Goal: Use online tool/utility: Utilize a website feature to perform a specific function

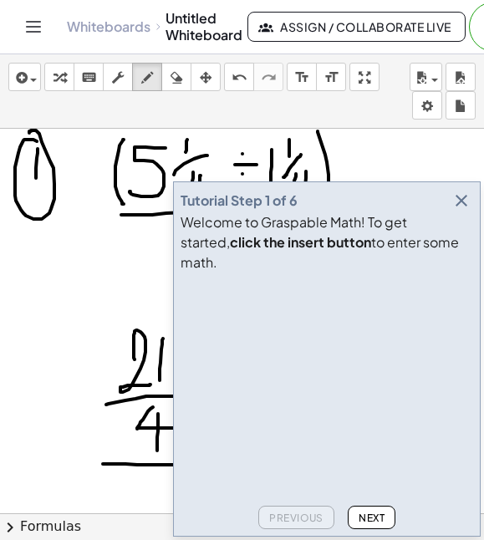
scroll to position [2179, 0]
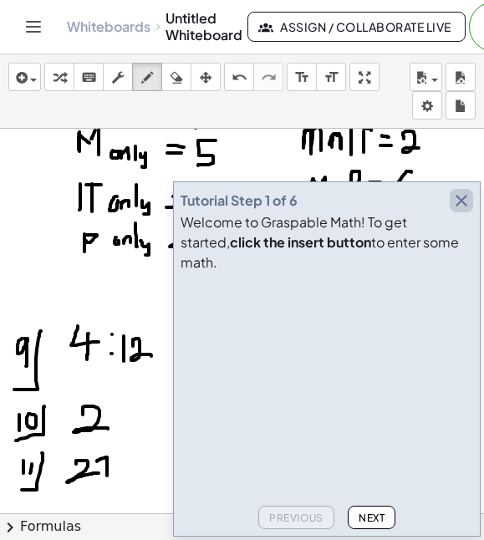
click at [469, 211] on icon "button" at bounding box center [462, 201] width 20 height 20
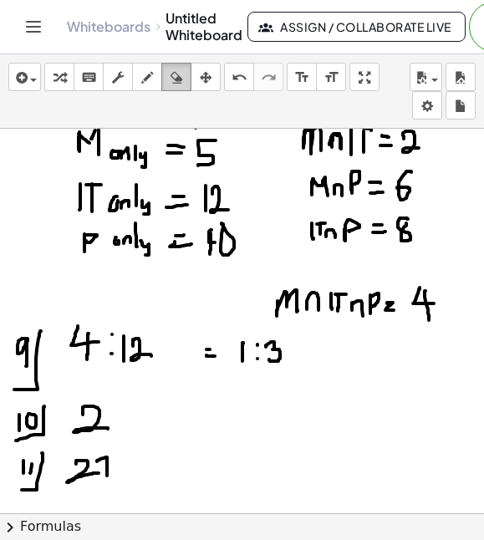
click at [175, 78] on icon "button" at bounding box center [177, 78] width 12 height 20
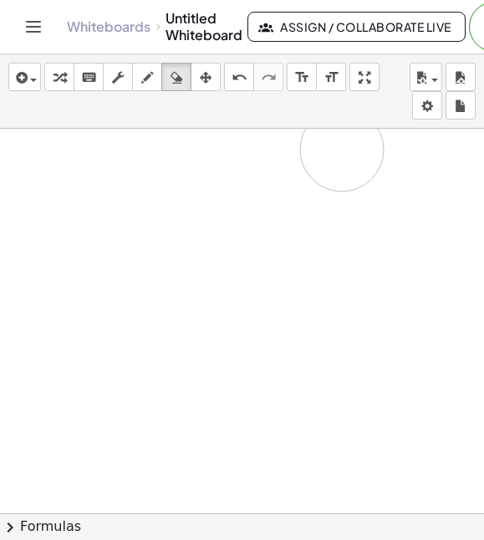
drag, startPoint x: 161, startPoint y: 447, endPoint x: 343, endPoint y: 150, distance: 348.1
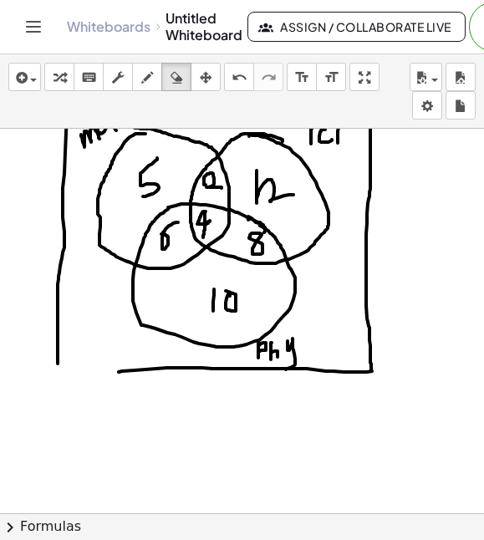
drag, startPoint x: 335, startPoint y: 354, endPoint x: 356, endPoint y: 3, distance: 351.2
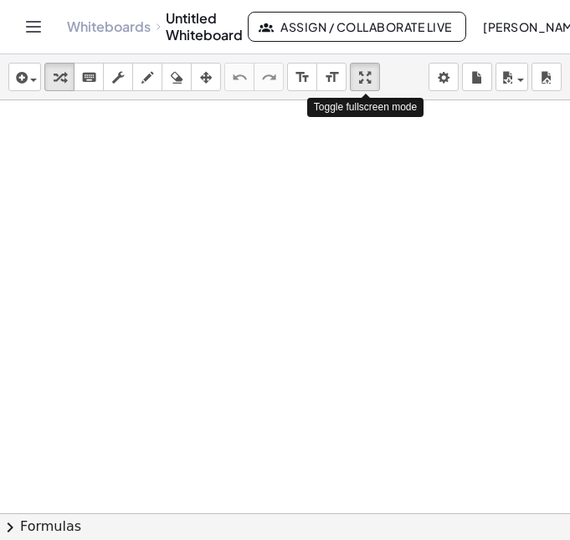
drag, startPoint x: 370, startPoint y: 74, endPoint x: 371, endPoint y: 175, distance: 101.2
click at [371, 175] on div "insert select one: Math Expression Function Text Youtube Video Graphing Geometr…" at bounding box center [285, 297] width 570 height 486
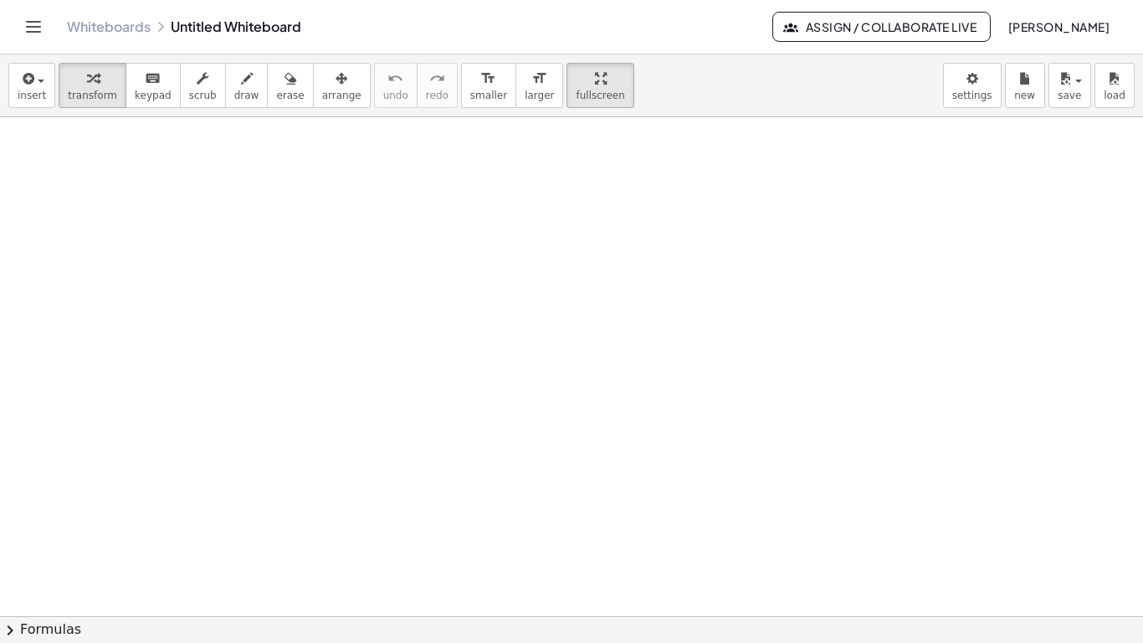
click at [128, 297] on div at bounding box center [571, 615] width 1143 height 997
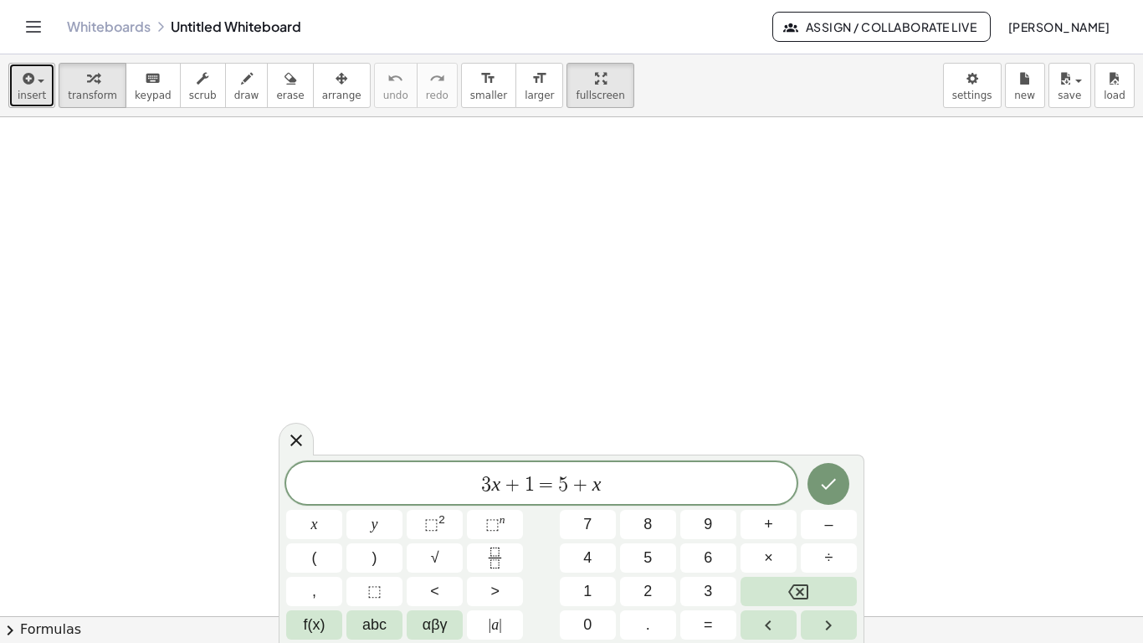
click at [28, 95] on span "insert" at bounding box center [32, 96] width 28 height 12
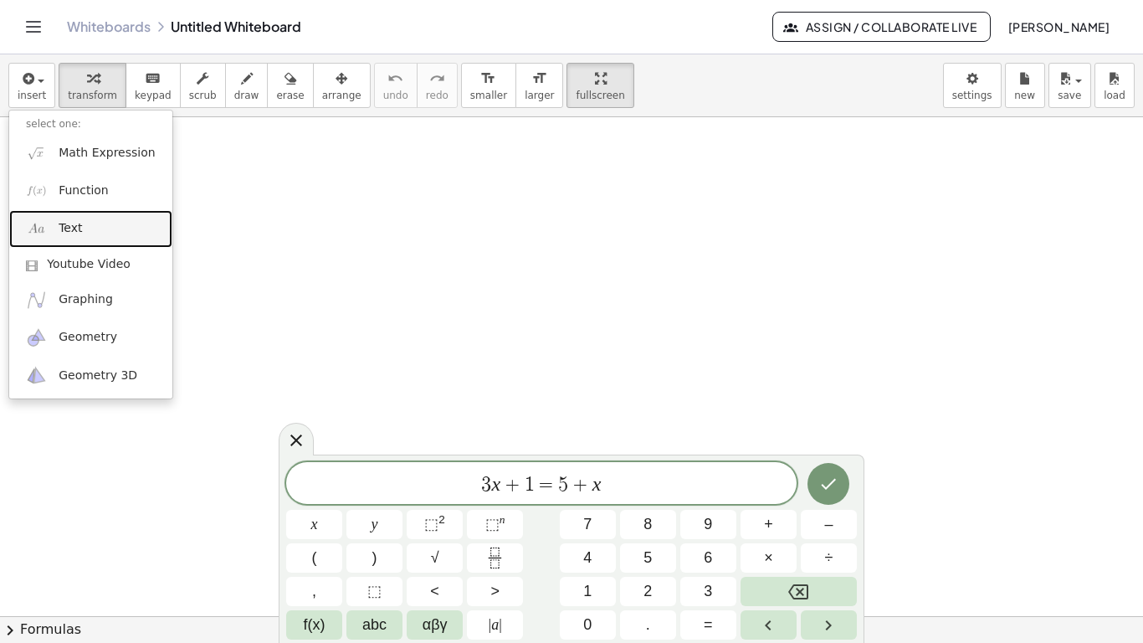
click at [86, 223] on link "Text" at bounding box center [90, 229] width 163 height 38
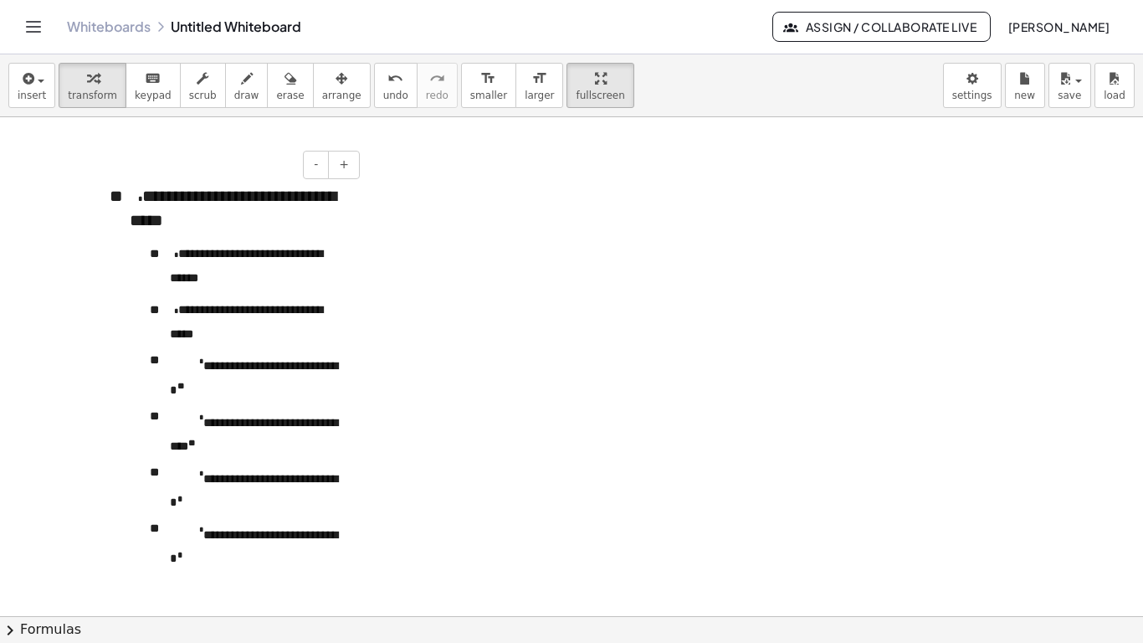
scroll to position [56, 0]
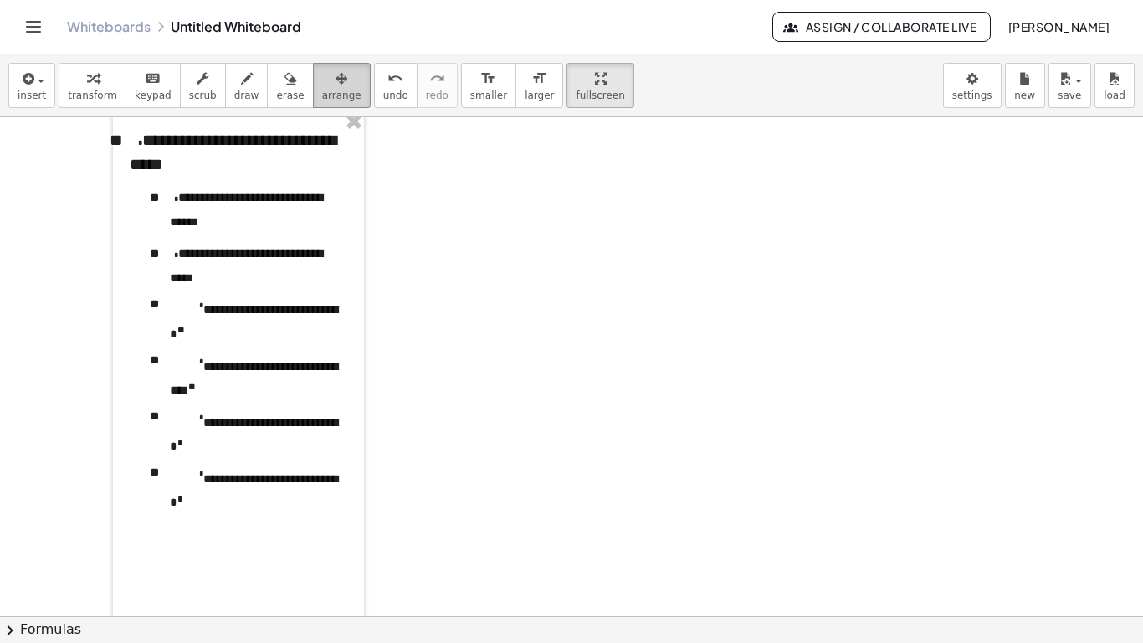
click at [322, 97] on span "arrange" at bounding box center [341, 96] width 39 height 12
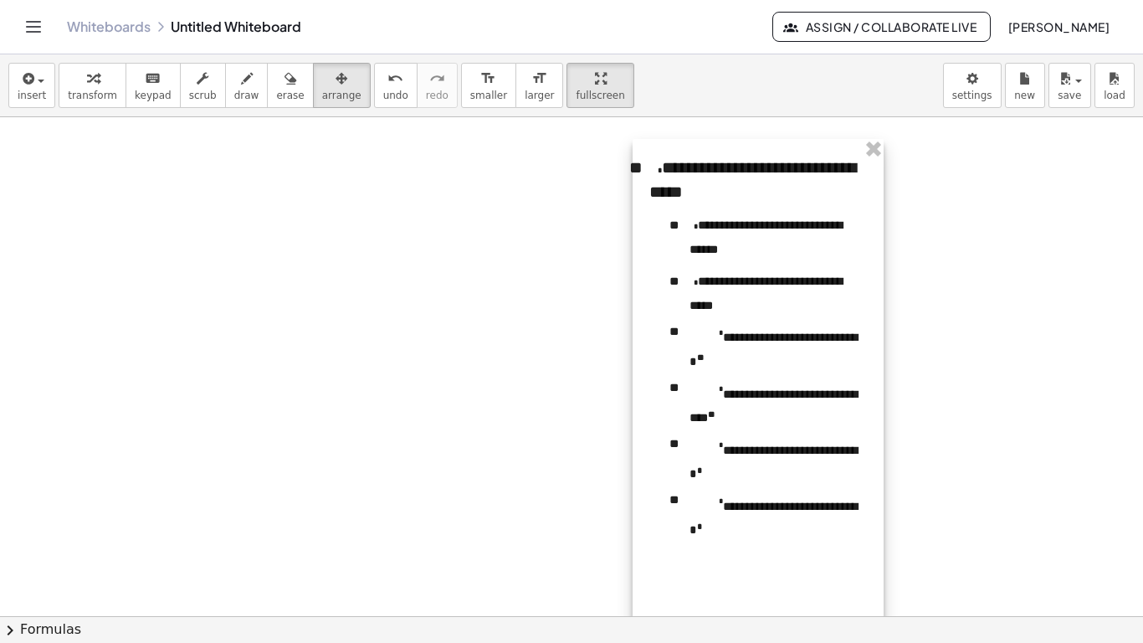
drag, startPoint x: 300, startPoint y: 180, endPoint x: 827, endPoint y: 207, distance: 527.8
click at [569, 207] on div at bounding box center [758, 405] width 251 height 533
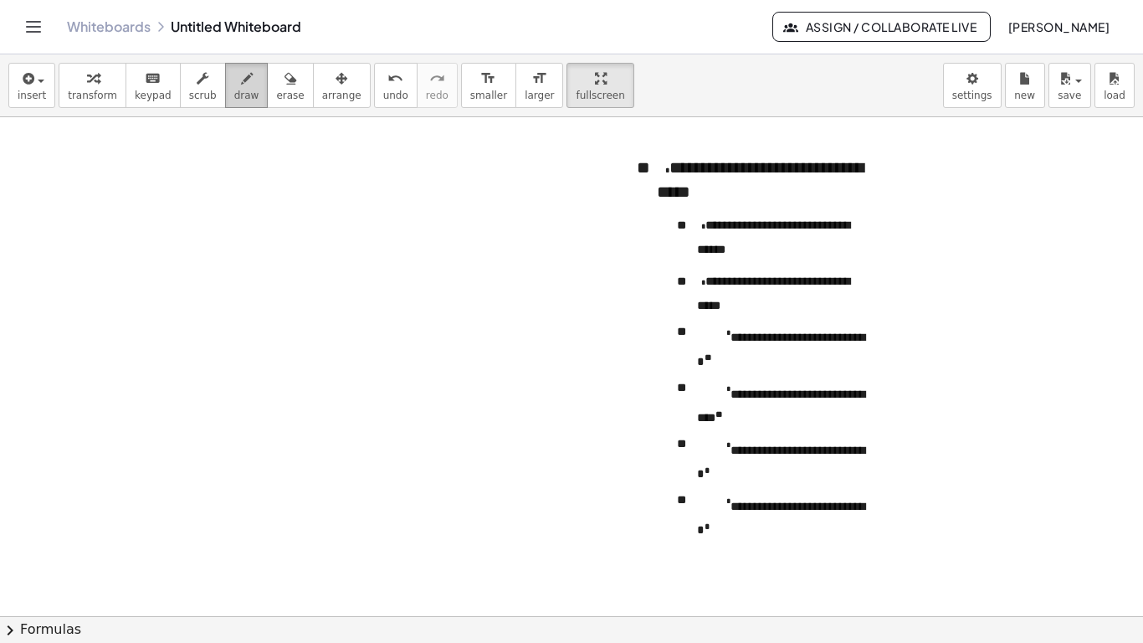
click at [241, 86] on icon "button" at bounding box center [247, 79] width 12 height 20
click at [284, 189] on div at bounding box center [571, 559] width 1143 height 997
click at [310, 218] on div at bounding box center [571, 559] width 1143 height 997
click at [330, 195] on div at bounding box center [571, 559] width 1143 height 997
click at [361, 196] on div at bounding box center [571, 559] width 1143 height 997
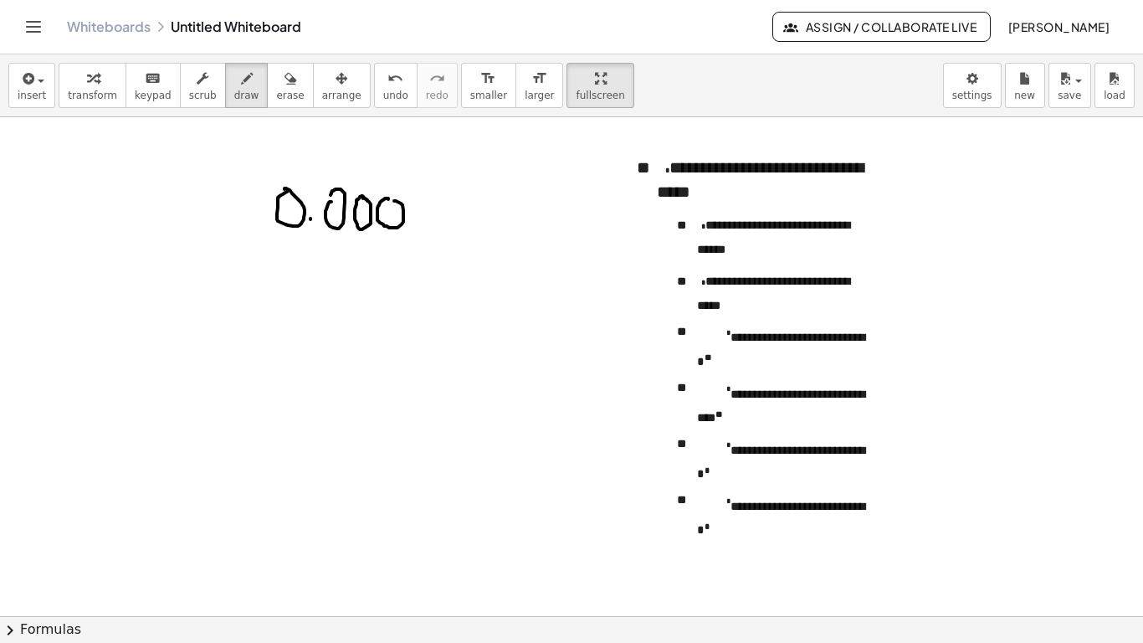
click at [388, 199] on div at bounding box center [571, 559] width 1143 height 997
drag, startPoint x: 414, startPoint y: 212, endPoint x: 412, endPoint y: 199, distance: 12.7
click at [412, 198] on div at bounding box center [571, 559] width 1143 height 997
drag, startPoint x: 438, startPoint y: 197, endPoint x: 428, endPoint y: 200, distance: 9.5
click at [428, 200] on div at bounding box center [571, 559] width 1143 height 997
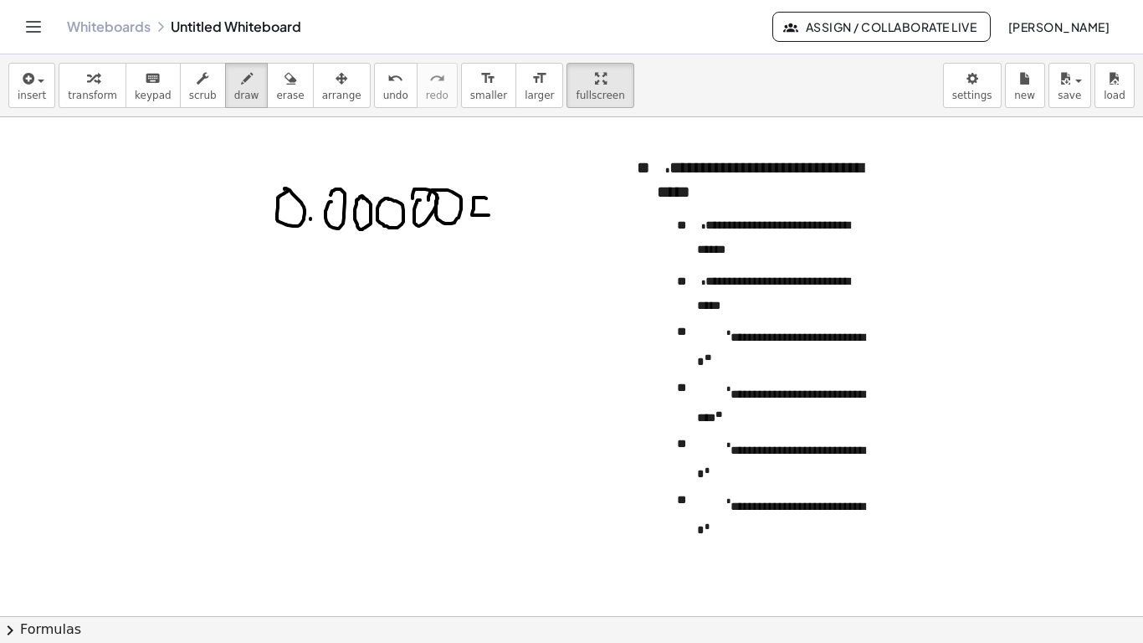
drag, startPoint x: 486, startPoint y: 198, endPoint x: 488, endPoint y: 236, distance: 37.7
click at [491, 217] on div at bounding box center [571, 559] width 1143 height 997
drag, startPoint x: 488, startPoint y: 236, endPoint x: 471, endPoint y: 228, distance: 18.3
click at [471, 228] on div at bounding box center [571, 559] width 1143 height 997
drag, startPoint x: 503, startPoint y: 204, endPoint x: 521, endPoint y: 217, distance: 22.3
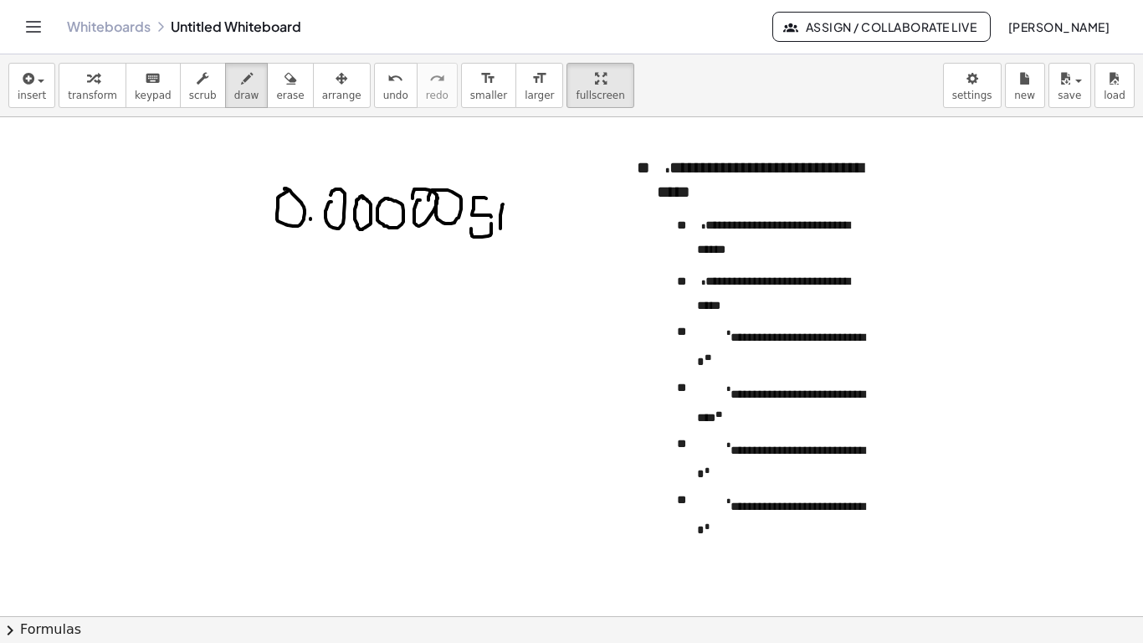
click at [510, 239] on div at bounding box center [571, 559] width 1143 height 997
drag, startPoint x: 521, startPoint y: 217, endPoint x: 506, endPoint y: 213, distance: 15.6
click at [506, 213] on div at bounding box center [571, 559] width 1143 height 997
drag, startPoint x: 518, startPoint y: 215, endPoint x: 508, endPoint y: 238, distance: 24.7
click at [508, 238] on div at bounding box center [571, 559] width 1143 height 997
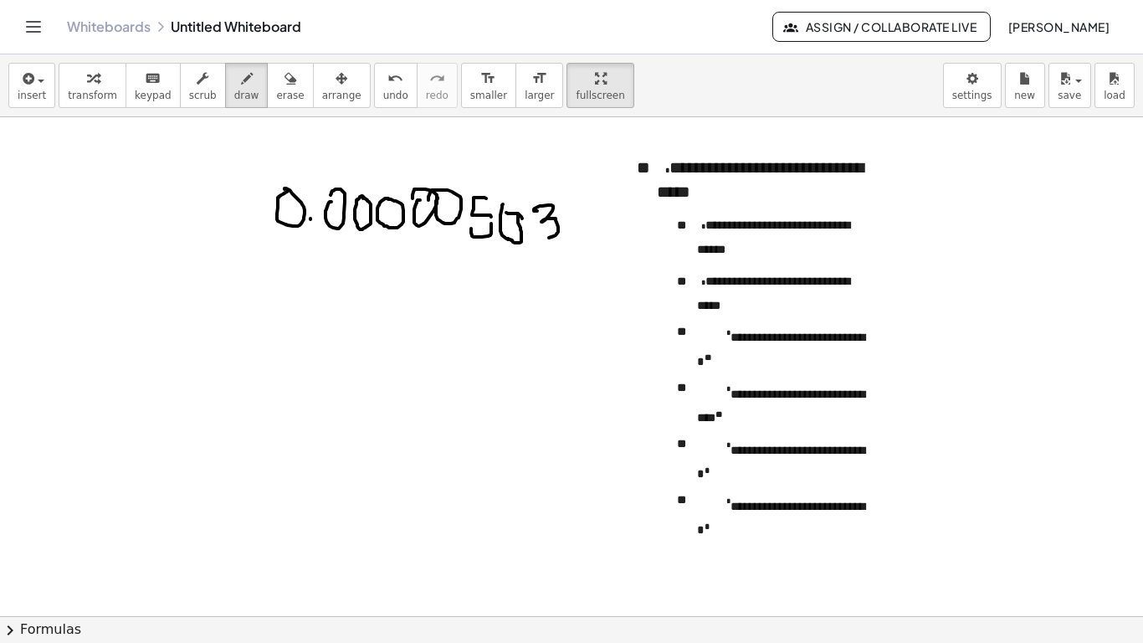
drag, startPoint x: 537, startPoint y: 211, endPoint x: 535, endPoint y: 235, distance: 24.4
click at [535, 235] on div at bounding box center [571, 559] width 1143 height 997
click at [490, 218] on div at bounding box center [571, 559] width 1143 height 997
drag, startPoint x: 315, startPoint y: 197, endPoint x: 489, endPoint y: 206, distance: 175.1
click at [489, 206] on div at bounding box center [571, 559] width 1143 height 997
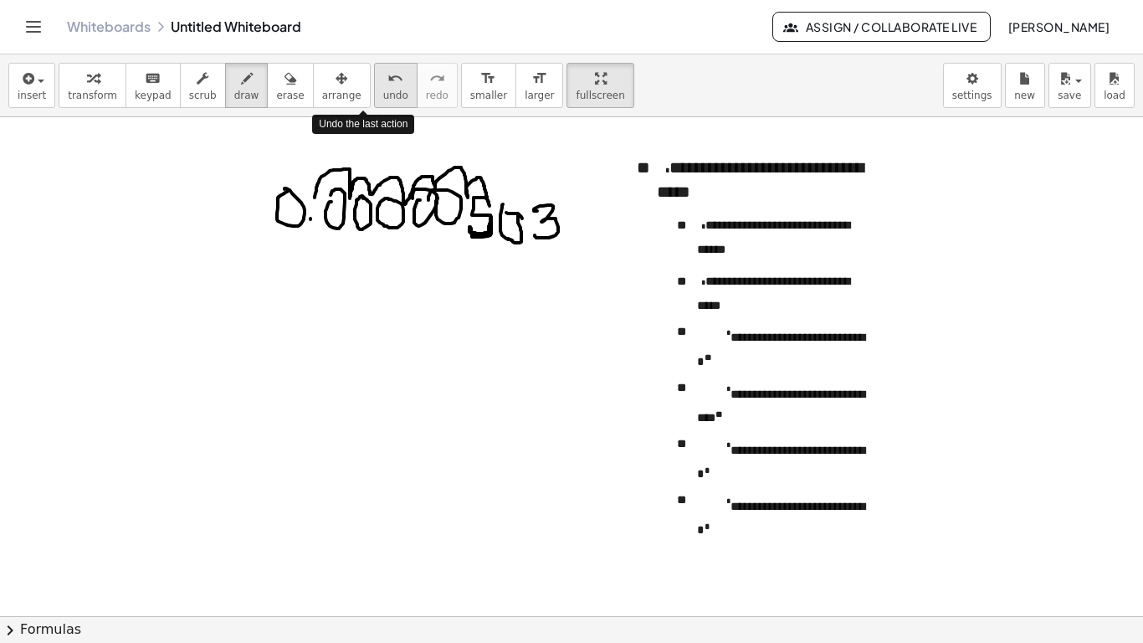
click at [383, 95] on span "undo" at bounding box center [395, 96] width 25 height 12
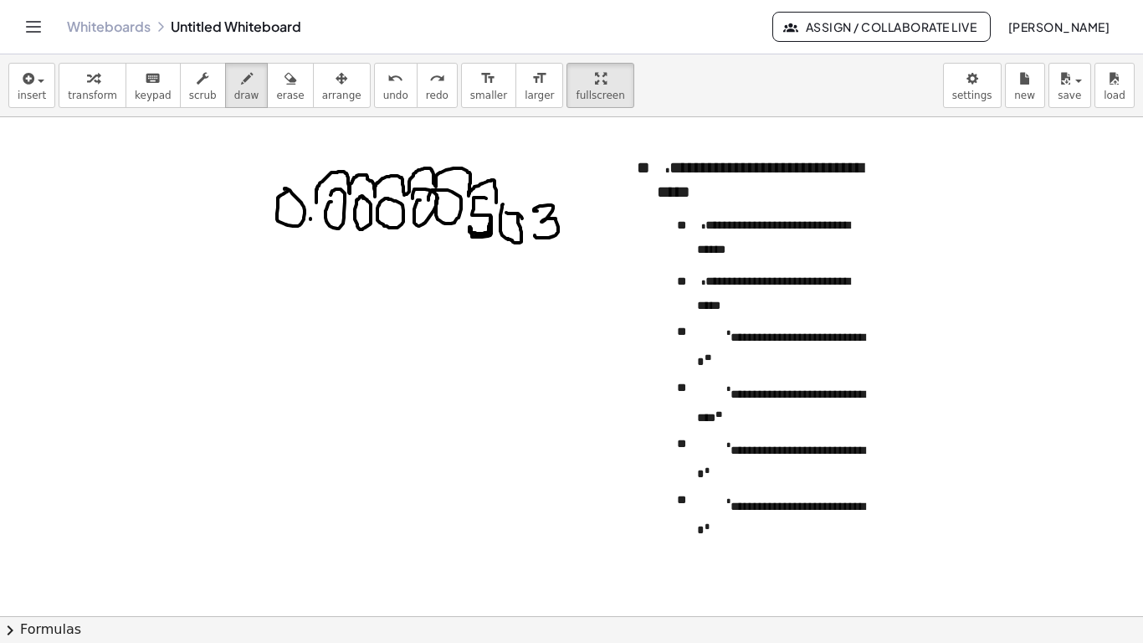
drag, startPoint x: 316, startPoint y: 202, endPoint x: 496, endPoint y: 202, distance: 179.9
click at [496, 202] on div at bounding box center [571, 559] width 1143 height 997
drag, startPoint x: 210, startPoint y: 276, endPoint x: 193, endPoint y: 301, distance: 30.2
click at [193, 301] on div at bounding box center [571, 559] width 1143 height 997
click at [225, 300] on div at bounding box center [571, 559] width 1143 height 997
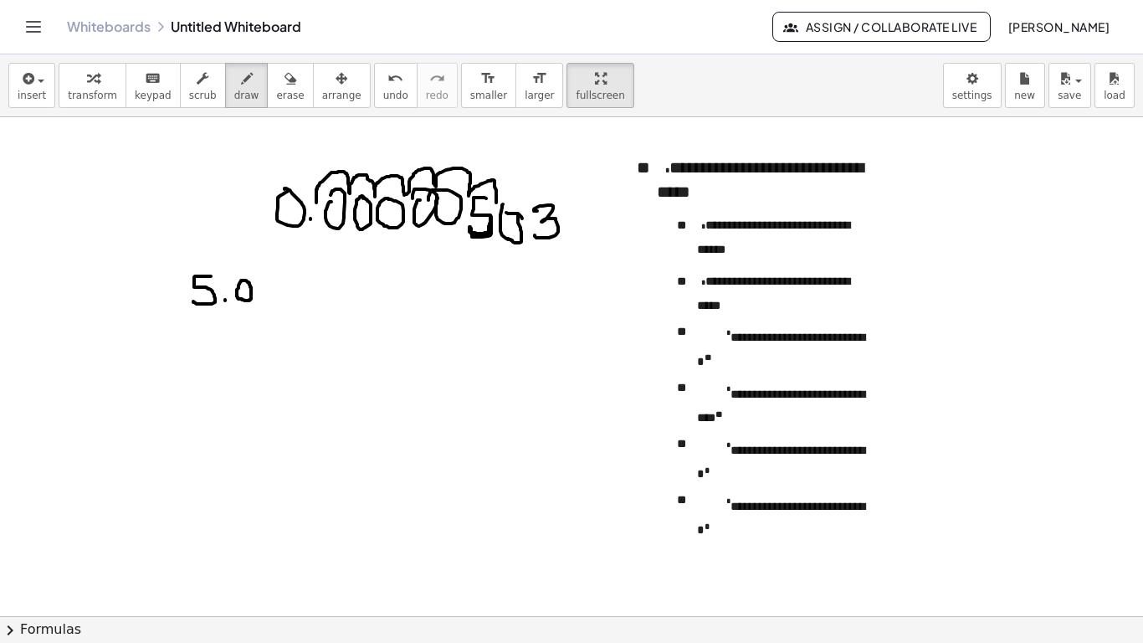
click at [244, 280] on div at bounding box center [571, 559] width 1143 height 997
drag, startPoint x: 257, startPoint y: 279, endPoint x: 260, endPoint y: 300, distance: 21.2
click at [260, 300] on div at bounding box center [571, 559] width 1143 height 997
drag, startPoint x: 301, startPoint y: 281, endPoint x: 290, endPoint y: 295, distance: 17.9
click at [290, 295] on div at bounding box center [571, 559] width 1143 height 997
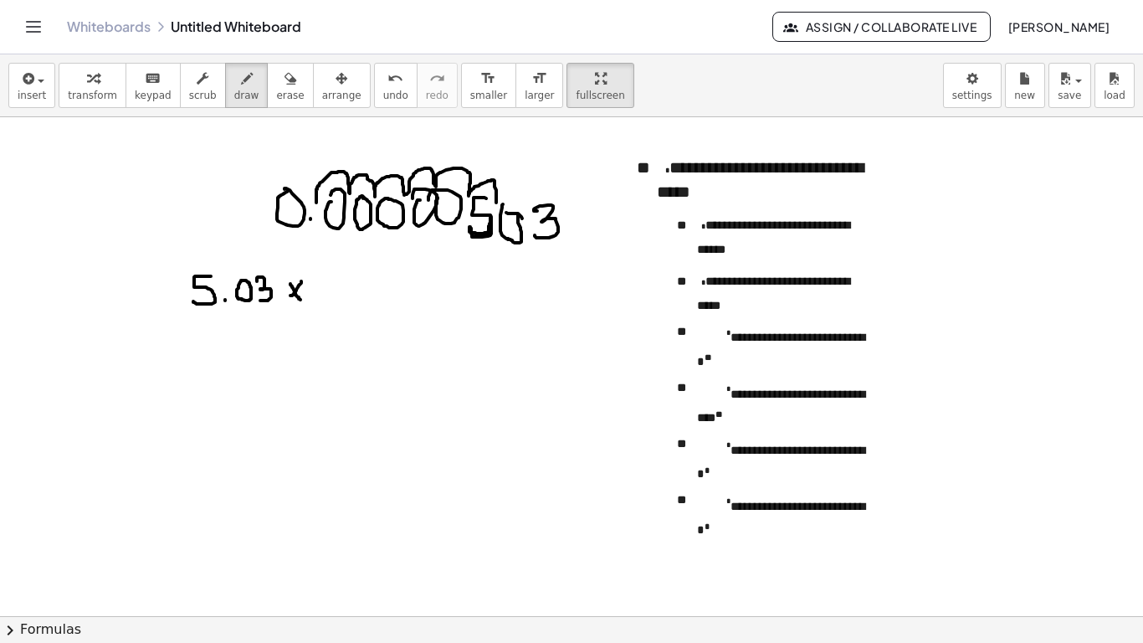
drag, startPoint x: 290, startPoint y: 284, endPoint x: 300, endPoint y: 300, distance: 18.8
click at [300, 300] on div at bounding box center [571, 559] width 1143 height 997
drag, startPoint x: 321, startPoint y: 283, endPoint x: 322, endPoint y: 302, distance: 19.3
click at [322, 302] on div at bounding box center [571, 559] width 1143 height 997
click at [343, 280] on div at bounding box center [571, 559] width 1143 height 997
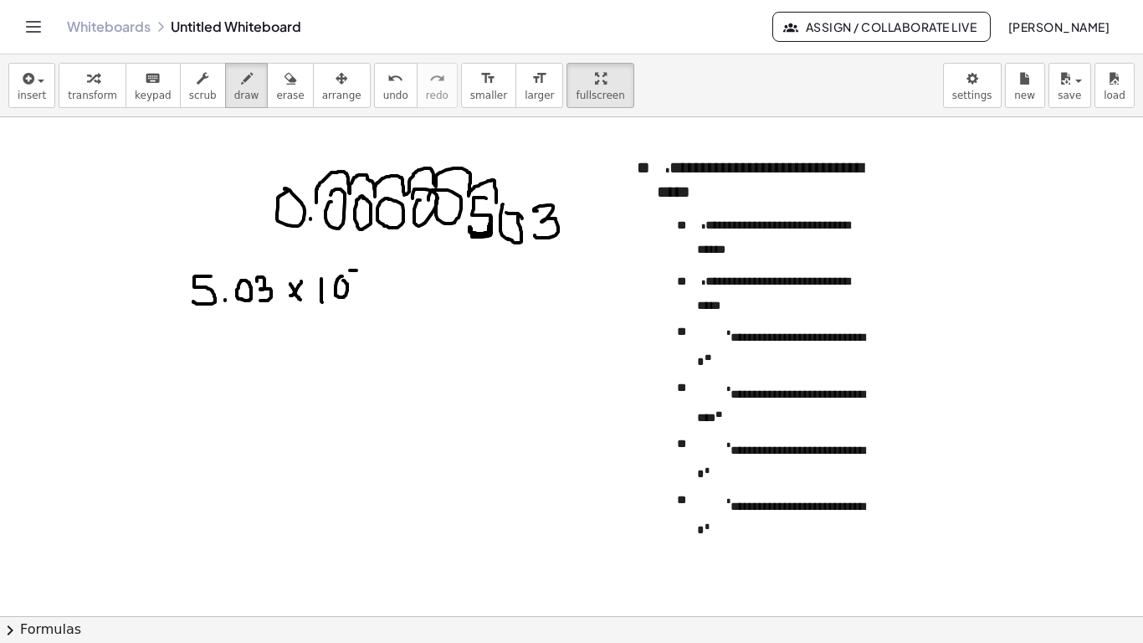
drag, startPoint x: 350, startPoint y: 270, endPoint x: 359, endPoint y: 270, distance: 9.2
click at [359, 270] on div at bounding box center [571, 559] width 1143 height 997
drag, startPoint x: 373, startPoint y: 260, endPoint x: 366, endPoint y: 270, distance: 12.5
click at [366, 270] on div at bounding box center [571, 559] width 1143 height 997
click at [387, 87] on icon "undo" at bounding box center [395, 79] width 16 height 20
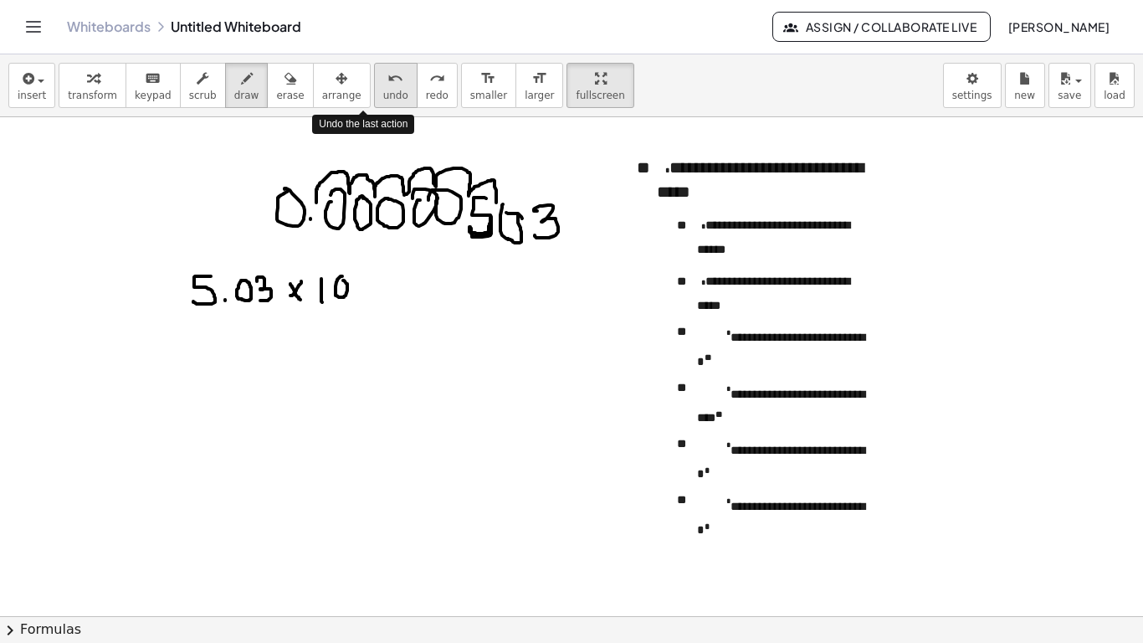
click at [387, 87] on icon "undo" at bounding box center [395, 79] width 16 height 20
click at [417, 88] on button "redo redo" at bounding box center [437, 85] width 41 height 45
click at [129, 453] on div at bounding box center [571, 559] width 1143 height 997
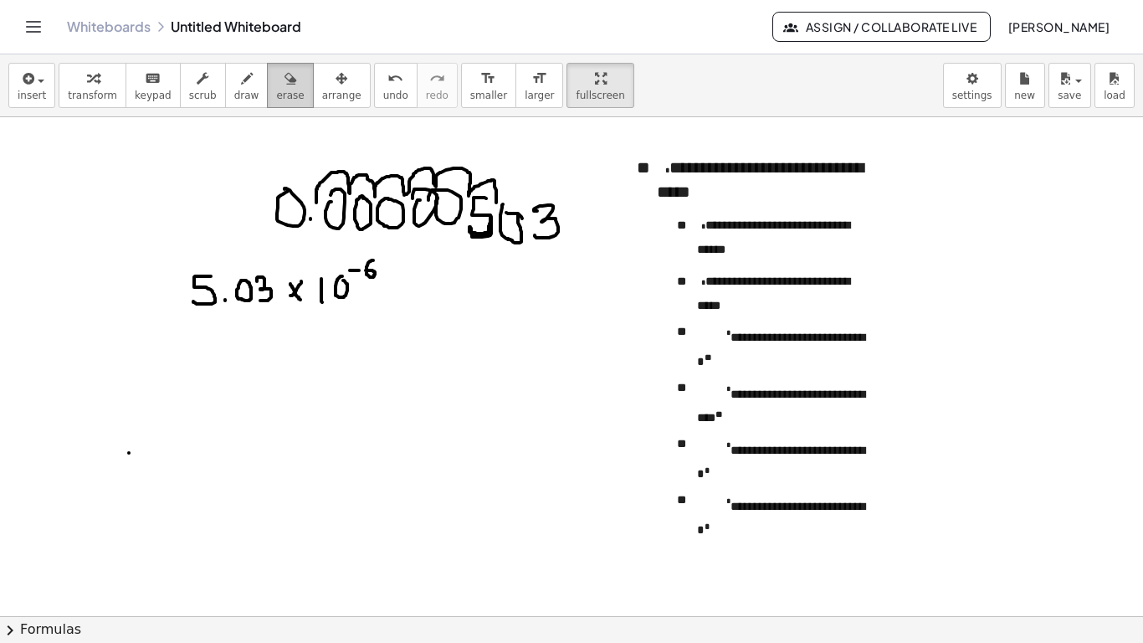
click at [284, 77] on icon "button" at bounding box center [290, 79] width 12 height 20
click at [333, 179] on div at bounding box center [571, 559] width 1143 height 997
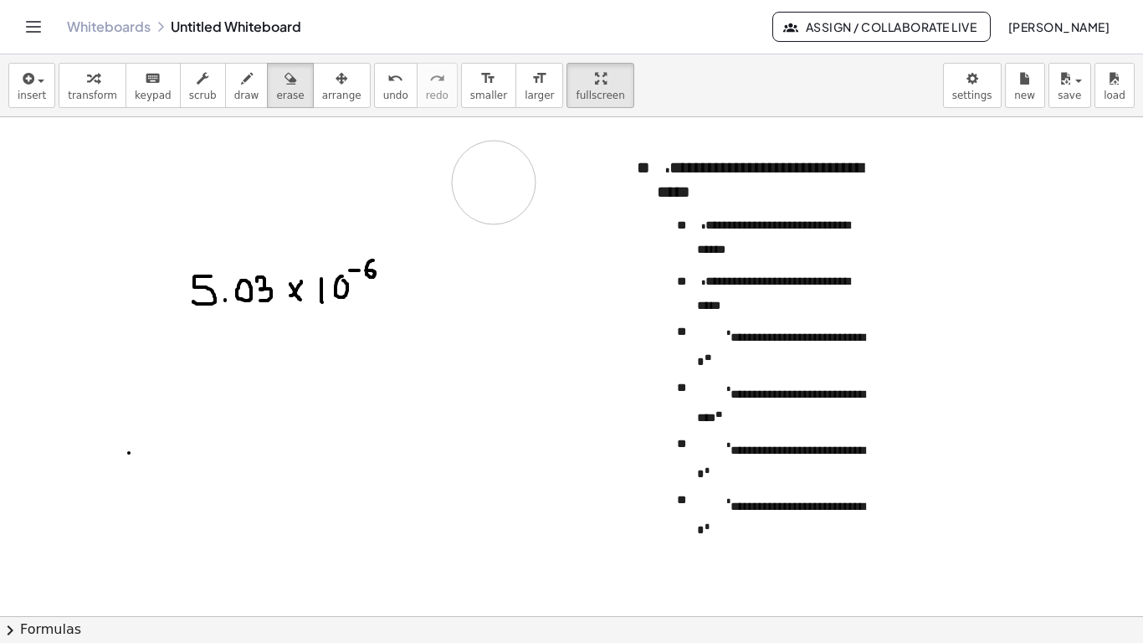
drag, startPoint x: 333, startPoint y: 179, endPoint x: 390, endPoint y: 185, distance: 57.2
click at [493, 187] on div at bounding box center [571, 559] width 1143 height 997
click at [234, 92] on span "draw" at bounding box center [246, 96] width 25 height 12
drag, startPoint x: 327, startPoint y: 164, endPoint x: 375, endPoint y: 185, distance: 52.1
click at [309, 205] on div at bounding box center [571, 559] width 1143 height 997
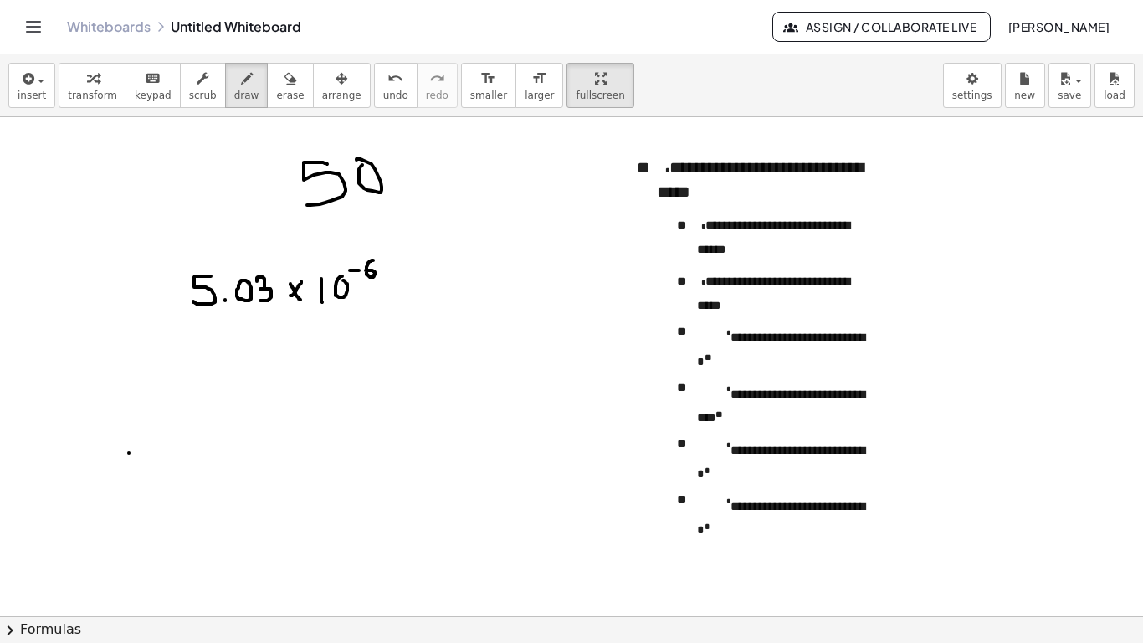
drag, startPoint x: 359, startPoint y: 183, endPoint x: 366, endPoint y: 164, distance: 20.4
click at [366, 164] on div at bounding box center [571, 559] width 1143 height 997
drag, startPoint x: 412, startPoint y: 173, endPoint x: 412, endPoint y: 192, distance: 19.2
click at [412, 192] on div at bounding box center [571, 559] width 1143 height 997
drag, startPoint x: 88, startPoint y: 167, endPoint x: 104, endPoint y: 186, distance: 24.3
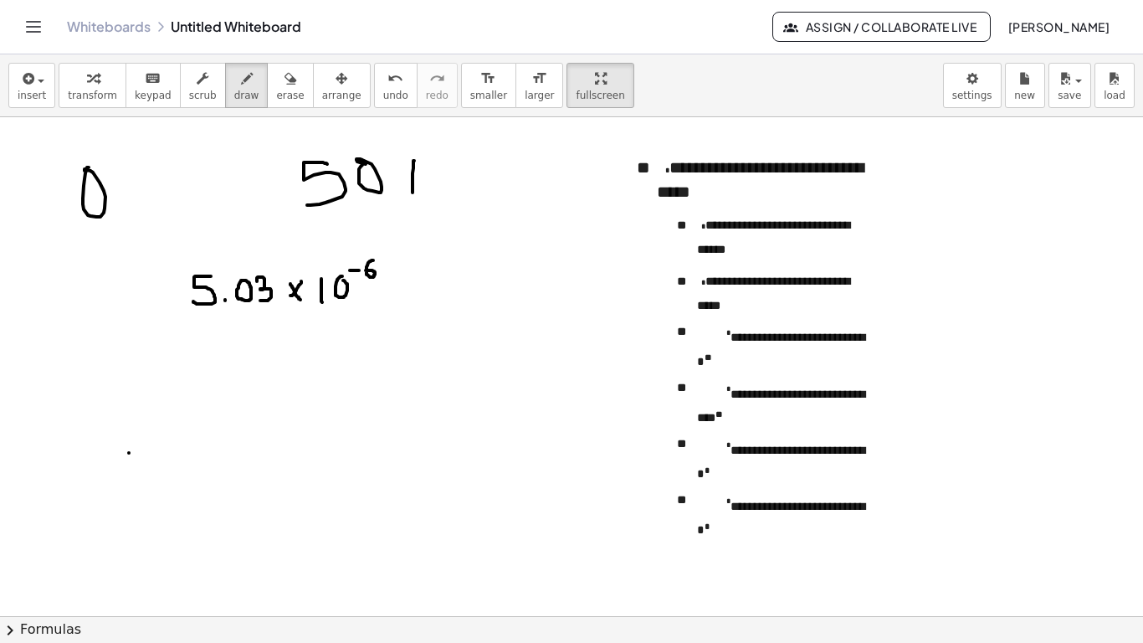
click at [87, 172] on div at bounding box center [571, 559] width 1143 height 997
click at [116, 203] on div at bounding box center [571, 559] width 1143 height 997
click at [131, 177] on div at bounding box center [571, 559] width 1143 height 997
click at [159, 178] on div at bounding box center [571, 559] width 1143 height 997
click at [195, 178] on div at bounding box center [571, 559] width 1143 height 997
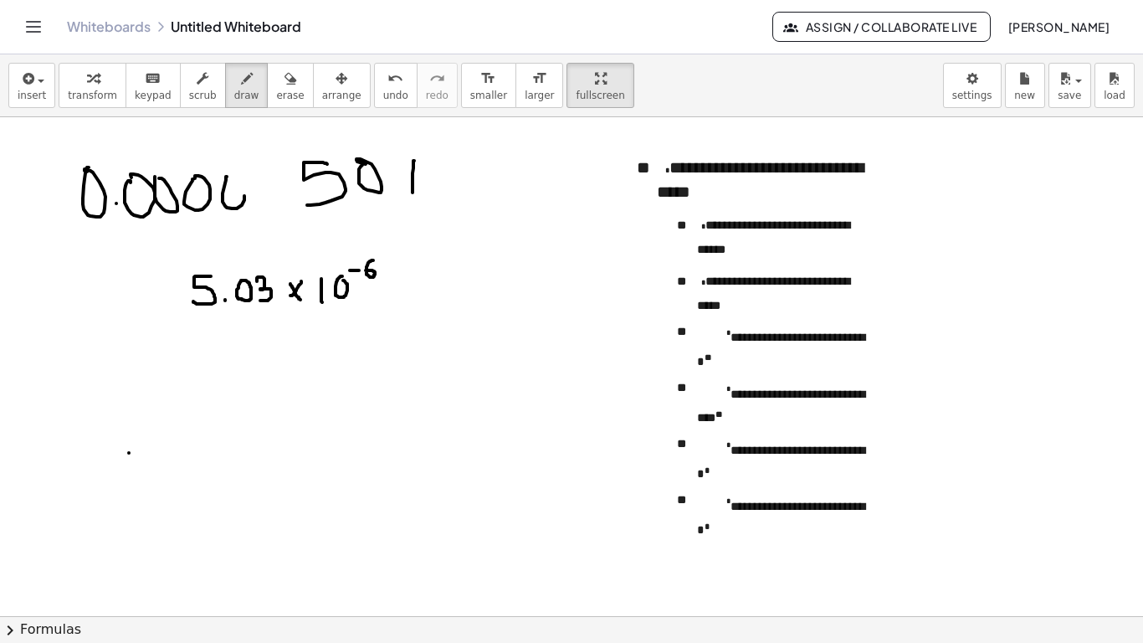
click at [228, 178] on div at bounding box center [571, 559] width 1143 height 997
click at [260, 173] on div at bounding box center [571, 559] width 1143 height 997
click at [352, 191] on div at bounding box center [571, 559] width 1143 height 997
drag, startPoint x: 362, startPoint y: 347, endPoint x: 371, endPoint y: 346, distance: 8.5
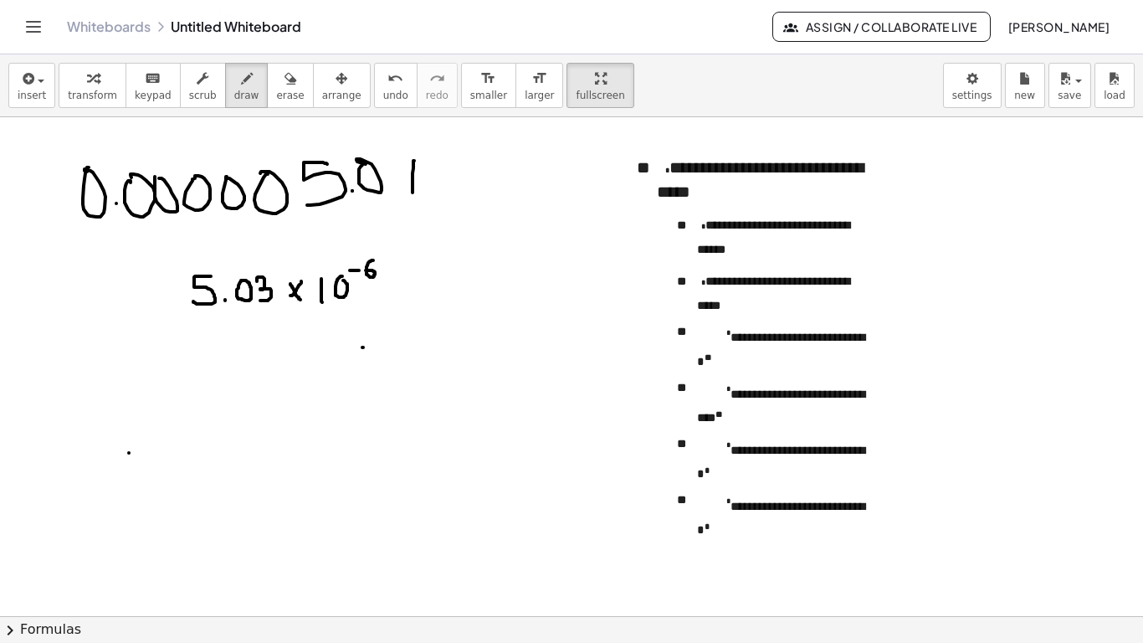
click at [371, 346] on div at bounding box center [571, 559] width 1143 height 997
click at [377, 346] on div at bounding box center [571, 559] width 1143 height 997
drag, startPoint x: 328, startPoint y: 356, endPoint x: 328, endPoint y: 377, distance: 20.9
click at [328, 377] on div at bounding box center [571, 559] width 1143 height 997
click at [341, 355] on div at bounding box center [571, 559] width 1143 height 997
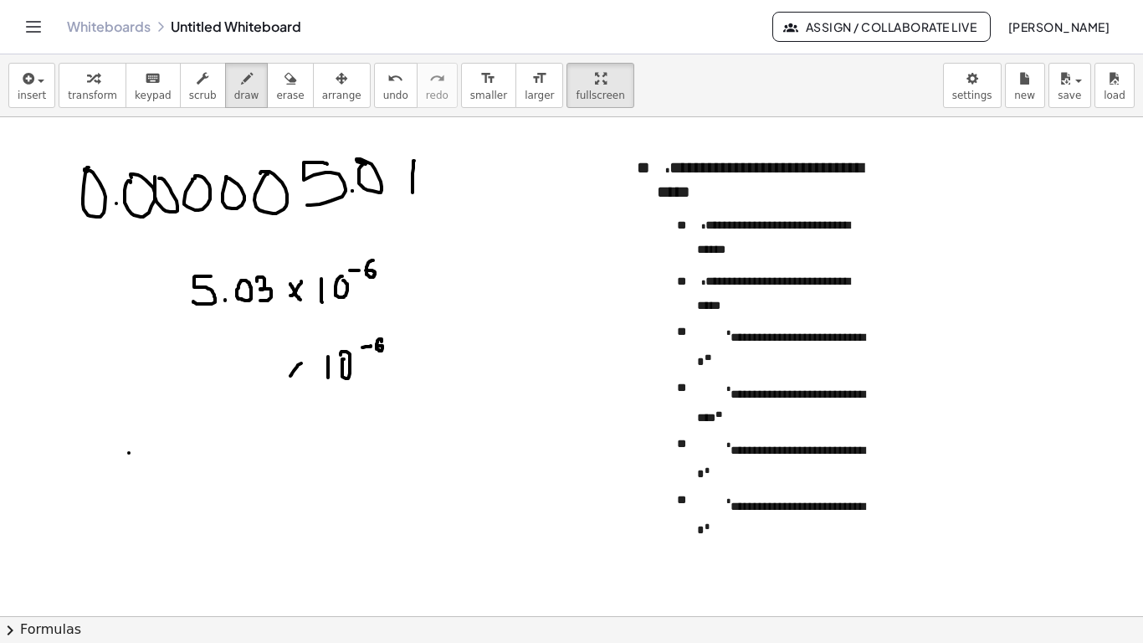
drag, startPoint x: 301, startPoint y: 363, endPoint x: 290, endPoint y: 376, distance: 16.6
click at [290, 376] on div at bounding box center [571, 559] width 1143 height 997
drag, startPoint x: 288, startPoint y: 366, endPoint x: 300, endPoint y: 377, distance: 17.2
click at [300, 377] on div at bounding box center [571, 559] width 1143 height 997
drag, startPoint x: 219, startPoint y: 359, endPoint x: 206, endPoint y: 388, distance: 32.2
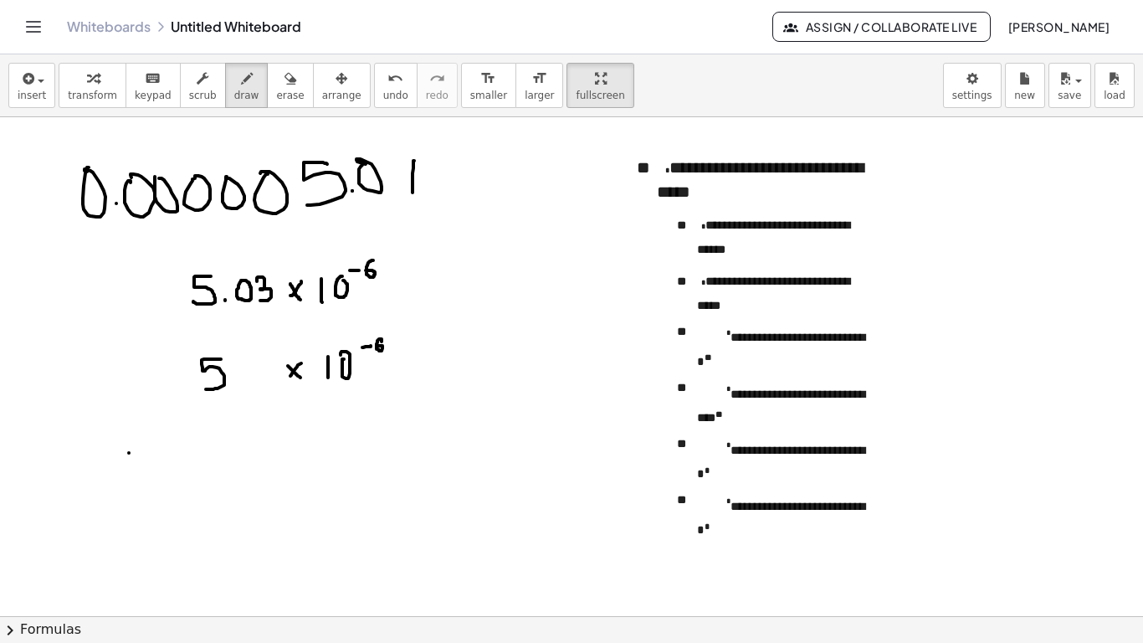
click at [206, 388] on div at bounding box center [571, 559] width 1143 height 997
click at [229, 382] on div at bounding box center [571, 559] width 1143 height 997
click at [245, 366] on div at bounding box center [571, 559] width 1143 height 997
click at [263, 384] on div at bounding box center [571, 559] width 1143 height 997
drag, startPoint x: 70, startPoint y: 194, endPoint x: 23, endPoint y: 170, distance: 53.5
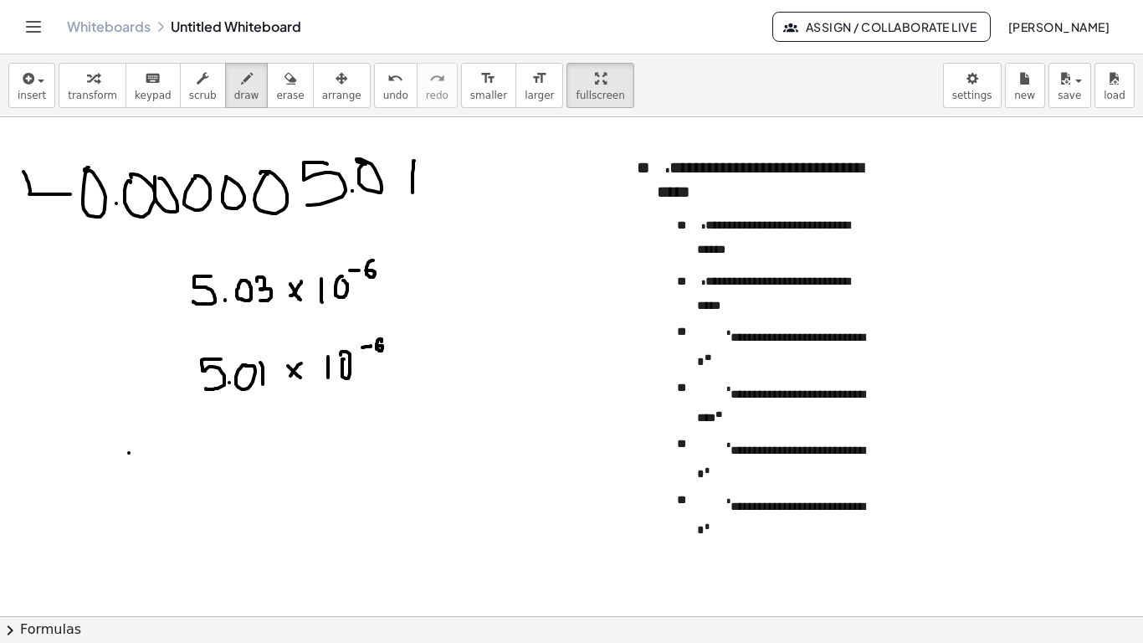
click at [23, 170] on div at bounding box center [571, 559] width 1143 height 997
drag, startPoint x: 72, startPoint y: 177, endPoint x: 52, endPoint y: 228, distance: 54.1
click at [52, 228] on div at bounding box center [571, 559] width 1143 height 997
drag, startPoint x: 51, startPoint y: 181, endPoint x: 99, endPoint y: 249, distance: 83.6
click at [99, 249] on div at bounding box center [571, 559] width 1143 height 997
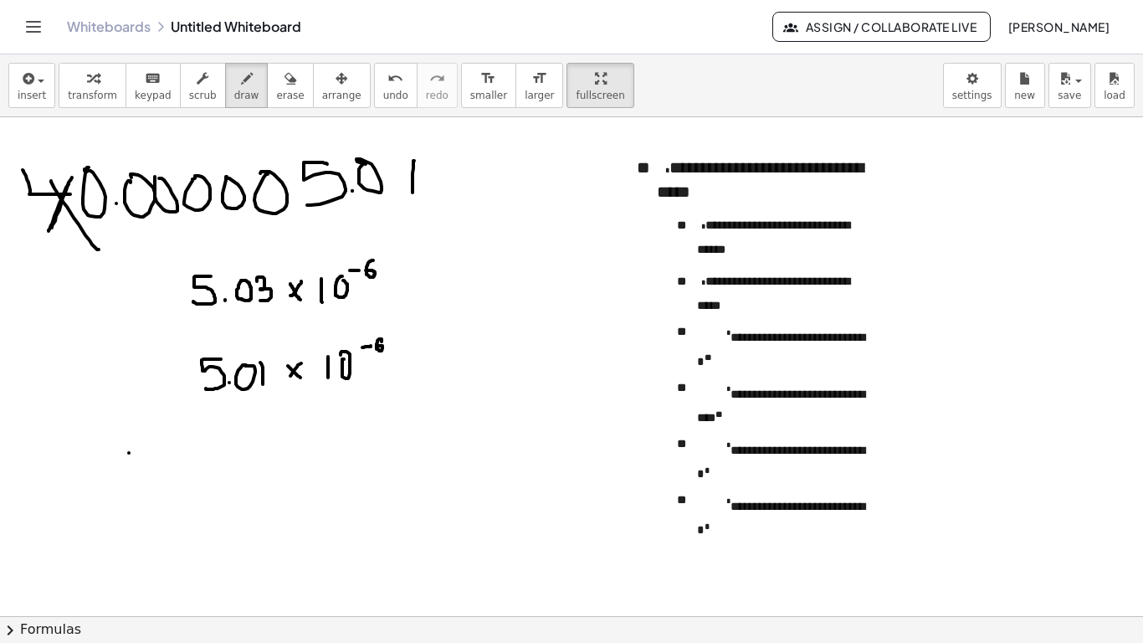
drag, startPoint x: 69, startPoint y: 183, endPoint x: 47, endPoint y: 233, distance: 54.7
click at [47, 233] on div at bounding box center [571, 559] width 1143 height 997
drag, startPoint x: 46, startPoint y: 177, endPoint x: 74, endPoint y: 231, distance: 60.6
click at [74, 231] on div at bounding box center [571, 559] width 1143 height 997
drag, startPoint x: 50, startPoint y: 207, endPoint x: 35, endPoint y: 238, distance: 33.7
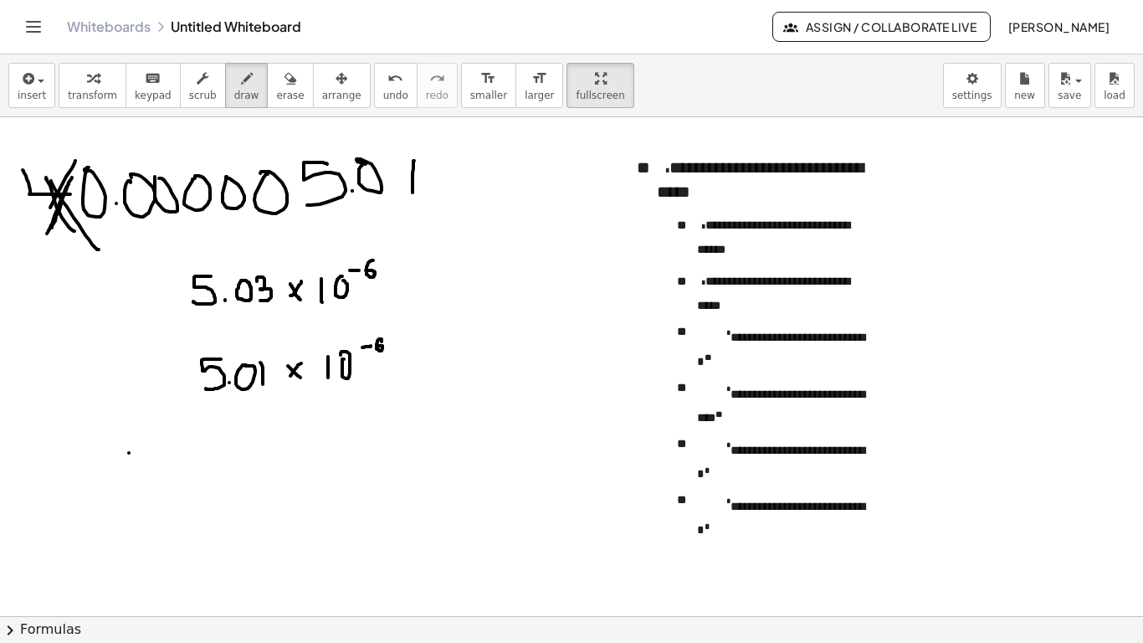
click at [35, 238] on div at bounding box center [571, 559] width 1143 height 997
drag, startPoint x: 103, startPoint y: 147, endPoint x: 110, endPoint y: 200, distance: 53.1
click at [110, 195] on div at bounding box center [571, 559] width 1143 height 997
drag, startPoint x: 108, startPoint y: 173, endPoint x: 74, endPoint y: 227, distance: 63.1
click at [96, 228] on div at bounding box center [571, 559] width 1143 height 997
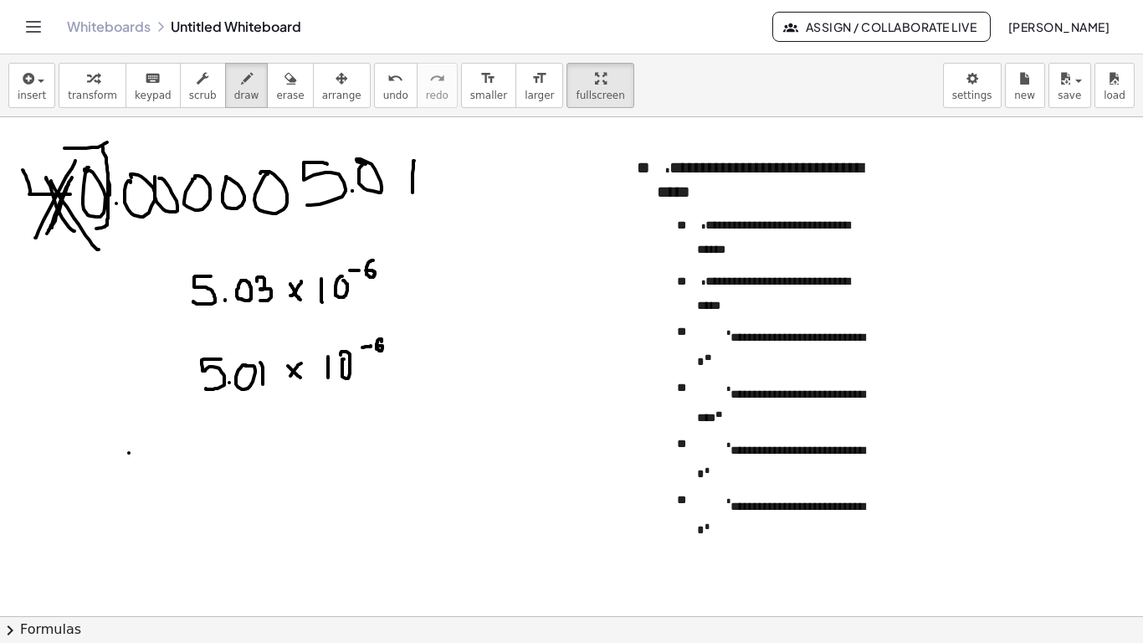
drag, startPoint x: 107, startPoint y: 142, endPoint x: 49, endPoint y: 149, distance: 58.1
click at [49, 148] on div at bounding box center [571, 559] width 1143 height 997
drag, startPoint x: 90, startPoint y: 223, endPoint x: 8, endPoint y: 225, distance: 82.0
click at [8, 225] on div at bounding box center [571, 559] width 1143 height 997
click at [113, 432] on div at bounding box center [571, 559] width 1143 height 997
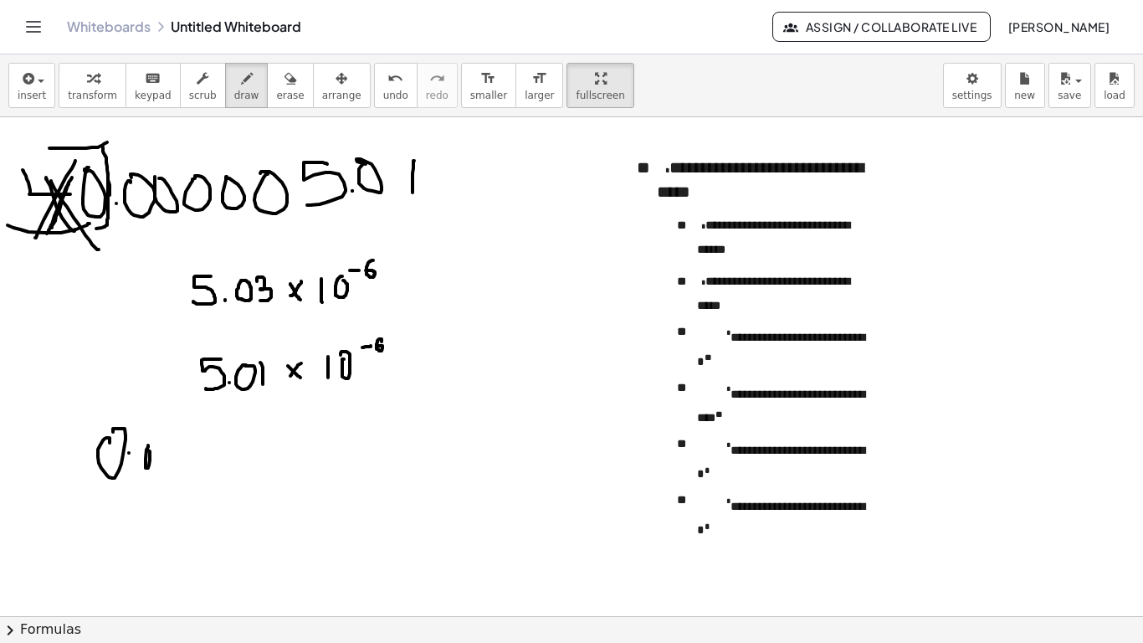
click at [151, 451] on div at bounding box center [571, 559] width 1143 height 997
click at [163, 450] on div at bounding box center [571, 559] width 1143 height 997
click at [186, 451] on div at bounding box center [571, 559] width 1143 height 997
click at [215, 445] on div at bounding box center [571, 559] width 1143 height 997
click at [243, 448] on div at bounding box center [571, 559] width 1143 height 997
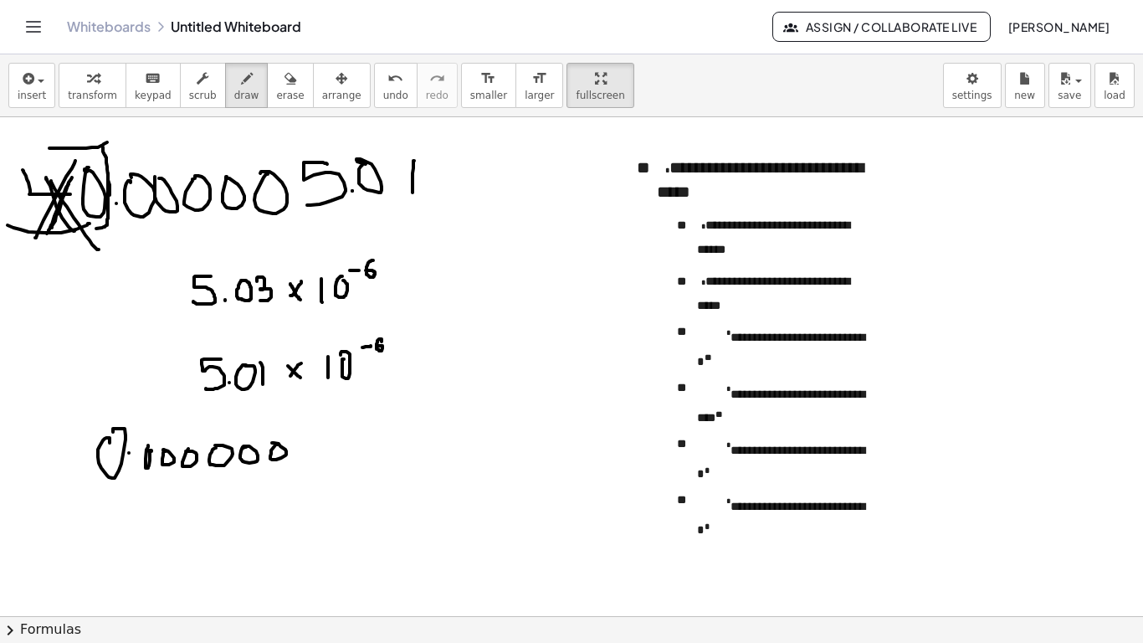
click at [272, 443] on div at bounding box center [571, 559] width 1143 height 997
drag, startPoint x: 322, startPoint y: 438, endPoint x: 305, endPoint y: 464, distance: 31.6
click at [305, 464] on div at bounding box center [571, 559] width 1143 height 997
drag, startPoint x: 346, startPoint y: 435, endPoint x: 344, endPoint y: 466, distance: 31.1
click at [344, 466] on div at bounding box center [571, 559] width 1143 height 997
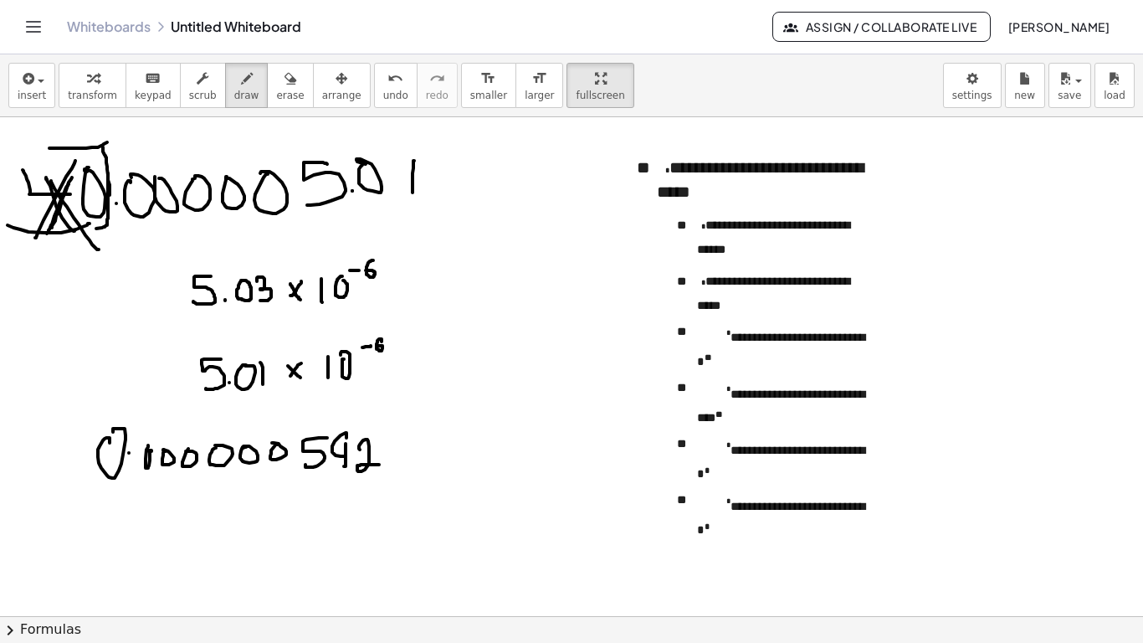
drag, startPoint x: 359, startPoint y: 446, endPoint x: 382, endPoint y: 463, distance: 28.6
click at [382, 463] on div at bounding box center [571, 559] width 1143 height 997
drag, startPoint x: 346, startPoint y: 432, endPoint x: 345, endPoint y: 471, distance: 39.3
click at [345, 471] on div at bounding box center [571, 559] width 1143 height 997
click at [333, 465] on div at bounding box center [571, 559] width 1143 height 997
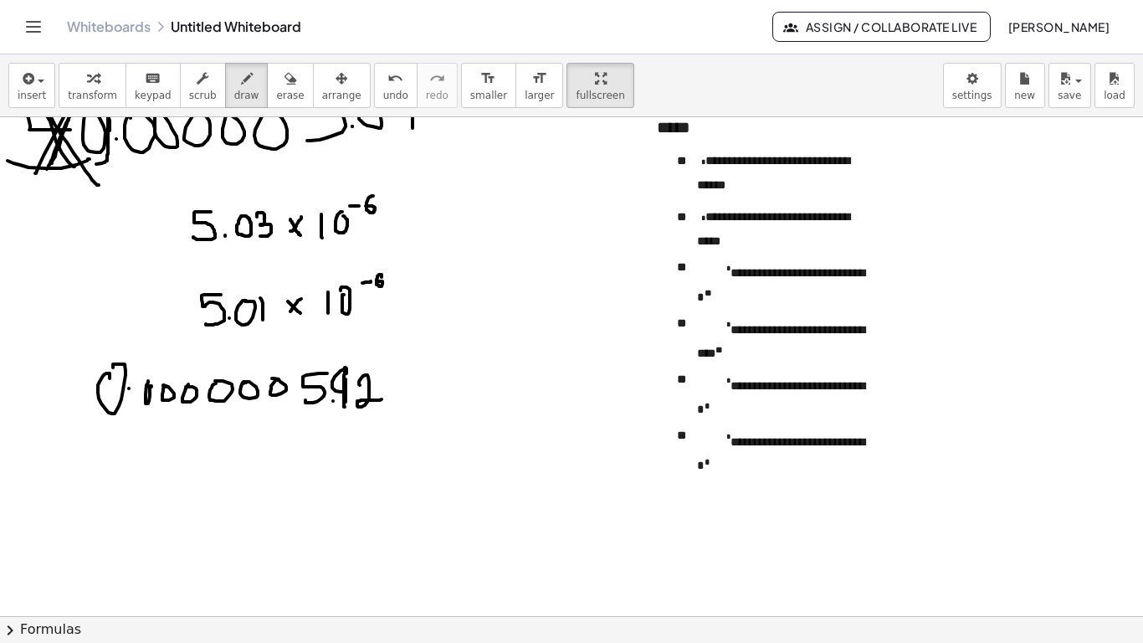
scroll to position [122, 0]
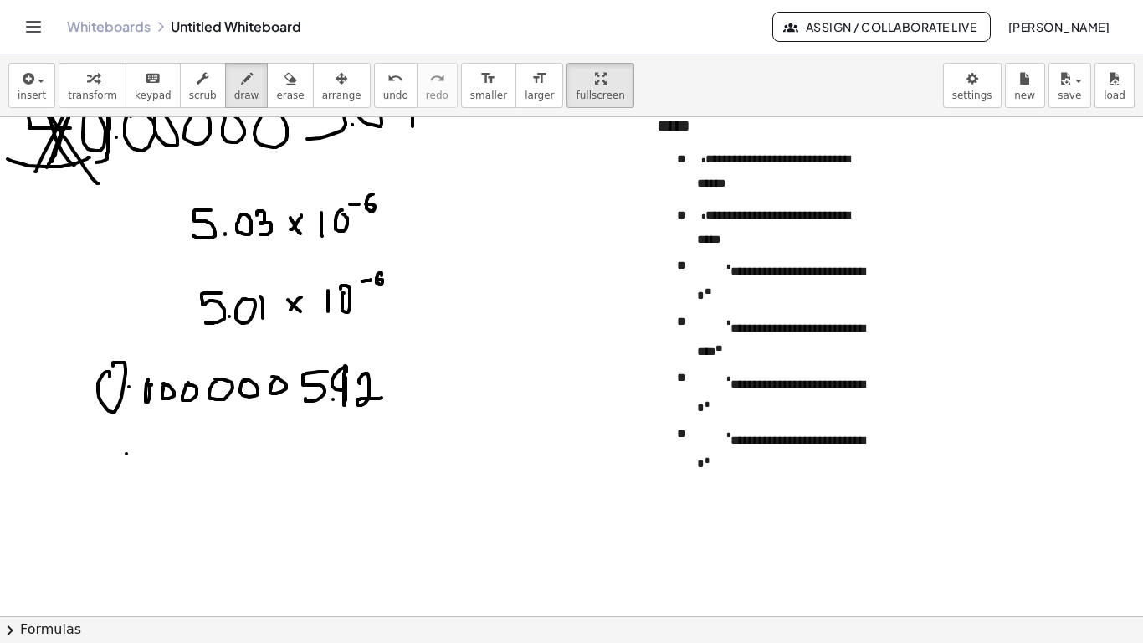
click at [126, 453] on div at bounding box center [571, 493] width 1143 height 997
click at [95, 444] on div at bounding box center [571, 493] width 1143 height 997
drag, startPoint x: 146, startPoint y: 450, endPoint x: 136, endPoint y: 471, distance: 22.9
click at [135, 469] on div at bounding box center [571, 493] width 1143 height 997
click at [145, 456] on div at bounding box center [571, 493] width 1143 height 997
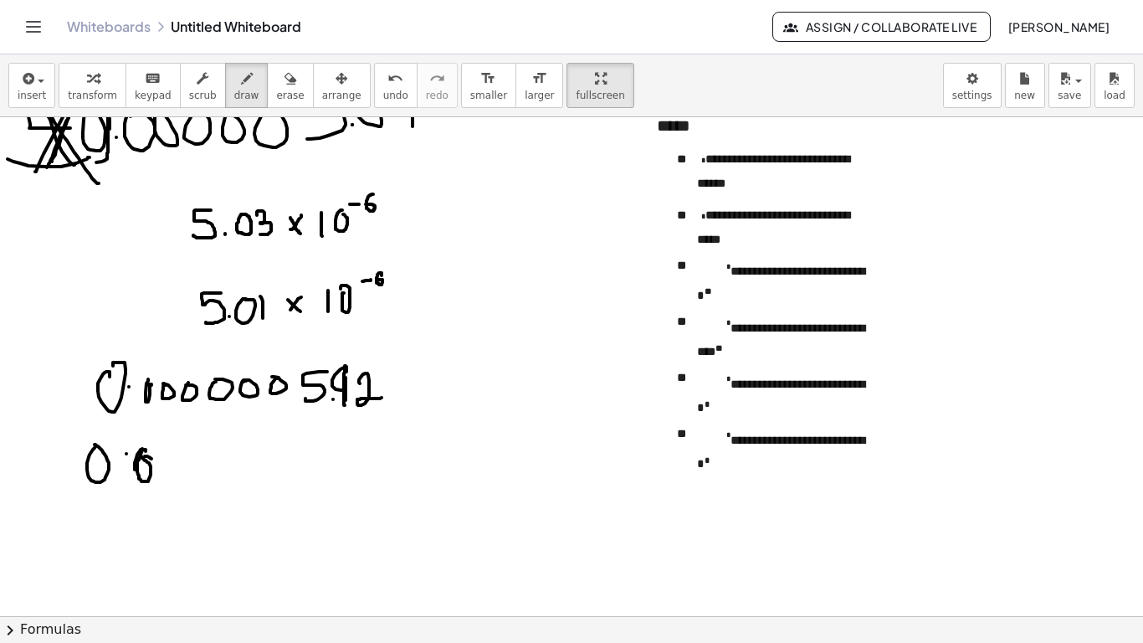
click at [141, 455] on div at bounding box center [571, 493] width 1143 height 997
click at [162, 458] on div at bounding box center [571, 493] width 1143 height 997
click at [200, 448] on div at bounding box center [571, 493] width 1143 height 997
drag, startPoint x: 230, startPoint y: 451, endPoint x: 222, endPoint y: 457, distance: 10.2
click at [222, 457] on div at bounding box center [571, 493] width 1143 height 997
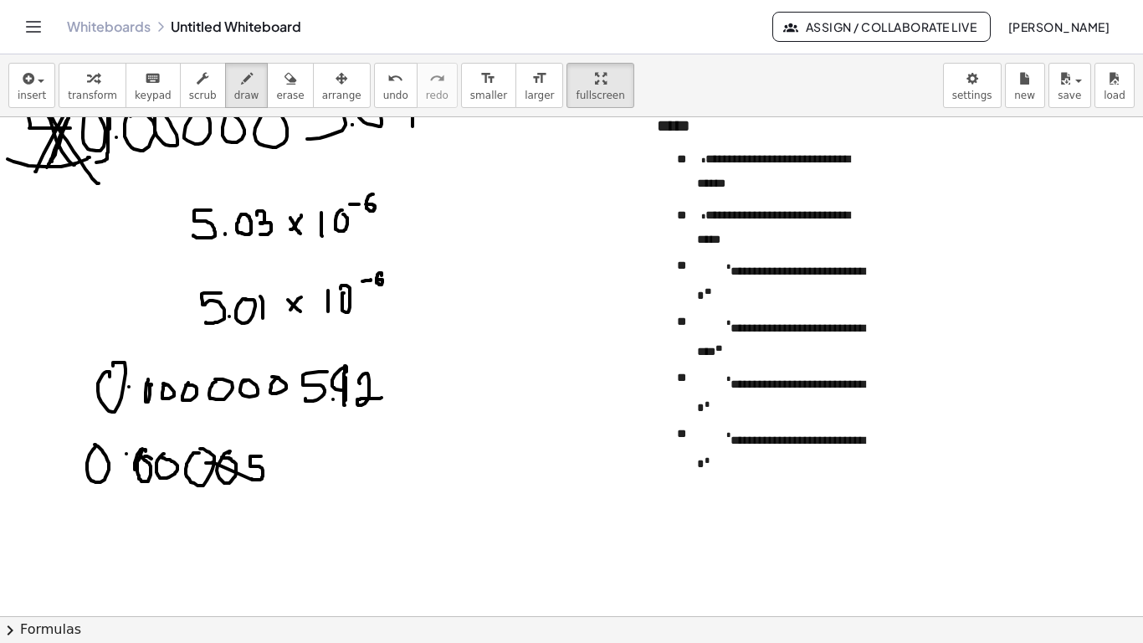
drag, startPoint x: 261, startPoint y: 456, endPoint x: 204, endPoint y: 462, distance: 57.2
click at [204, 462] on div at bounding box center [571, 493] width 1143 height 997
click at [383, 100] on span "undo" at bounding box center [395, 96] width 25 height 12
drag, startPoint x: 256, startPoint y: 453, endPoint x: 246, endPoint y: 474, distance: 24.0
click at [246, 474] on div at bounding box center [571, 493] width 1143 height 997
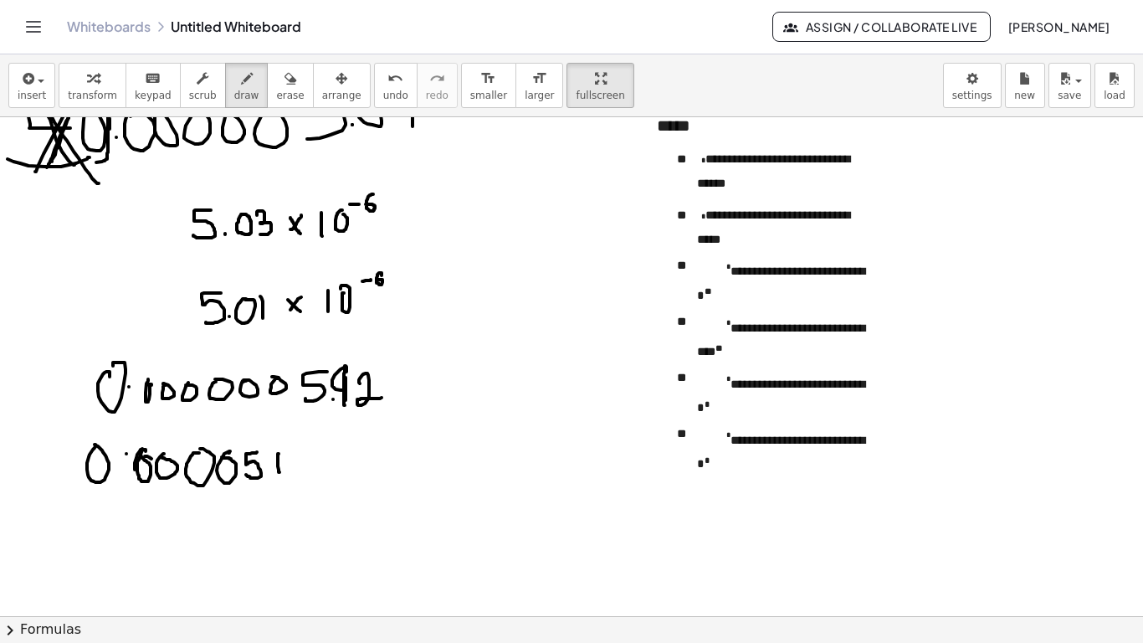
drag, startPoint x: 278, startPoint y: 453, endPoint x: 279, endPoint y: 472, distance: 18.5
click at [279, 472] on div at bounding box center [571, 493] width 1143 height 997
click at [294, 453] on div at bounding box center [571, 493] width 1143 height 997
click at [383, 98] on span "undo" at bounding box center [395, 96] width 25 height 12
drag, startPoint x: 290, startPoint y: 461, endPoint x: 316, endPoint y: 476, distance: 30.0
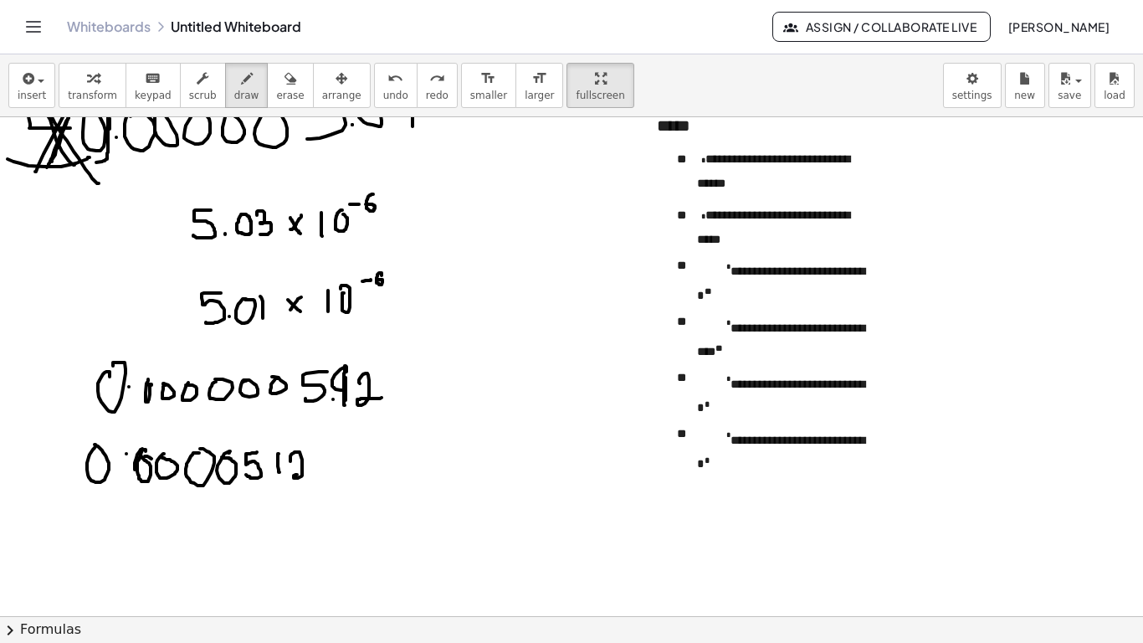
click at [316, 476] on div at bounding box center [571, 493] width 1143 height 997
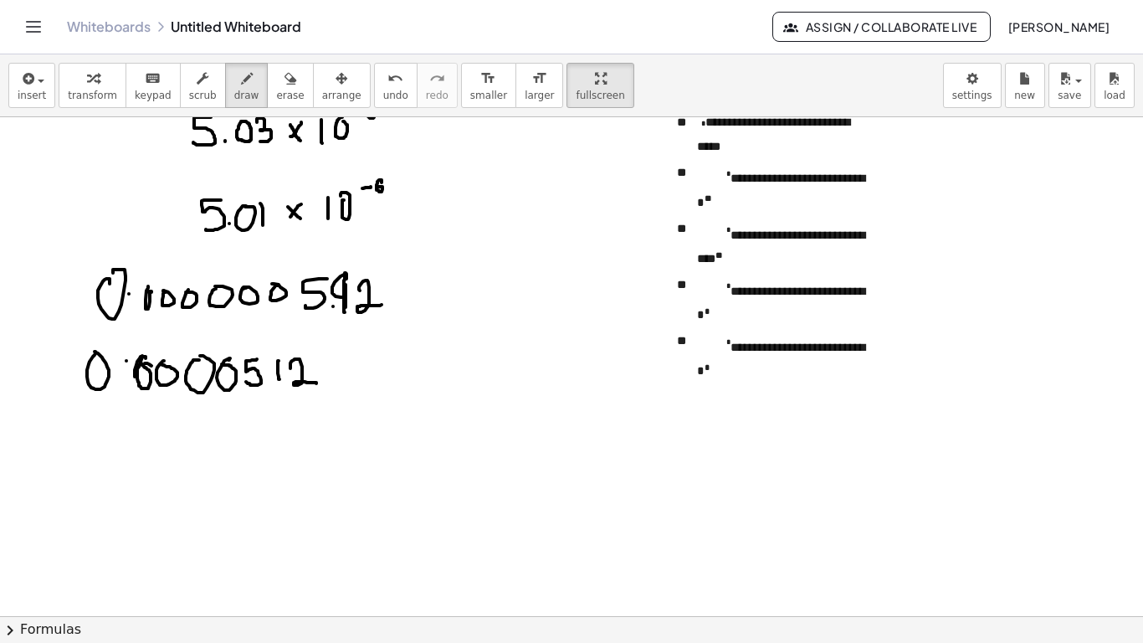
scroll to position [225, 0]
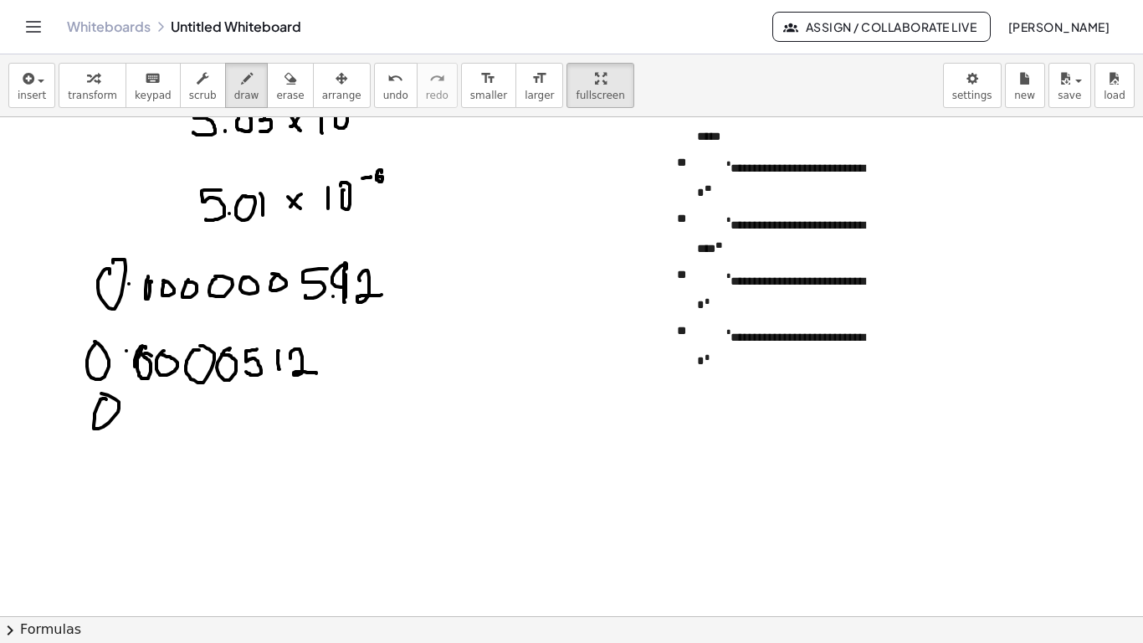
click at [102, 396] on div at bounding box center [571, 390] width 1143 height 997
click at [131, 419] on div at bounding box center [571, 390] width 1143 height 997
click at [157, 408] on div at bounding box center [571, 390] width 1143 height 997
click at [156, 404] on div at bounding box center [571, 390] width 1143 height 997
click at [184, 408] on div at bounding box center [571, 390] width 1143 height 997
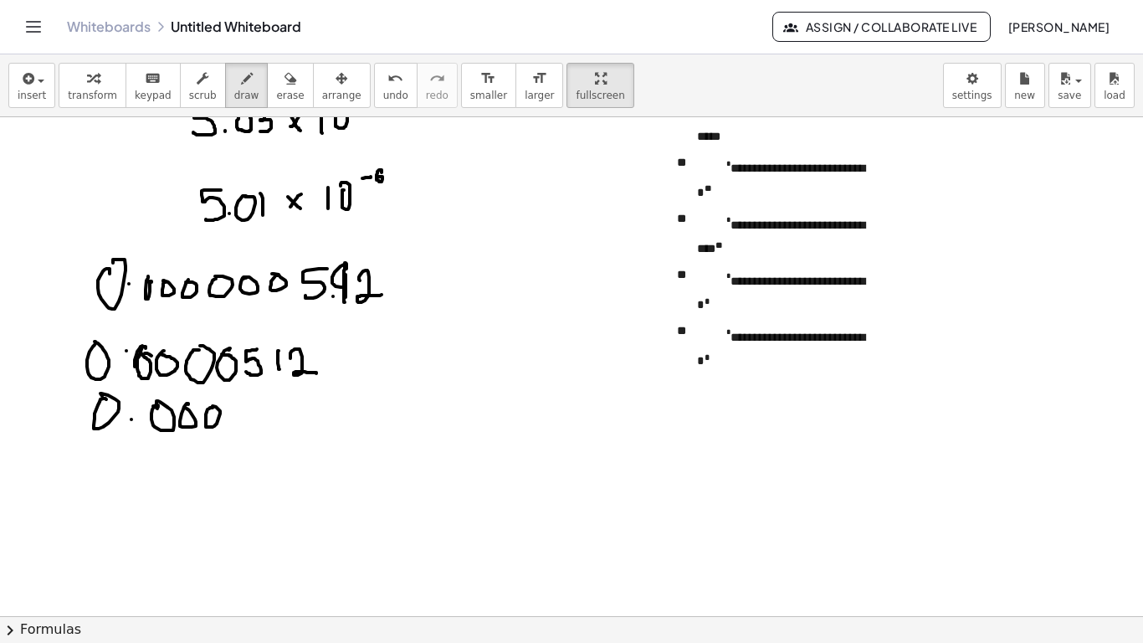
click at [207, 406] on div at bounding box center [571, 390] width 1143 height 997
click at [232, 404] on div at bounding box center [571, 390] width 1143 height 997
click at [259, 405] on div at bounding box center [571, 390] width 1143 height 997
click at [289, 404] on div at bounding box center [571, 390] width 1143 height 997
click at [318, 398] on div at bounding box center [571, 390] width 1143 height 997
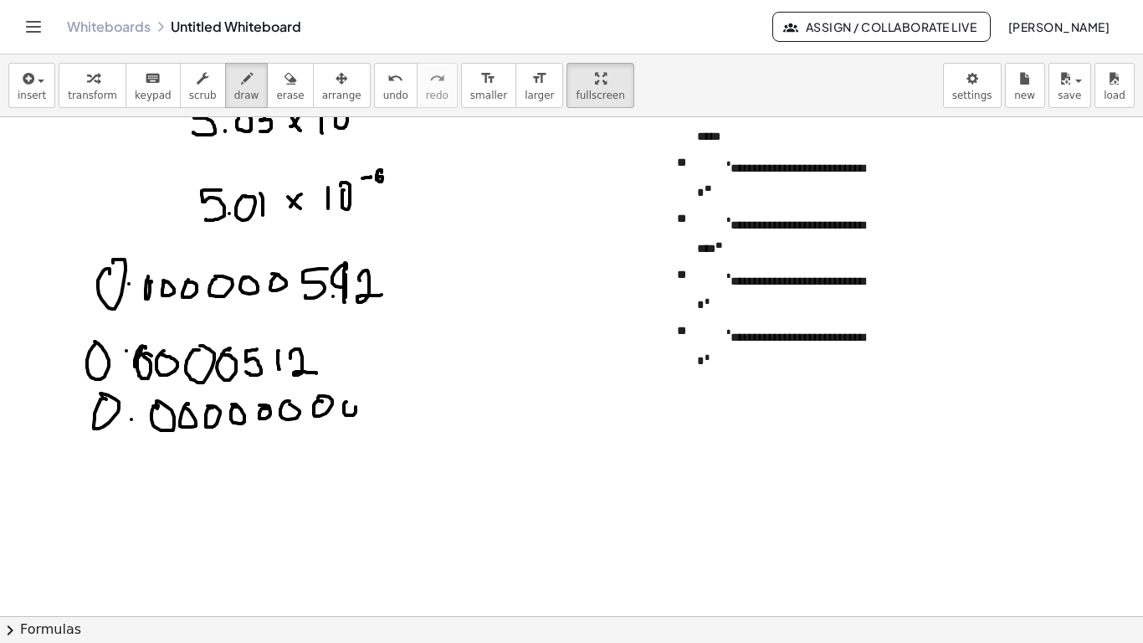
click at [345, 399] on div at bounding box center [571, 390] width 1143 height 997
drag, startPoint x: 376, startPoint y: 402, endPoint x: 391, endPoint y: 410, distance: 17.2
click at [391, 410] on div at bounding box center [571, 390] width 1143 height 997
drag, startPoint x: 401, startPoint y: 397, endPoint x: 414, endPoint y: 410, distance: 18.3
click at [414, 410] on div at bounding box center [571, 390] width 1143 height 997
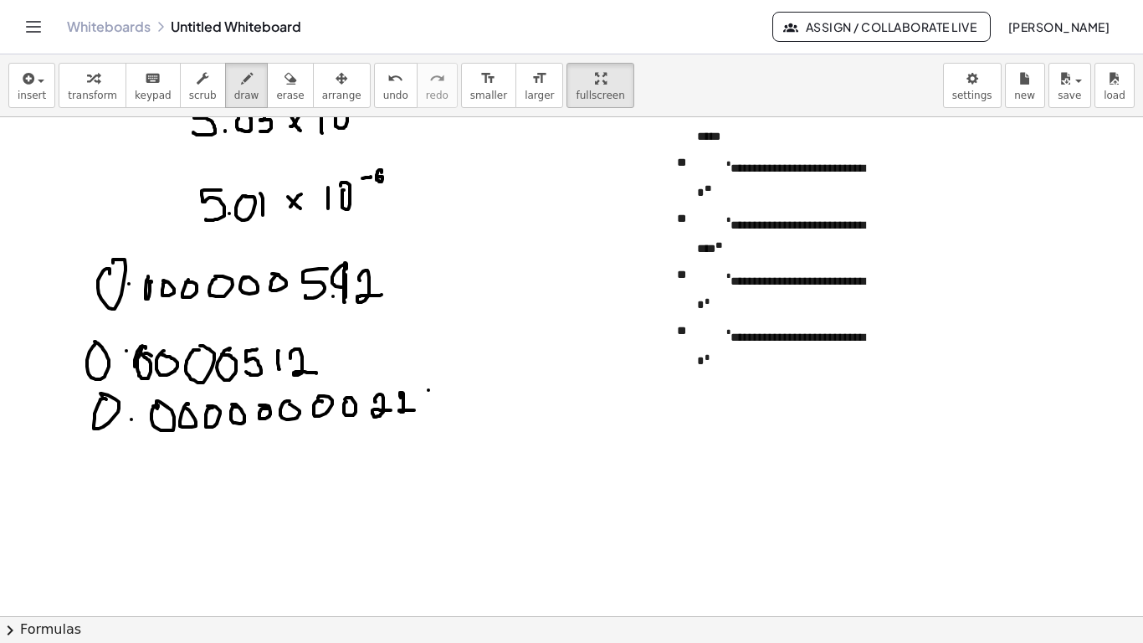
click at [428, 390] on div at bounding box center [571, 390] width 1143 height 997
drag, startPoint x: 428, startPoint y: 392, endPoint x: 427, endPoint y: 416, distance: 24.3
click at [427, 416] on div at bounding box center [571, 390] width 1143 height 997
click at [276, 92] on span "erase" at bounding box center [290, 96] width 28 height 12
drag, startPoint x: 445, startPoint y: 403, endPoint x: 412, endPoint y: 407, distance: 32.8
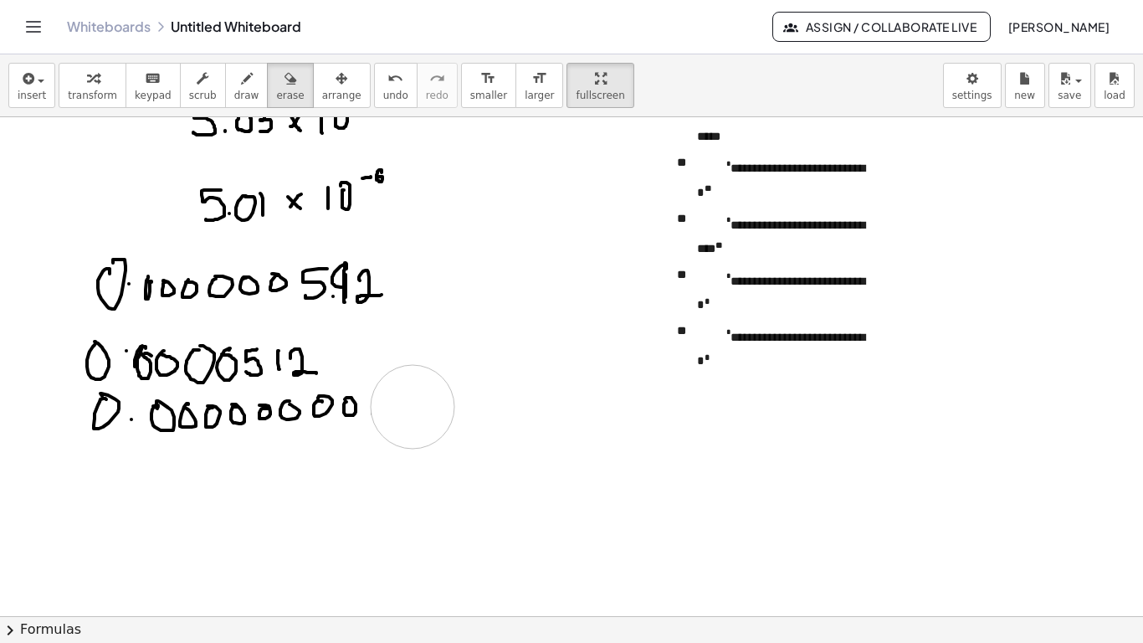
click at [412, 407] on div at bounding box center [571, 390] width 1143 height 997
click at [241, 80] on icon "button" at bounding box center [247, 79] width 12 height 20
drag, startPoint x: 387, startPoint y: 398, endPoint x: 375, endPoint y: 415, distance: 20.9
click at [375, 415] on div at bounding box center [571, 390] width 1143 height 997
drag, startPoint x: 404, startPoint y: 404, endPoint x: 425, endPoint y: 413, distance: 22.9
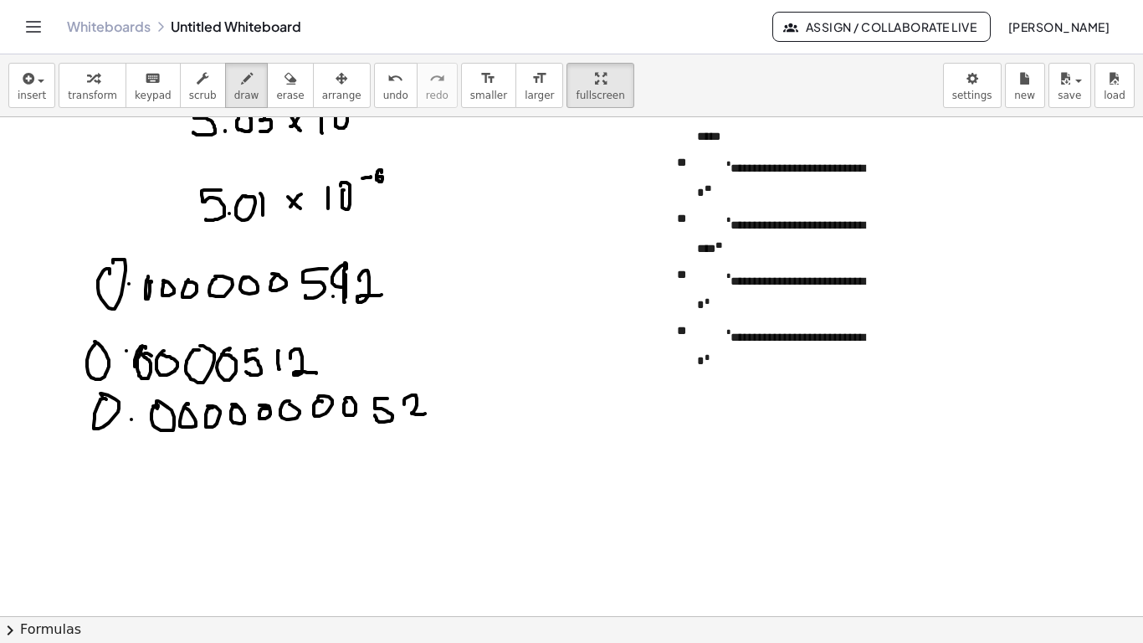
click at [425, 413] on div at bounding box center [571, 390] width 1143 height 997
drag, startPoint x: 432, startPoint y: 397, endPoint x: 438, endPoint y: 418, distance: 22.5
click at [438, 418] on div at bounding box center [571, 390] width 1143 height 997
click at [398, 410] on div at bounding box center [571, 390] width 1143 height 997
click at [284, 86] on icon "button" at bounding box center [290, 79] width 12 height 20
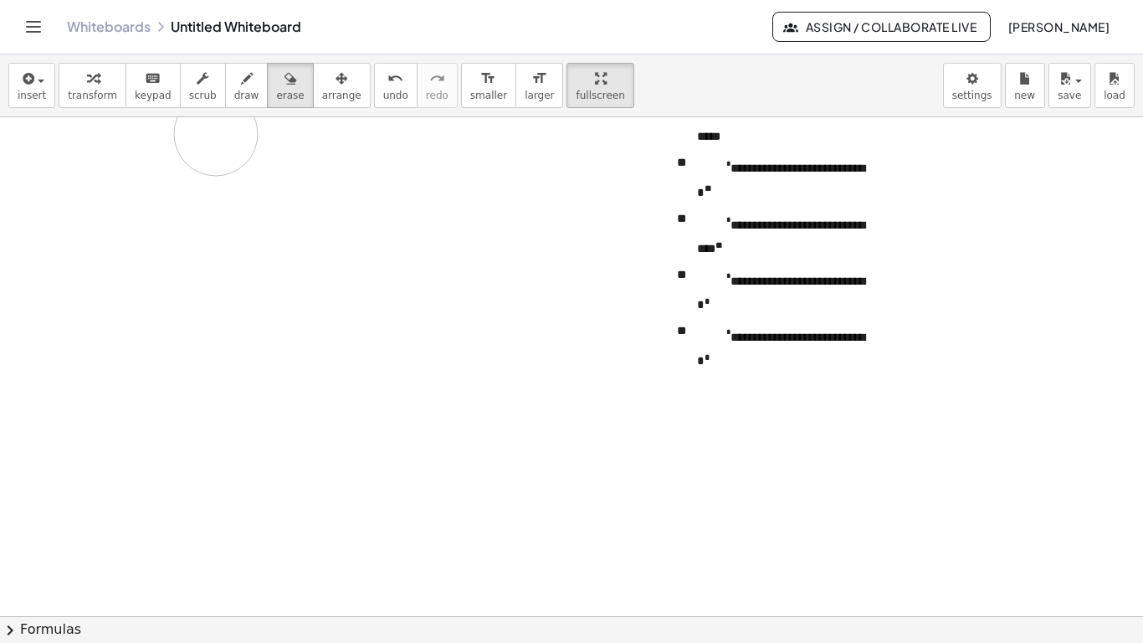
drag, startPoint x: 479, startPoint y: 424, endPoint x: 421, endPoint y: 382, distance: 72.5
click at [214, 136] on div at bounding box center [571, 390] width 1143 height 997
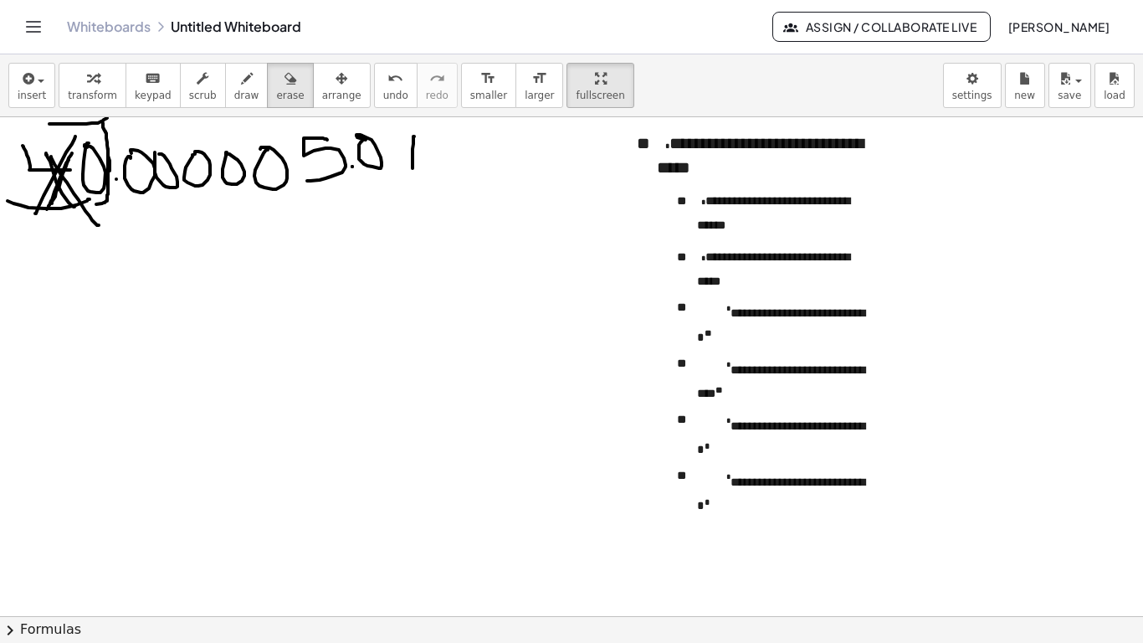
scroll to position [79, 0]
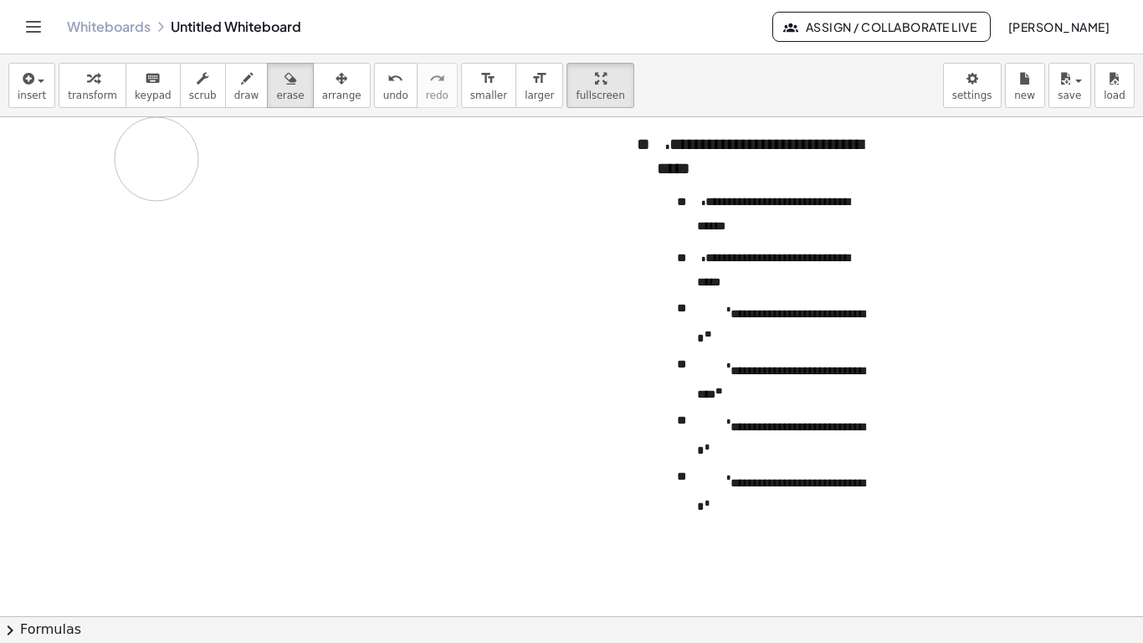
drag, startPoint x: 405, startPoint y: 161, endPoint x: 208, endPoint y: 159, distance: 196.6
click at [186, 165] on div at bounding box center [571, 536] width 1143 height 997
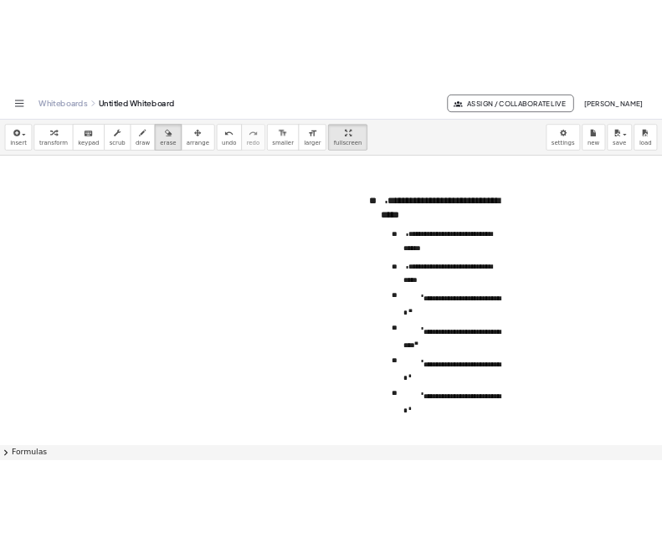
scroll to position [0, 0]
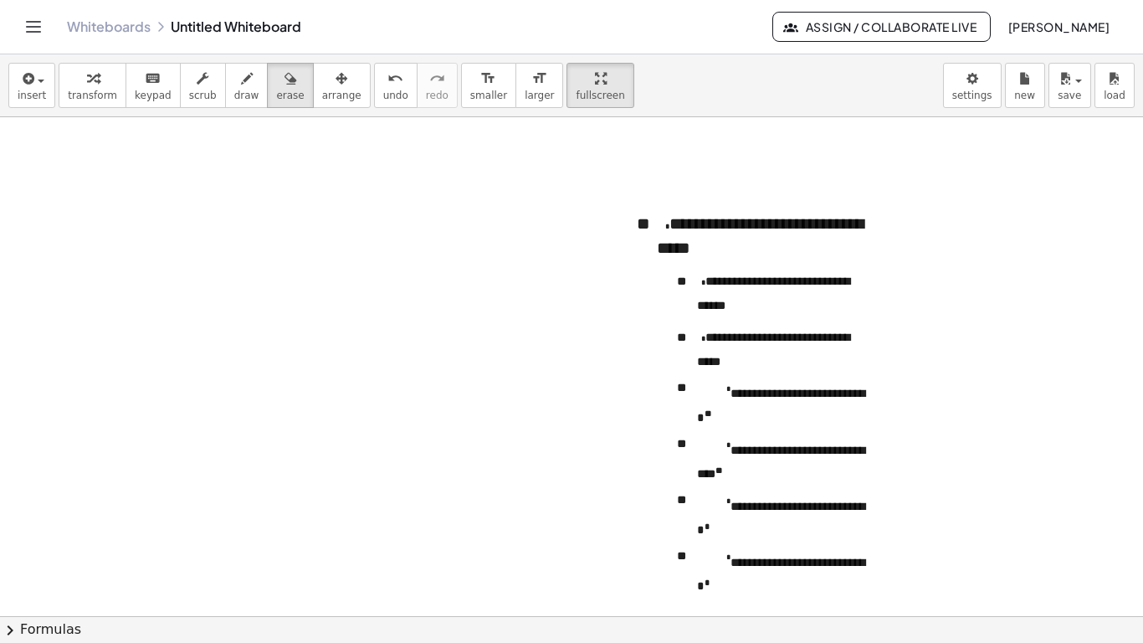
click at [228, 110] on div "insert select one: Math Expression Function Text Youtube Video Graphing Geometr…" at bounding box center [571, 85] width 1143 height 63
click at [234, 96] on span "draw" at bounding box center [246, 96] width 25 height 12
click at [115, 162] on div at bounding box center [571, 615] width 1143 height 997
click at [133, 182] on div at bounding box center [571, 615] width 1143 height 997
click at [156, 165] on div at bounding box center [571, 615] width 1143 height 997
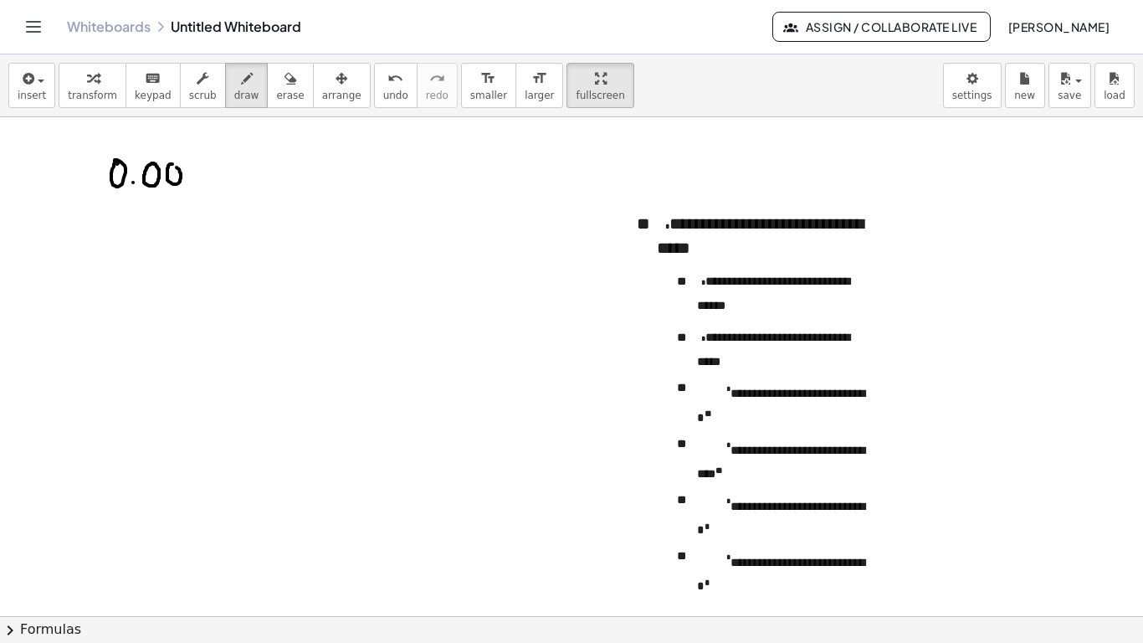
click at [174, 167] on div at bounding box center [571, 615] width 1143 height 997
click at [194, 168] on div at bounding box center [571, 615] width 1143 height 997
click at [208, 165] on div at bounding box center [571, 615] width 1143 height 997
click at [228, 166] on div at bounding box center [571, 615] width 1143 height 997
click at [243, 166] on div at bounding box center [571, 615] width 1143 height 997
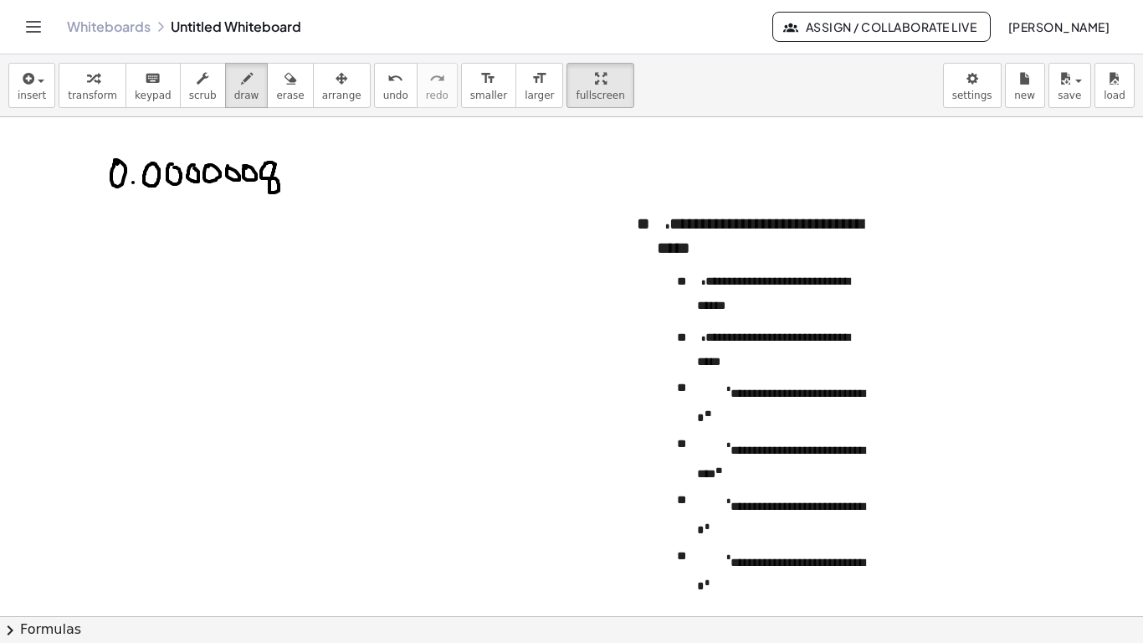
click at [275, 164] on div at bounding box center [571, 615] width 1143 height 997
drag, startPoint x: 428, startPoint y: 205, endPoint x: 428, endPoint y: 247, distance: 41.8
click at [428, 238] on div at bounding box center [571, 615] width 1143 height 997
drag, startPoint x: 445, startPoint y: 212, endPoint x: 449, endPoint y: 201, distance: 11.7
click at [449, 201] on div at bounding box center [571, 615] width 1143 height 997
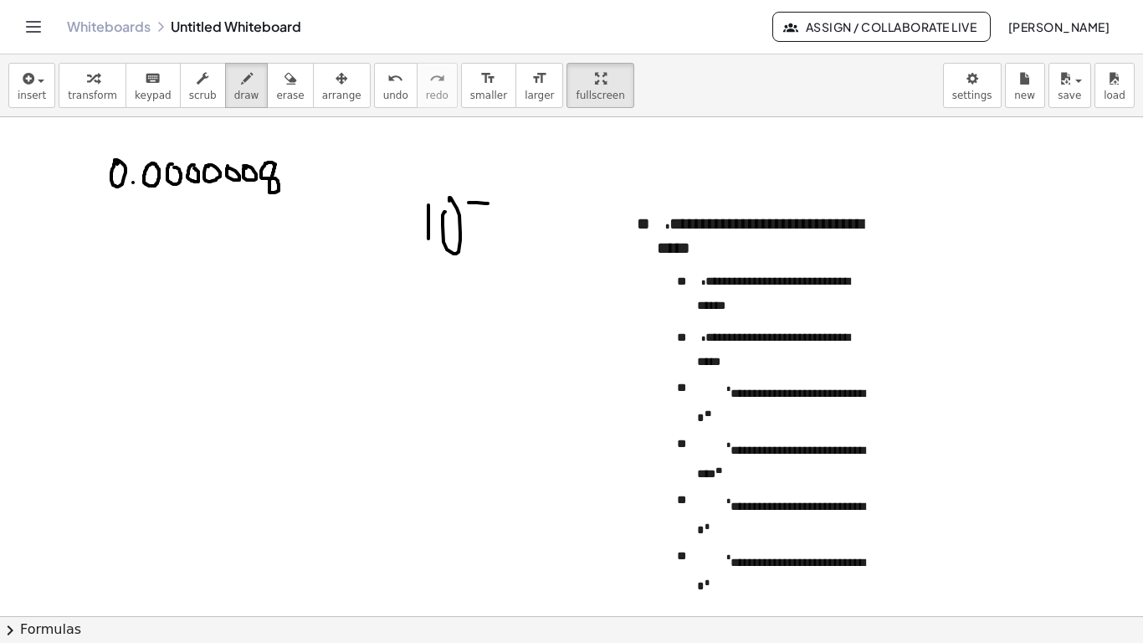
drag, startPoint x: 474, startPoint y: 202, endPoint x: 492, endPoint y: 205, distance: 18.6
click at [492, 205] on div at bounding box center [571, 615] width 1143 height 997
drag, startPoint x: 506, startPoint y: 193, endPoint x: 498, endPoint y: 202, distance: 12.4
click at [498, 202] on div at bounding box center [571, 615] width 1143 height 997
drag, startPoint x: 135, startPoint y: 179, endPoint x: 257, endPoint y: 172, distance: 122.3
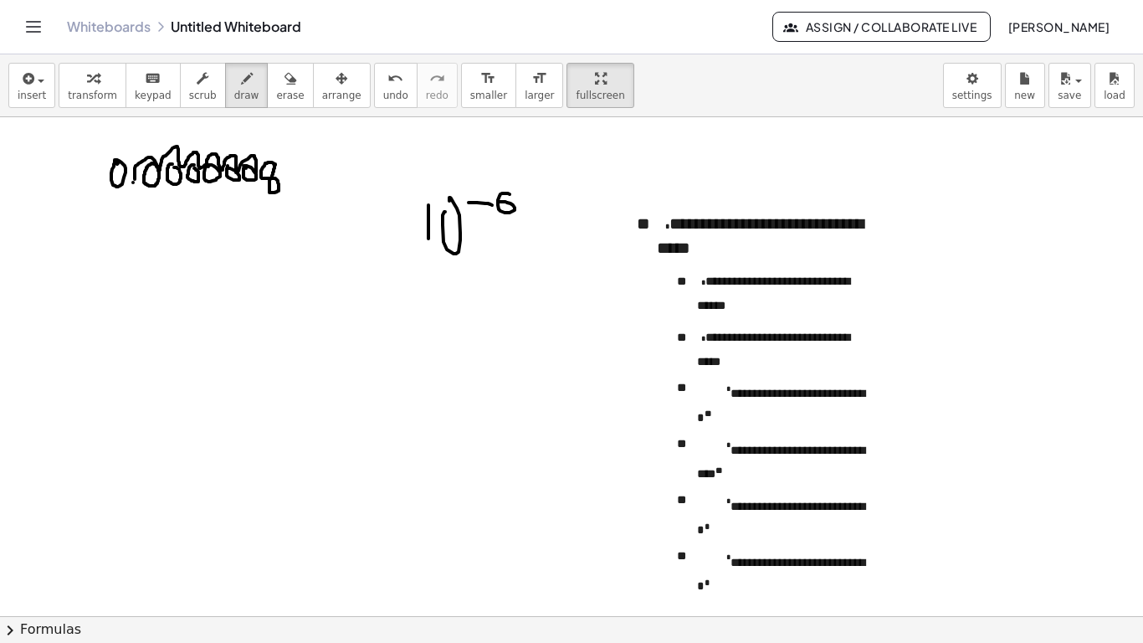
click at [257, 172] on div at bounding box center [571, 615] width 1143 height 997
click at [374, 103] on button "undo undo" at bounding box center [396, 85] width 44 height 45
click at [276, 95] on span "erase" at bounding box center [290, 96] width 28 height 12
drag, startPoint x: 294, startPoint y: 182, endPoint x: 283, endPoint y: 169, distance: 16.6
click at [283, 169] on div at bounding box center [571, 615] width 1143 height 997
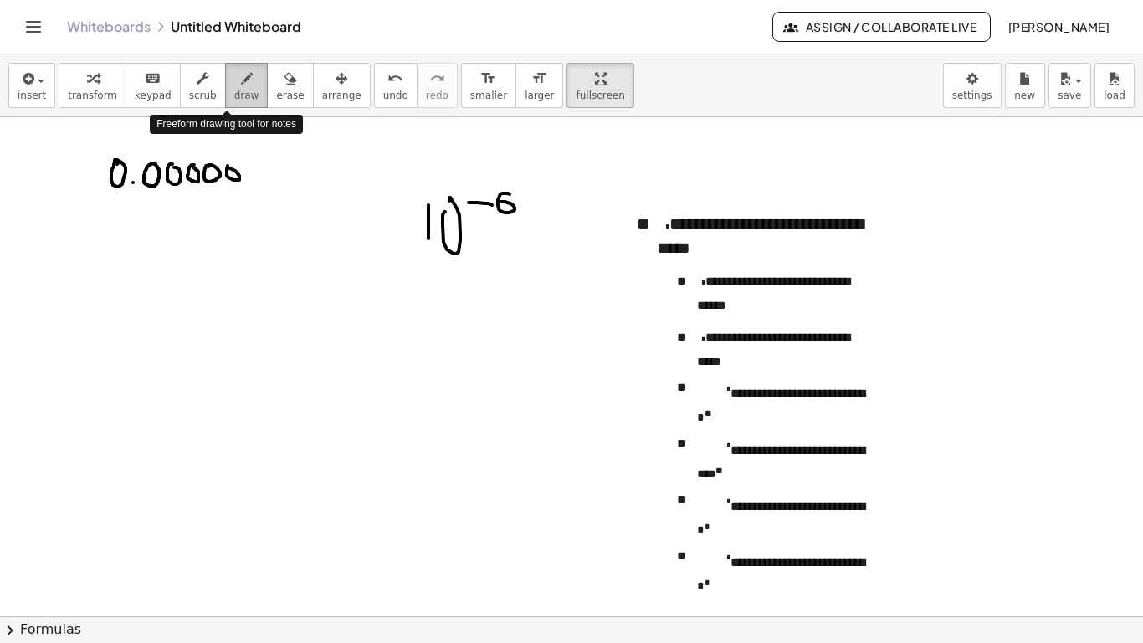
click at [241, 81] on icon "button" at bounding box center [247, 79] width 12 height 20
click at [254, 167] on div at bounding box center [571, 615] width 1143 height 997
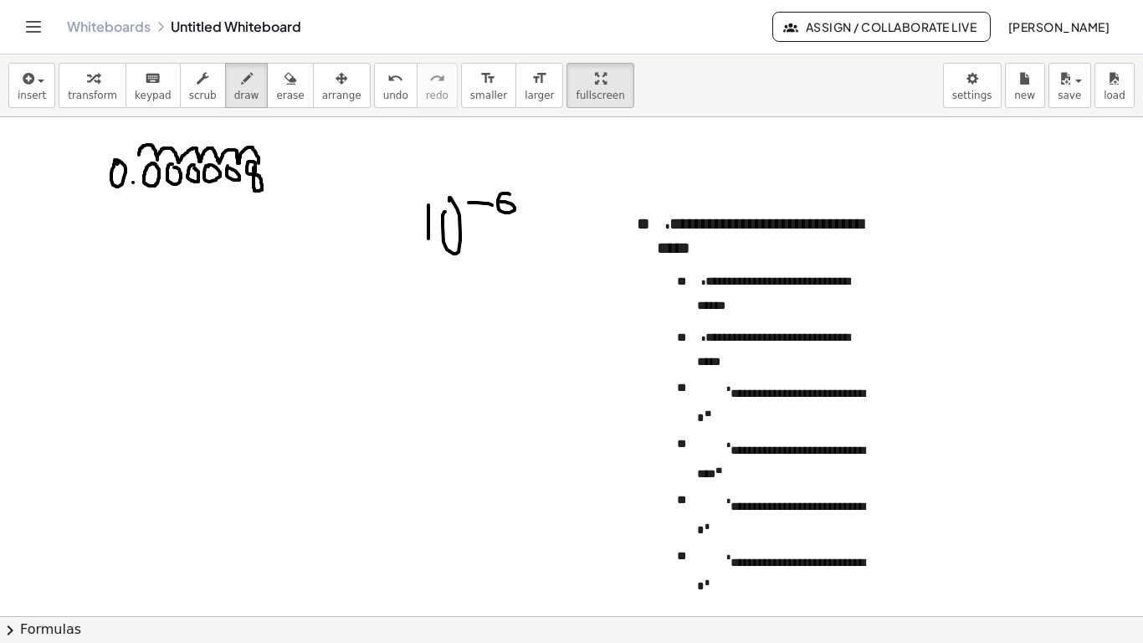
drag, startPoint x: 139, startPoint y: 155, endPoint x: 259, endPoint y: 163, distance: 119.9
click at [259, 163] on div at bounding box center [571, 615] width 1143 height 997
click at [176, 228] on div at bounding box center [571, 615] width 1143 height 997
drag, startPoint x: 300, startPoint y: 164, endPoint x: 361, endPoint y: 147, distance: 63.3
click at [361, 147] on div at bounding box center [571, 615] width 1143 height 997
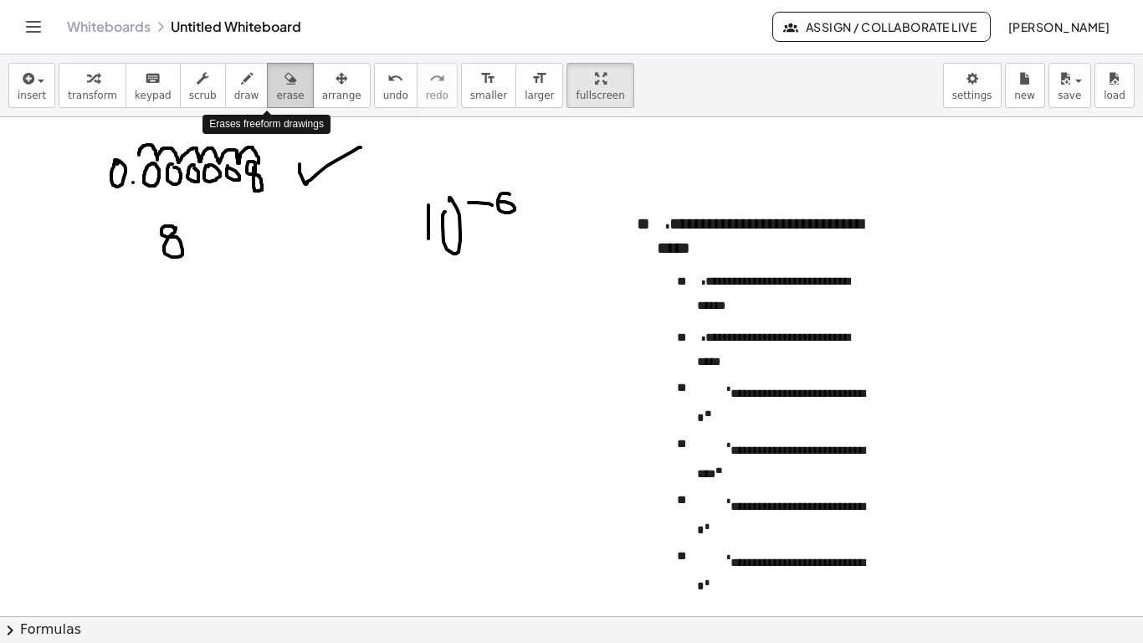
click at [276, 96] on span "erase" at bounding box center [290, 96] width 28 height 12
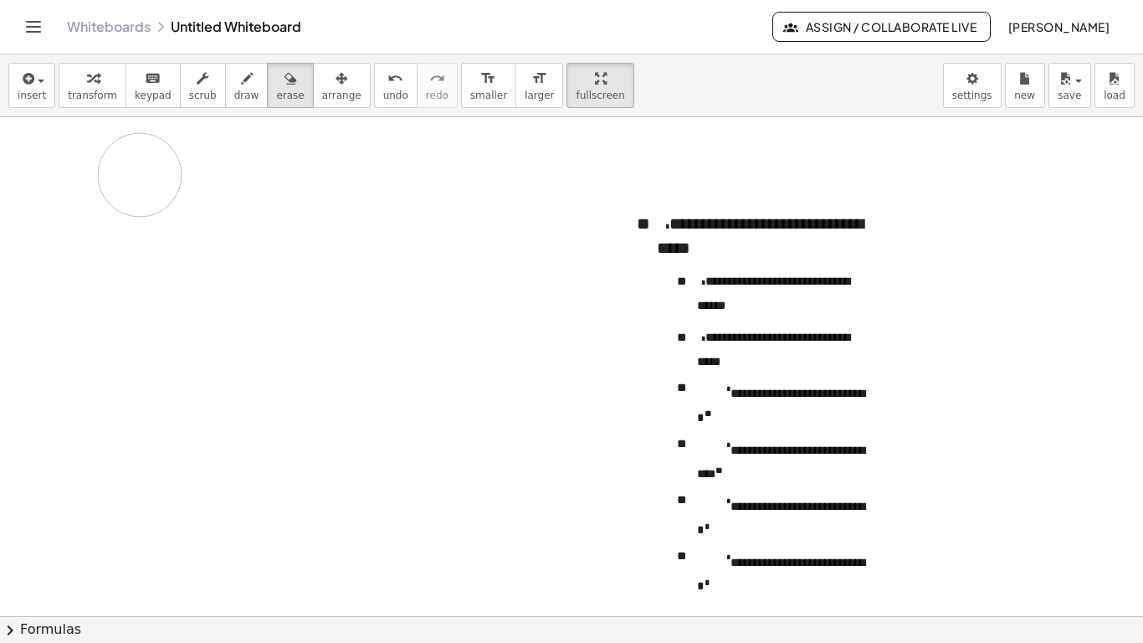
drag, startPoint x: 476, startPoint y: 261, endPoint x: 79, endPoint y: 202, distance: 401.8
click at [79, 202] on div at bounding box center [571, 615] width 1143 height 997
drag, startPoint x: 140, startPoint y: 150, endPoint x: 145, endPoint y: 160, distance: 11.2
click at [145, 160] on div at bounding box center [571, 615] width 1143 height 997
click at [234, 100] on span "draw" at bounding box center [246, 96] width 25 height 12
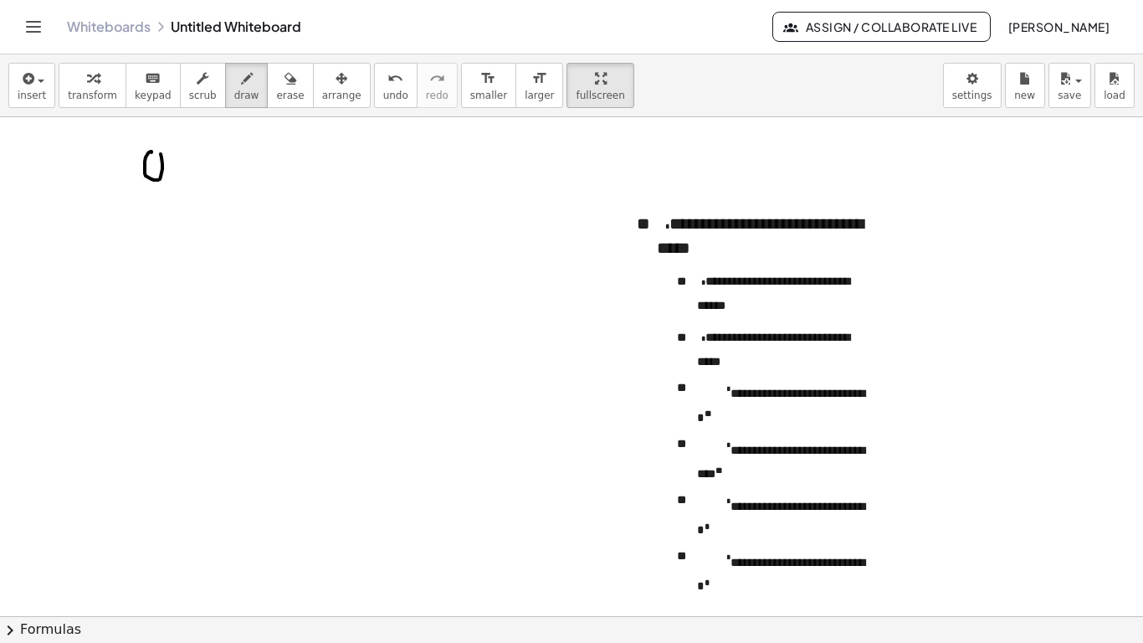
click at [155, 152] on div at bounding box center [571, 615] width 1143 height 997
click at [178, 172] on div at bounding box center [571, 615] width 1143 height 997
drag, startPoint x: 194, startPoint y: 161, endPoint x: 202, endPoint y: 163, distance: 8.5
click at [201, 163] on div at bounding box center [571, 615] width 1143 height 997
click at [211, 165] on div at bounding box center [571, 615] width 1143 height 997
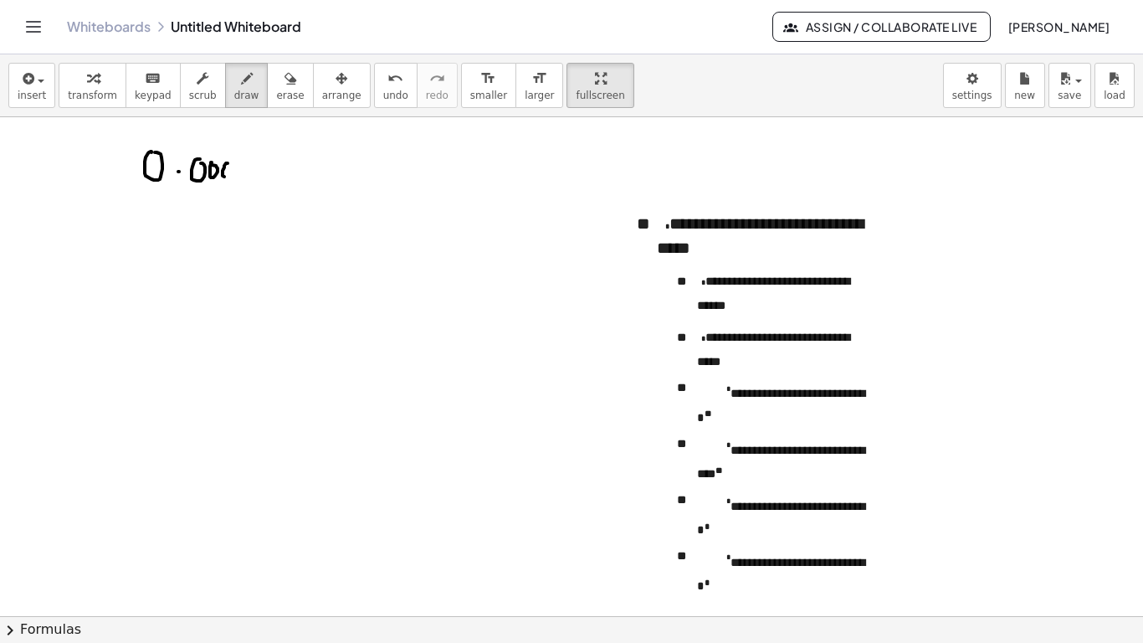
drag, startPoint x: 223, startPoint y: 171, endPoint x: 226, endPoint y: 160, distance: 11.4
click at [234, 166] on div at bounding box center [571, 615] width 1143 height 997
click at [249, 166] on div at bounding box center [571, 615] width 1143 height 997
click at [264, 166] on div at bounding box center [571, 615] width 1143 height 997
click at [290, 162] on div at bounding box center [571, 615] width 1143 height 997
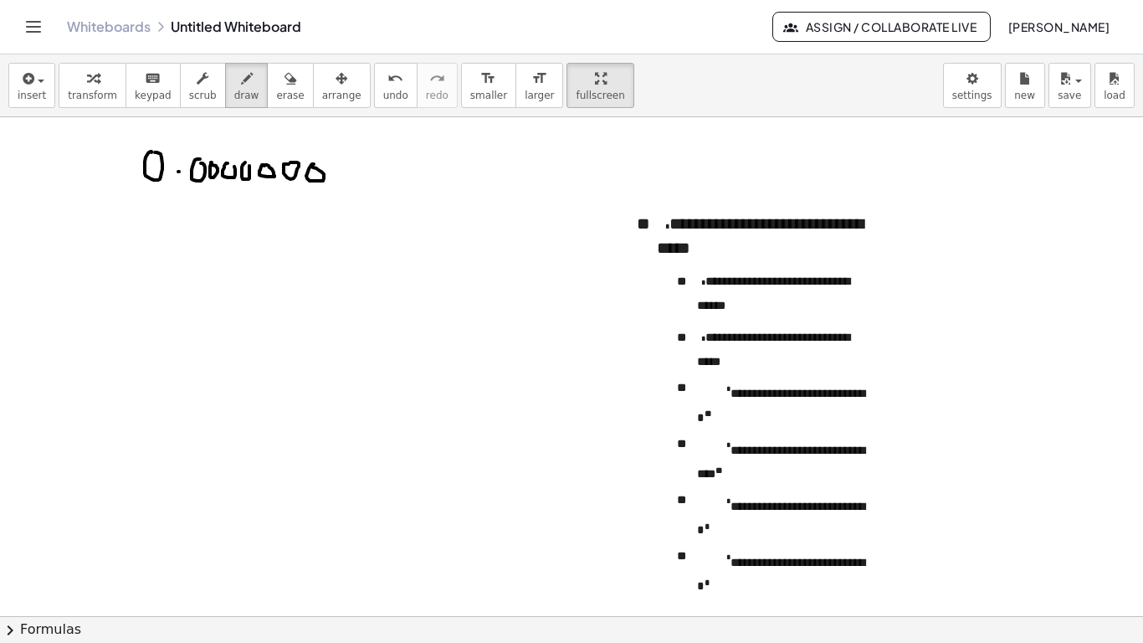
click at [308, 166] on div at bounding box center [571, 615] width 1143 height 997
click at [374, 105] on button "undo undo" at bounding box center [396, 85] width 44 height 45
click at [311, 166] on div at bounding box center [571, 615] width 1143 height 997
drag, startPoint x: 329, startPoint y: 165, endPoint x: 329, endPoint y: 183, distance: 18.4
click at [329, 183] on div at bounding box center [571, 615] width 1143 height 997
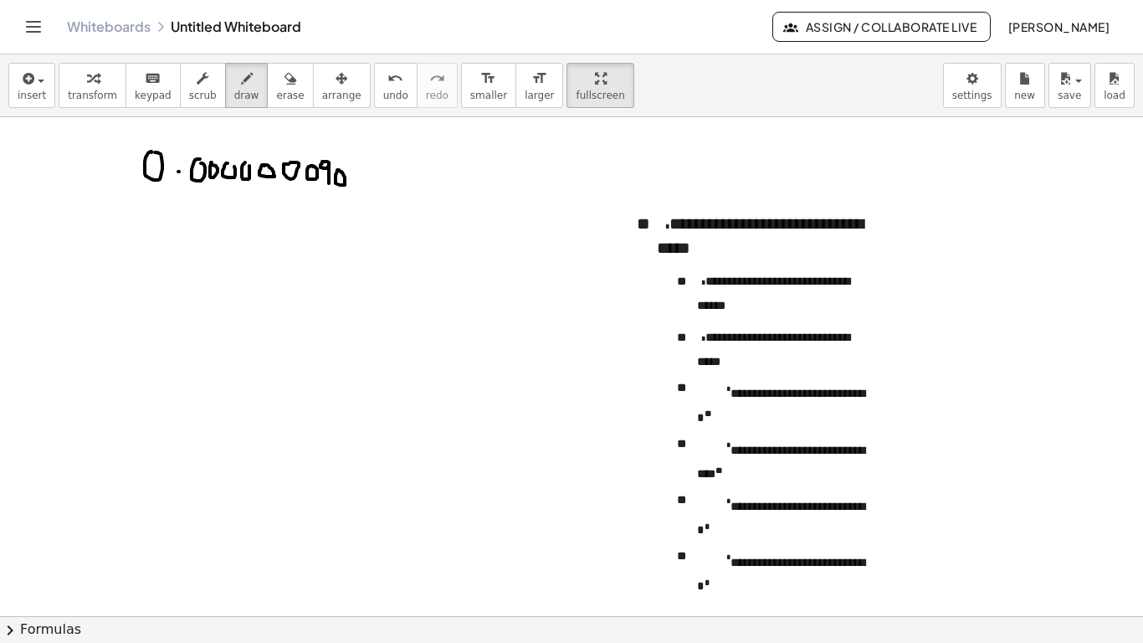
click at [341, 172] on div at bounding box center [571, 615] width 1143 height 997
drag, startPoint x: 353, startPoint y: 168, endPoint x: 353, endPoint y: 186, distance: 17.6
click at [353, 185] on div at bounding box center [571, 615] width 1143 height 997
click at [198, 264] on div at bounding box center [571, 615] width 1143 height 997
click at [251, 166] on div at bounding box center [571, 615] width 1143 height 997
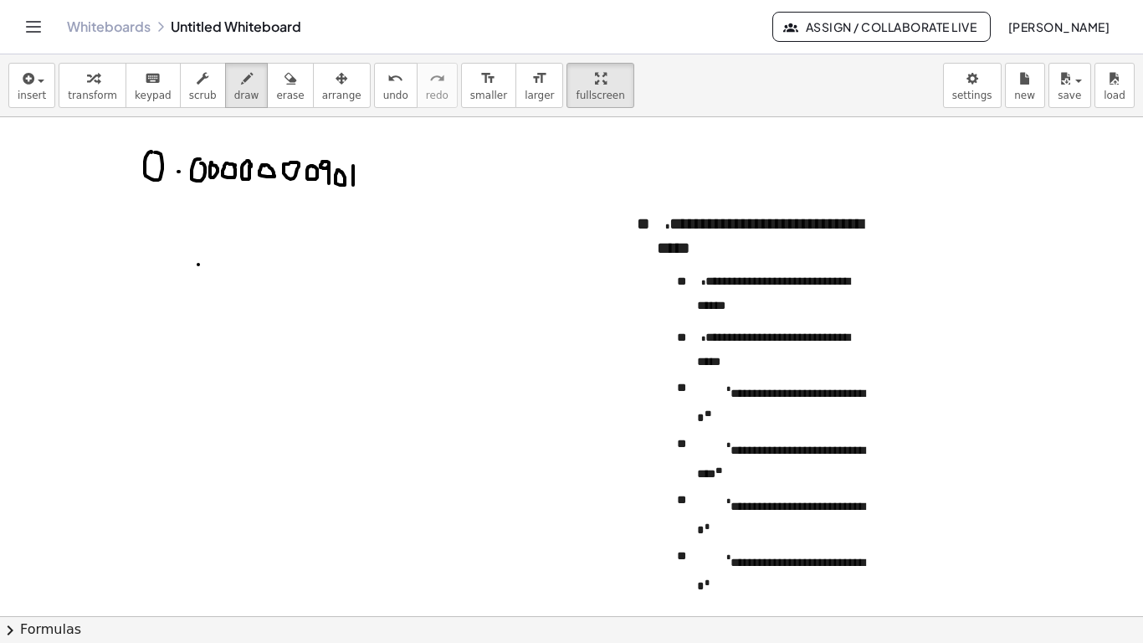
click at [228, 164] on div at bounding box center [571, 615] width 1143 height 997
click at [269, 107] on button "erase" at bounding box center [290, 85] width 46 height 45
drag, startPoint x: 209, startPoint y: 311, endPoint x: 163, endPoint y: 253, distance: 74.5
click at [186, 270] on div at bounding box center [571, 615] width 1143 height 997
click at [234, 94] on span "draw" at bounding box center [246, 96] width 25 height 12
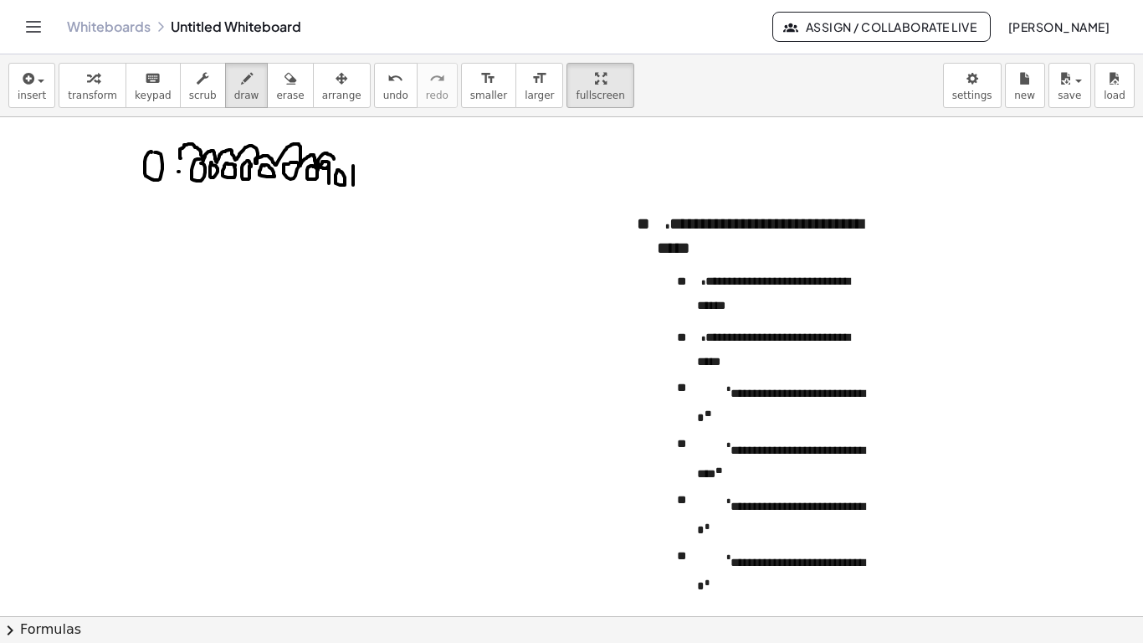
drag, startPoint x: 181, startPoint y: 158, endPoint x: 334, endPoint y: 171, distance: 153.6
click at [334, 171] on div at bounding box center [571, 615] width 1143 height 997
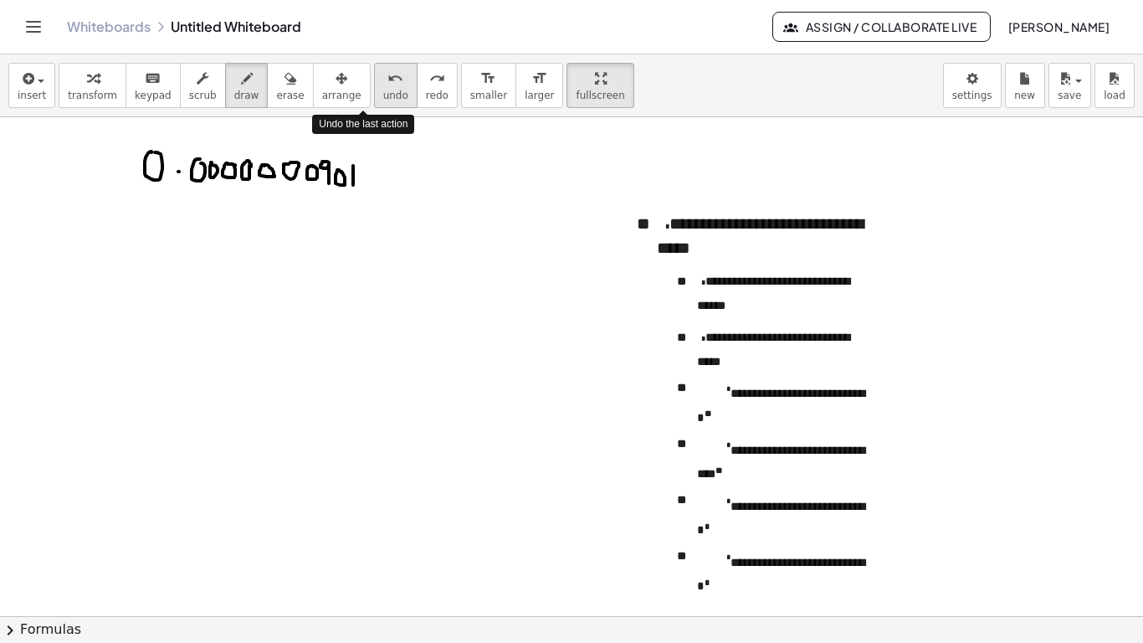
click at [383, 96] on span "undo" at bounding box center [395, 96] width 25 height 12
click at [267, 103] on button "erase" at bounding box center [290, 85] width 46 height 45
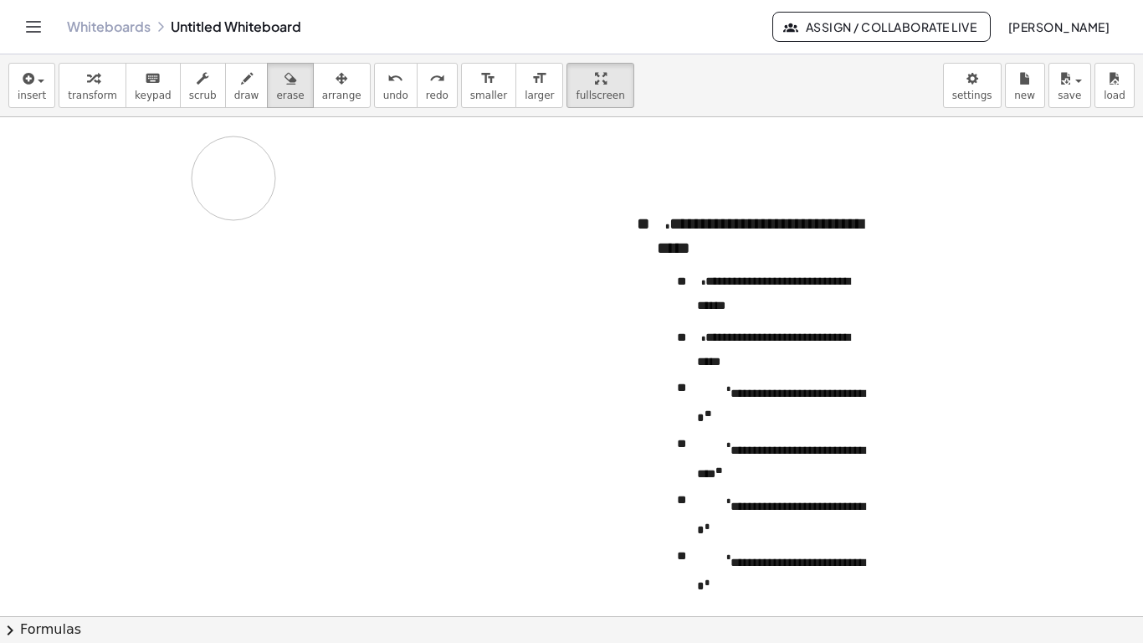
drag, startPoint x: 435, startPoint y: 181, endPoint x: 156, endPoint y: 192, distance: 278.8
click at [156, 192] on div at bounding box center [571, 615] width 1143 height 997
click at [227, 107] on button "draw" at bounding box center [247, 85] width 44 height 45
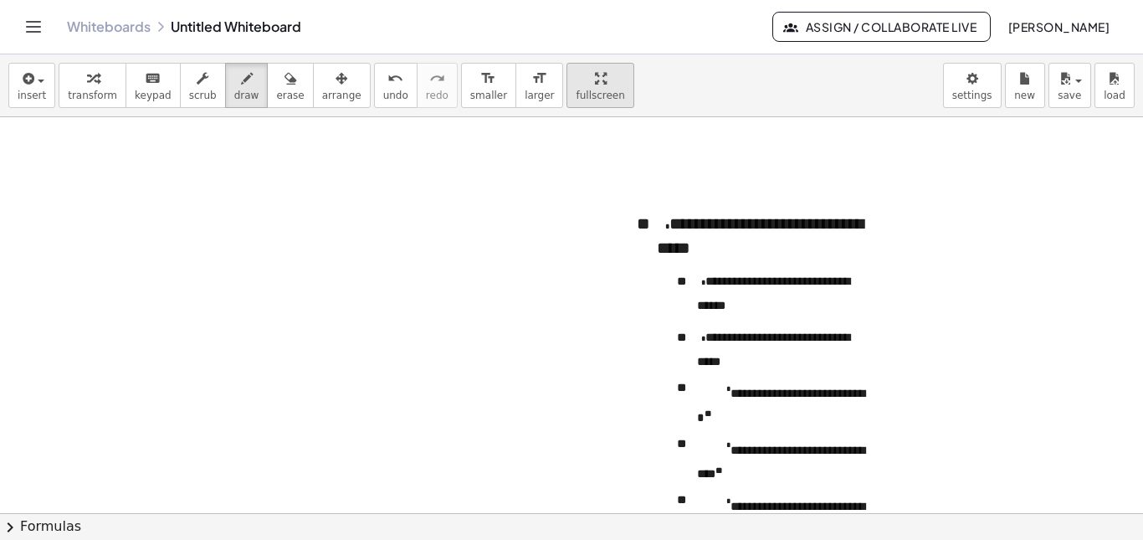
click at [569, 93] on span "fullscreen" at bounding box center [600, 96] width 49 height 12
drag, startPoint x: 558, startPoint y: 93, endPoint x: 558, endPoint y: 194, distance: 101.2
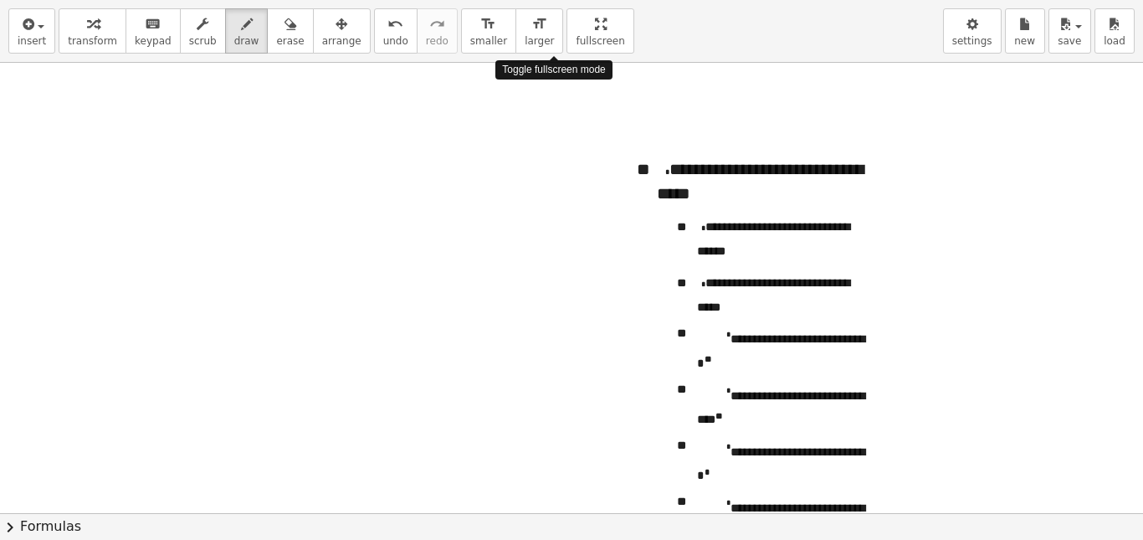
click at [558, 194] on div "**********" at bounding box center [571, 270] width 1143 height 540
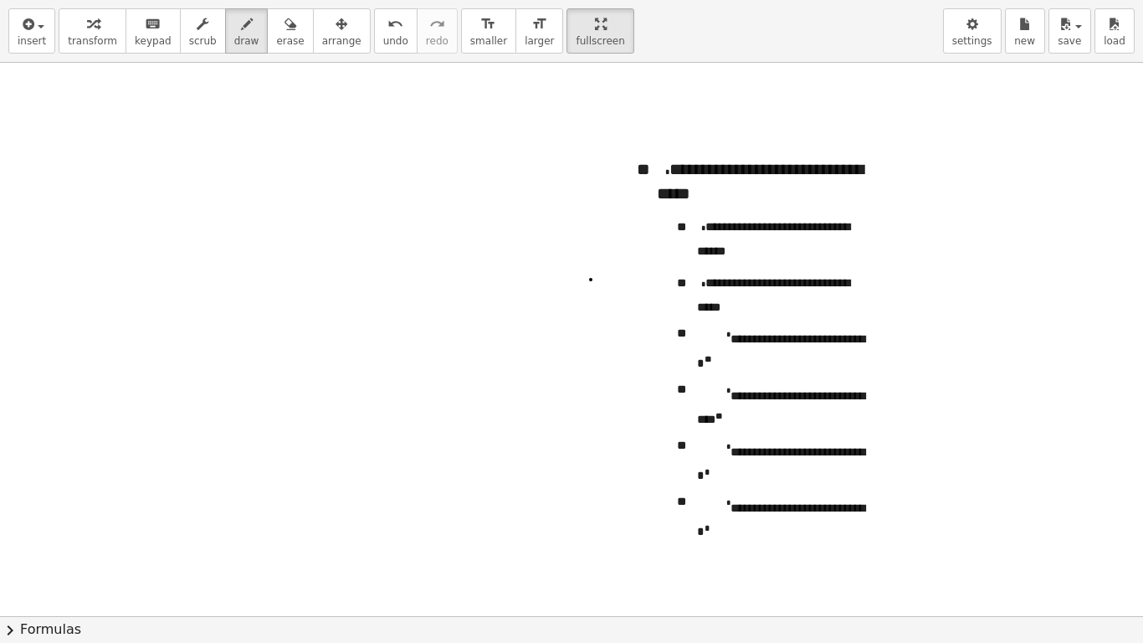
click at [569, 279] on div at bounding box center [571, 616] width 1143 height 1106
click at [276, 33] on div "button" at bounding box center [290, 23] width 28 height 20
drag, startPoint x: 586, startPoint y: 278, endPoint x: 582, endPoint y: 290, distance: 13.2
click at [569, 279] on div at bounding box center [571, 616] width 1143 height 1106
drag, startPoint x: 582, startPoint y: 290, endPoint x: 566, endPoint y: 282, distance: 18.7
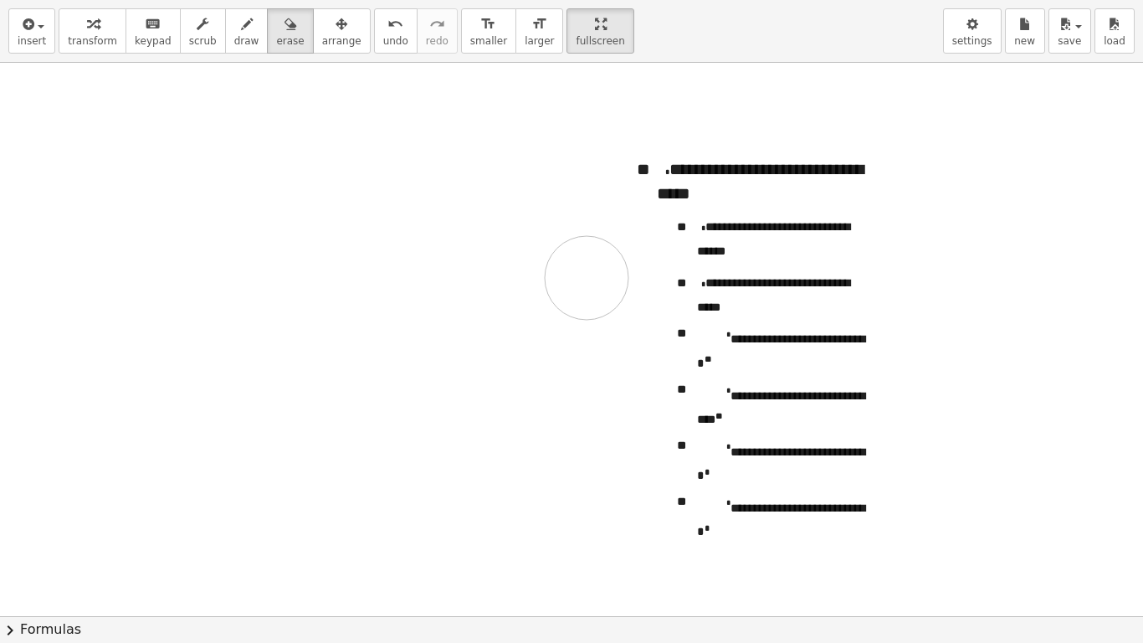
click at [569, 290] on div at bounding box center [571, 616] width 1143 height 1106
click at [241, 28] on icon "button" at bounding box center [247, 24] width 12 height 20
click at [233, 187] on div at bounding box center [571, 616] width 1143 height 1106
drag, startPoint x: 233, startPoint y: 187, endPoint x: 234, endPoint y: 198, distance: 11.8
click at [229, 199] on div at bounding box center [571, 616] width 1143 height 1106
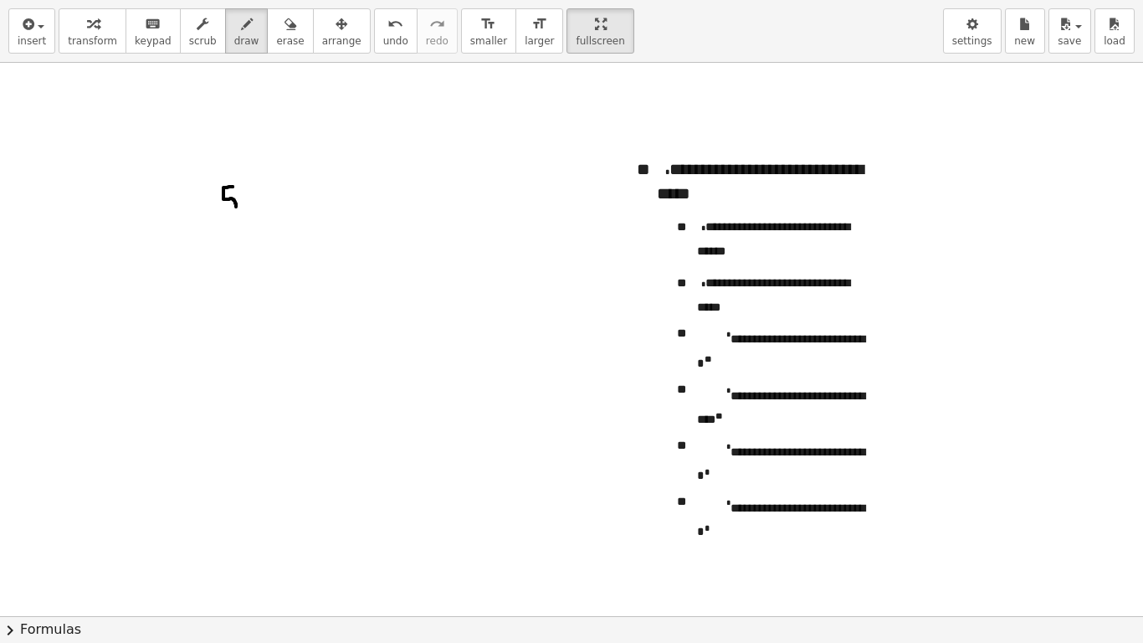
drag, startPoint x: 230, startPoint y: 198, endPoint x: 223, endPoint y: 208, distance: 12.1
click at [223, 209] on div at bounding box center [571, 616] width 1143 height 1106
click at [248, 187] on div at bounding box center [571, 616] width 1143 height 1106
click at [260, 216] on div at bounding box center [571, 616] width 1143 height 1106
drag, startPoint x: 274, startPoint y: 198, endPoint x: 279, endPoint y: 207, distance: 9.4
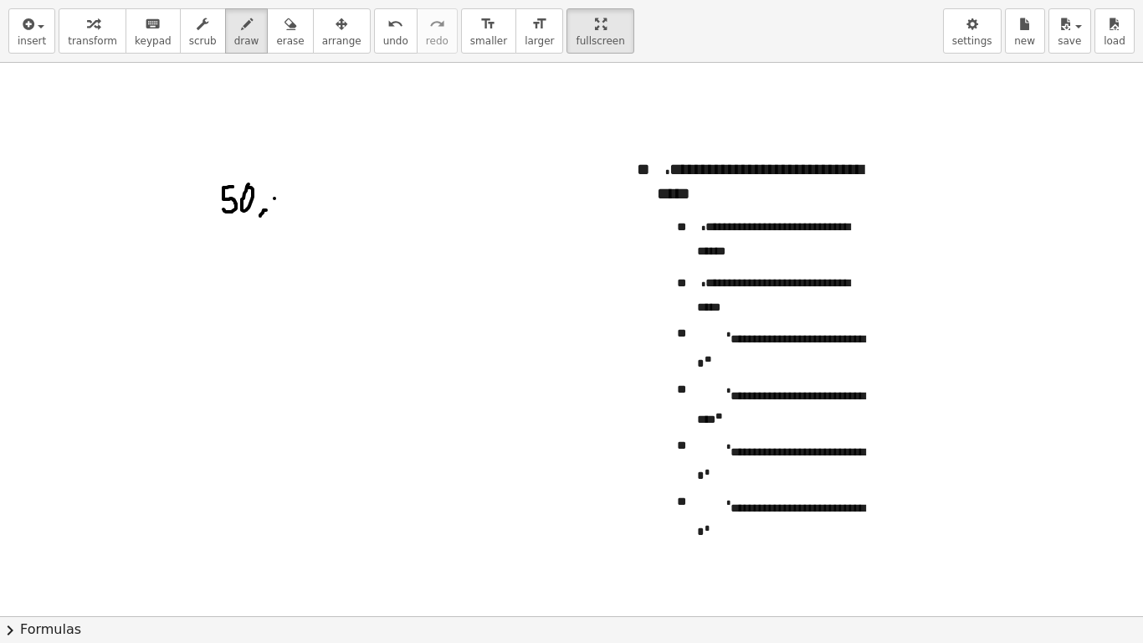
click at [274, 207] on div at bounding box center [571, 616] width 1143 height 1106
click at [279, 198] on div at bounding box center [571, 616] width 1143 height 1106
click at [293, 199] on div at bounding box center [571, 616] width 1143 height 1106
click at [308, 192] on div at bounding box center [571, 616] width 1143 height 1106
drag, startPoint x: 328, startPoint y: 210, endPoint x: 323, endPoint y: 218, distance: 9.0
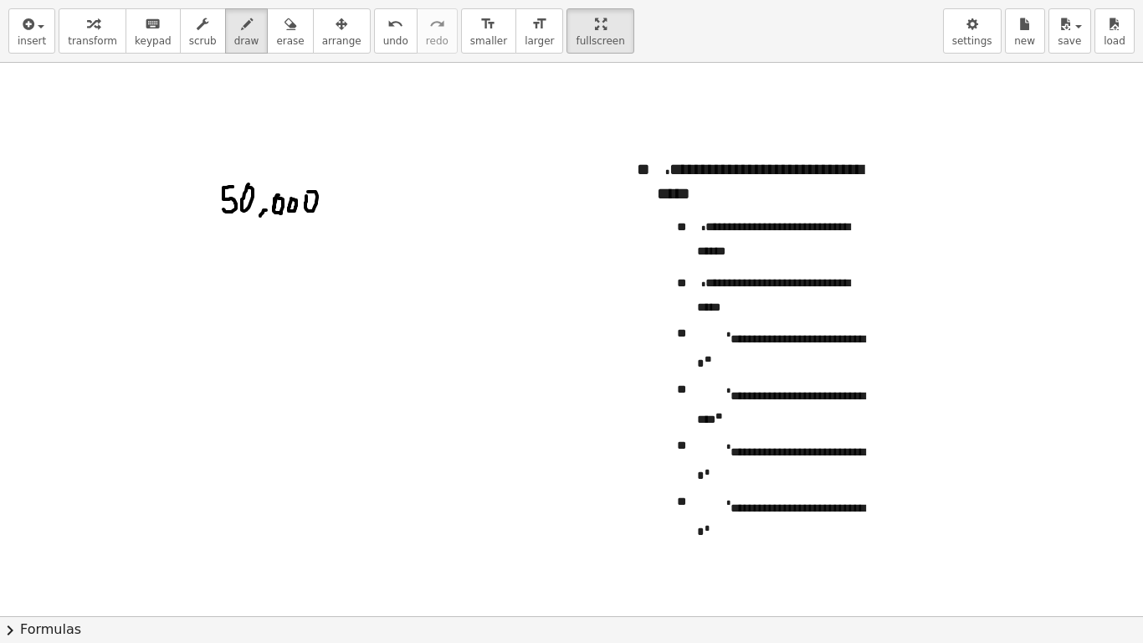
click at [323, 218] on div at bounding box center [571, 616] width 1143 height 1106
drag, startPoint x: 338, startPoint y: 196, endPoint x: 340, endPoint y: 214, distance: 18.5
click at [336, 213] on div at bounding box center [571, 616] width 1143 height 1106
click at [336, 197] on div at bounding box center [571, 616] width 1143 height 1106
click at [341, 194] on div at bounding box center [571, 616] width 1143 height 1106
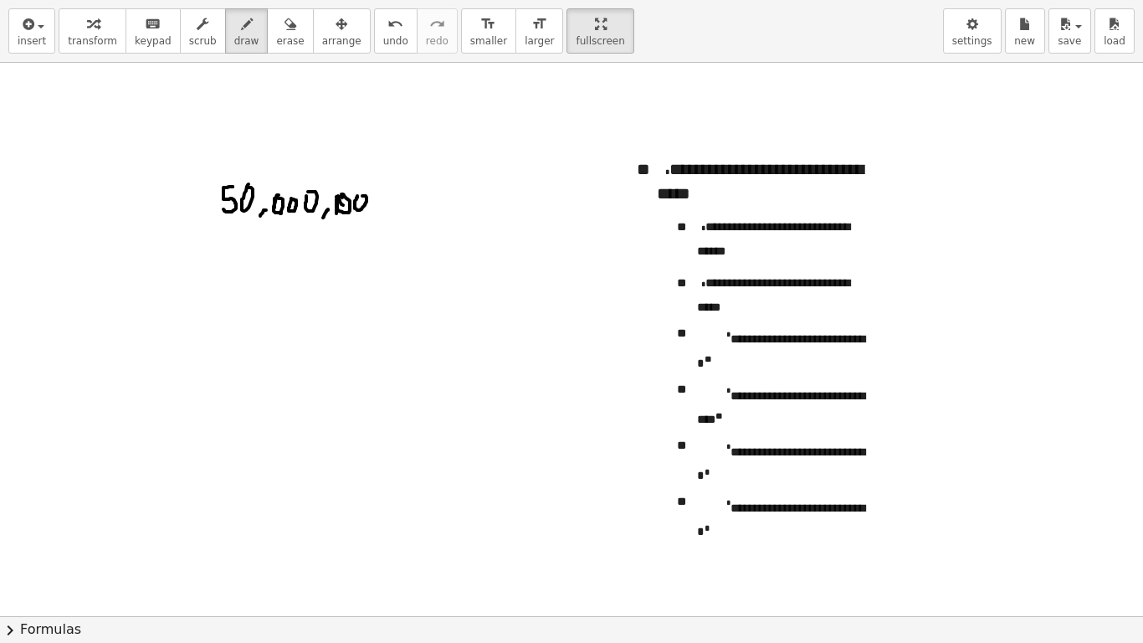
click at [361, 196] on div at bounding box center [571, 616] width 1143 height 1106
drag, startPoint x: 373, startPoint y: 196, endPoint x: 382, endPoint y: 203, distance: 11.9
click at [374, 209] on div at bounding box center [571, 616] width 1143 height 1106
drag, startPoint x: 382, startPoint y: 203, endPoint x: 369, endPoint y: 197, distance: 14.6
click at [369, 197] on div at bounding box center [571, 616] width 1143 height 1106
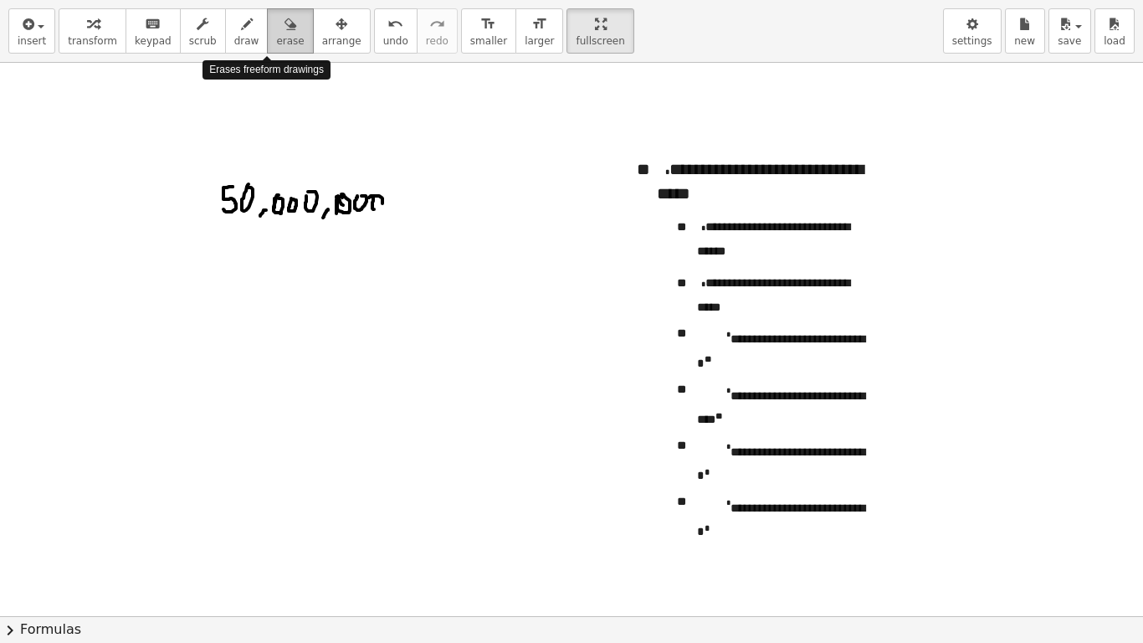
click at [276, 40] on span "erase" at bounding box center [290, 41] width 28 height 12
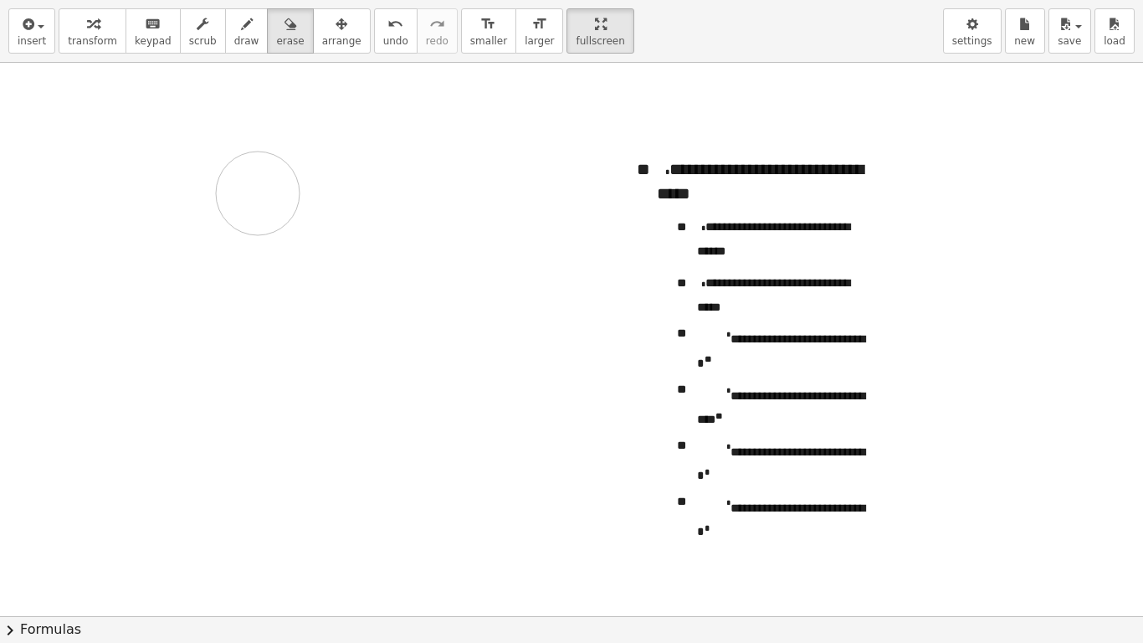
drag, startPoint x: 342, startPoint y: 217, endPoint x: 305, endPoint y: 213, distance: 37.0
click at [281, 203] on div at bounding box center [571, 616] width 1143 height 1106
click at [569, 131] on div at bounding box center [571, 616] width 1143 height 1106
click at [569, 264] on div at bounding box center [571, 616] width 1143 height 1106
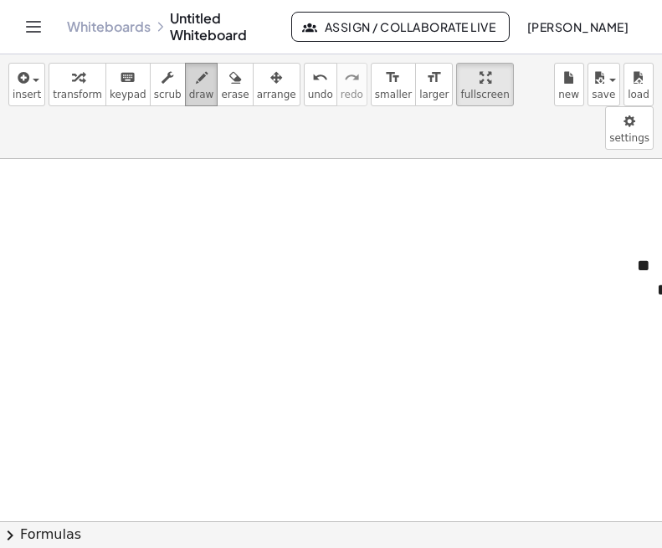
click at [189, 90] on span "draw" at bounding box center [201, 95] width 25 height 12
drag, startPoint x: 163, startPoint y: 136, endPoint x: 177, endPoint y: 152, distance: 21.3
drag, startPoint x: 169, startPoint y: 136, endPoint x: 172, endPoint y: 178, distance: 41.9
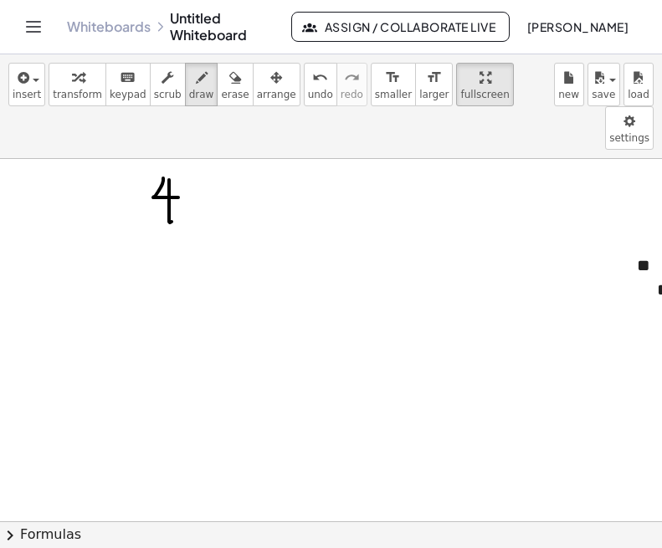
drag, startPoint x: 195, startPoint y: 156, endPoint x: 184, endPoint y: 170, distance: 17.2
drag, startPoint x: 184, startPoint y: 154, endPoint x: 195, endPoint y: 167, distance: 17.2
drag, startPoint x: 211, startPoint y: 149, endPoint x: 211, endPoint y: 172, distance: 23.4
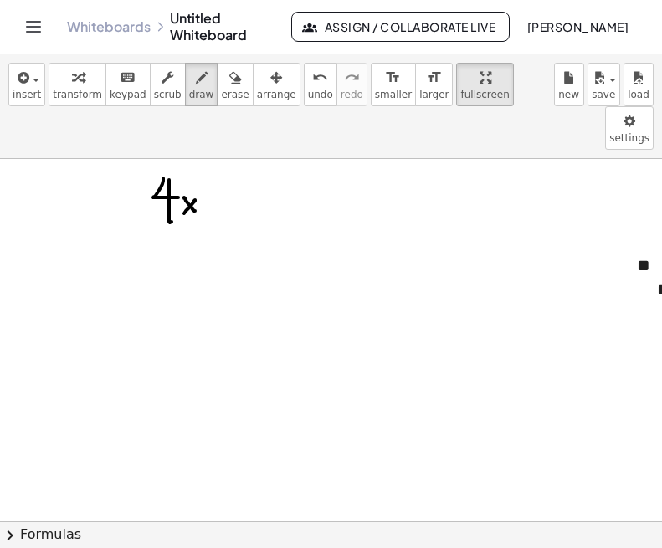
drag, startPoint x: 231, startPoint y: 148, endPoint x: 244, endPoint y: 148, distance: 13.4
drag, startPoint x: 247, startPoint y: 139, endPoint x: 248, endPoint y: 151, distance: 12.7
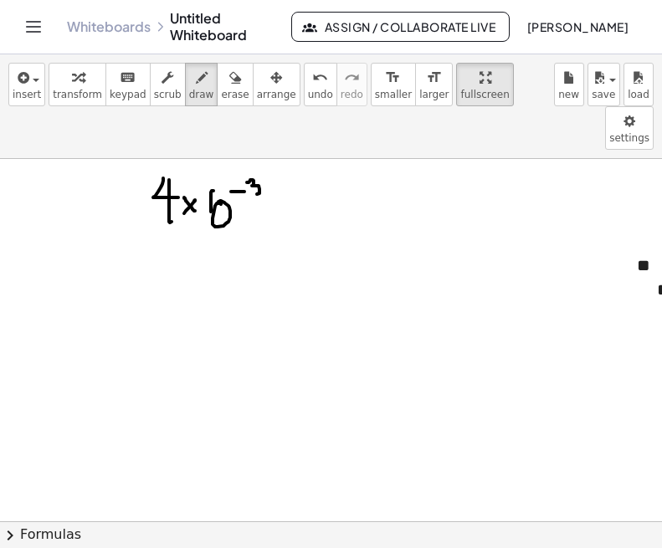
drag, startPoint x: 271, startPoint y: 143, endPoint x: 260, endPoint y: 176, distance: 34.4
drag, startPoint x: 142, startPoint y: 131, endPoint x: 151, endPoint y: 177, distance: 46.1
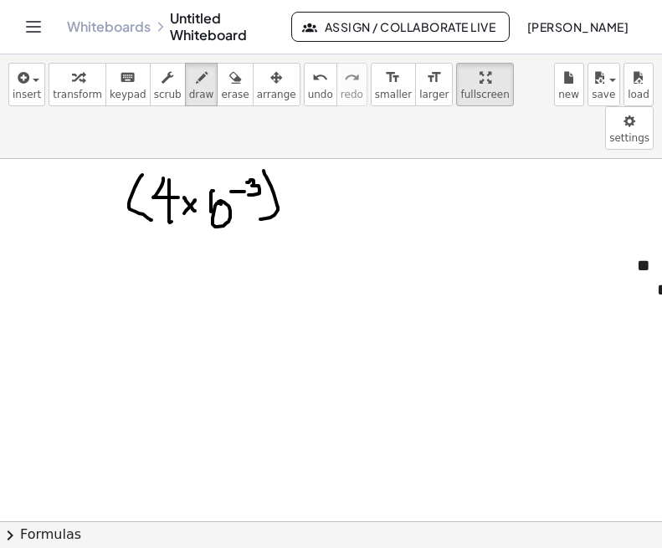
drag, startPoint x: 315, startPoint y: 151, endPoint x: 332, endPoint y: 172, distance: 27.3
drag, startPoint x: 359, startPoint y: 132, endPoint x: 355, endPoint y: 179, distance: 47.0
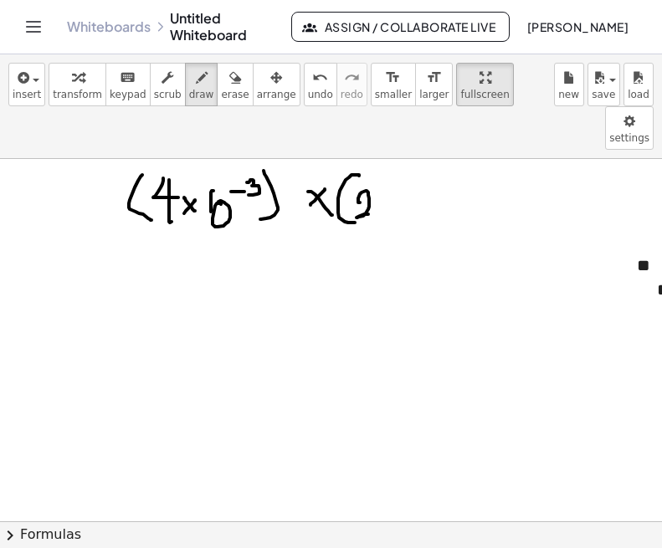
drag, startPoint x: 360, startPoint y: 159, endPoint x: 374, endPoint y: 171, distance: 18.4
drag, startPoint x: 391, startPoint y: 164, endPoint x: 408, endPoint y: 172, distance: 19.5
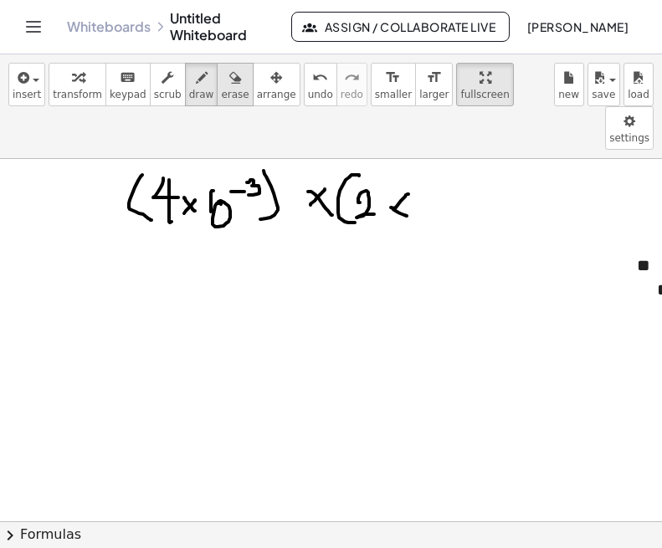
click at [229, 83] on icon "button" at bounding box center [235, 78] width 12 height 20
drag, startPoint x: 467, startPoint y: 180, endPoint x: 424, endPoint y: 166, distance: 45.0
click at [189, 89] on span "draw" at bounding box center [201, 95] width 25 height 12
drag, startPoint x: 387, startPoint y: 156, endPoint x: 382, endPoint y: 166, distance: 10.5
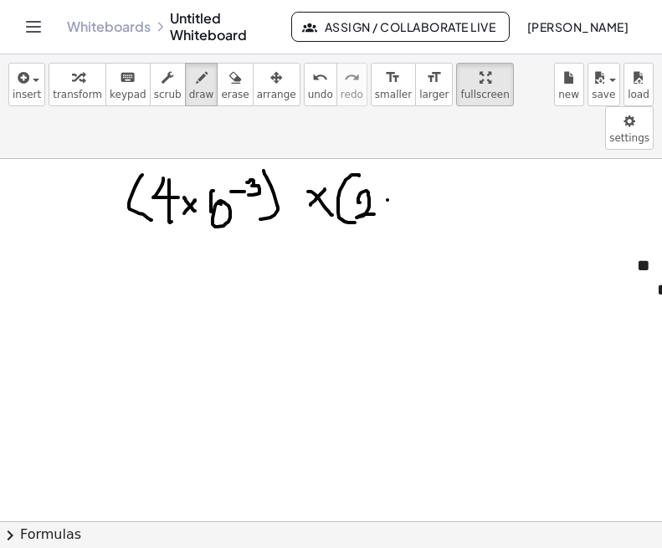
drag, startPoint x: 381, startPoint y: 153, endPoint x: 392, endPoint y: 166, distance: 17.2
drag, startPoint x: 402, startPoint y: 148, endPoint x: 404, endPoint y: 164, distance: 16.0
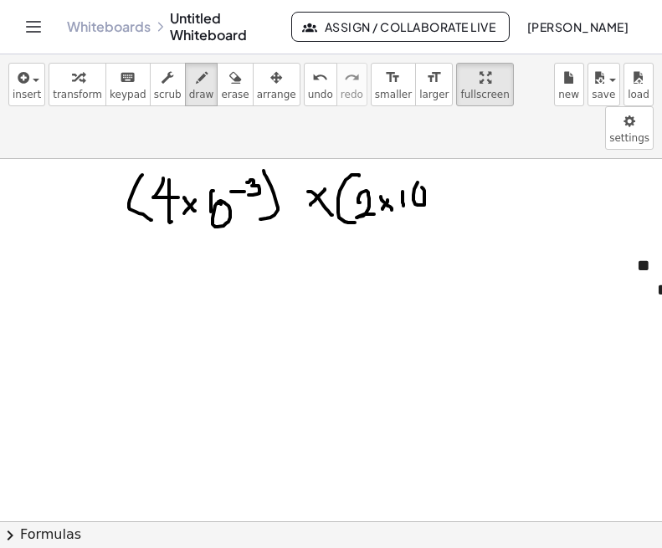
drag, startPoint x: 445, startPoint y: 127, endPoint x: 451, endPoint y: 141, distance: 14.6
drag, startPoint x: 455, startPoint y: 124, endPoint x: 459, endPoint y: 183, distance: 59.5
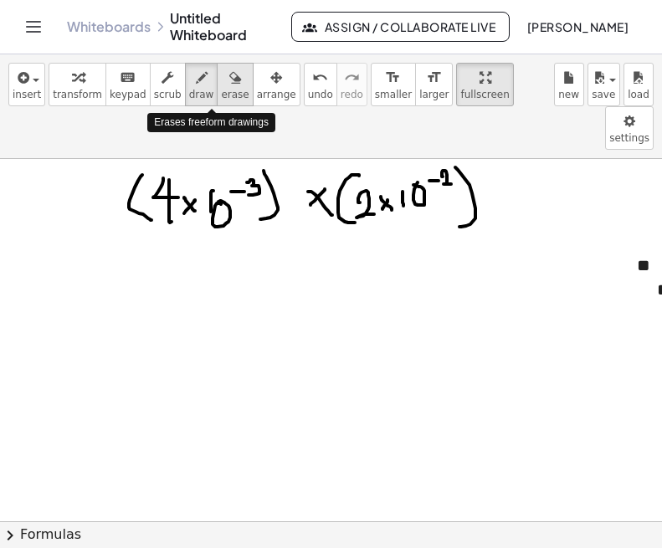
click at [221, 89] on span "erase" at bounding box center [235, 95] width 28 height 12
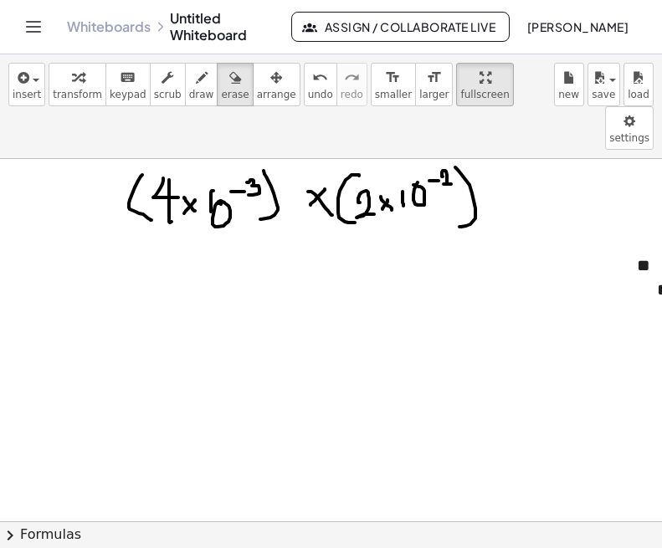
drag, startPoint x: 243, startPoint y: 176, endPoint x: 244, endPoint y: 165, distance: 11.0
drag, startPoint x: 244, startPoint y: 165, endPoint x: 224, endPoint y: 209, distance: 48.7
drag, startPoint x: 226, startPoint y: 210, endPoint x: 243, endPoint y: 159, distance: 53.7
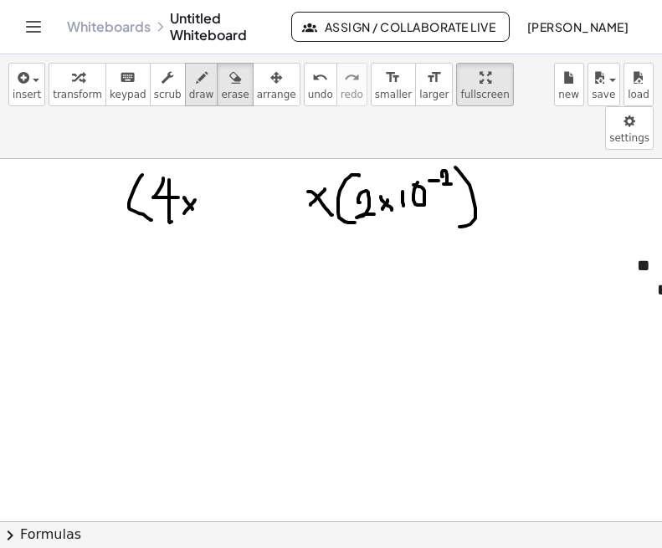
click at [190, 94] on span "draw" at bounding box center [201, 95] width 25 height 12
drag, startPoint x: 213, startPoint y: 154, endPoint x: 213, endPoint y: 167, distance: 13.4
drag, startPoint x: 220, startPoint y: 158, endPoint x: 226, endPoint y: 165, distance: 8.9
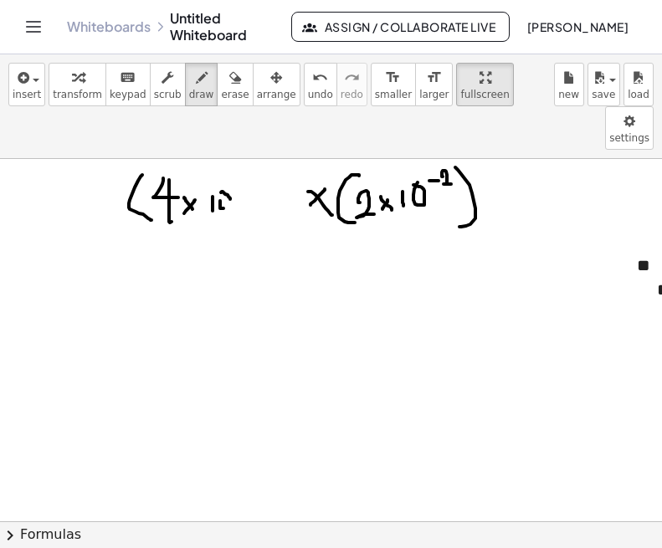
drag, startPoint x: 228, startPoint y: 153, endPoint x: 221, endPoint y: 166, distance: 14.2
drag, startPoint x: 234, startPoint y: 146, endPoint x: 243, endPoint y: 146, distance: 8.4
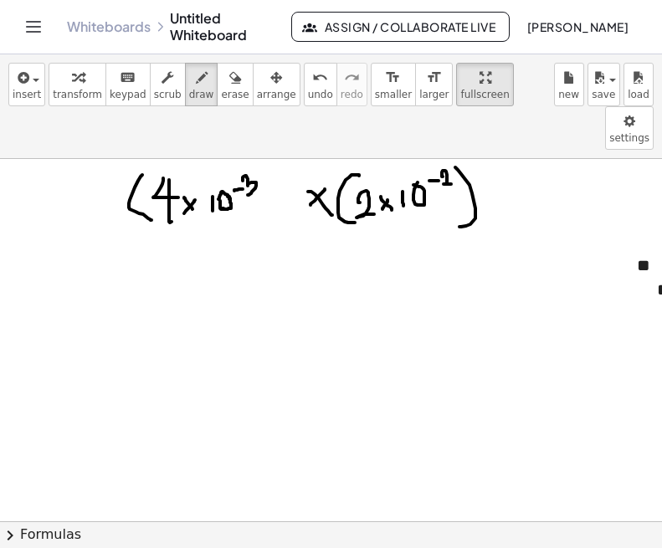
drag, startPoint x: 243, startPoint y: 134, endPoint x: 244, endPoint y: 151, distance: 17.6
drag, startPoint x: 264, startPoint y: 126, endPoint x: 249, endPoint y: 182, distance: 58.0
drag, startPoint x: 169, startPoint y: 189, endPoint x: 352, endPoint y: 172, distance: 184.0
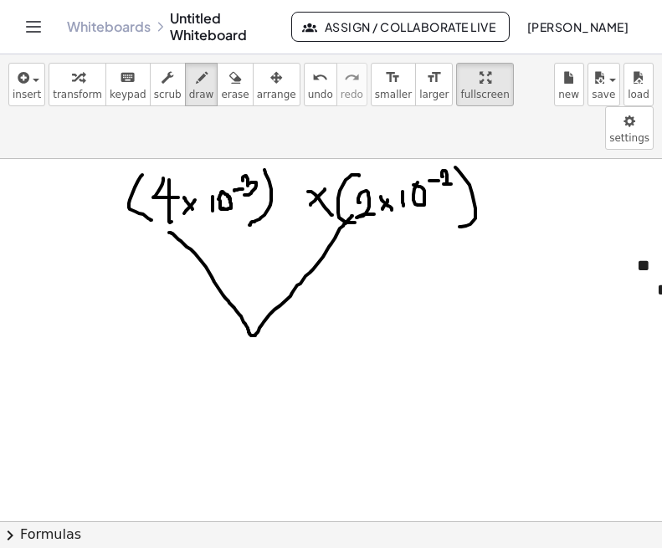
drag, startPoint x: 247, startPoint y: 166, endPoint x: 415, endPoint y: 169, distance: 168.2
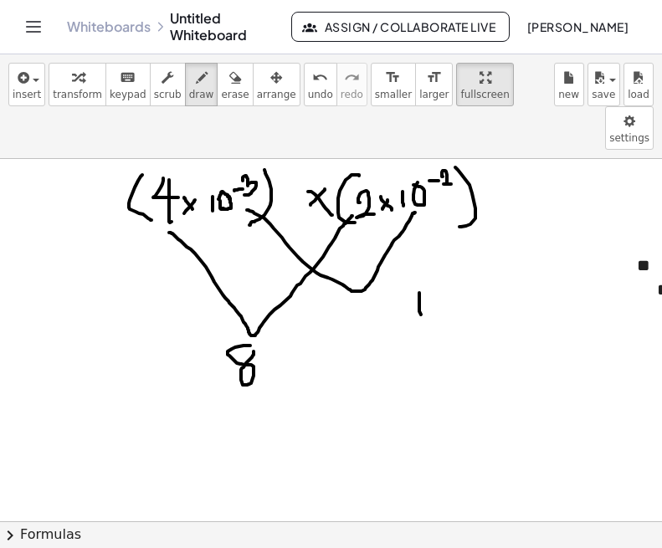
drag, startPoint x: 419, startPoint y: 260, endPoint x: 425, endPoint y: 269, distance: 10.2
drag, startPoint x: 450, startPoint y: 243, endPoint x: 459, endPoint y: 243, distance: 9.2
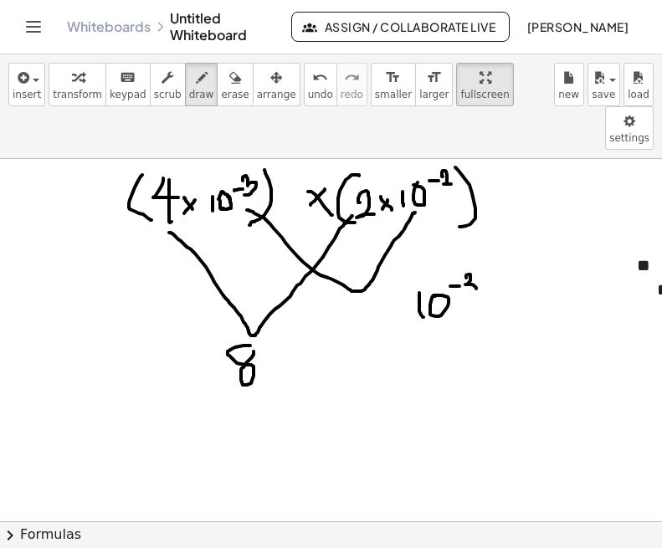
drag, startPoint x: 466, startPoint y: 234, endPoint x: 464, endPoint y: 247, distance: 12.7
drag, startPoint x: 510, startPoint y: 253, endPoint x: 493, endPoint y: 269, distance: 23.1
drag, startPoint x: 494, startPoint y: 256, endPoint x: 505, endPoint y: 265, distance: 14.9
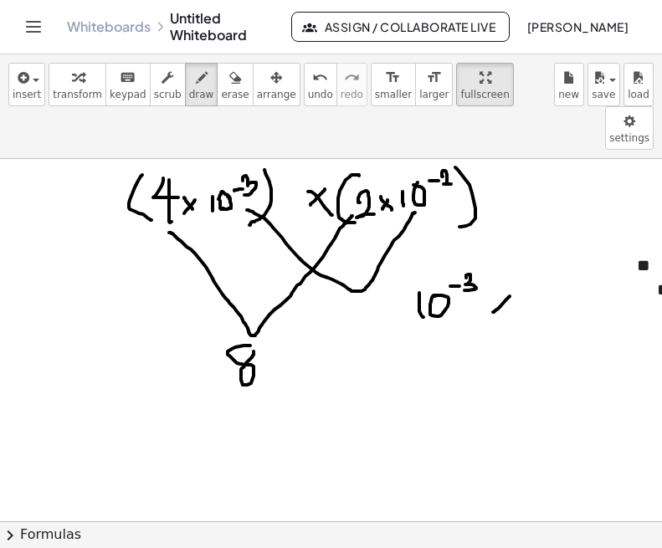
drag, startPoint x: 528, startPoint y: 251, endPoint x: 532, endPoint y: 265, distance: 14.8
drag, startPoint x: 553, startPoint y: 230, endPoint x: 566, endPoint y: 230, distance: 13.4
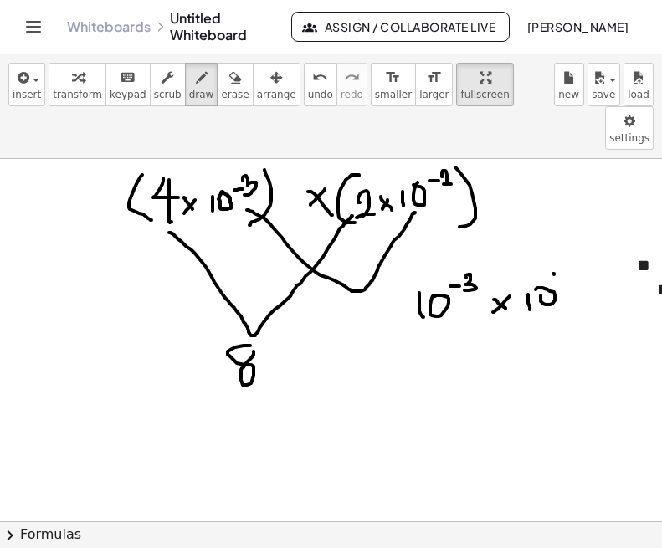
drag, startPoint x: 572, startPoint y: 223, endPoint x: 587, endPoint y: 233, distance: 18.6
drag, startPoint x: 289, startPoint y: 320, endPoint x: 273, endPoint y: 345, distance: 29.5
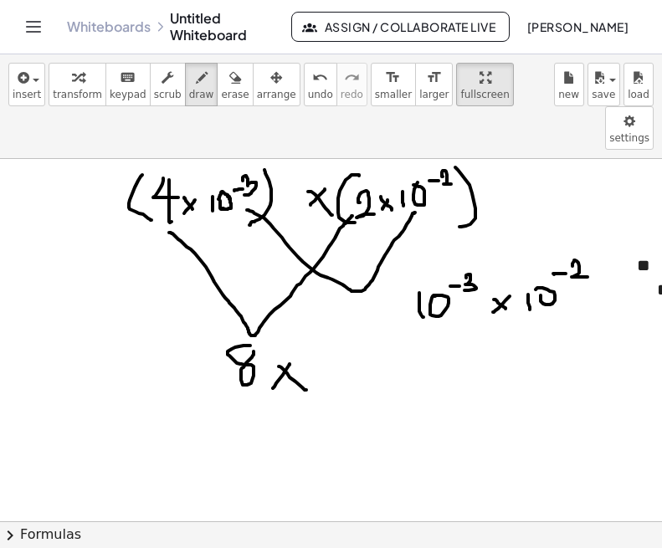
drag, startPoint x: 305, startPoint y: 325, endPoint x: 314, endPoint y: 339, distance: 15.8
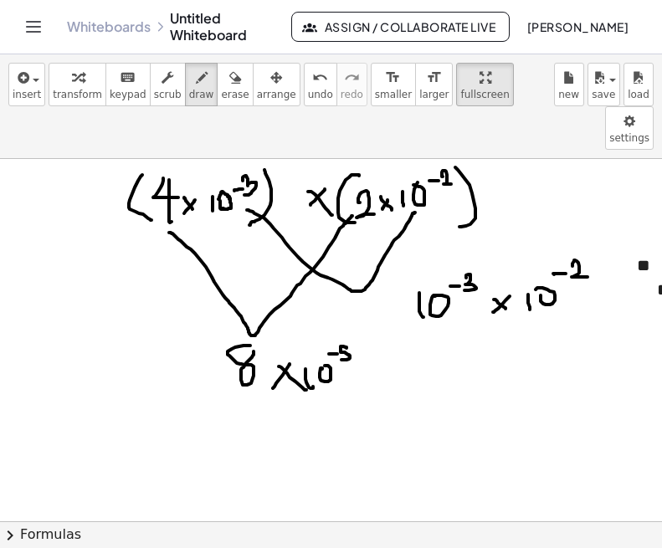
drag, startPoint x: 346, startPoint y: 304, endPoint x: 341, endPoint y: 316, distance: 13.8
drag, startPoint x: 384, startPoint y: 330, endPoint x: 485, endPoint y: 294, distance: 107.4
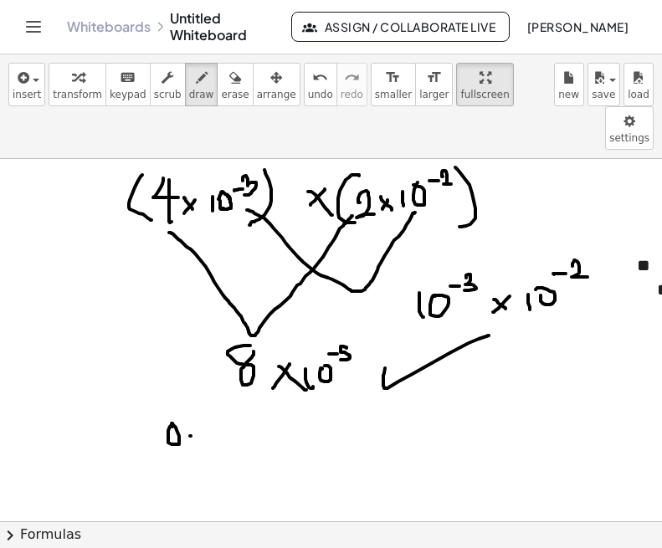
drag, startPoint x: 249, startPoint y: 383, endPoint x: 272, endPoint y: 392, distance: 24.1
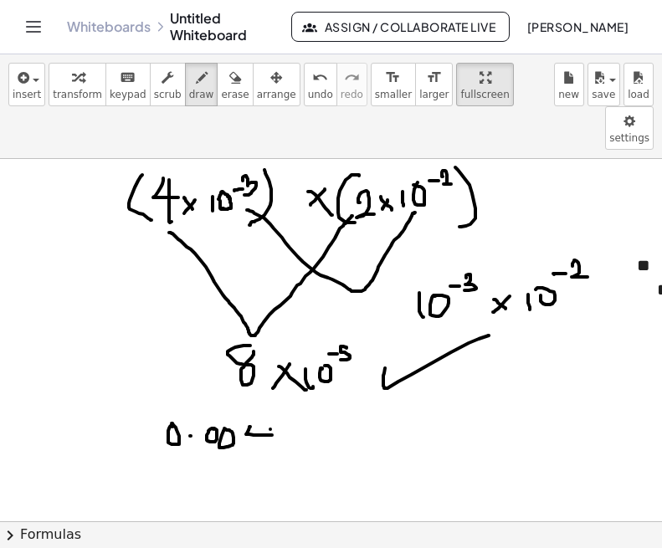
drag, startPoint x: 270, startPoint y: 386, endPoint x: 269, endPoint y: 409, distance: 23.5
drag, startPoint x: 300, startPoint y: 382, endPoint x: 318, endPoint y: 405, distance: 29.1
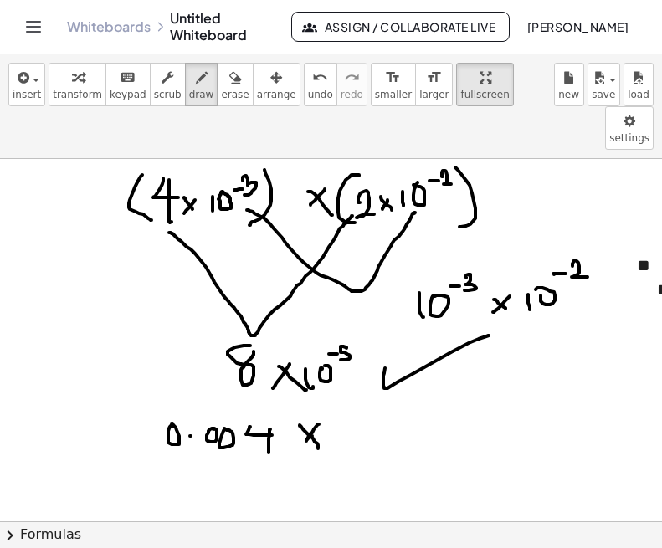
drag, startPoint x: 319, startPoint y: 381, endPoint x: 305, endPoint y: 397, distance: 21.4
drag, startPoint x: 304, startPoint y: 378, endPoint x: 317, endPoint y: 400, distance: 25.5
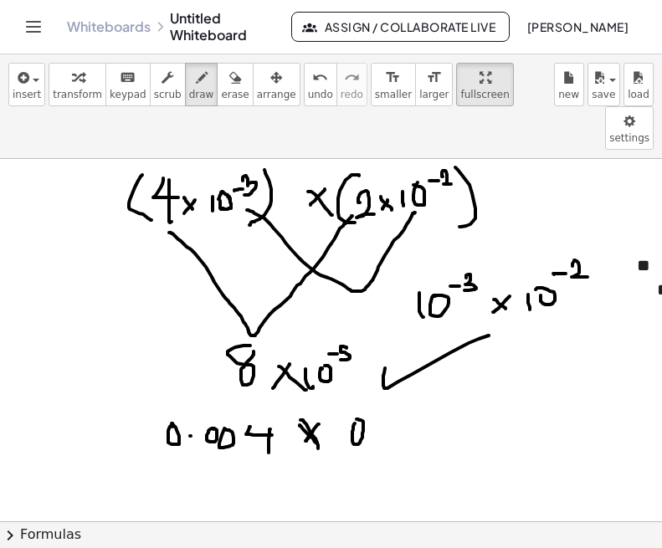
drag, startPoint x: 408, startPoint y: 377, endPoint x: 430, endPoint y: 389, distance: 24.7
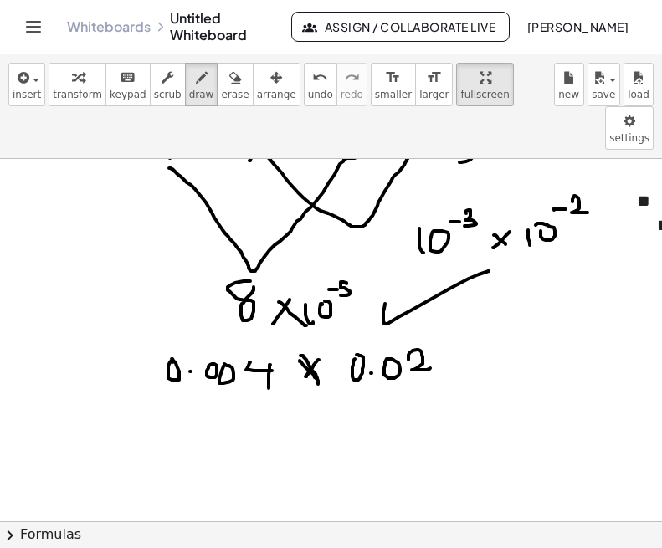
scroll to position [68, 0]
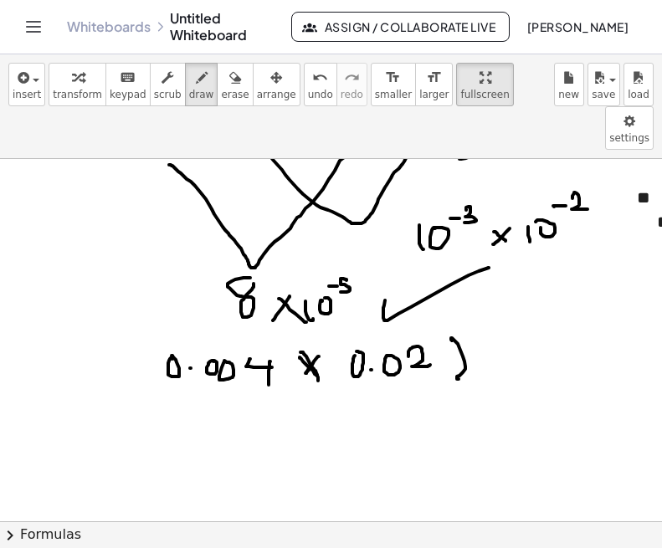
drag, startPoint x: 451, startPoint y: 294, endPoint x: 458, endPoint y: 335, distance: 41.7
click at [458, 335] on div at bounding box center [331, 497] width 662 height 812
drag, startPoint x: 161, startPoint y: 295, endPoint x: 161, endPoint y: 355, distance: 59.4
click at [161, 355] on div at bounding box center [331, 497] width 662 height 812
click at [189, 373] on div at bounding box center [331, 497] width 662 height 812
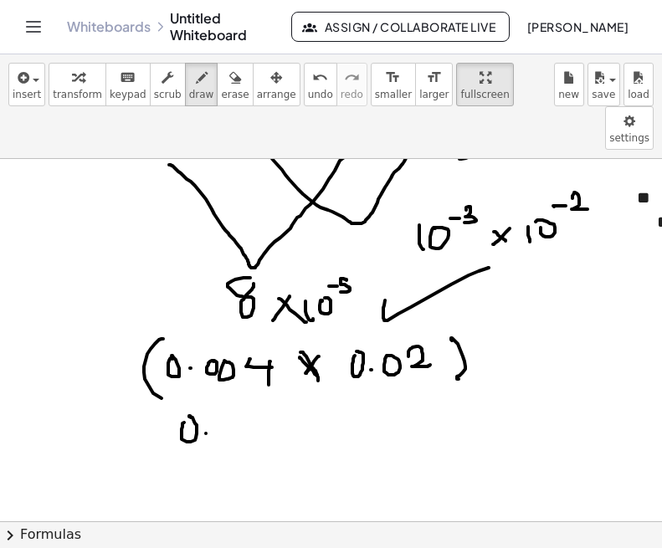
click at [206, 390] on div at bounding box center [331, 497] width 662 height 812
click at [227, 371] on div at bounding box center [331, 497] width 662 height 812
click at [244, 368] on div at bounding box center [331, 497] width 662 height 812
drag, startPoint x: 259, startPoint y: 379, endPoint x: 267, endPoint y: 371, distance: 11.3
click at [267, 371] on div at bounding box center [331, 497] width 662 height 812
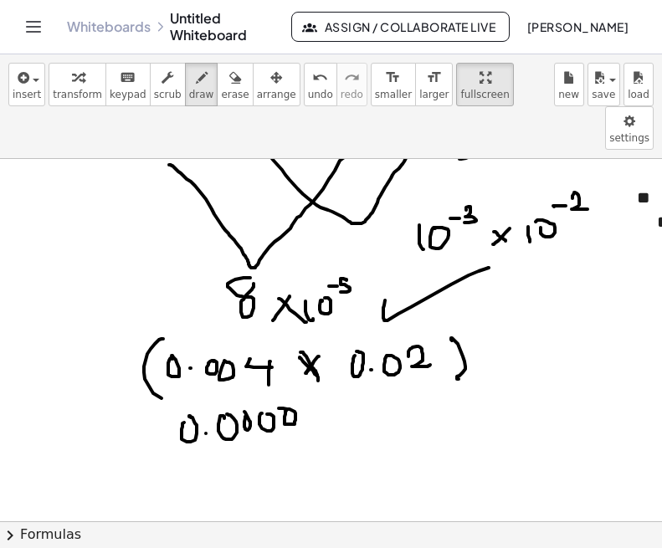
click at [279, 365] on div at bounding box center [331, 497] width 662 height 812
click at [327, 365] on div at bounding box center [331, 497] width 662 height 812
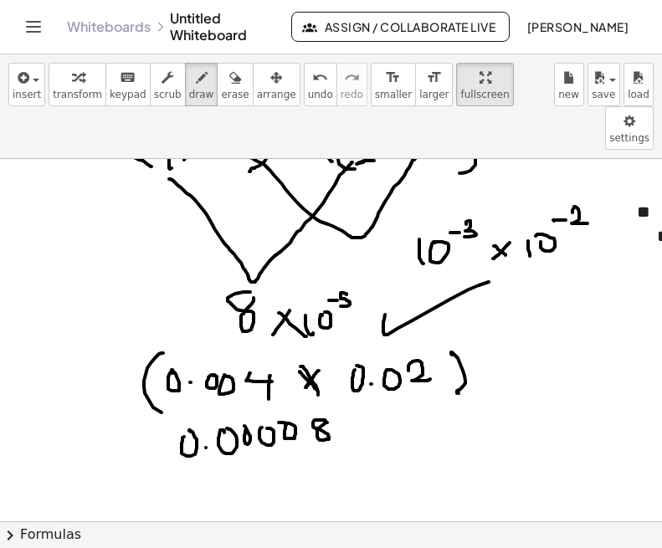
scroll to position [50, 0]
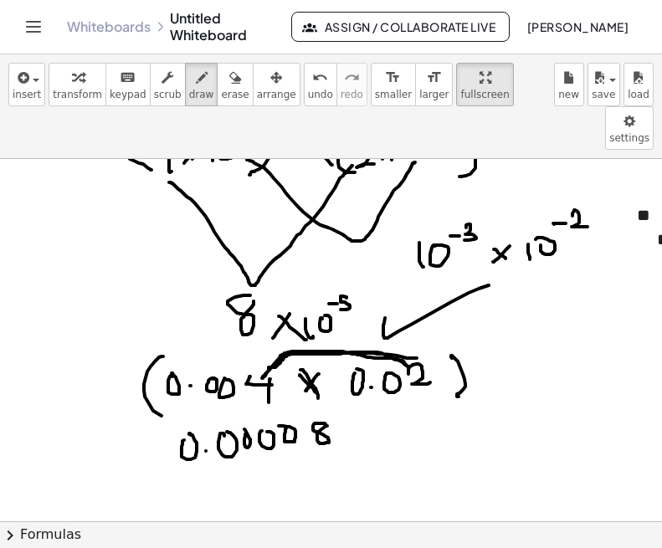
drag, startPoint x: 417, startPoint y: 315, endPoint x: 269, endPoint y: 325, distance: 148.5
click at [269, 325] on div at bounding box center [331, 515] width 662 height 812
drag, startPoint x: 207, startPoint y: 393, endPoint x: 338, endPoint y: 378, distance: 132.2
click at [338, 378] on div at bounding box center [331, 515] width 662 height 812
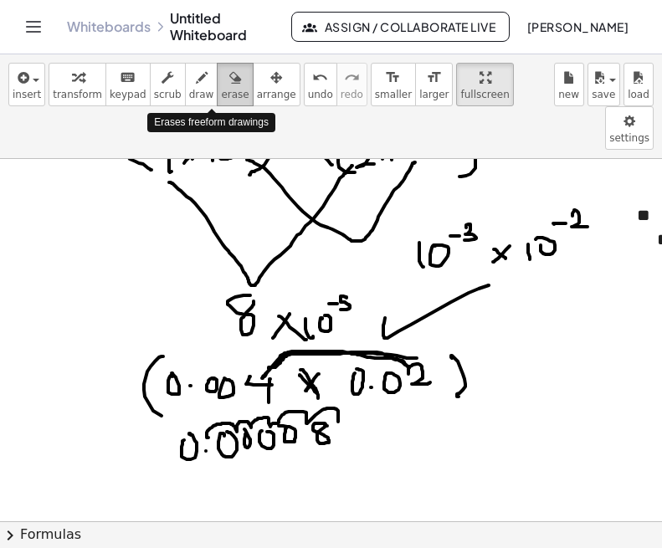
click at [221, 100] on span "erase" at bounding box center [235, 95] width 28 height 12
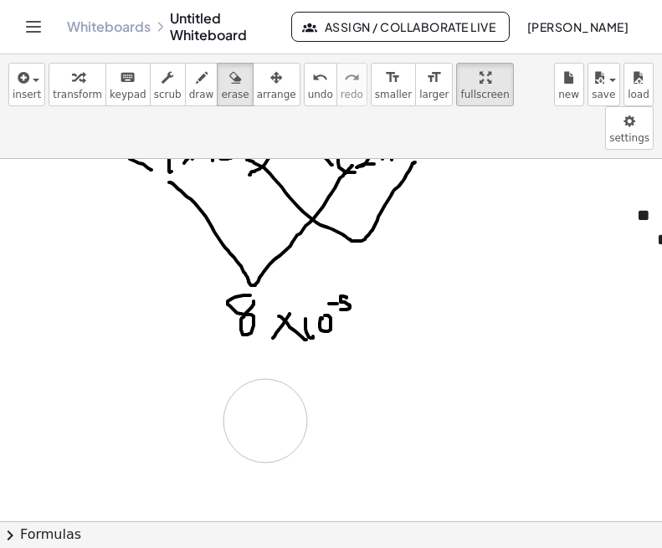
drag, startPoint x: 513, startPoint y: 356, endPoint x: 265, endPoint y: 377, distance: 248.5
click at [265, 377] on div at bounding box center [331, 515] width 662 height 812
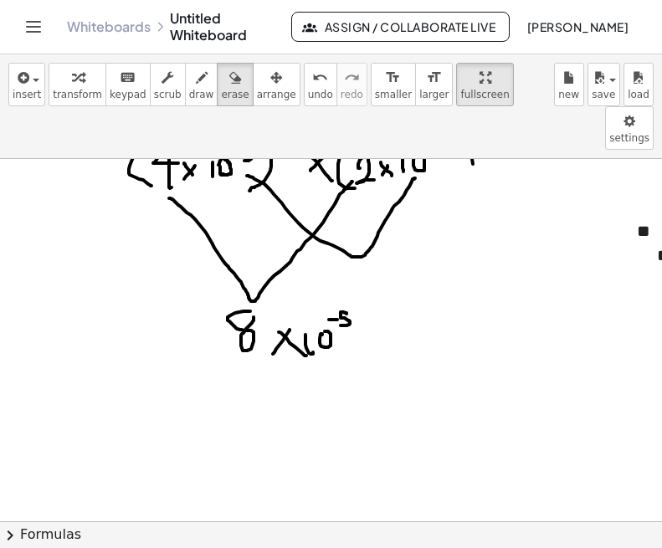
scroll to position [35, 0]
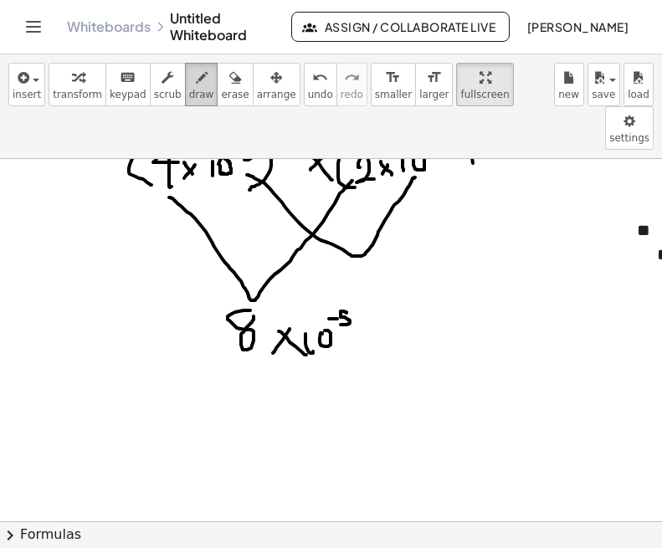
click at [189, 96] on span "draw" at bounding box center [201, 95] width 25 height 12
drag, startPoint x: 176, startPoint y: 364, endPoint x: 177, endPoint y: 379, distance: 15.2
click at [175, 381] on div at bounding box center [331, 530] width 662 height 812
drag, startPoint x: 199, startPoint y: 378, endPoint x: 194, endPoint y: 387, distance: 10.5
click at [194, 387] on div at bounding box center [331, 530] width 662 height 812
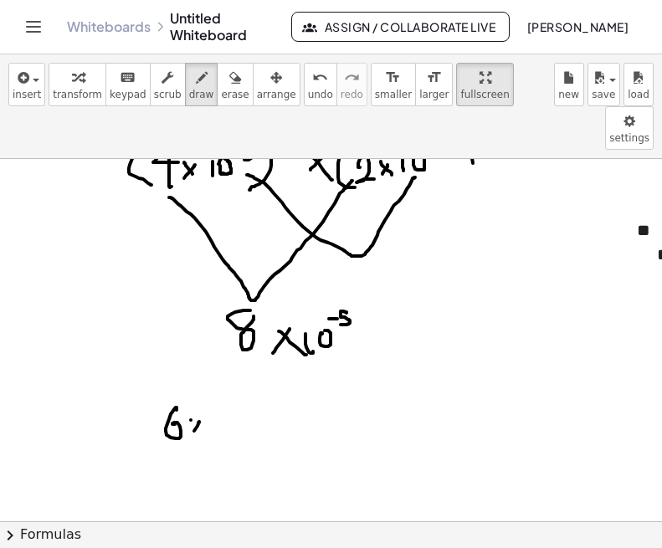
drag, startPoint x: 191, startPoint y: 376, endPoint x: 204, endPoint y: 388, distance: 17.8
click at [204, 388] on div at bounding box center [331, 530] width 662 height 812
drag, startPoint x: 214, startPoint y: 375, endPoint x: 214, endPoint y: 387, distance: 11.7
click at [214, 382] on div at bounding box center [331, 530] width 662 height 812
click at [222, 377] on div at bounding box center [331, 530] width 662 height 812
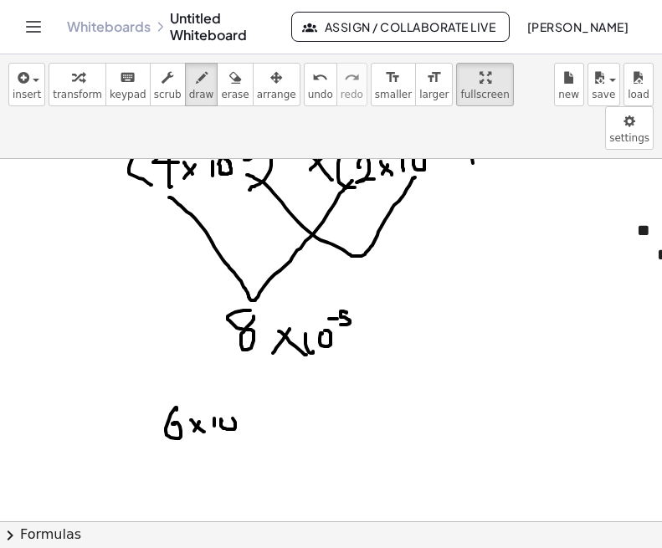
click at [223, 372] on div at bounding box center [331, 530] width 662 height 812
drag, startPoint x: 242, startPoint y: 366, endPoint x: 254, endPoint y: 366, distance: 11.7
click at [254, 366] on div at bounding box center [331, 530] width 662 height 812
drag, startPoint x: 265, startPoint y: 359, endPoint x: 257, endPoint y: 371, distance: 14.4
click at [257, 371] on div at bounding box center [331, 530] width 662 height 812
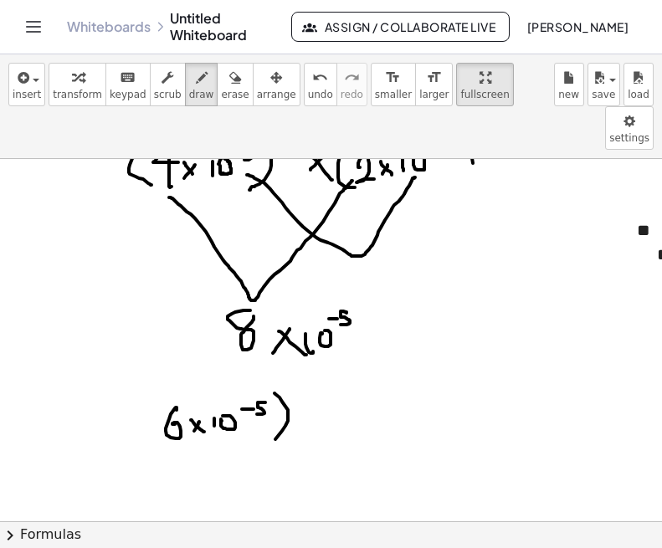
drag, startPoint x: 274, startPoint y: 350, endPoint x: 264, endPoint y: 400, distance: 51.4
click at [264, 400] on div at bounding box center [331, 530] width 662 height 812
drag, startPoint x: 162, startPoint y: 351, endPoint x: 185, endPoint y: 415, distance: 67.5
click at [185, 415] on div at bounding box center [331, 530] width 662 height 812
click at [317, 356] on div at bounding box center [331, 530] width 662 height 812
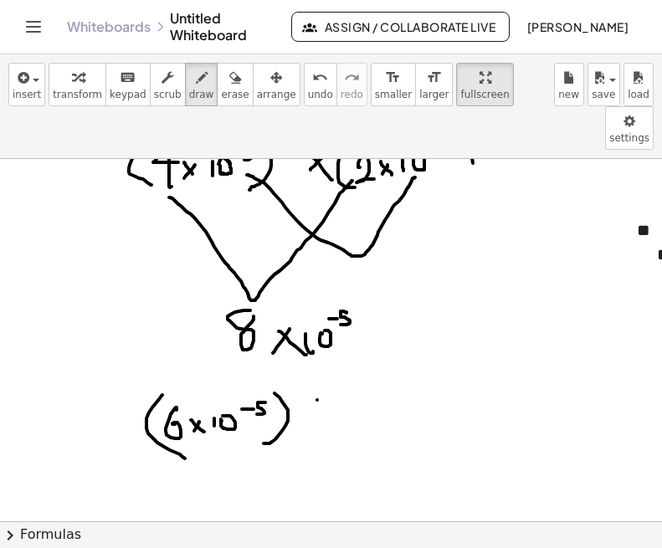
click at [317, 383] on div at bounding box center [331, 530] width 662 height 812
drag, startPoint x: 309, startPoint y: 367, endPoint x: 330, endPoint y: 366, distance: 20.9
click at [330, 366] on div at bounding box center [331, 530] width 662 height 812
drag, startPoint x: 361, startPoint y: 349, endPoint x: 351, endPoint y: 402, distance: 53.8
click at [351, 402] on div at bounding box center [331, 530] width 662 height 812
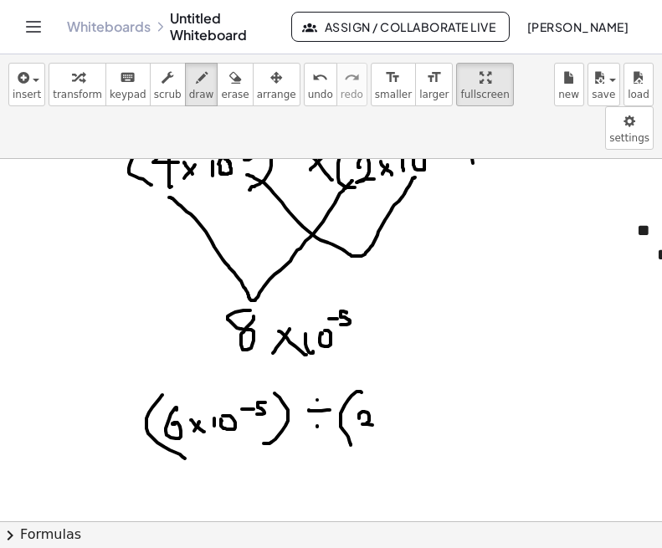
drag, startPoint x: 359, startPoint y: 375, endPoint x: 365, endPoint y: 390, distance: 16.2
click at [365, 390] on div at bounding box center [331, 530] width 662 height 812
drag, startPoint x: 388, startPoint y: 376, endPoint x: 381, endPoint y: 387, distance: 13.2
click at [381, 387] on div at bounding box center [331, 530] width 662 height 812
drag, startPoint x: 380, startPoint y: 378, endPoint x: 389, endPoint y: 387, distance: 13.0
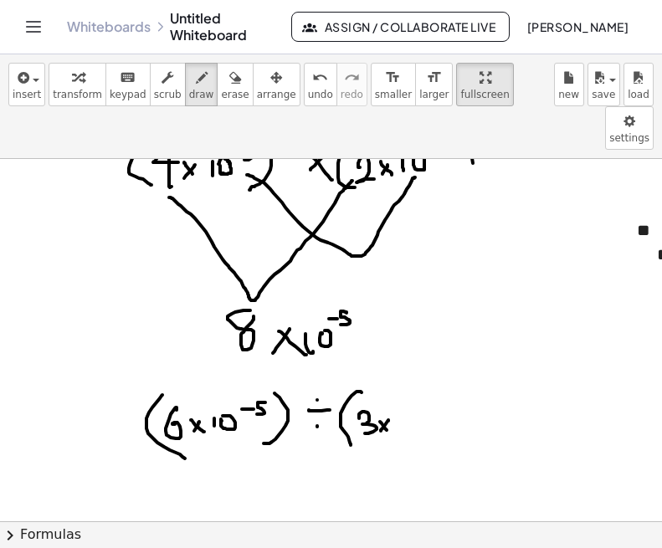
click at [389, 387] on div at bounding box center [331, 530] width 662 height 812
drag, startPoint x: 400, startPoint y: 369, endPoint x: 401, endPoint y: 387, distance: 18.4
click at [400, 387] on div at bounding box center [331, 530] width 662 height 812
click at [412, 365] on div at bounding box center [331, 530] width 662 height 812
click at [424, 360] on div at bounding box center [331, 530] width 662 height 812
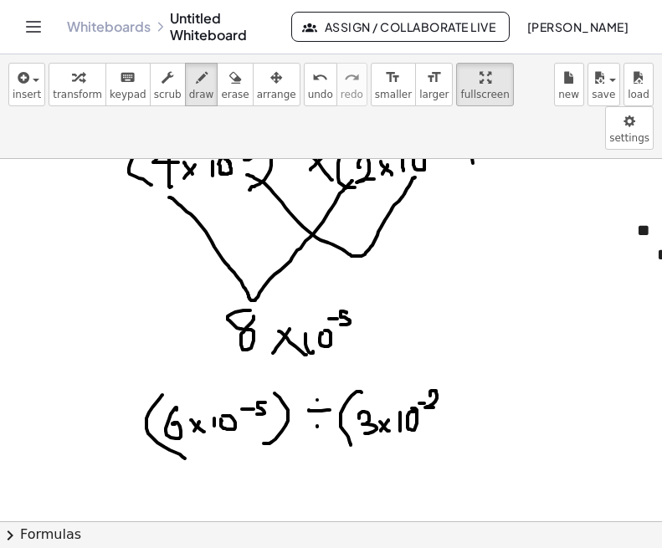
drag, startPoint x: 430, startPoint y: 351, endPoint x: 436, endPoint y: 364, distance: 13.8
click at [436, 364] on div at bounding box center [331, 530] width 662 height 812
drag, startPoint x: 442, startPoint y: 336, endPoint x: 441, endPoint y: 392, distance: 56.1
click at [441, 392] on div at bounding box center [331, 530] width 662 height 812
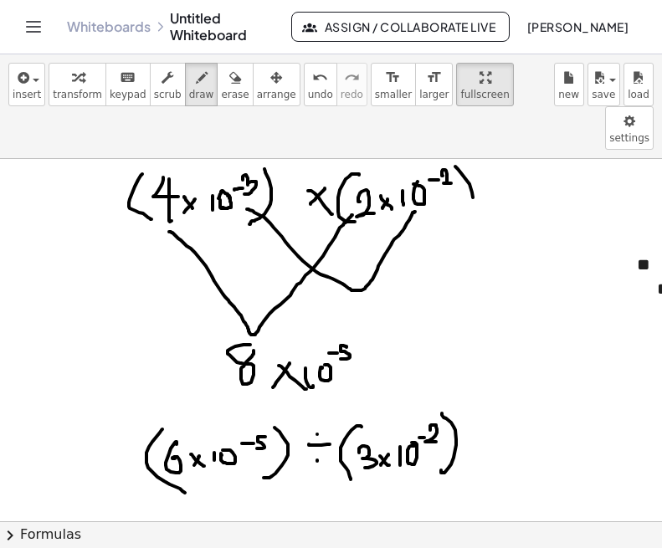
scroll to position [0, 0]
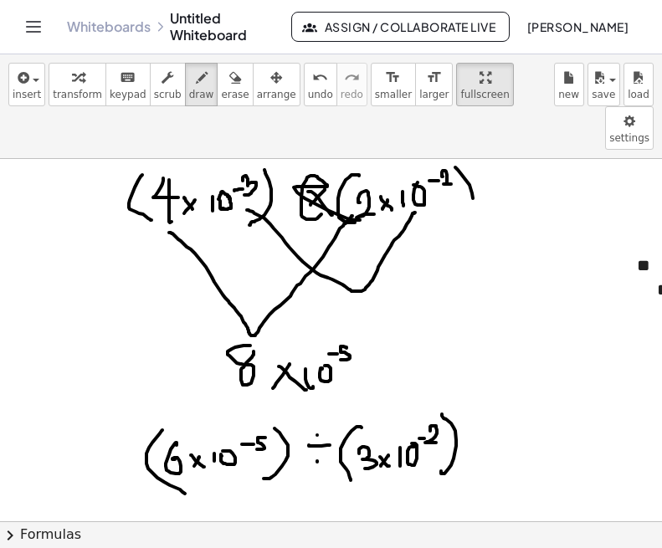
drag, startPoint x: 360, startPoint y: 177, endPoint x: 306, endPoint y: 153, distance: 58.4
click at [304, 87] on button "undo undo" at bounding box center [320, 85] width 33 height 44
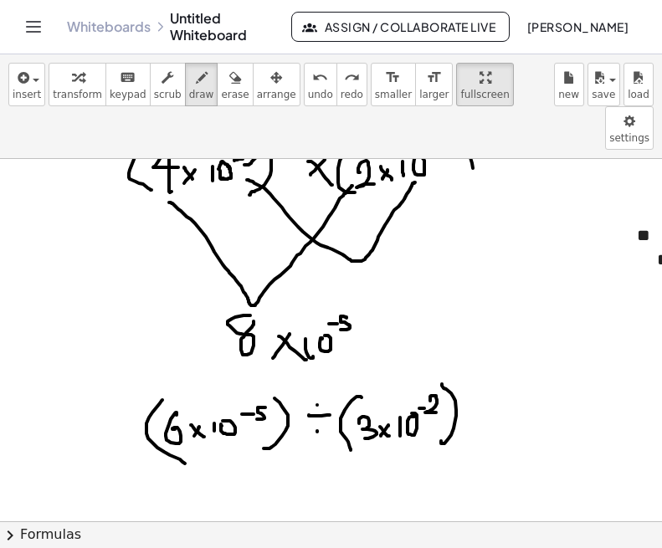
scroll to position [48, 0]
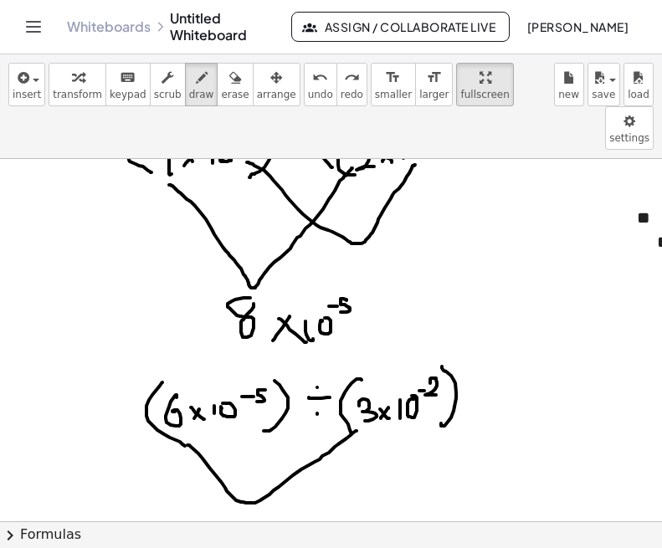
drag, startPoint x: 187, startPoint y: 402, endPoint x: 360, endPoint y: 384, distance: 173.2
click at [360, 384] on div at bounding box center [331, 517] width 662 height 812
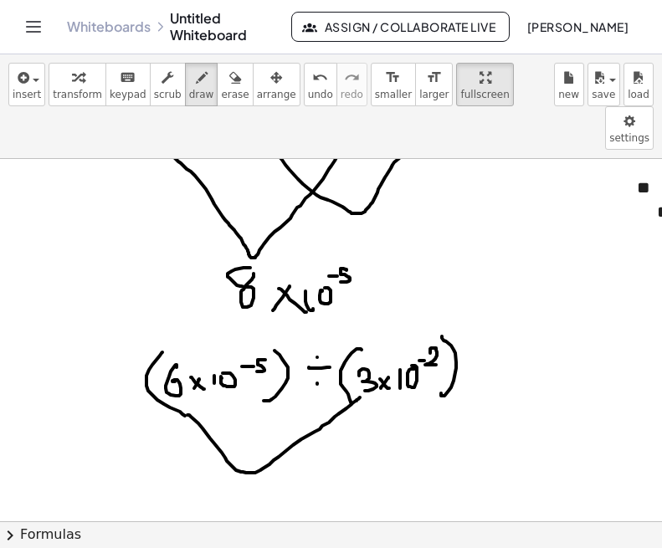
scroll to position [82, 0]
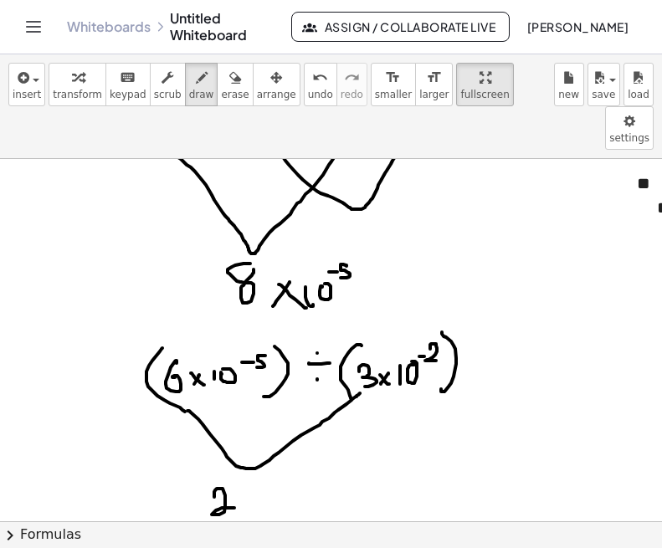
drag, startPoint x: 214, startPoint y: 453, endPoint x: 238, endPoint y: 464, distance: 26.9
click at [238, 464] on div at bounding box center [331, 483] width 662 height 812
drag, startPoint x: 421, startPoint y: 407, endPoint x: 423, endPoint y: 428, distance: 21.0
click at [423, 428] on div at bounding box center [331, 483] width 662 height 812
click at [436, 415] on div at bounding box center [331, 483] width 662 height 812
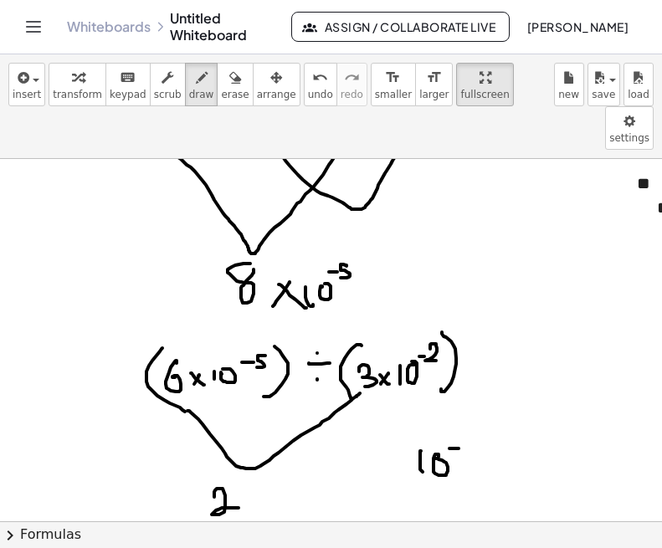
drag, startPoint x: 449, startPoint y: 405, endPoint x: 458, endPoint y: 404, distance: 9.2
click at [458, 404] on div at bounding box center [331, 483] width 662 height 812
drag, startPoint x: 472, startPoint y: 398, endPoint x: 466, endPoint y: 410, distance: 13.1
click at [466, 410] on div at bounding box center [331, 483] width 662 height 812
drag, startPoint x: 489, startPoint y: 412, endPoint x: 489, endPoint y: 428, distance: 15.1
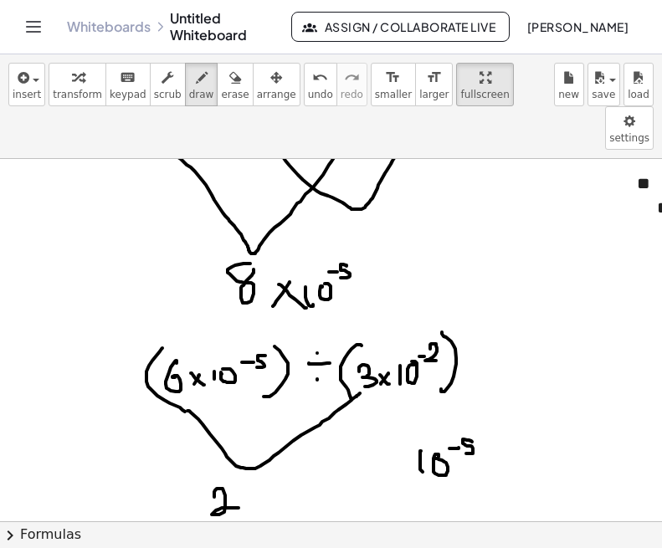
click at [489, 415] on div at bounding box center [331, 483] width 662 height 812
click at [489, 431] on div at bounding box center [331, 483] width 662 height 812
drag, startPoint x: 477, startPoint y: 418, endPoint x: 497, endPoint y: 420, distance: 20.1
click at [497, 420] on div at bounding box center [331, 483] width 662 height 812
drag, startPoint x: 509, startPoint y: 407, endPoint x: 512, endPoint y: 415, distance: 9.0
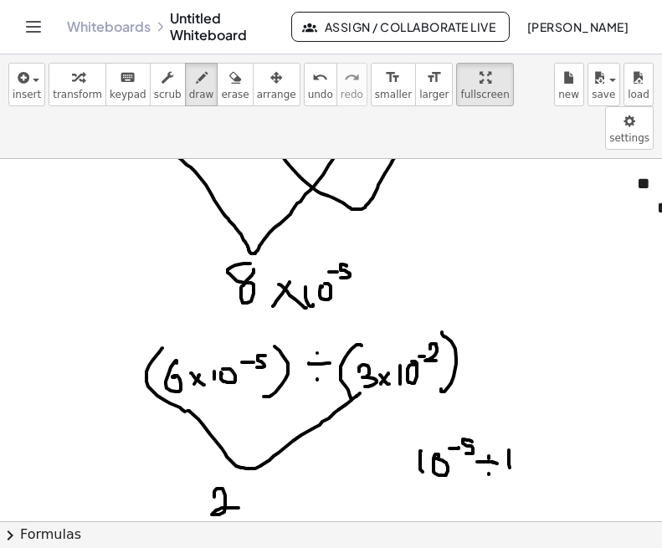
click at [511, 430] on div at bounding box center [331, 483] width 662 height 812
click at [515, 405] on div at bounding box center [331, 483] width 662 height 812
click at [532, 399] on div at bounding box center [331, 483] width 662 height 812
drag, startPoint x: 540, startPoint y: 394, endPoint x: 556, endPoint y: 402, distance: 18.0
click at [556, 402] on div at bounding box center [331, 483] width 662 height 812
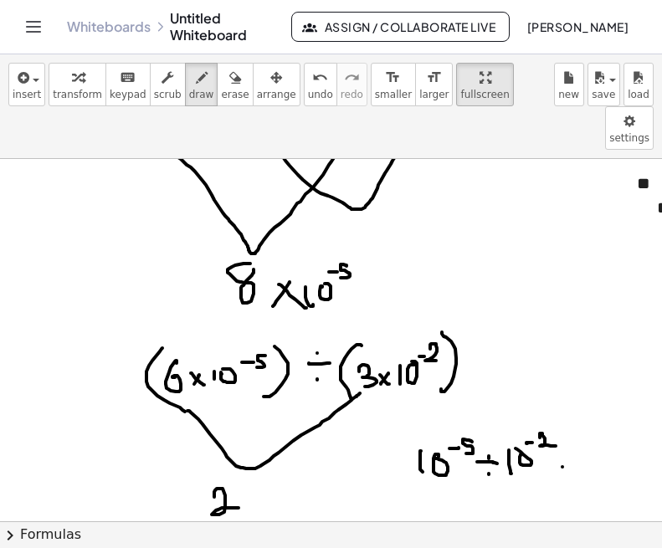
drag, startPoint x: 562, startPoint y: 423, endPoint x: 576, endPoint y: 420, distance: 13.8
click at [569, 420] on div at bounding box center [331, 483] width 662 height 812
drag, startPoint x: 564, startPoint y: 430, endPoint x: 578, endPoint y: 428, distance: 14.3
click at [569, 429] on div at bounding box center [331, 483] width 662 height 812
drag, startPoint x: 587, startPoint y: 407, endPoint x: 591, endPoint y: 438, distance: 31.1
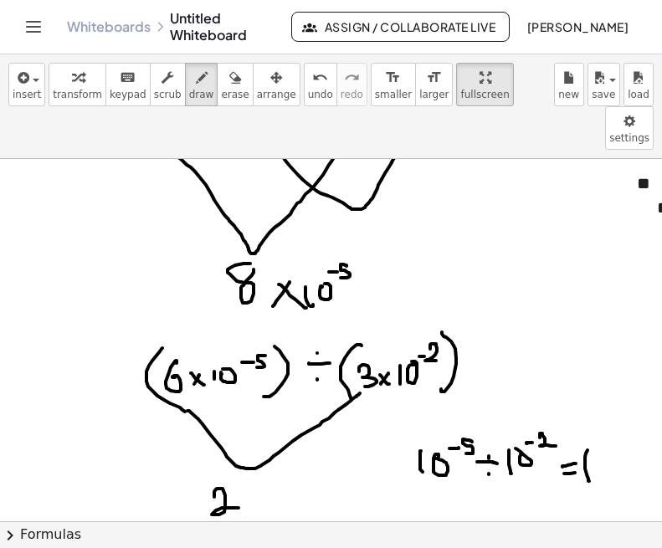
click at [569, 438] on div at bounding box center [331, 483] width 662 height 812
click at [569, 413] on div at bounding box center [331, 483] width 662 height 812
drag, startPoint x: 606, startPoint y: 402, endPoint x: 615, endPoint y: 402, distance: 9.2
click at [569, 402] on div at bounding box center [331, 483] width 662 height 812
drag, startPoint x: 619, startPoint y: 397, endPoint x: 605, endPoint y: 407, distance: 17.4
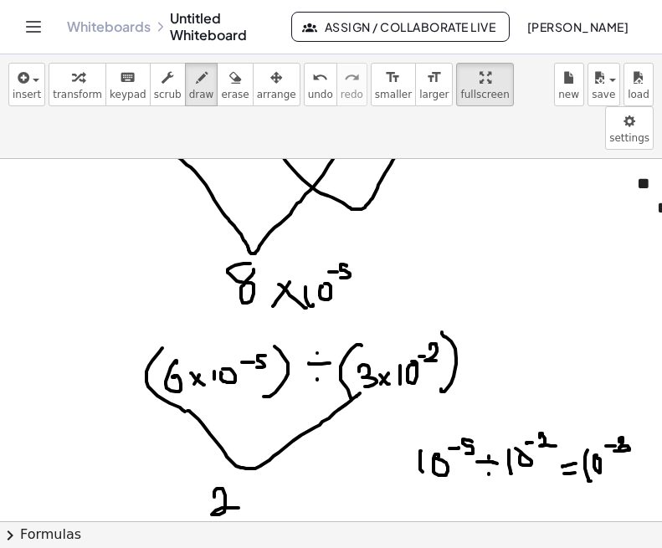
click at [569, 407] on div at bounding box center [331, 483] width 662 height 812
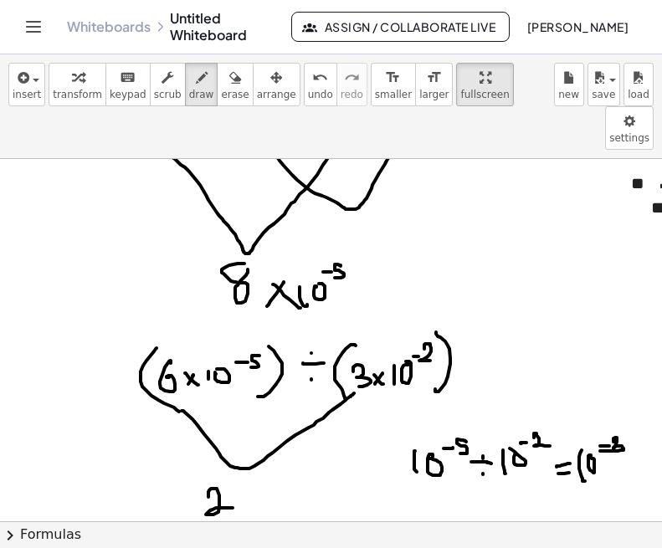
scroll to position [82, 7]
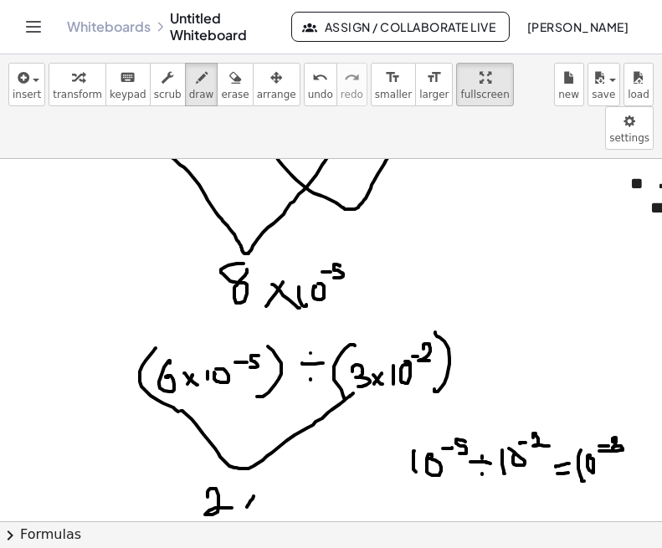
drag, startPoint x: 254, startPoint y: 453, endPoint x: 246, endPoint y: 467, distance: 16.1
click at [246, 467] on div at bounding box center [324, 483] width 662 height 812
drag, startPoint x: 246, startPoint y: 453, endPoint x: 260, endPoint y: 463, distance: 16.9
click at [260, 462] on div at bounding box center [324, 483] width 662 height 812
drag, startPoint x: 272, startPoint y: 452, endPoint x: 272, endPoint y: 463, distance: 10.9
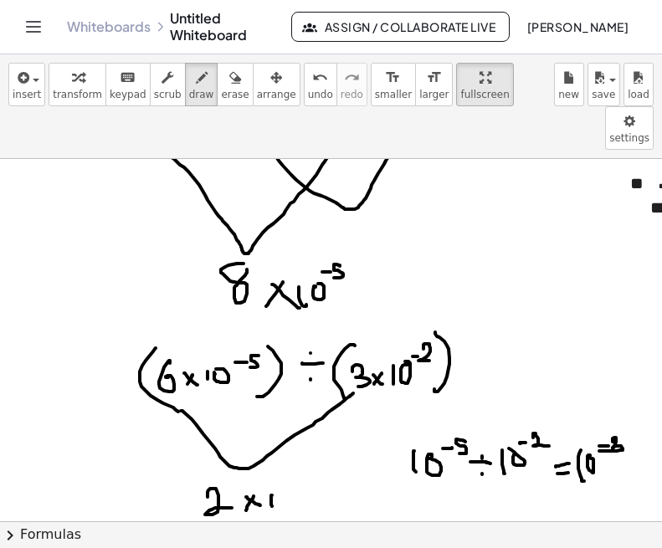
click at [272, 463] on div at bounding box center [324, 483] width 662 height 812
click at [284, 449] on div at bounding box center [324, 483] width 662 height 812
drag, startPoint x: 292, startPoint y: 440, endPoint x: 301, endPoint y: 440, distance: 9.2
click at [301, 440] on div at bounding box center [324, 483] width 662 height 812
click at [305, 440] on div at bounding box center [324, 483] width 662 height 812
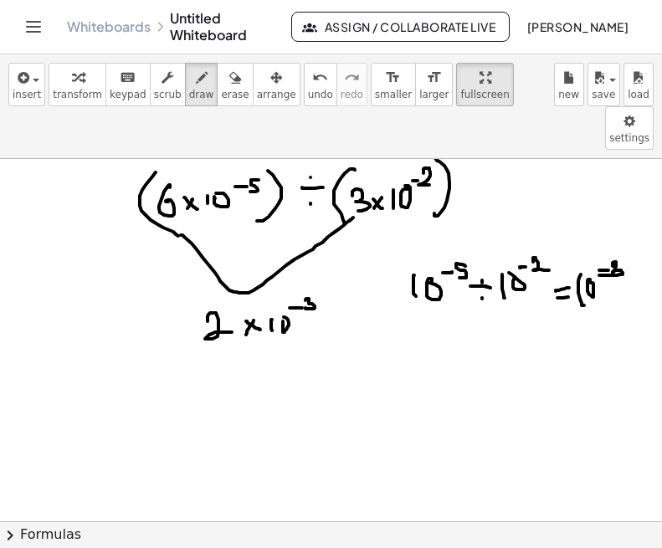
scroll to position [263, 7]
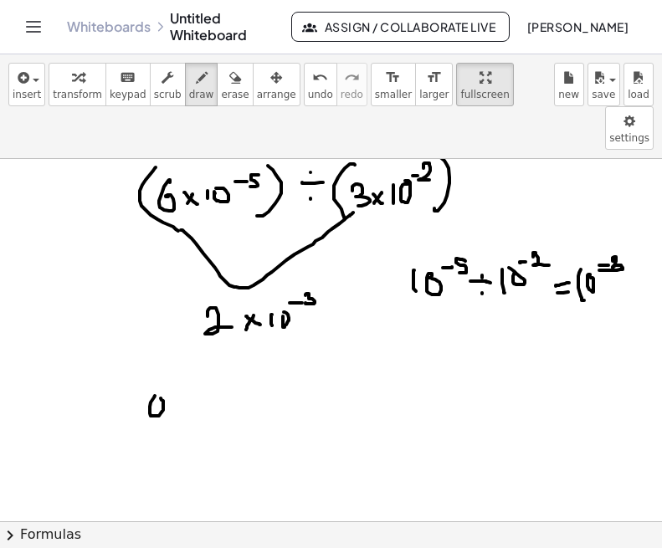
click at [161, 355] on div at bounding box center [324, 302] width 662 height 812
click at [175, 362] on div at bounding box center [324, 302] width 662 height 812
drag, startPoint x: 189, startPoint y: 356, endPoint x: 198, endPoint y: 354, distance: 9.4
click at [198, 354] on div at bounding box center [324, 302] width 662 height 812
click at [208, 352] on div at bounding box center [324, 302] width 662 height 812
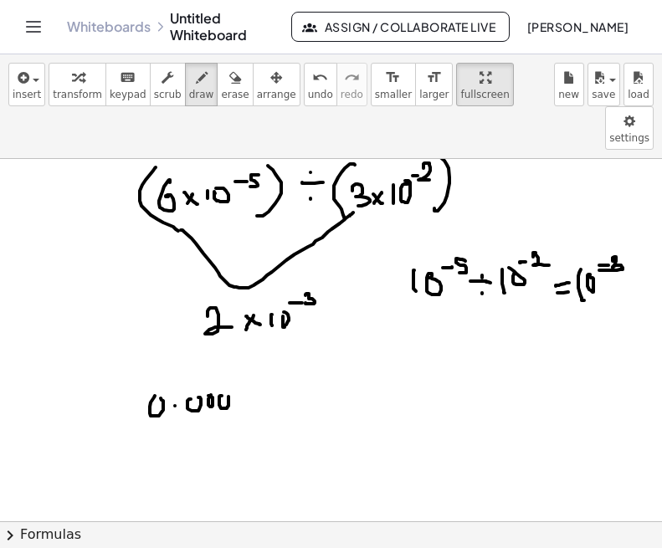
click at [225, 351] on div at bounding box center [324, 302] width 662 height 812
click at [243, 350] on div at bounding box center [324, 302] width 662 height 812
drag, startPoint x: 266, startPoint y: 348, endPoint x: 262, endPoint y: 356, distance: 9.4
click at [262, 356] on div at bounding box center [324, 302] width 662 height 812
click at [313, 349] on div at bounding box center [324, 302] width 662 height 812
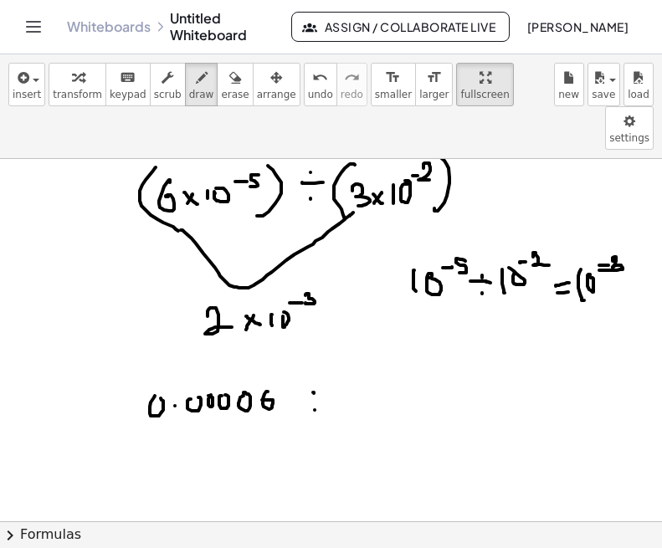
click at [315, 366] on div at bounding box center [324, 302] width 662 height 812
drag, startPoint x: 305, startPoint y: 355, endPoint x: 334, endPoint y: 355, distance: 28.4
click at [334, 355] on div at bounding box center [324, 302] width 662 height 812
drag, startPoint x: 361, startPoint y: 348, endPoint x: 371, endPoint y: 350, distance: 9.4
click at [371, 350] on div at bounding box center [324, 302] width 662 height 812
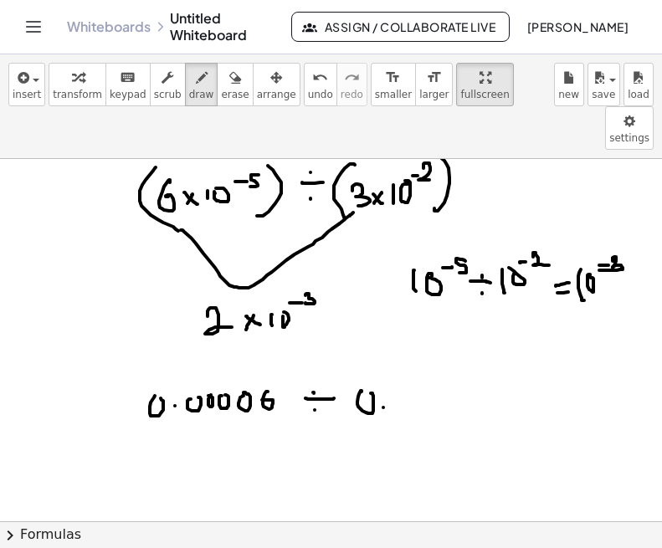
click at [383, 364] on div at bounding box center [324, 302] width 662 height 812
click at [397, 351] on div at bounding box center [324, 302] width 662 height 812
drag, startPoint x: 416, startPoint y: 341, endPoint x: 421, endPoint y: 358, distance: 17.5
click at [421, 358] on div at bounding box center [324, 302] width 662 height 812
drag, startPoint x: 144, startPoint y: 377, endPoint x: 287, endPoint y: 375, distance: 143.1
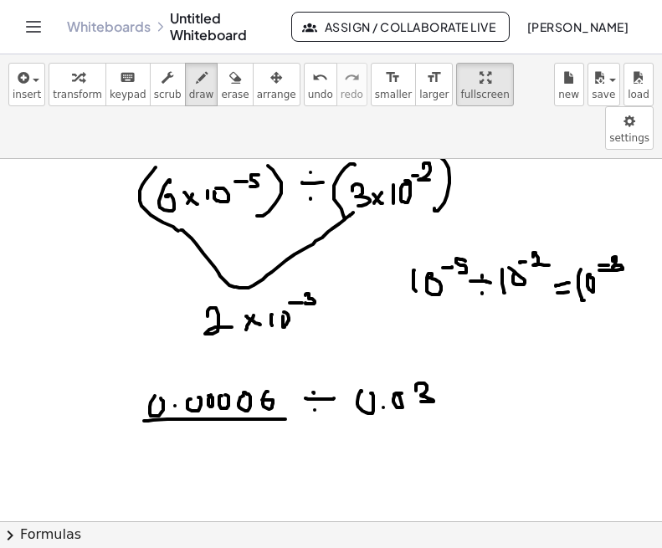
click at [287, 375] on div at bounding box center [324, 302] width 662 height 812
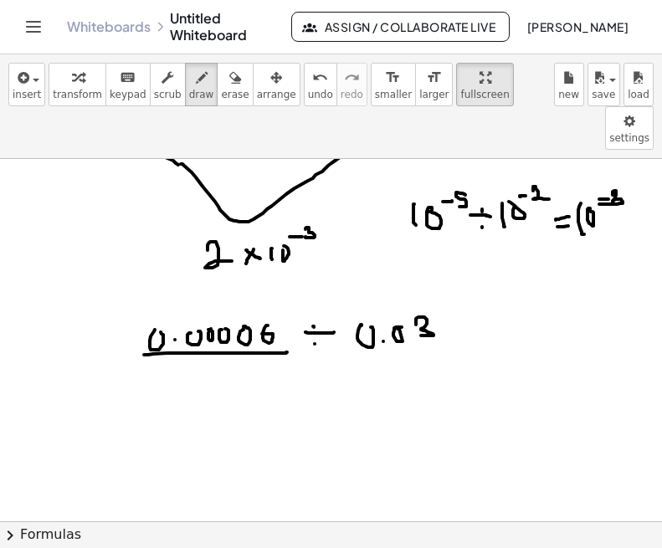
scroll to position [331, 7]
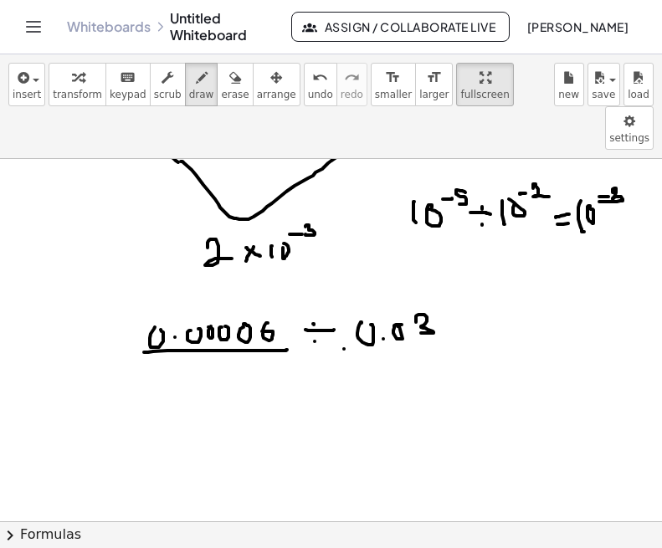
click at [344, 305] on div at bounding box center [324, 234] width 662 height 812
click at [308, 90] on span "undo" at bounding box center [320, 95] width 25 height 12
click at [221, 93] on span "erase" at bounding box center [235, 95] width 28 height 12
drag, startPoint x: 297, startPoint y: 346, endPoint x: 140, endPoint y: 348, distance: 157.3
click at [140, 348] on div at bounding box center [324, 234] width 662 height 812
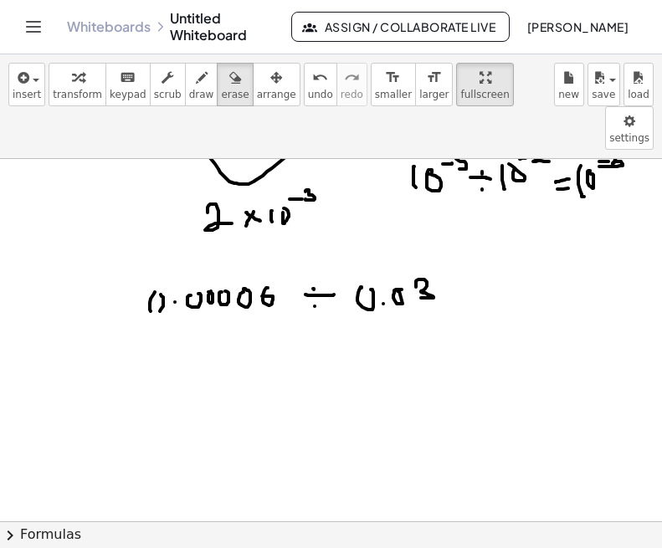
scroll to position [367, 7]
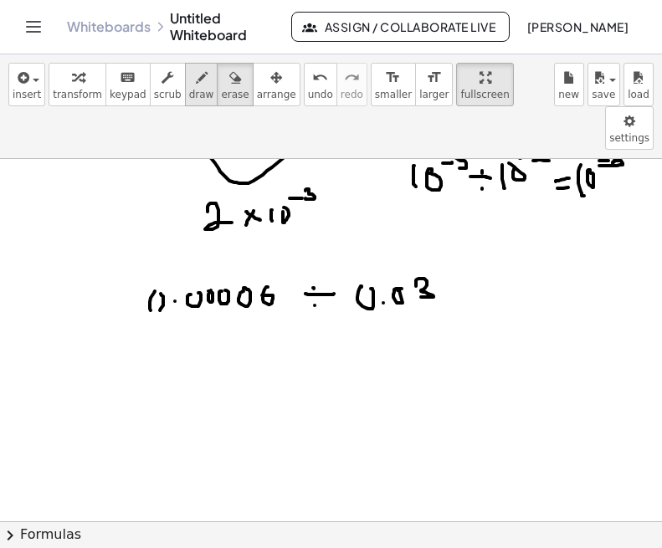
click at [189, 91] on span "draw" at bounding box center [201, 95] width 25 height 12
click at [159, 248] on div at bounding box center [324, 198] width 662 height 812
drag, startPoint x: 199, startPoint y: 248, endPoint x: 191, endPoint y: 250, distance: 8.7
click at [191, 250] on div at bounding box center [324, 198] width 662 height 812
drag, startPoint x: 161, startPoint y: 316, endPoint x: 161, endPoint y: 332, distance: 15.9
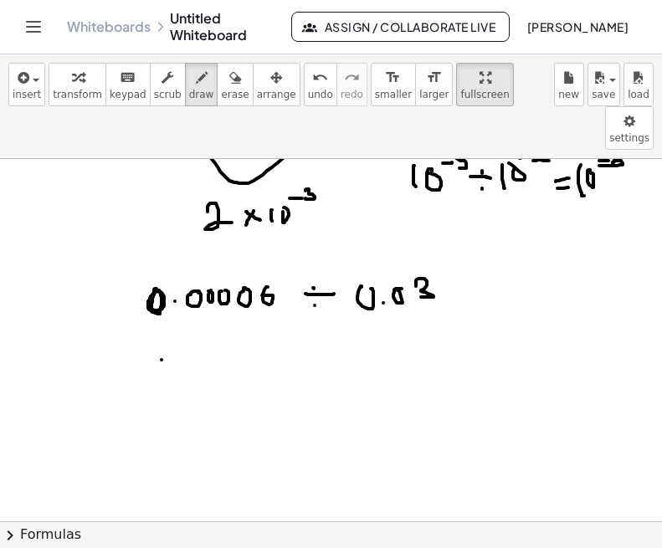
click at [161, 332] on div at bounding box center [324, 198] width 662 height 812
click at [180, 314] on div at bounding box center [324, 198] width 662 height 812
click at [202, 315] on div at bounding box center [324, 198] width 662 height 812
click at [222, 312] on div at bounding box center [324, 198] width 662 height 812
drag, startPoint x: 245, startPoint y: 316, endPoint x: 239, endPoint y: 309, distance: 9.5
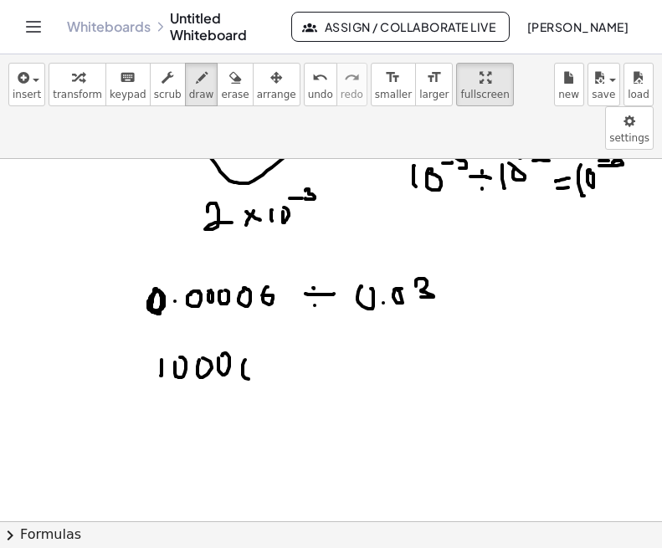
click at [239, 309] on div at bounding box center [324, 198] width 662 height 812
click at [229, 84] on icon "button" at bounding box center [235, 78] width 12 height 20
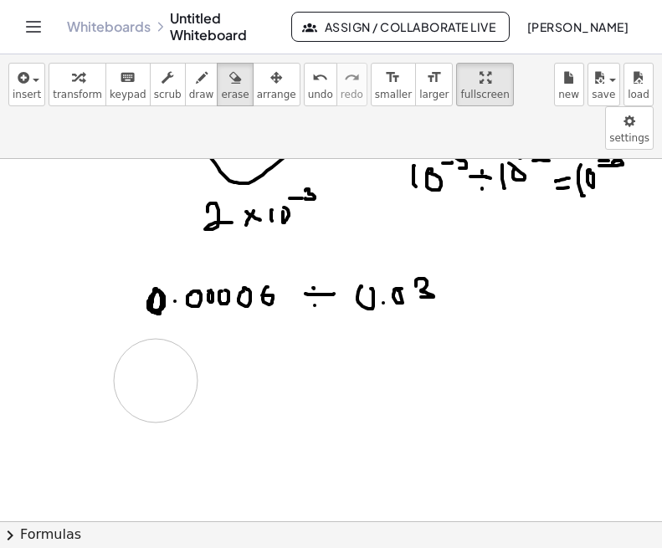
drag, startPoint x: 297, startPoint y: 321, endPoint x: 145, endPoint y: 337, distance: 153.1
click at [145, 337] on div at bounding box center [324, 198] width 662 height 812
click at [189, 94] on span "draw" at bounding box center [201, 95] width 25 height 12
drag, startPoint x: 222, startPoint y: 296, endPoint x: 204, endPoint y: 311, distance: 23.1
click at [204, 311] on div at bounding box center [324, 198] width 662 height 812
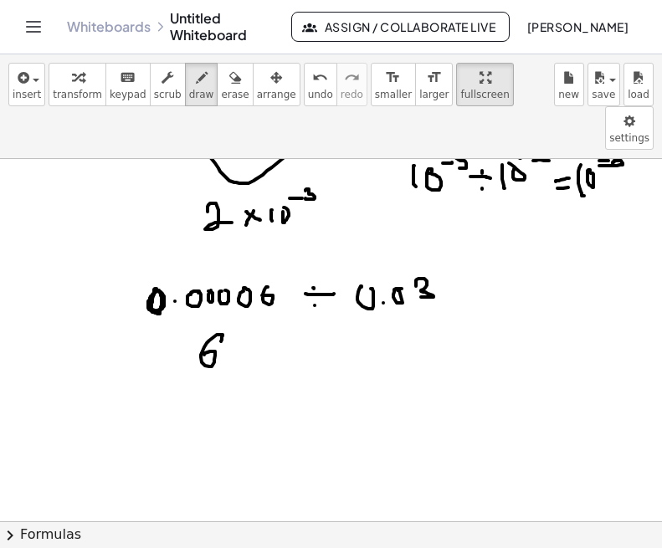
drag, startPoint x: 285, startPoint y: 300, endPoint x: 284, endPoint y: 313, distance: 12.6
click at [284, 305] on div at bounding box center [324, 198] width 662 height 812
click at [284, 319] on div at bounding box center [324, 198] width 662 height 812
drag, startPoint x: 274, startPoint y: 312, endPoint x: 299, endPoint y: 306, distance: 25.0
click at [299, 306] on div at bounding box center [324, 198] width 662 height 812
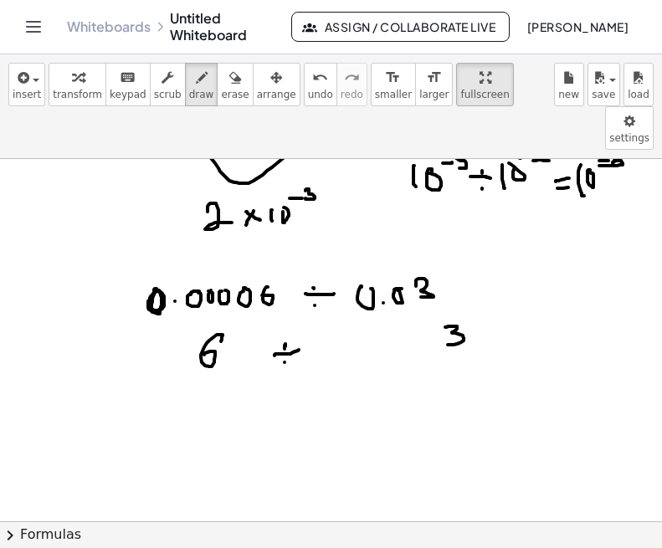
drag, startPoint x: 445, startPoint y: 284, endPoint x: 448, endPoint y: 301, distance: 17.7
click at [448, 301] on div at bounding box center [324, 198] width 662 height 812
click at [476, 284] on div at bounding box center [324, 198] width 662 height 812
click at [492, 292] on div at bounding box center [324, 198] width 662 height 812
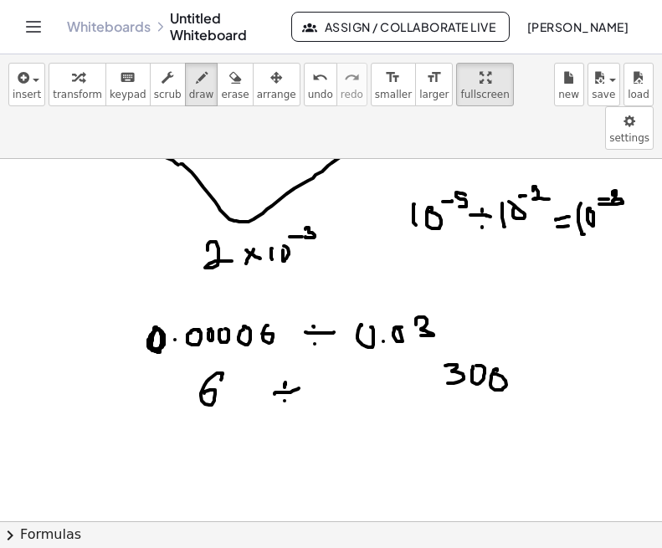
scroll to position [330, 7]
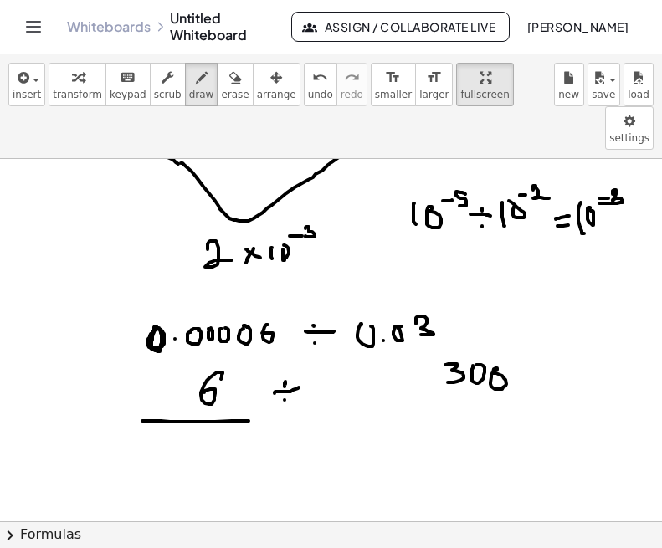
drag, startPoint x: 142, startPoint y: 377, endPoint x: 248, endPoint y: 377, distance: 106.3
click at [248, 377] on div at bounding box center [324, 437] width 662 height 1217
drag, startPoint x: 168, startPoint y: 399, endPoint x: 178, endPoint y: 415, distance: 18.8
click at [178, 415] on div at bounding box center [324, 437] width 662 height 1217
click at [211, 400] on div at bounding box center [324, 437] width 662 height 1217
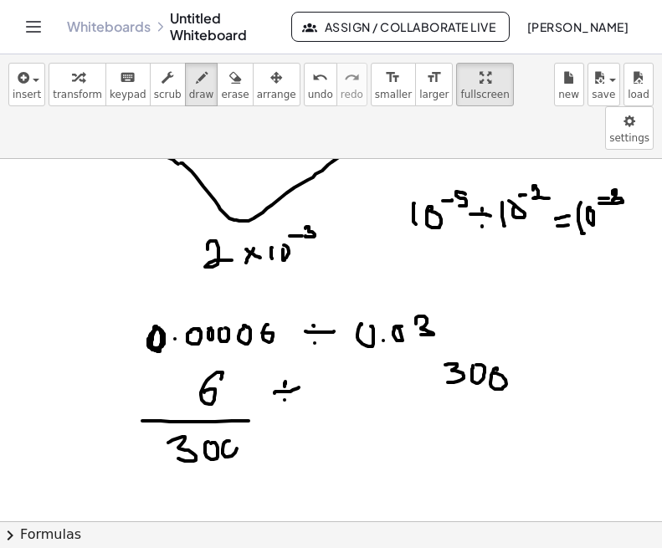
drag, startPoint x: 223, startPoint y: 410, endPoint x: 223, endPoint y: 394, distance: 15.9
click at [223, 394] on div at bounding box center [324, 437] width 662 height 1217
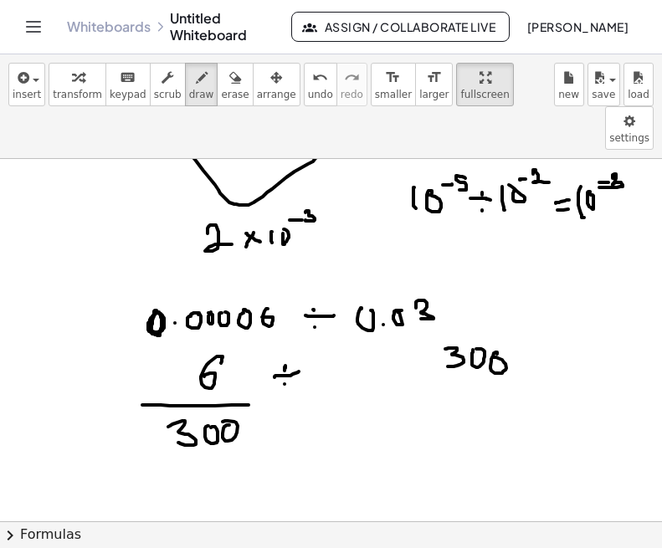
scroll to position [351, 7]
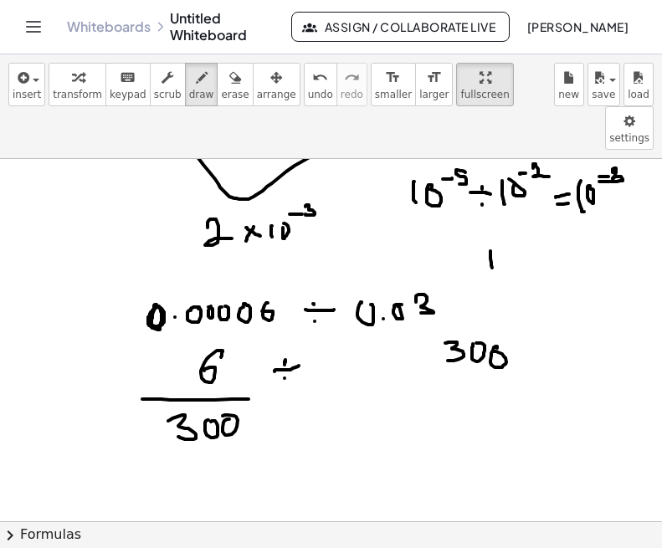
drag, startPoint x: 490, startPoint y: 207, endPoint x: 492, endPoint y: 225, distance: 17.6
click at [492, 225] on div at bounding box center [324, 416] width 662 height 1217
click at [504, 210] on div at bounding box center [324, 416] width 662 height 1217
click at [525, 208] on div at bounding box center [324, 416] width 662 height 1217
click at [537, 209] on div at bounding box center [324, 416] width 662 height 1217
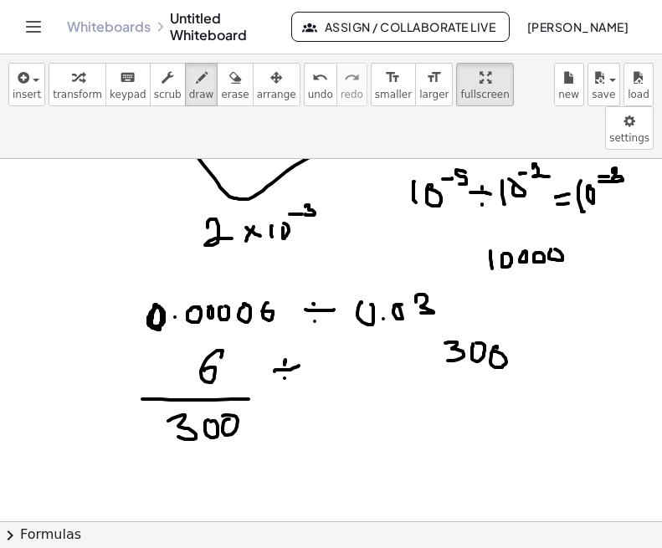
click at [548, 207] on div at bounding box center [324, 416] width 662 height 1217
click at [54, 146] on div at bounding box center [324, 416] width 662 height 1217
click at [64, 157] on div at bounding box center [324, 416] width 662 height 1217
click at [85, 147] on div at bounding box center [324, 416] width 662 height 1217
click at [100, 145] on div at bounding box center [324, 416] width 662 height 1217
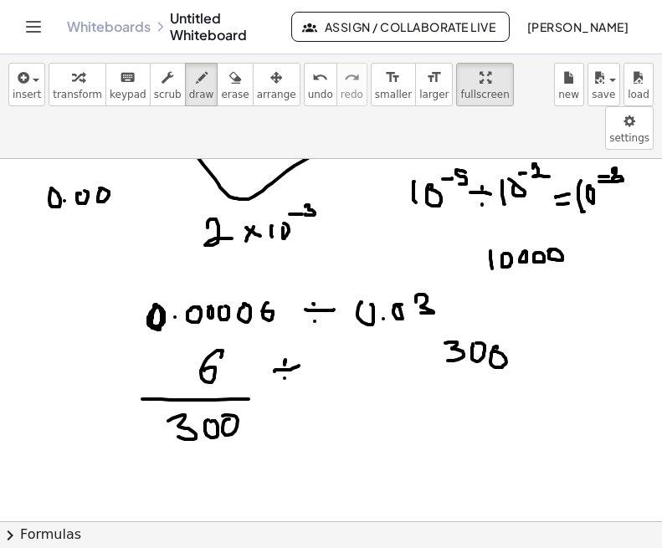
drag, startPoint x: 118, startPoint y: 140, endPoint x: 117, endPoint y: 157, distance: 17.6
click at [117, 157] on div at bounding box center [324, 416] width 662 height 1217
drag, startPoint x: 54, startPoint y: 187, endPoint x: 57, endPoint y: 203, distance: 17.1
click at [56, 202] on div at bounding box center [324, 416] width 662 height 1217
click at [72, 182] on div at bounding box center [324, 416] width 662 height 1217
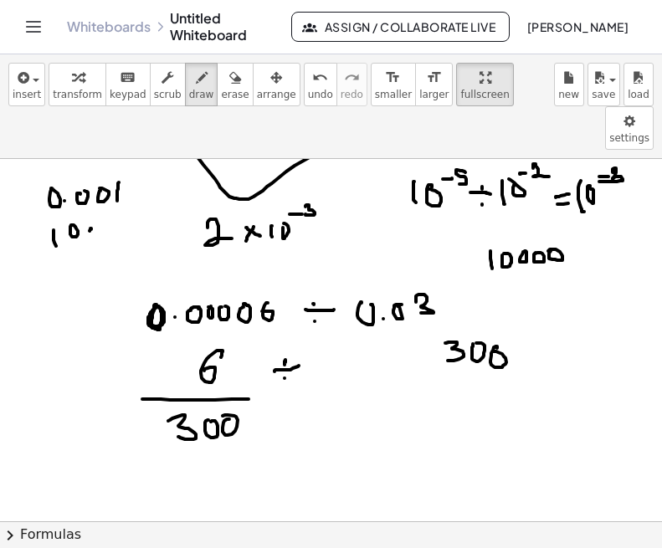
click at [93, 182] on div at bounding box center [324, 416] width 662 height 1217
drag, startPoint x: 109, startPoint y: 189, endPoint x: 112, endPoint y: 180, distance: 9.8
click at [112, 180] on div at bounding box center [324, 416] width 662 height 1217
drag, startPoint x: 128, startPoint y: 192, endPoint x: 135, endPoint y: 181, distance: 12.8
click at [136, 181] on div at bounding box center [324, 416] width 662 height 1217
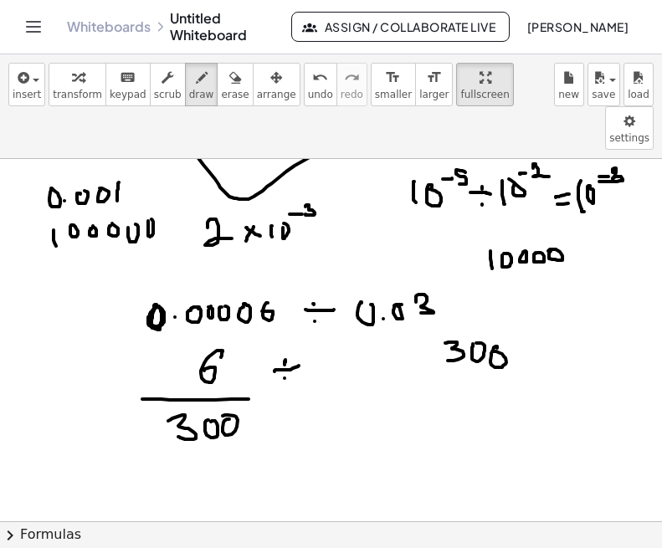
click at [149, 175] on div at bounding box center [324, 416] width 662 height 1217
click at [248, 372] on div at bounding box center [324, 416] width 662 height 1217
drag, startPoint x: 132, startPoint y: 201, endPoint x: 146, endPoint y: 228, distance: 29.9
click at [146, 228] on div at bounding box center [324, 416] width 662 height 1217
drag, startPoint x: 155, startPoint y: 221, endPoint x: 136, endPoint y: 228, distance: 20.7
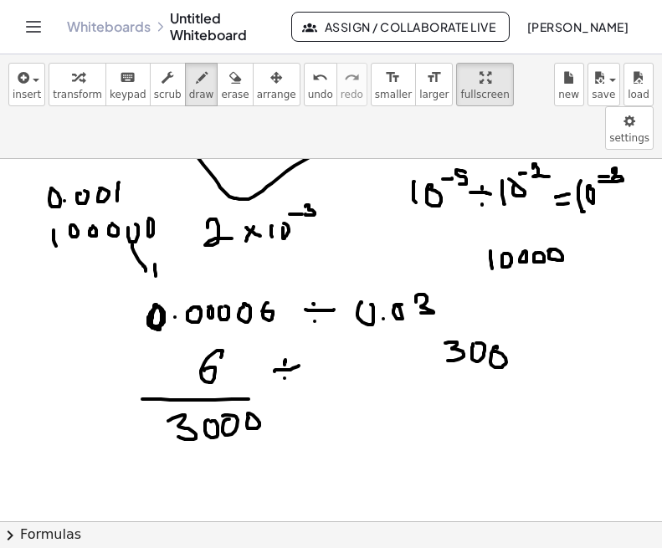
click at [136, 228] on div at bounding box center [324, 416] width 662 height 1217
drag, startPoint x: 132, startPoint y: 259, endPoint x: 135, endPoint y: 284, distance: 25.2
click at [135, 284] on div at bounding box center [324, 416] width 662 height 1217
click at [229, 85] on icon "button" at bounding box center [235, 78] width 12 height 20
drag, startPoint x: 99, startPoint y: 300, endPoint x: 99, endPoint y: 279, distance: 20.9
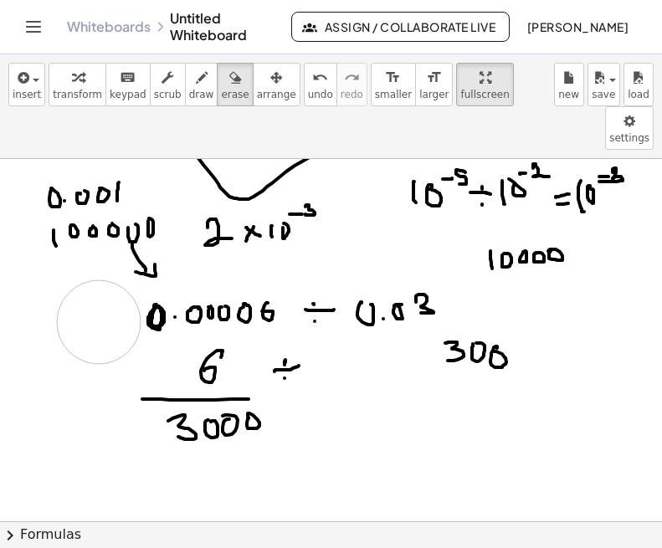
click at [99, 279] on div at bounding box center [324, 416] width 662 height 1217
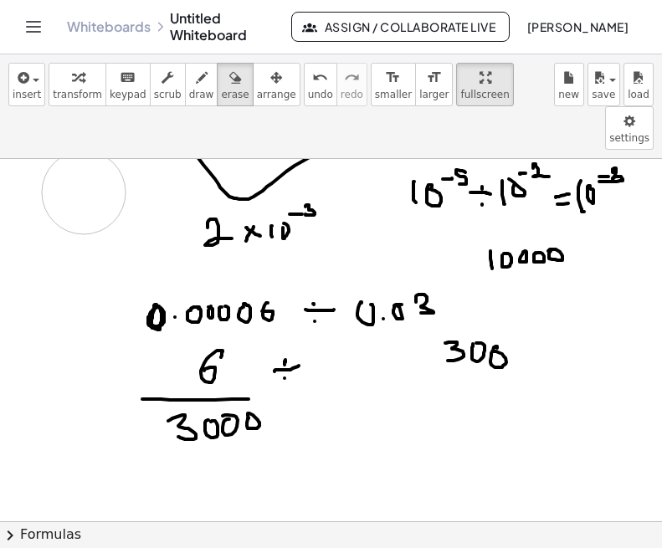
drag, startPoint x: 92, startPoint y: 239, endPoint x: 38, endPoint y: 287, distance: 72.3
click at [64, 156] on div at bounding box center [324, 416] width 662 height 1217
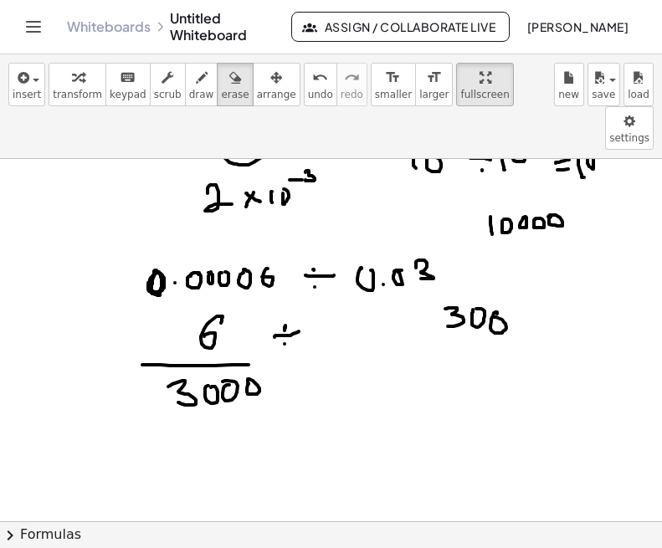
scroll to position [395, 7]
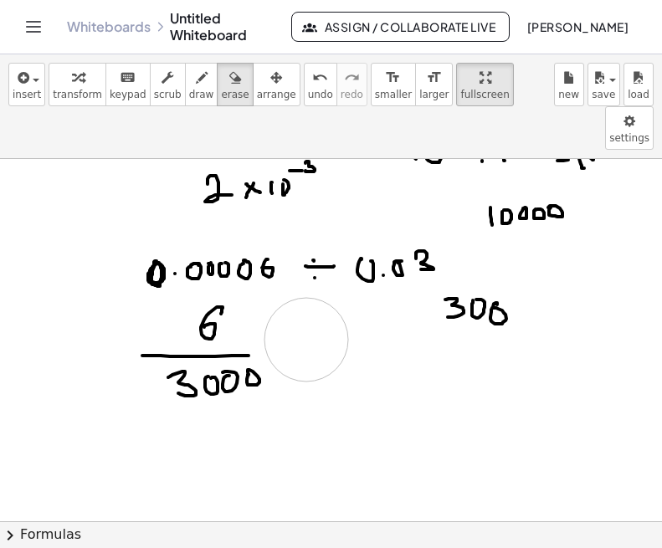
drag, startPoint x: 326, startPoint y: 315, endPoint x: 306, endPoint y: 296, distance: 27.8
click at [306, 296] on div at bounding box center [324, 372] width 662 height 1217
drag, startPoint x: 481, startPoint y: 286, endPoint x: 512, endPoint y: 193, distance: 97.9
click at [512, 183] on div at bounding box center [324, 372] width 662 height 1217
drag, startPoint x: 377, startPoint y: 278, endPoint x: 386, endPoint y: 288, distance: 13.1
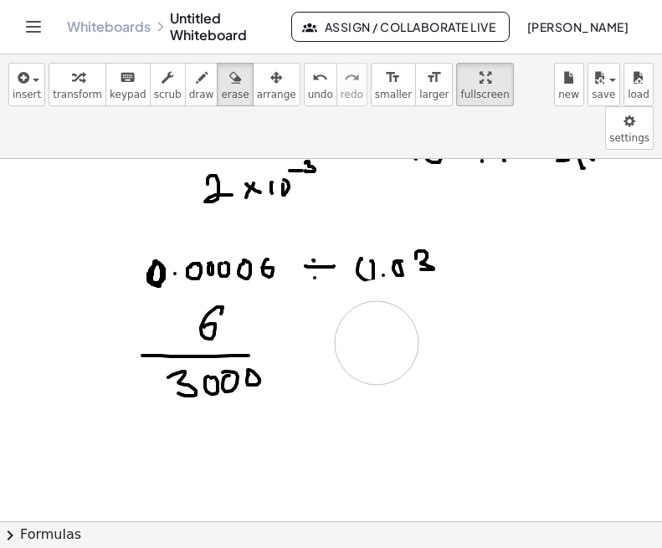
click at [386, 288] on div at bounding box center [324, 372] width 662 height 1217
click at [189, 95] on span "draw" at bounding box center [201, 95] width 25 height 12
click at [360, 286] on div at bounding box center [324, 372] width 662 height 1217
click at [387, 309] on div at bounding box center [324, 372] width 662 height 1217
drag, startPoint x: 400, startPoint y: 300, endPoint x: 412, endPoint y: 289, distance: 15.4
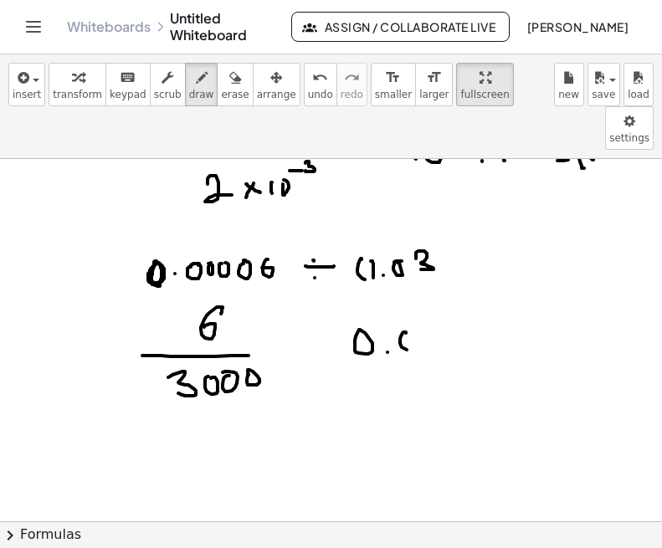
click at [412, 289] on div at bounding box center [324, 372] width 662 height 1217
click at [430, 284] on div at bounding box center [324, 372] width 662 height 1217
drag, startPoint x: 453, startPoint y: 330, endPoint x: 298, endPoint y: 371, distance: 160.1
click at [298, 371] on div at bounding box center [324, 372] width 662 height 1217
drag, startPoint x: 366, startPoint y: 349, endPoint x: 357, endPoint y: 361, distance: 15.6
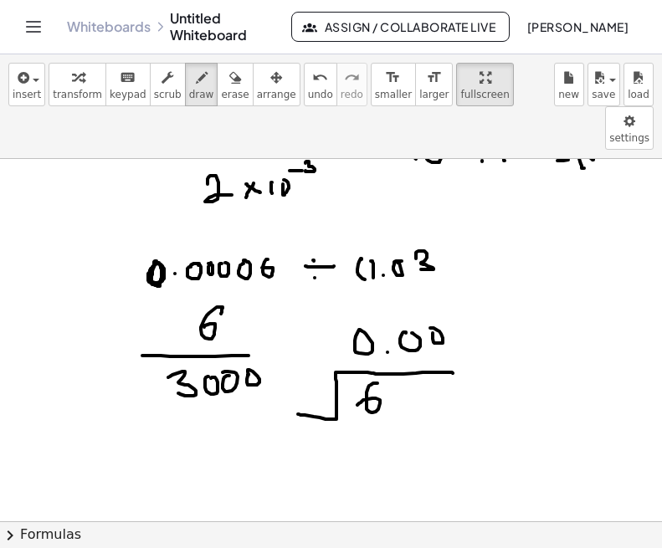
click at [357, 361] on div at bounding box center [324, 372] width 662 height 1217
drag, startPoint x: 297, startPoint y: 349, endPoint x: 295, endPoint y: 362, distance: 13.5
click at [295, 362] on div at bounding box center [324, 372] width 662 height 1217
click at [310, 356] on div at bounding box center [324, 372] width 662 height 1217
click at [317, 356] on div at bounding box center [324, 372] width 662 height 1217
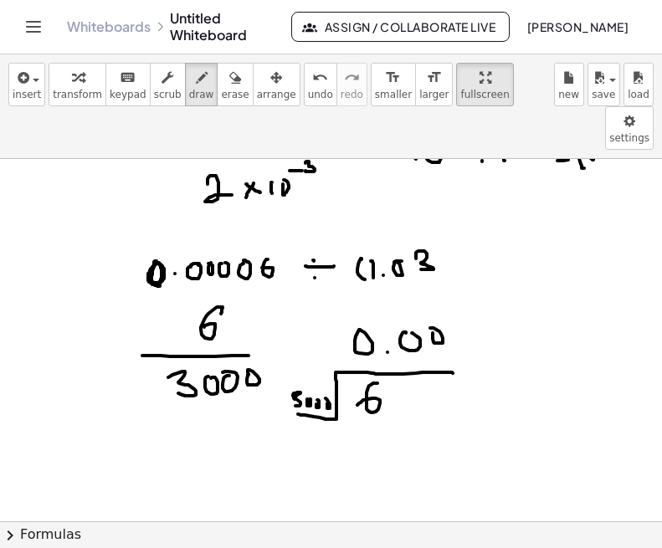
drag, startPoint x: 327, startPoint y: 360, endPoint x: 320, endPoint y: 353, distance: 10.1
click at [320, 353] on div at bounding box center [324, 372] width 662 height 1217
click at [390, 348] on div at bounding box center [324, 372] width 662 height 1217
click at [416, 351] on div at bounding box center [324, 372] width 662 height 1217
drag, startPoint x: 438, startPoint y: 354, endPoint x: 433, endPoint y: 345, distance: 10.9
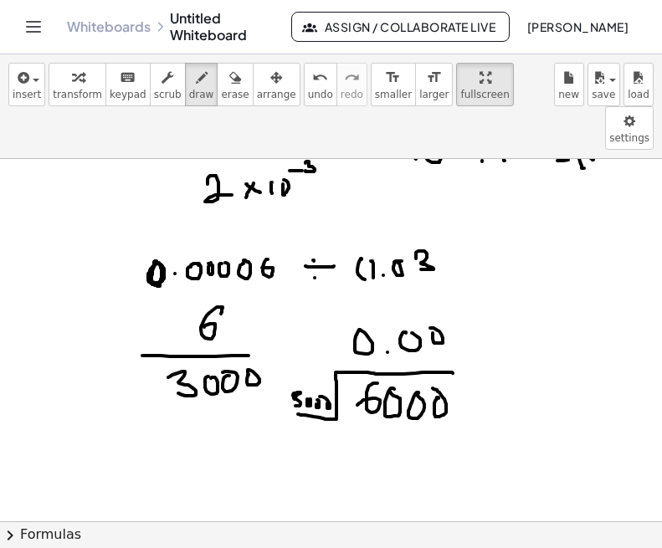
click at [433, 345] on div at bounding box center [324, 372] width 662 height 1217
drag, startPoint x: 460, startPoint y: 289, endPoint x: 480, endPoint y: 310, distance: 28.4
click at [480, 310] on div at bounding box center [324, 372] width 662 height 1217
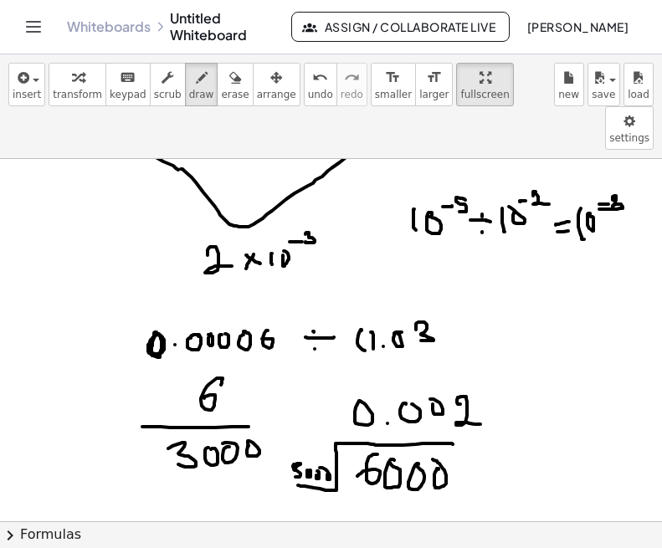
scroll to position [323, 7]
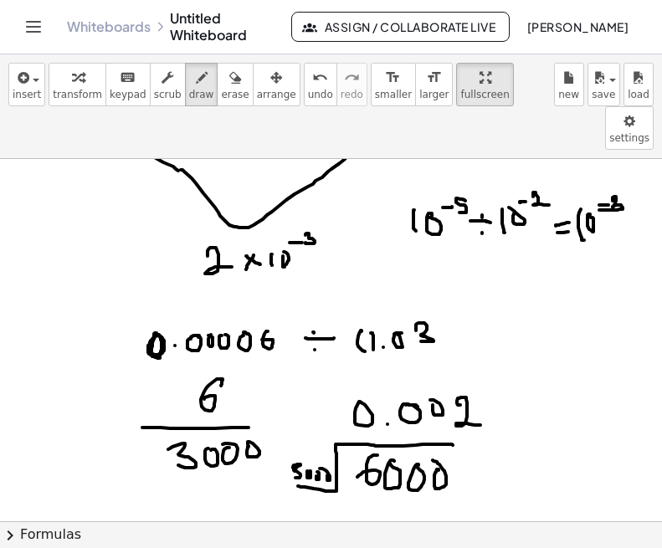
drag, startPoint x: 417, startPoint y: 364, endPoint x: 405, endPoint y: 361, distance: 13.0
click at [405, 361] on div at bounding box center [324, 444] width 662 height 1217
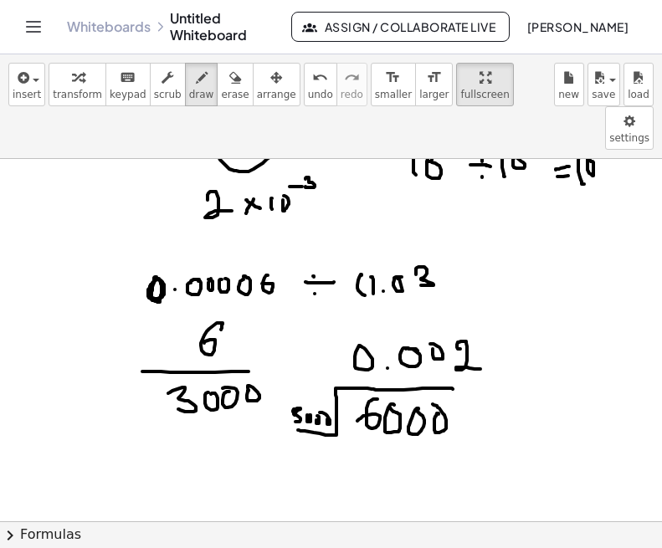
scroll to position [387, 7]
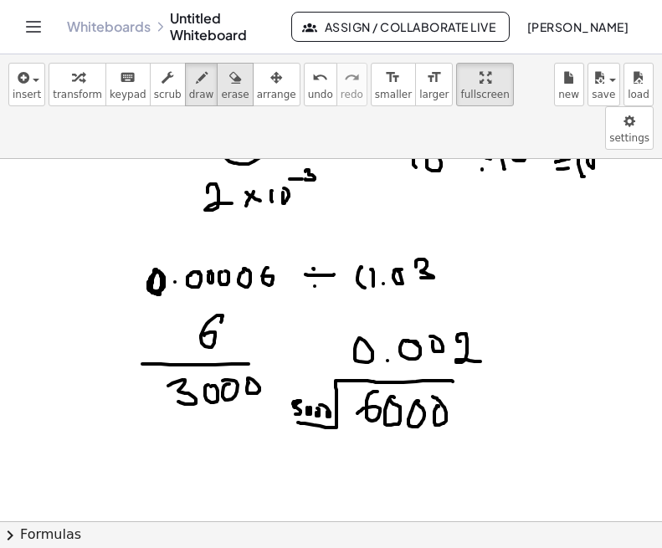
click at [229, 85] on icon "button" at bounding box center [235, 78] width 12 height 20
click at [458, 449] on div at bounding box center [324, 380] width 662 height 1217
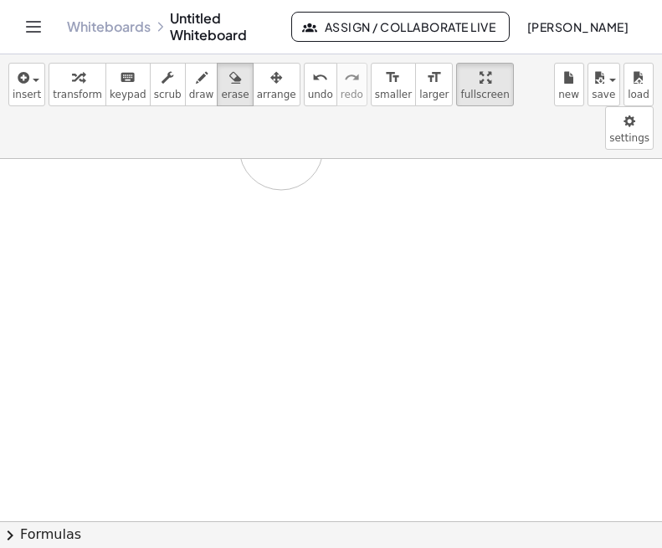
drag, startPoint x: 458, startPoint y: 449, endPoint x: 270, endPoint y: 266, distance: 262.7
click at [213, 109] on div "**********" at bounding box center [331, 301] width 662 height 494
drag, startPoint x: 270, startPoint y: 266, endPoint x: 269, endPoint y: 331, distance: 65.3
click at [269, 286] on div at bounding box center [324, 513] width 662 height 1217
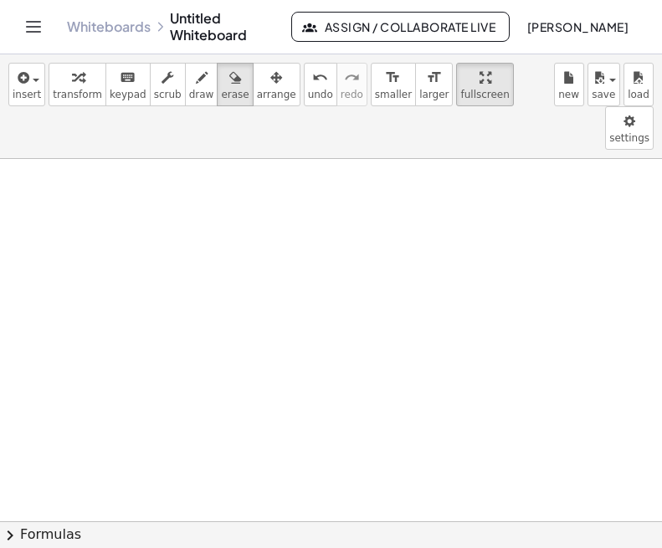
click at [348, 185] on div at bounding box center [324, 513] width 662 height 1217
click at [191, 96] on span "draw" at bounding box center [201, 95] width 25 height 12
drag, startPoint x: 166, startPoint y: 139, endPoint x: 198, endPoint y: 182, distance: 54.4
click at [198, 182] on div at bounding box center [324, 513] width 662 height 1217
click at [204, 177] on div at bounding box center [324, 513] width 662 height 1217
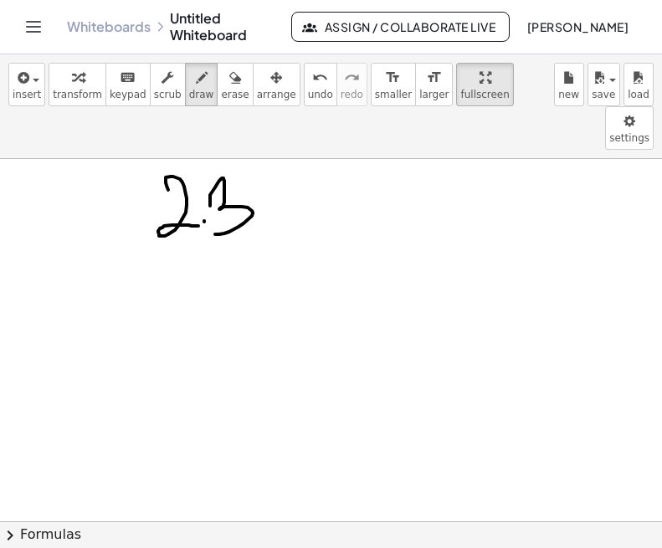
drag, startPoint x: 215, startPoint y: 144, endPoint x: 215, endPoint y: 191, distance: 46.9
click at [215, 191] on div at bounding box center [324, 513] width 662 height 1217
drag, startPoint x: 278, startPoint y: 152, endPoint x: 251, endPoint y: 177, distance: 36.1
click at [250, 179] on div at bounding box center [324, 513] width 662 height 1217
drag, startPoint x: 253, startPoint y: 151, endPoint x: 278, endPoint y: 176, distance: 34.9
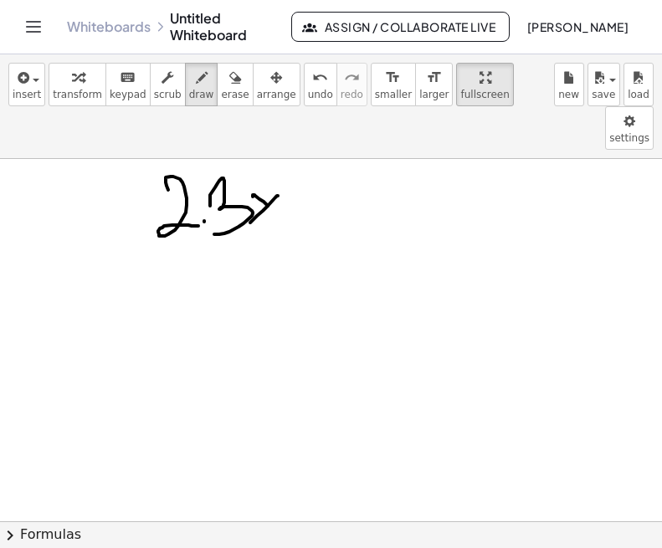
click at [278, 176] on div at bounding box center [324, 513] width 662 height 1217
drag, startPoint x: 292, startPoint y: 141, endPoint x: 292, endPoint y: 180, distance: 39.3
click at [292, 180] on div at bounding box center [324, 513] width 662 height 1217
drag, startPoint x: 311, startPoint y: 154, endPoint x: 313, endPoint y: 141, distance: 13.5
click at [313, 141] on div at bounding box center [324, 513] width 662 height 1217
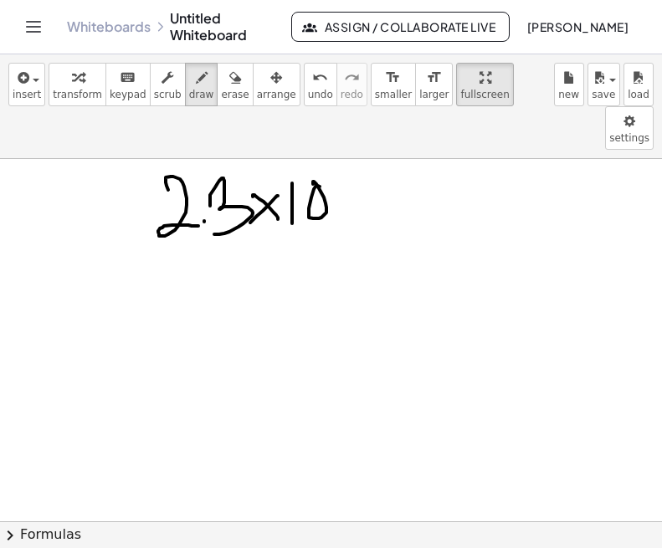
click at [333, 133] on div at bounding box center [324, 513] width 662 height 1217
click at [361, 128] on div at bounding box center [324, 513] width 662 height 1217
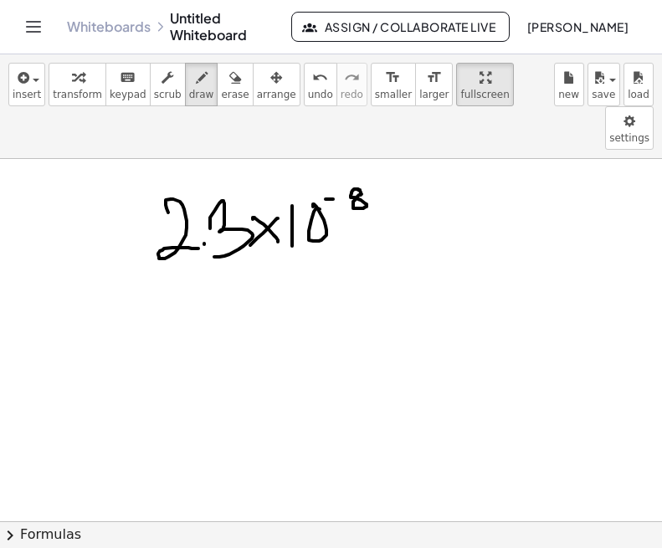
scroll to position [227, 7]
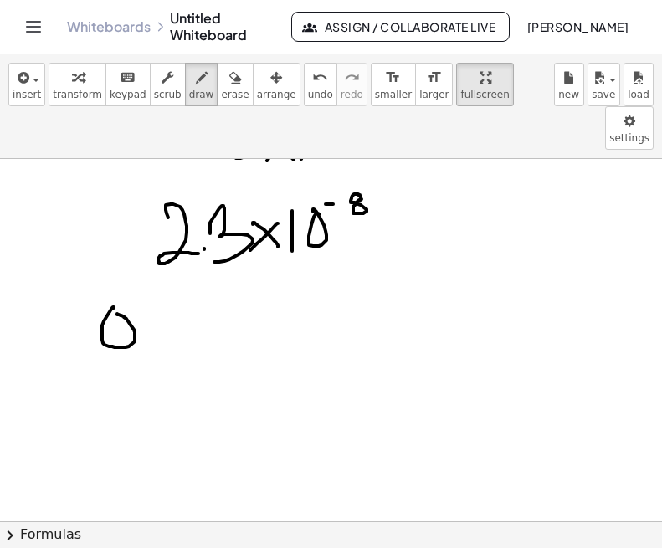
click at [117, 270] on div at bounding box center [324, 540] width 662 height 1217
click at [143, 266] on div at bounding box center [324, 540] width 662 height 1217
click at [177, 269] on div at bounding box center [324, 540] width 662 height 1217
click at [205, 270] on div at bounding box center [324, 540] width 662 height 1217
drag, startPoint x: 235, startPoint y: 275, endPoint x: 242, endPoint y: 266, distance: 11.4
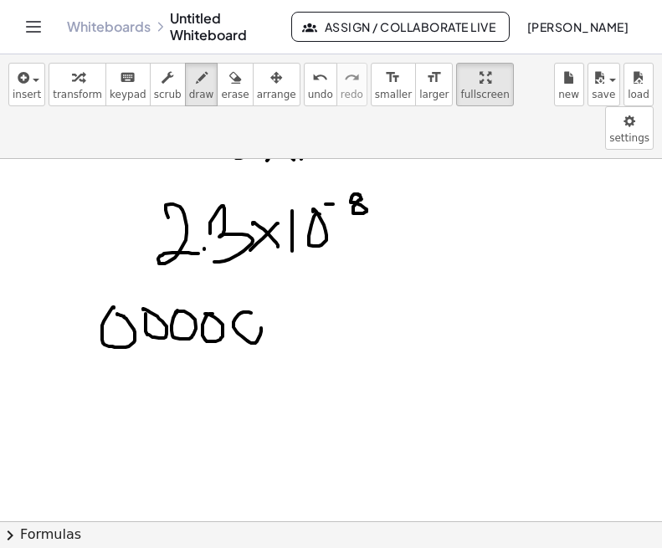
click at [241, 266] on div at bounding box center [324, 540] width 662 height 1217
click at [269, 269] on div at bounding box center [324, 540] width 662 height 1217
click at [300, 264] on div at bounding box center [324, 540] width 662 height 1217
drag, startPoint x: 326, startPoint y: 259, endPoint x: 316, endPoint y: 259, distance: 10.1
click at [316, 259] on div at bounding box center [324, 540] width 662 height 1217
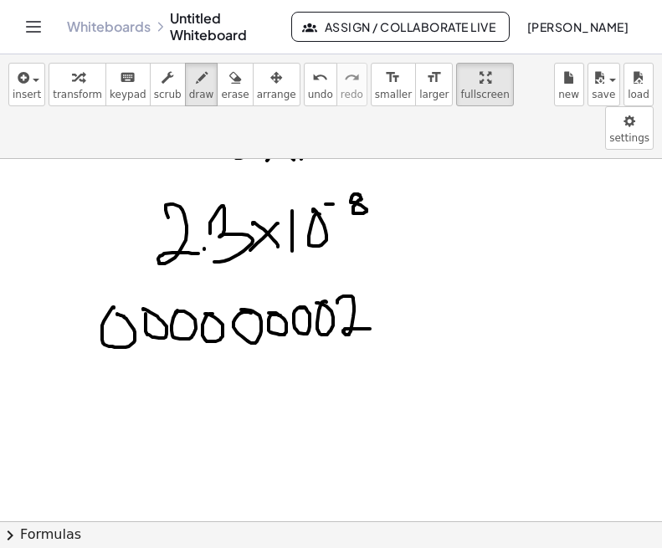
drag, startPoint x: 337, startPoint y: 259, endPoint x: 371, endPoint y: 284, distance: 42.5
click at [371, 284] on div at bounding box center [324, 540] width 662 height 1217
drag, startPoint x: 371, startPoint y: 248, endPoint x: 385, endPoint y: 284, distance: 38.7
click at [385, 284] on div at bounding box center [324, 540] width 662 height 1217
click at [141, 293] on div at bounding box center [324, 540] width 662 height 1217
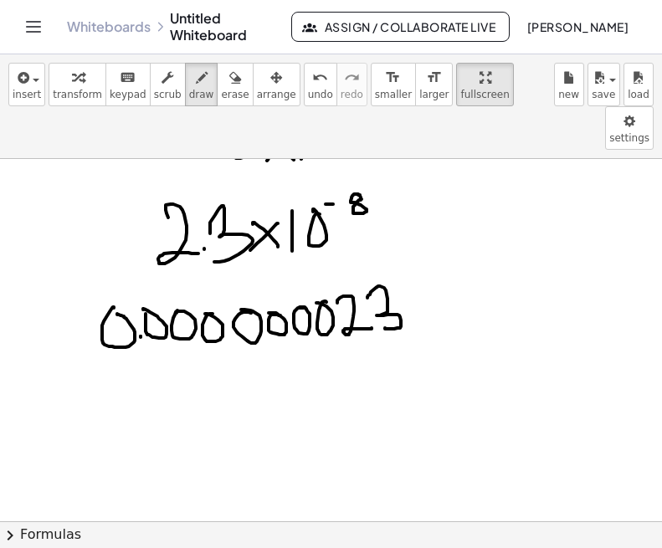
click at [141, 293] on div at bounding box center [324, 540] width 662 height 1217
click at [120, 271] on div at bounding box center [324, 540] width 662 height 1217
drag, startPoint x: 131, startPoint y: 263, endPoint x: 356, endPoint y: 251, distance: 224.5
click at [356, 251] on div at bounding box center [324, 540] width 662 height 1217
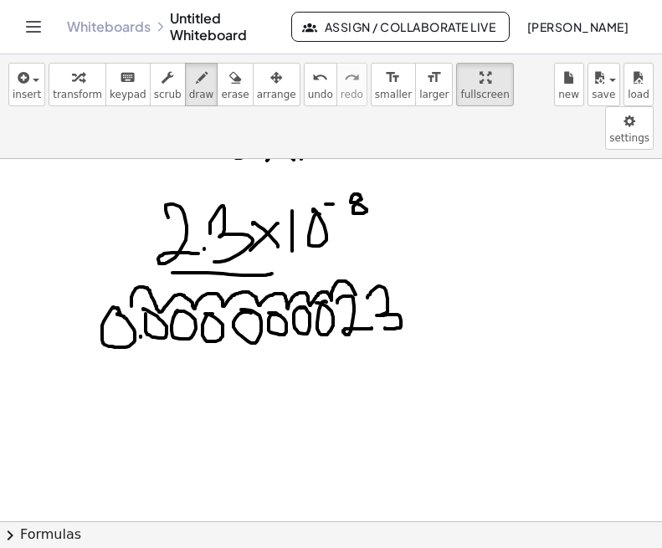
drag, startPoint x: 172, startPoint y: 229, endPoint x: 272, endPoint y: 230, distance: 99.6
click at [272, 230] on div at bounding box center [324, 540] width 662 height 1217
click at [229, 85] on icon "button" at bounding box center [235, 78] width 12 height 20
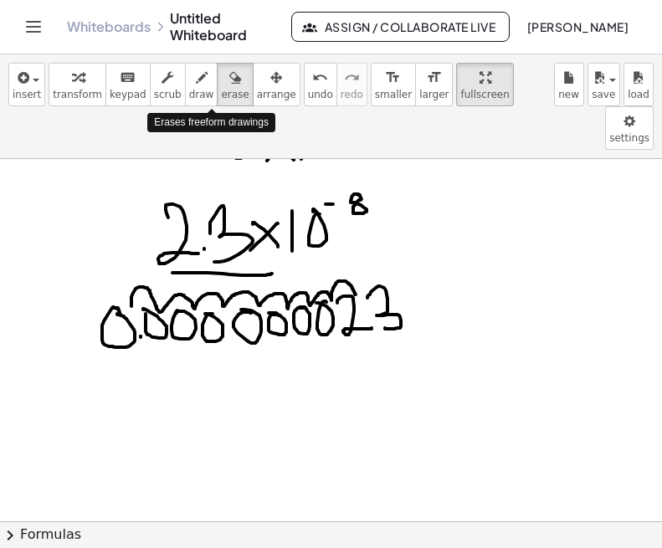
drag, startPoint x: 213, startPoint y: 85, endPoint x: 231, endPoint y: 142, distance: 60.3
click at [231, 142] on div "**********" at bounding box center [331, 301] width 662 height 494
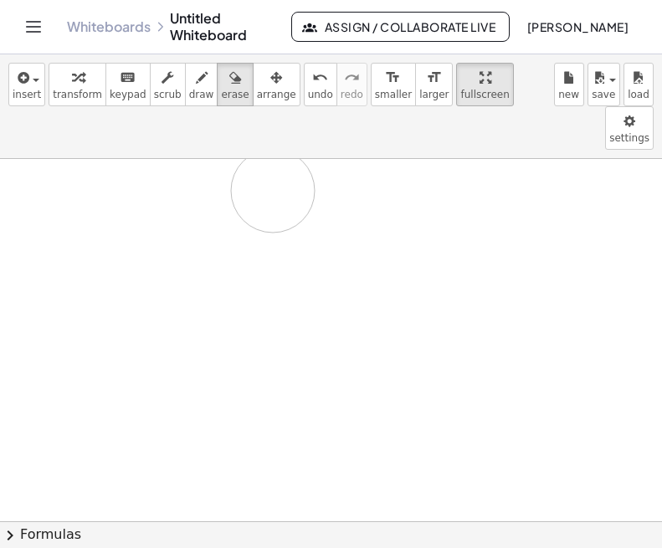
drag, startPoint x: 458, startPoint y: 179, endPoint x: 291, endPoint y: 136, distance: 172.7
click at [262, 150] on div at bounding box center [324, 540] width 662 height 1217
click at [201, 263] on div at bounding box center [324, 540] width 662 height 1217
drag, startPoint x: 184, startPoint y: 59, endPoint x: 178, endPoint y: 78, distance: 19.3
click at [178, 74] on div "insert select one: Math Expression Function Text Youtube Video Graphing Geometr…" at bounding box center [331, 106] width 662 height 105
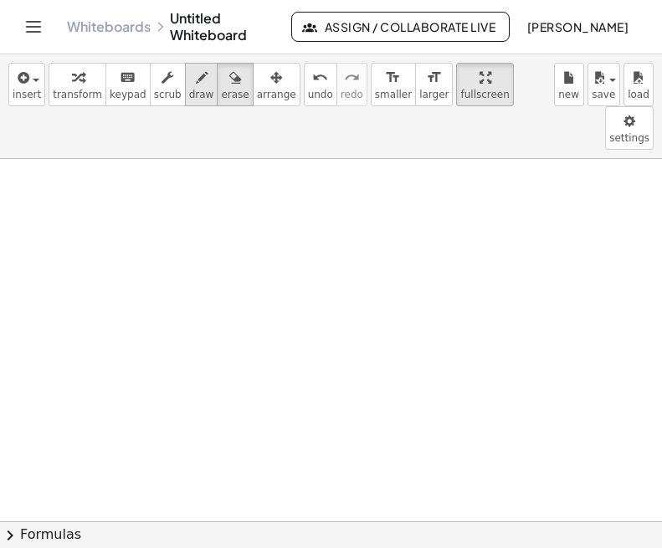
click at [189, 93] on span "draw" at bounding box center [201, 95] width 25 height 12
drag, startPoint x: 162, startPoint y: 127, endPoint x: 166, endPoint y: 144, distance: 17.1
click at [166, 144] on div at bounding box center [324, 540] width 662 height 1217
click at [182, 136] on div at bounding box center [324, 540] width 662 height 1217
drag, startPoint x: 178, startPoint y: 140, endPoint x: 188, endPoint y: 141, distance: 10.1
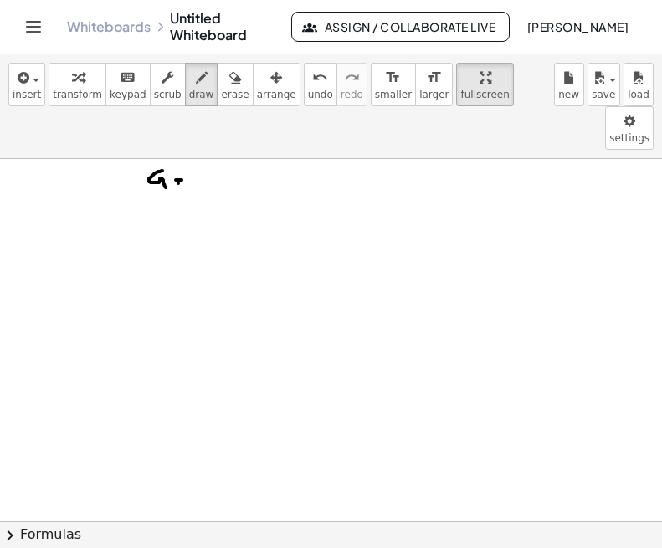
click at [188, 141] on div at bounding box center [324, 540] width 662 height 1217
drag, startPoint x: 207, startPoint y: 127, endPoint x: 205, endPoint y: 141, distance: 13.5
click at [205, 141] on div at bounding box center [324, 540] width 662 height 1217
drag, startPoint x: 231, startPoint y: 138, endPoint x: 223, endPoint y: 146, distance: 11.3
click at [223, 146] on div at bounding box center [324, 540] width 662 height 1217
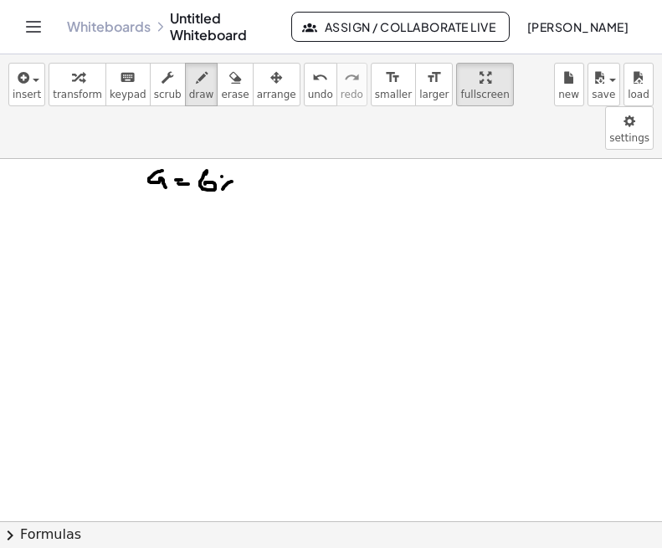
drag, startPoint x: 222, startPoint y: 133, endPoint x: 238, endPoint y: 146, distance: 21.4
click at [238, 146] on div at bounding box center [324, 540] width 662 height 1217
drag, startPoint x: 243, startPoint y: 133, endPoint x: 245, endPoint y: 145, distance: 12.0
click at [245, 145] on div at bounding box center [324, 540] width 662 height 1217
click at [254, 128] on div at bounding box center [324, 540] width 662 height 1217
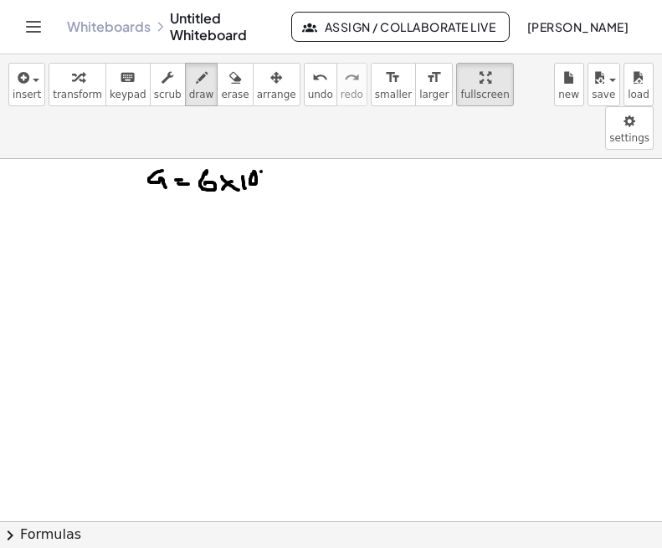
click at [268, 128] on div at bounding box center [324, 540] width 662 height 1217
drag, startPoint x: 274, startPoint y: 120, endPoint x: 279, endPoint y: 131, distance: 11.7
click at [279, 131] on div at bounding box center [324, 540] width 662 height 1217
drag, startPoint x: 162, startPoint y: 164, endPoint x: 160, endPoint y: 183, distance: 19.4
click at [160, 183] on div at bounding box center [324, 540] width 662 height 1217
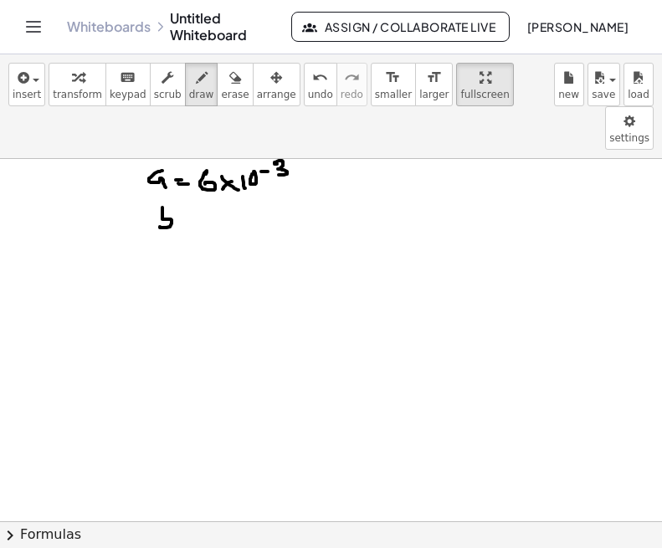
click at [183, 177] on div at bounding box center [324, 540] width 662 height 1217
drag, startPoint x: 175, startPoint y: 185, endPoint x: 185, endPoint y: 183, distance: 10.2
click at [185, 183] on div at bounding box center [324, 540] width 662 height 1217
drag, startPoint x: 197, startPoint y: 173, endPoint x: 213, endPoint y: 182, distance: 18.7
click at [213, 182] on div at bounding box center [324, 540] width 662 height 1217
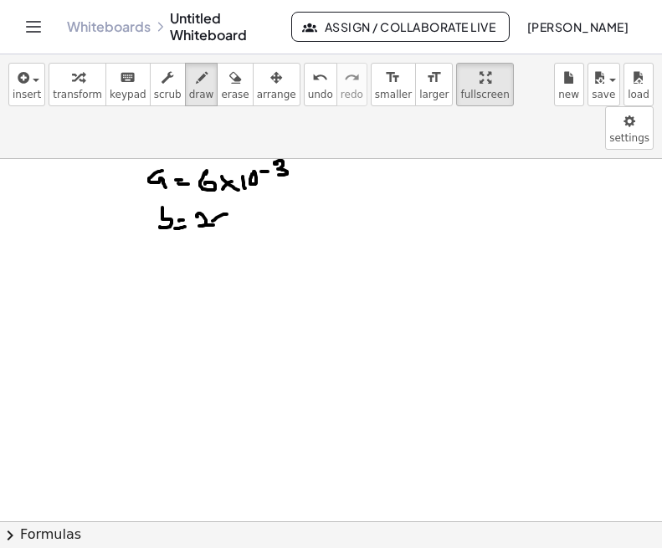
drag, startPoint x: 223, startPoint y: 171, endPoint x: 213, endPoint y: 177, distance: 12.8
click at [213, 177] on div at bounding box center [324, 540] width 662 height 1217
drag, startPoint x: 213, startPoint y: 168, endPoint x: 227, endPoint y: 176, distance: 15.4
click at [227, 176] on div at bounding box center [324, 540] width 662 height 1217
click at [238, 172] on div at bounding box center [324, 540] width 662 height 1217
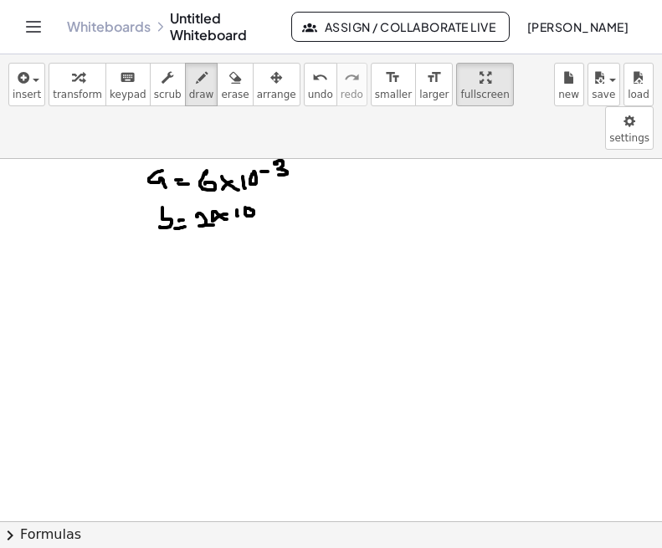
click at [245, 165] on div at bounding box center [324, 540] width 662 height 1217
drag, startPoint x: 260, startPoint y: 161, endPoint x: 271, endPoint y: 160, distance: 10.9
click at [271, 160] on div at bounding box center [324, 540] width 662 height 1217
drag, startPoint x: 276, startPoint y: 153, endPoint x: 291, endPoint y: 154, distance: 15.1
click at [291, 154] on div at bounding box center [324, 540] width 662 height 1217
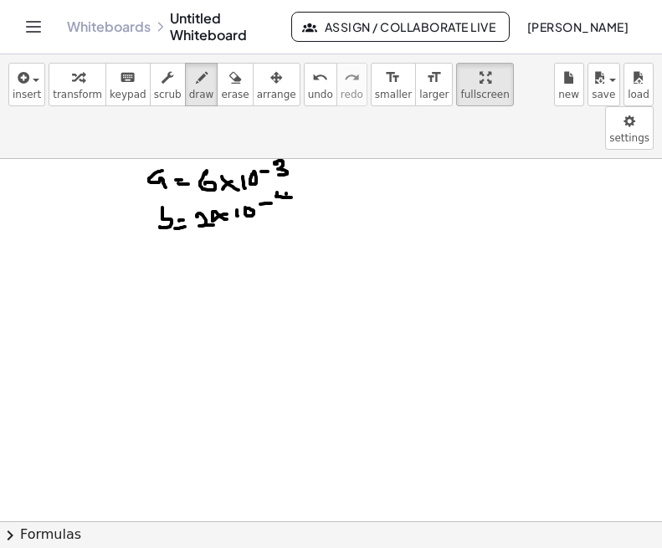
drag, startPoint x: 286, startPoint y: 150, endPoint x: 286, endPoint y: 167, distance: 17.6
click at [286, 167] on div at bounding box center [324, 540] width 662 height 1217
drag, startPoint x: 357, startPoint y: 135, endPoint x: 356, endPoint y: 155, distance: 20.1
click at [356, 155] on div at bounding box center [324, 540] width 662 height 1217
click at [374, 146] on div at bounding box center [324, 540] width 662 height 1217
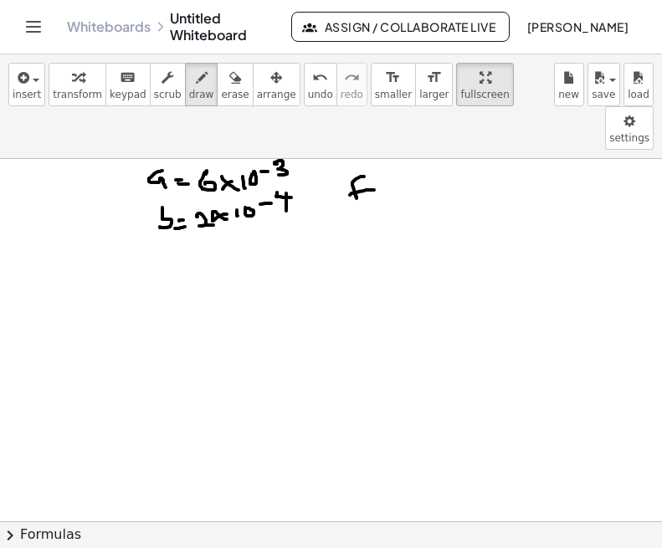
click at [376, 153] on div at bounding box center [324, 540] width 662 height 1217
drag, startPoint x: 380, startPoint y: 151, endPoint x: 392, endPoint y: 152, distance: 12.6
click at [392, 152] on div at bounding box center [324, 540] width 662 height 1217
drag, startPoint x: 404, startPoint y: 141, endPoint x: 408, endPoint y: 150, distance: 9.4
click at [408, 150] on div at bounding box center [324, 540] width 662 height 1217
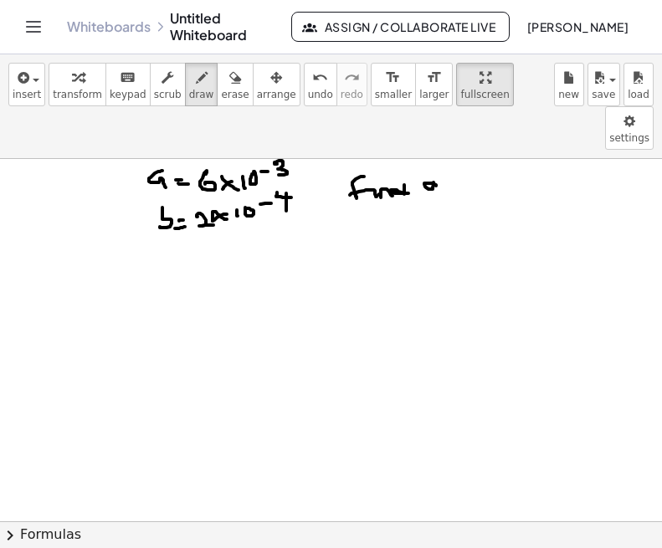
drag, startPoint x: 436, startPoint y: 141, endPoint x: 434, endPoint y: 150, distance: 8.5
click at [434, 150] on div at bounding box center [324, 540] width 662 height 1217
drag, startPoint x: 446, startPoint y: 141, endPoint x: 448, endPoint y: 153, distance: 12.7
click at [448, 153] on div at bounding box center [324, 540] width 662 height 1217
drag, startPoint x: 439, startPoint y: 147, endPoint x: 453, endPoint y: 146, distance: 14.2
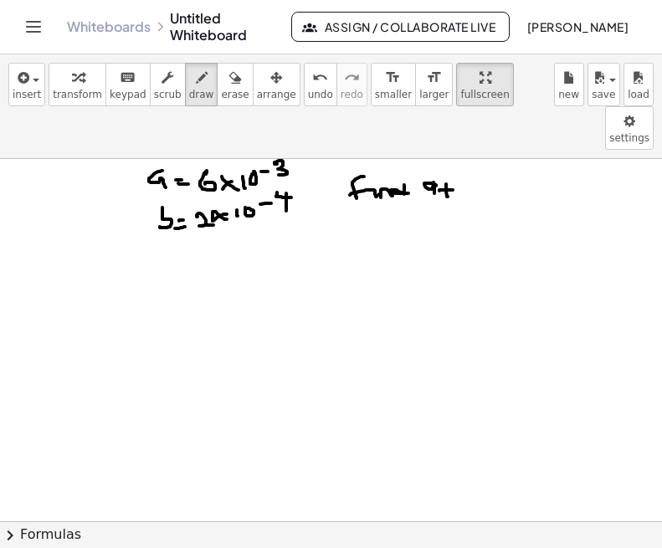
click at [453, 146] on div at bounding box center [324, 540] width 662 height 1217
drag, startPoint x: 459, startPoint y: 134, endPoint x: 460, endPoint y: 151, distance: 16.8
click at [460, 151] on div at bounding box center [324, 540] width 662 height 1217
drag, startPoint x: 93, startPoint y: 241, endPoint x: 86, endPoint y: 261, distance: 21.2
click at [86, 261] on div at bounding box center [324, 540] width 662 height 1217
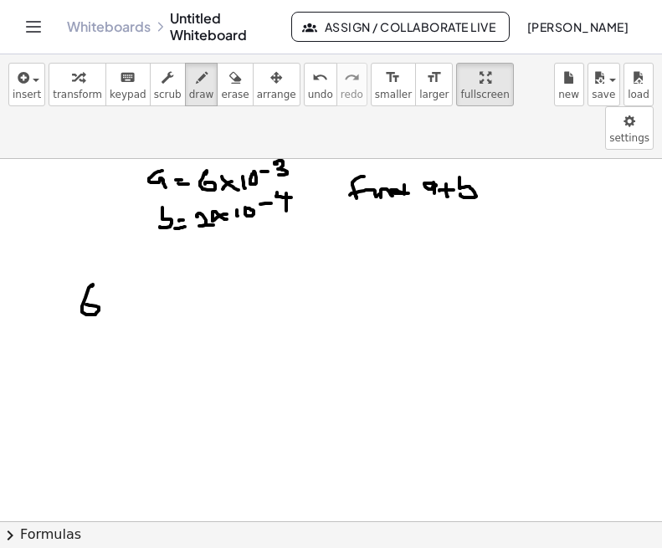
click at [110, 261] on div at bounding box center [324, 540] width 662 height 1217
click at [229, 83] on icon "button" at bounding box center [235, 78] width 12 height 20
drag, startPoint x: 107, startPoint y: 248, endPoint x: 104, endPoint y: 290, distance: 42.8
click at [88, 282] on div at bounding box center [324, 540] width 662 height 1217
click at [189, 95] on span "draw" at bounding box center [201, 95] width 25 height 12
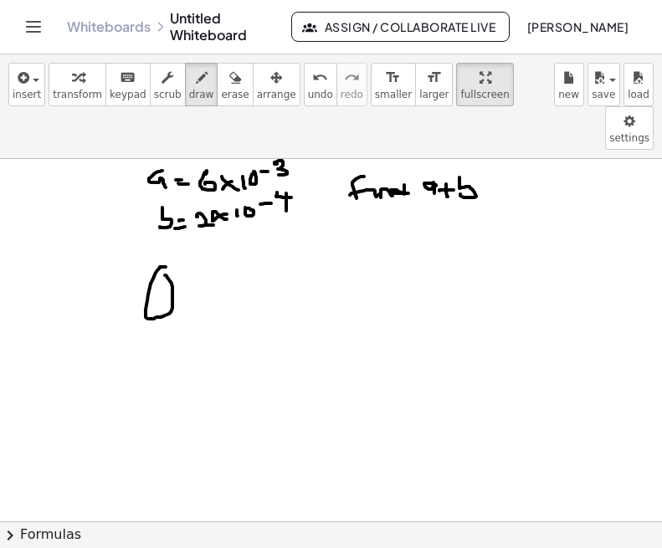
drag, startPoint x: 166, startPoint y: 223, endPoint x: 184, endPoint y: 258, distance: 38.9
click at [166, 233] on div at bounding box center [324, 540] width 662 height 1217
click at [185, 262] on div at bounding box center [324, 540] width 662 height 1217
drag, startPoint x: 197, startPoint y: 248, endPoint x: 207, endPoint y: 235, distance: 16.7
click at [207, 235] on div at bounding box center [324, 540] width 662 height 1217
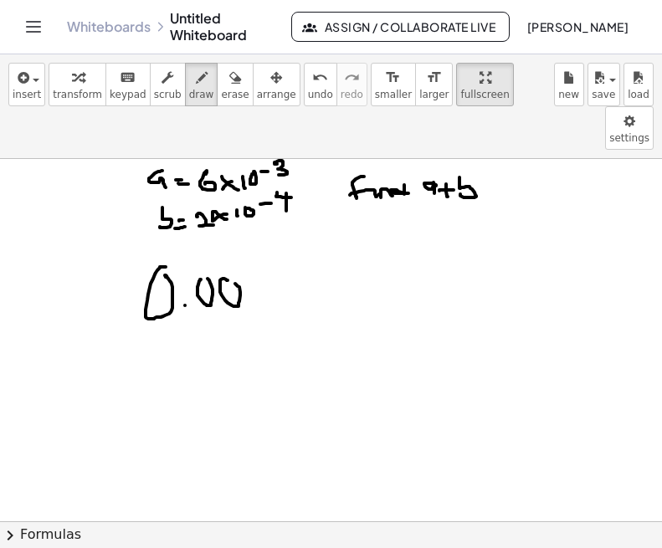
click at [226, 237] on div at bounding box center [324, 540] width 662 height 1217
drag, startPoint x: 263, startPoint y: 230, endPoint x: 248, endPoint y: 250, distance: 25.1
click at [248, 250] on div at bounding box center [324, 540] width 662 height 1217
drag, startPoint x: 95, startPoint y: 273, endPoint x: 91, endPoint y: 300, distance: 27.1
click at [91, 299] on div at bounding box center [324, 540] width 662 height 1217
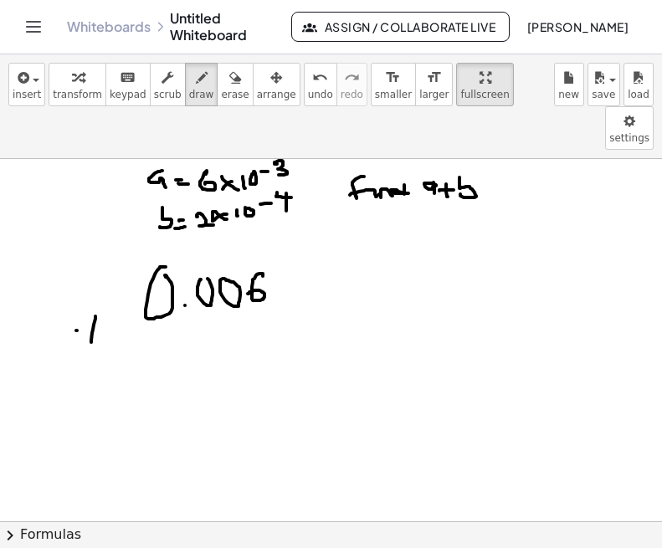
drag, startPoint x: 76, startPoint y: 287, endPoint x: 123, endPoint y: 288, distance: 46.9
click at [123, 287] on div at bounding box center [324, 540] width 662 height 1217
click at [167, 288] on div at bounding box center [324, 540] width 662 height 1217
click at [192, 297] on div at bounding box center [324, 540] width 662 height 1217
click at [223, 284] on div at bounding box center [324, 540] width 662 height 1217
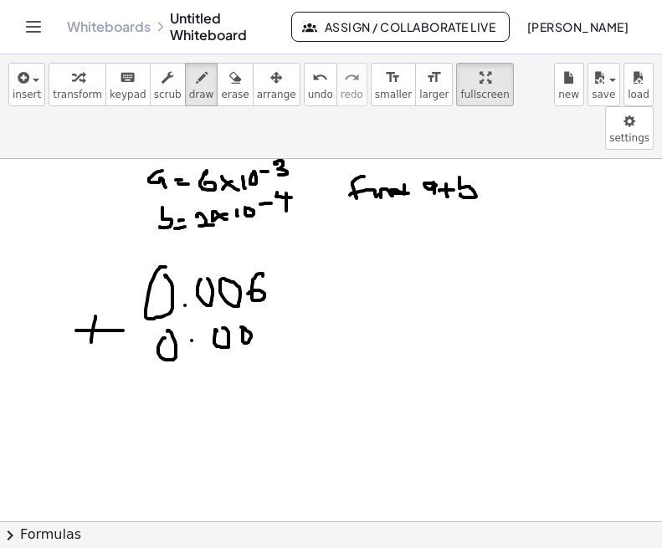
click at [241, 284] on div at bounding box center [324, 540] width 662 height 1217
click at [259, 274] on div at bounding box center [324, 540] width 662 height 1217
drag, startPoint x: 286, startPoint y: 280, endPoint x: 318, endPoint y: 294, distance: 34.5
click at [318, 294] on div at bounding box center [324, 540] width 662 height 1217
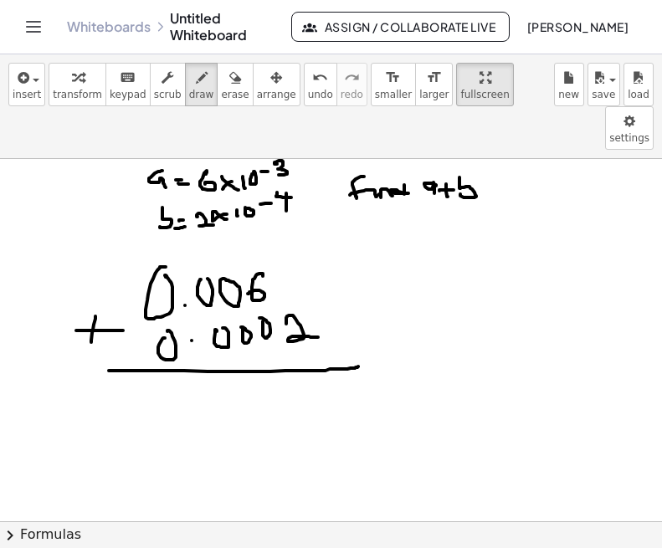
drag
click at [358, 323] on div at bounding box center [324, 540] width 662 height 1217
click at [178, 342] on div at bounding box center [324, 540] width 662 height 1217
click at [207, 358] on div at bounding box center [324, 540] width 662 height 1217
click at [233, 347] on div at bounding box center [324, 540] width 662 height 1217
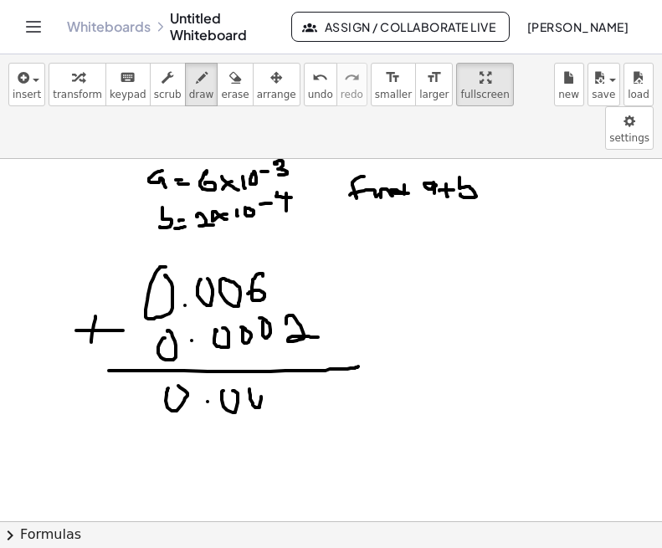
click at [249, 338] on div at bounding box center [324, 540] width 662 height 1217
drag, startPoint x: 280, startPoint y: 336, endPoint x: 274, endPoint y: 349, distance: 14.2
click at [274, 349] on div at bounding box center [324, 540] width 662 height 1217
drag, startPoint x: 297, startPoint y: 338, endPoint x: 326, endPoint y: 356, distance: 34.6
click at [326, 356] on div at bounding box center [324, 540] width 662 height 1217
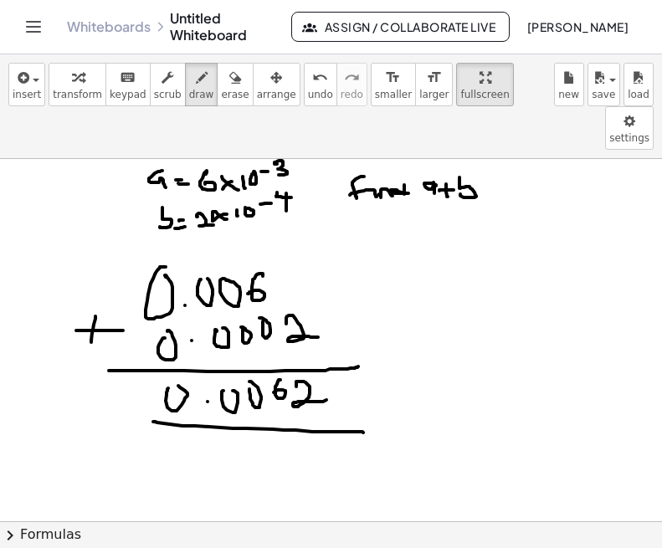
drag, startPoint x: 153, startPoint y: 378, endPoint x: 363, endPoint y: 389, distance: 210.3
click at [363, 389] on div at bounding box center [324, 540] width 662 height 1217
drag, startPoint x: 420, startPoint y: 341, endPoint x: 417, endPoint y: 364, distance: 23.6
click at [417, 364] on div at bounding box center [324, 540] width 662 height 1217
click at [433, 361] on div at bounding box center [324, 540] width 662 height 1217
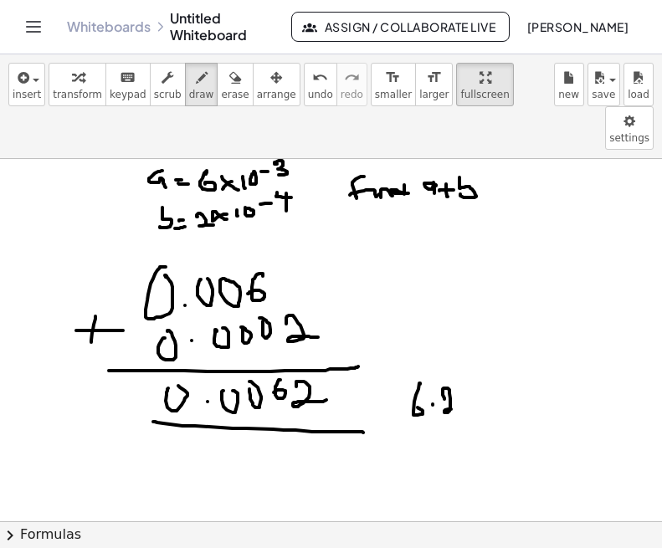
drag, startPoint x: 444, startPoint y: 356, endPoint x: 470, endPoint y: 361, distance: 26.4
click at [470, 362] on div at bounding box center [324, 540] width 662 height 1217
drag, startPoint x: 473, startPoint y: 356, endPoint x: 481, endPoint y: 373, distance: 19.5
click at [481, 373] on div at bounding box center [324, 540] width 662 height 1217
drag, startPoint x: 489, startPoint y: 351, endPoint x: 491, endPoint y: 370, distance: 18.5
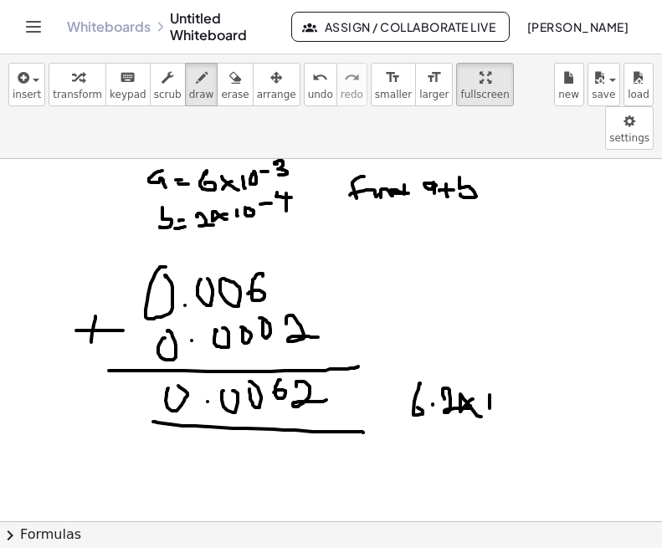
click at [491, 370] on div at bounding box center [324, 540] width 662 height 1217
click at [502, 341] on div at bounding box center [324, 540] width 662 height 1217
drag, startPoint x: 516, startPoint y: 334, endPoint x: 525, endPoint y: 334, distance: 9.2
click at [525, 334] on div at bounding box center [324, 540] width 662 height 1217
drag, startPoint x: 531, startPoint y: 325, endPoint x: 535, endPoint y: 347, distance: 23.0
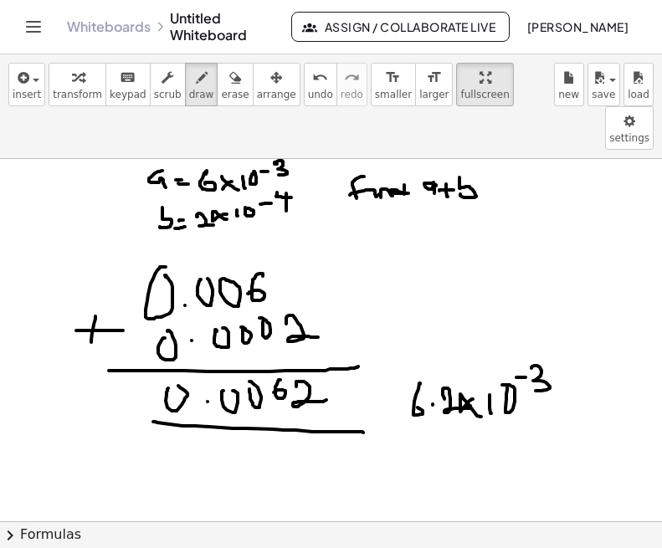
click at [535, 347] on div at bounding box center [324, 540] width 662 height 1217
drag, startPoint x: 563, startPoint y: 347, endPoint x: 610, endPoint y: 332, distance: 49.2
click at [569, 332] on div at bounding box center [324, 540] width 662 height 1217
drag, startPoint x: 61, startPoint y: 180, endPoint x: 61, endPoint y: 197, distance: 17.6
click at [61, 197] on div at bounding box center [324, 540] width 662 height 1217
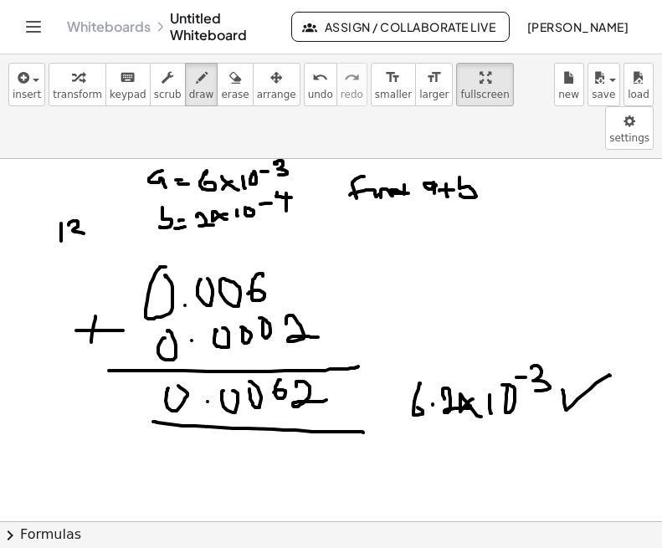
drag, startPoint x: 69, startPoint y: 182, endPoint x: 81, endPoint y: 194, distance: 17.7
click at [79, 196] on div at bounding box center [324, 540] width 662 height 1217
drag, startPoint x: 60, startPoint y: 154, endPoint x: 52, endPoint y: 149, distance: 9.8
click at [52, 146] on div at bounding box center [324, 540] width 662 height 1217
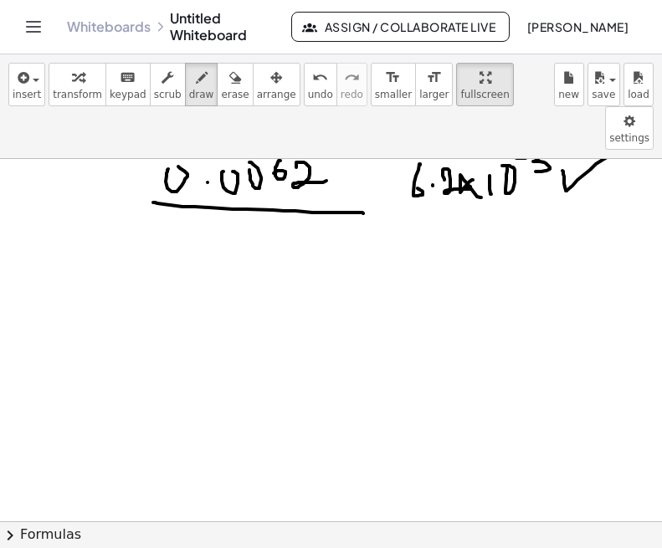
scroll to position [468, 7]
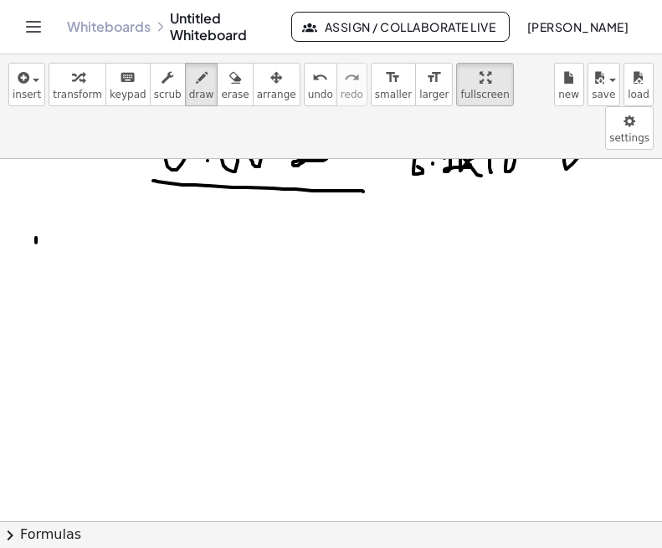
drag, startPoint x: 36, startPoint y: 194, endPoint x: 36, endPoint y: 217, distance: 22.6
click at [36, 217] on div at bounding box center [324, 299] width 662 height 1217
drag, startPoint x: 46, startPoint y: 200, endPoint x: 61, endPoint y: 204, distance: 15.6
click at [61, 204] on div at bounding box center [324, 299] width 662 height 1217
drag, startPoint x: 52, startPoint y: 193, endPoint x: 51, endPoint y: 217, distance: 23.4
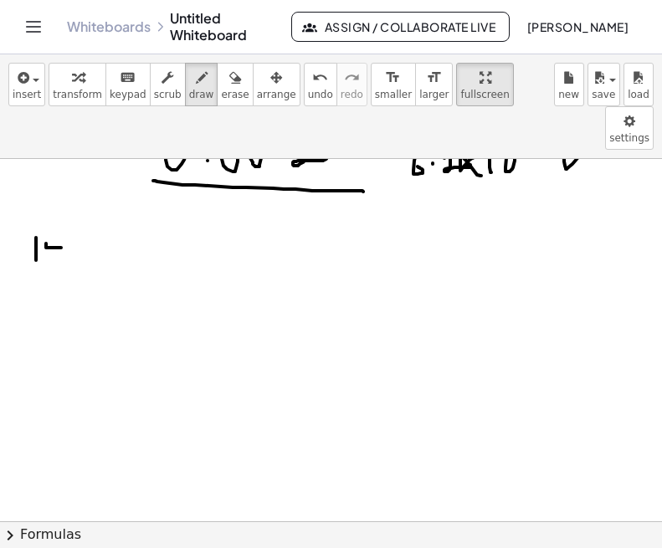
click at [51, 217] on div at bounding box center [324, 299] width 662 height 1217
drag, startPoint x: 39, startPoint y: 188, endPoint x: 45, endPoint y: 161, distance: 27.4
click at [44, 160] on div at bounding box center [324, 299] width 662 height 1217
drag, startPoint x: 168, startPoint y: 189, endPoint x: 141, endPoint y: 228, distance: 47.6
click at [139, 228] on div at bounding box center [324, 299] width 662 height 1217
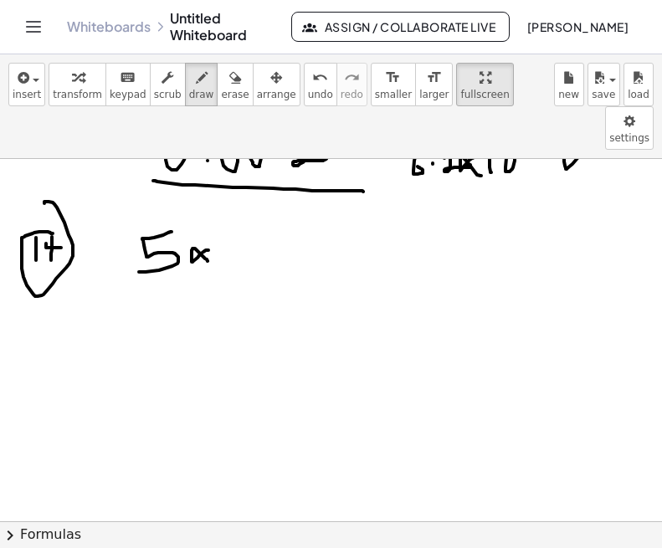
drag, startPoint x: 208, startPoint y: 207, endPoint x: 207, endPoint y: 218, distance: 10.9
click at [207, 218] on div at bounding box center [324, 299] width 662 height 1217
drag, startPoint x: 229, startPoint y: 200, endPoint x: 231, endPoint y: 218, distance: 17.6
click at [230, 218] on div at bounding box center [324, 299] width 662 height 1217
click at [242, 201] on div at bounding box center [324, 299] width 662 height 1217
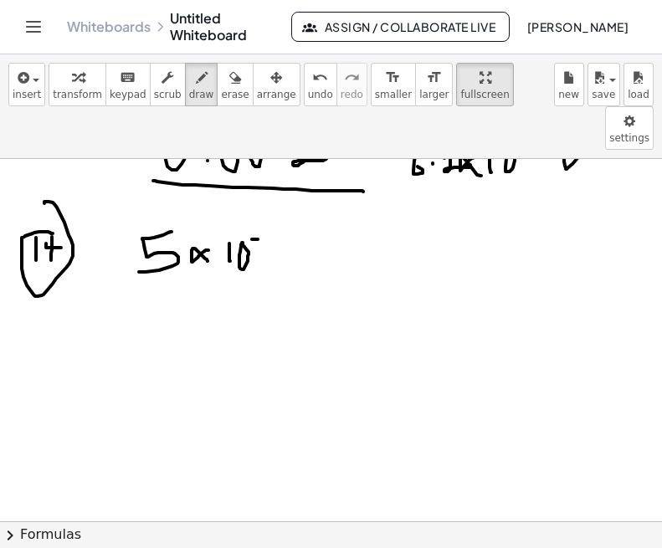
click at [260, 196] on div at bounding box center [324, 299] width 662 height 1217
drag, startPoint x: 274, startPoint y: 189, endPoint x: 264, endPoint y: 208, distance: 22.1
click at [264, 208] on div at bounding box center [324, 299] width 662 height 1217
drag, startPoint x: 292, startPoint y: 183, endPoint x: 289, endPoint y: 230, distance: 47.0
click at [289, 230] on div at bounding box center [324, 299] width 662 height 1217
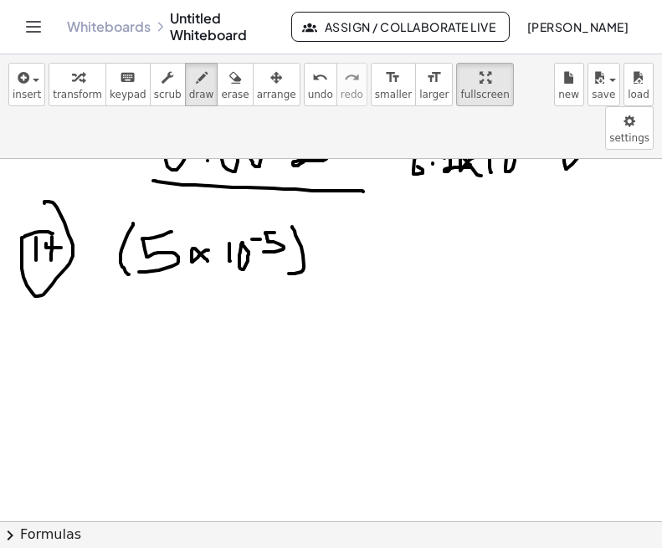
drag, startPoint x: 133, startPoint y: 180, endPoint x: 129, endPoint y: 231, distance: 51.2
click at [129, 231] on div at bounding box center [324, 299] width 662 height 1217
drag, startPoint x: 334, startPoint y: 191, endPoint x: 319, endPoint y: 186, distance: 15.9
click at [320, 194] on div at bounding box center [324, 299] width 662 height 1217
drag, startPoint x: 319, startPoint y: 186, endPoint x: 344, endPoint y: 213, distance: 37.3
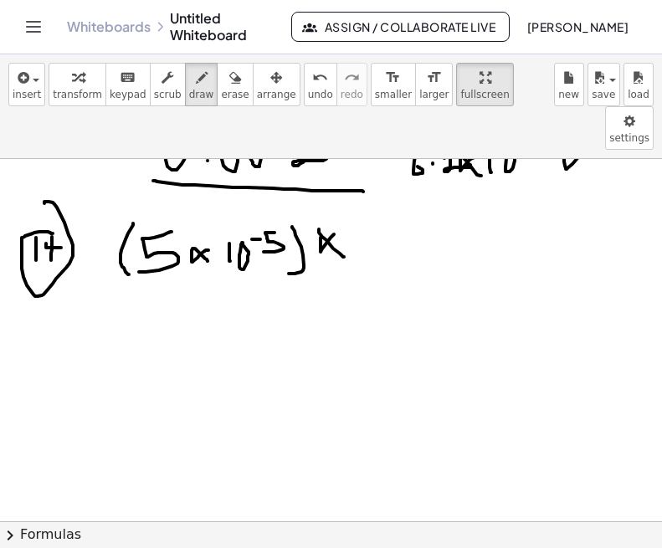
click at [344, 213] on div at bounding box center [324, 299] width 662 height 1217
drag, startPoint x: 382, startPoint y: 183, endPoint x: 389, endPoint y: 231, distance: 48.3
click at [389, 231] on div at bounding box center [324, 299] width 662 height 1217
click at [408, 213] on div at bounding box center [324, 299] width 662 height 1217
click at [401, 233] on div at bounding box center [324, 299] width 662 height 1217
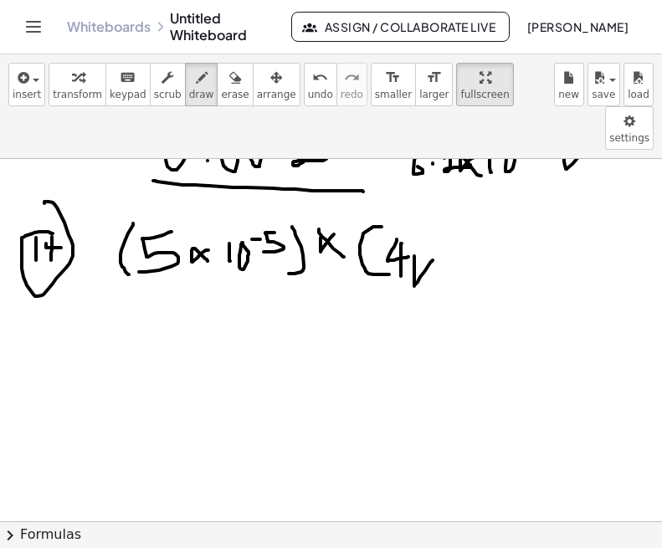
click at [448, 243] on div at bounding box center [324, 299] width 662 height 1217
click at [459, 231] on div at bounding box center [324, 299] width 662 height 1217
click at [464, 202] on div at bounding box center [324, 299] width 662 height 1217
click at [485, 193] on div at bounding box center [324, 299] width 662 height 1217
click at [483, 241] on div at bounding box center [324, 299] width 662 height 1217
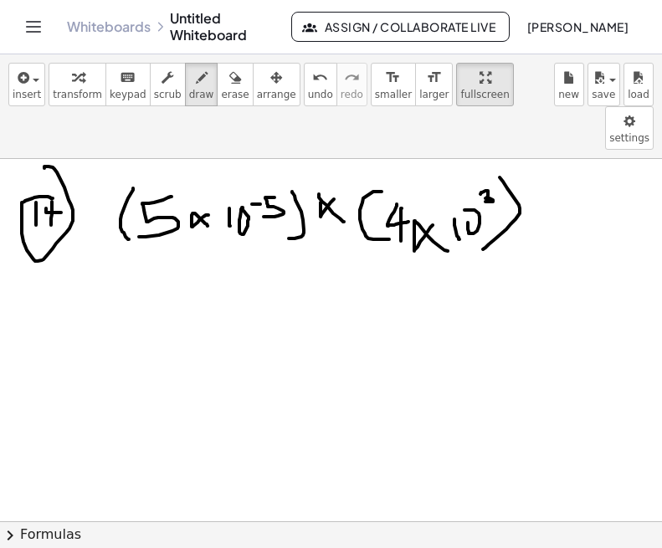
scroll to position [504, 7]
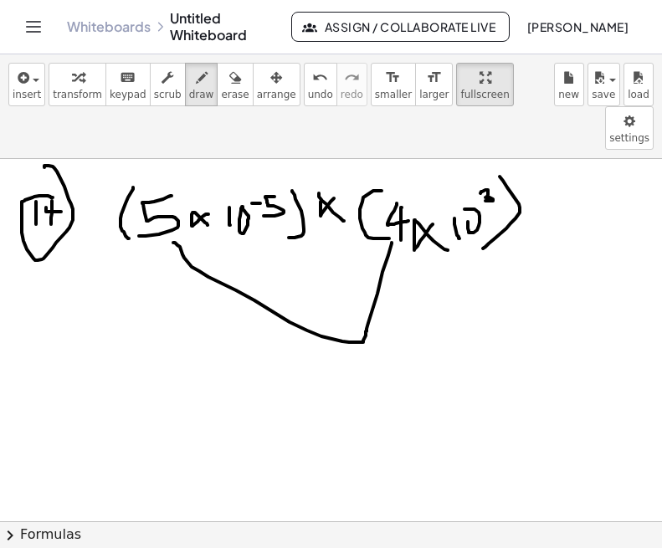
click at [172, 199] on div at bounding box center [324, 263] width 662 height 1217
click at [275, 341] on div at bounding box center [324, 263] width 662 height 1217
click at [274, 321] on div at bounding box center [324, 263] width 662 height 1217
click at [438, 289] on div at bounding box center [324, 263] width 662 height 1217
click at [461, 274] on div at bounding box center [324, 263] width 662 height 1217
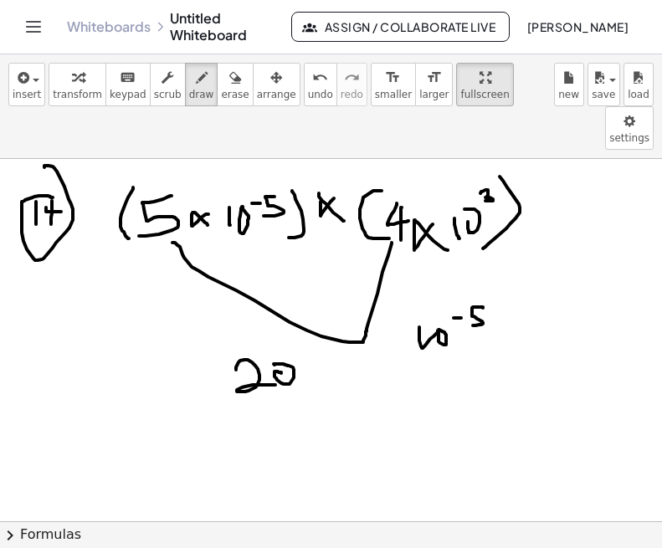
click at [473, 282] on div at bounding box center [324, 263] width 662 height 1217
click at [513, 299] on div at bounding box center [324, 263] width 662 height 1217
click at [522, 295] on div at bounding box center [324, 263] width 662 height 1217
click at [526, 281] on div at bounding box center [324, 263] width 662 height 1217
click at [545, 270] on div at bounding box center [324, 263] width 662 height 1217
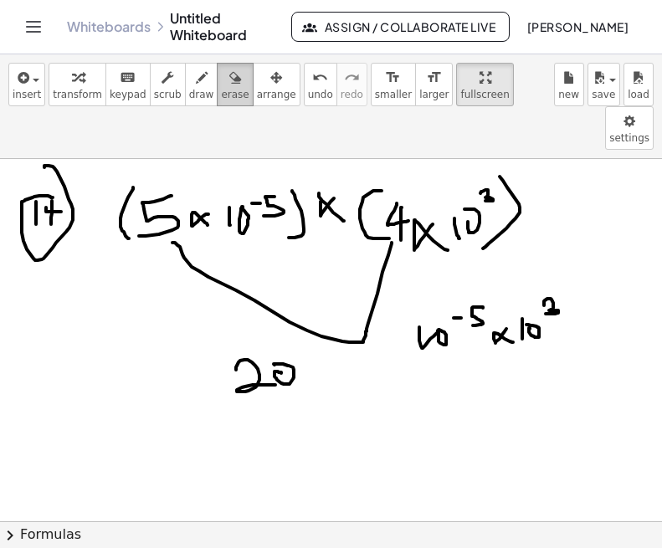
click at [221, 89] on span "erase" at bounding box center [235, 95] width 28 height 12
click at [569, 256] on div at bounding box center [324, 263] width 662 height 1217
click at [189, 91] on span "draw" at bounding box center [201, 95] width 25 height 12
click at [545, 271] on div at bounding box center [324, 263] width 662 height 1217
drag, startPoint x: 324, startPoint y: 335, endPoint x: 330, endPoint y: 344, distance: 10.9
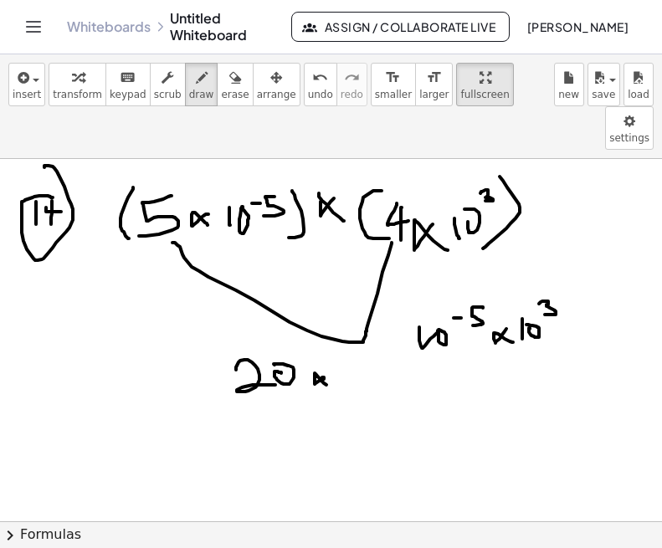
click at [330, 344] on div at bounding box center [324, 263] width 662 height 1217
drag, startPoint x: 336, startPoint y: 330, endPoint x: 346, endPoint y: 325, distance: 10.5
click at [346, 325] on div at bounding box center [324, 263] width 662 height 1217
click at [362, 317] on div at bounding box center [324, 263] width 662 height 1217
drag, startPoint x: 370, startPoint y: 304, endPoint x: 386, endPoint y: 321, distance: 23.7
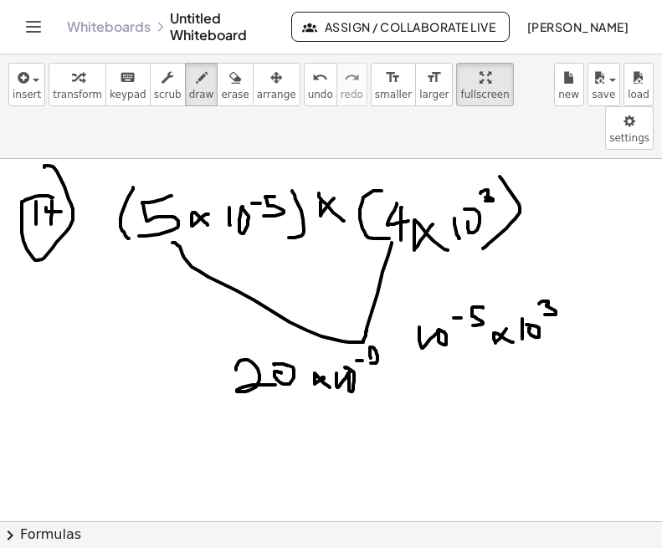
click at [386, 321] on div at bounding box center [324, 263] width 662 height 1217
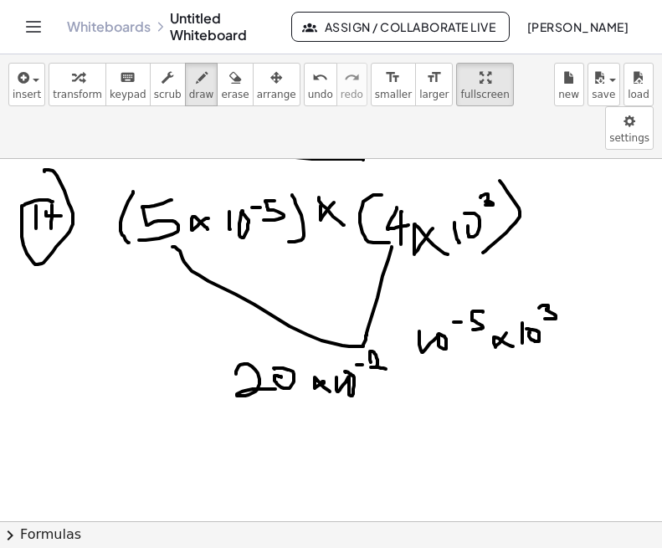
scroll to position [501, 7]
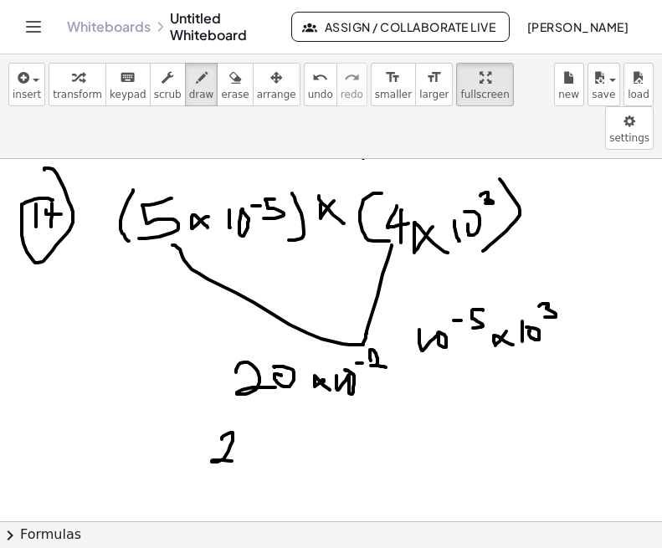
drag, startPoint x: 222, startPoint y: 394, endPoint x: 248, endPoint y: 412, distance: 32.0
click at [235, 418] on div at bounding box center [324, 266] width 662 height 1217
drag, startPoint x: 250, startPoint y: 408, endPoint x: 256, endPoint y: 415, distance: 8.9
click at [256, 415] on div at bounding box center [324, 266] width 662 height 1217
drag, startPoint x: 269, startPoint y: 391, endPoint x: 270, endPoint y: 408, distance: 17.6
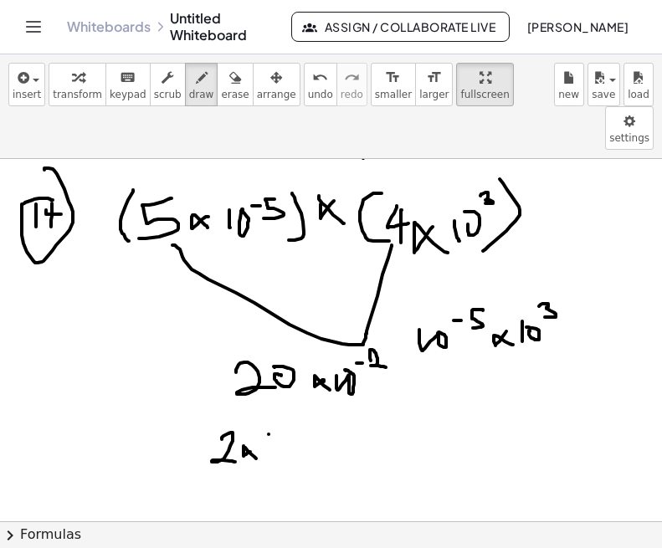
click at [269, 409] on div at bounding box center [324, 266] width 662 height 1217
click at [279, 390] on div at bounding box center [324, 266] width 662 height 1217
click at [292, 388] on div at bounding box center [324, 266] width 662 height 1217
drag, startPoint x: 316, startPoint y: 394, endPoint x: 305, endPoint y: 408, distance: 18.4
click at [305, 408] on div at bounding box center [324, 266] width 662 height 1217
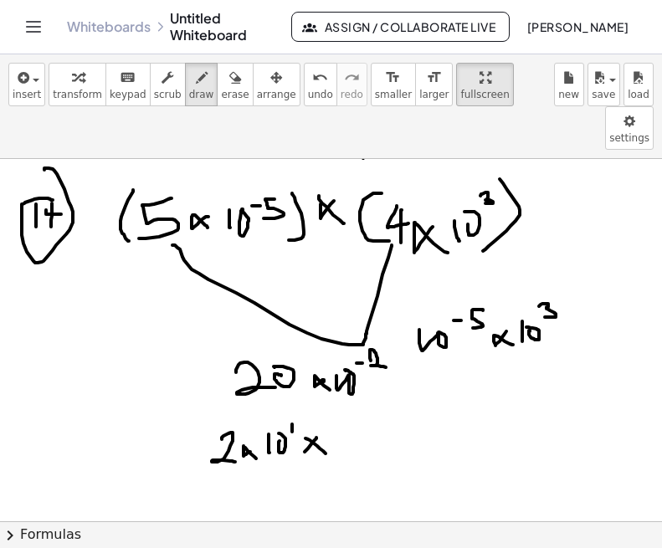
drag, startPoint x: 305, startPoint y: 395, endPoint x: 326, endPoint y: 411, distance: 26.3
click at [326, 411] on div at bounding box center [324, 266] width 662 height 1217
drag, startPoint x: 339, startPoint y: 389, endPoint x: 339, endPoint y: 406, distance: 16.7
click at [339, 406] on div at bounding box center [324, 266] width 662 height 1217
click at [351, 392] on div at bounding box center [324, 266] width 662 height 1217
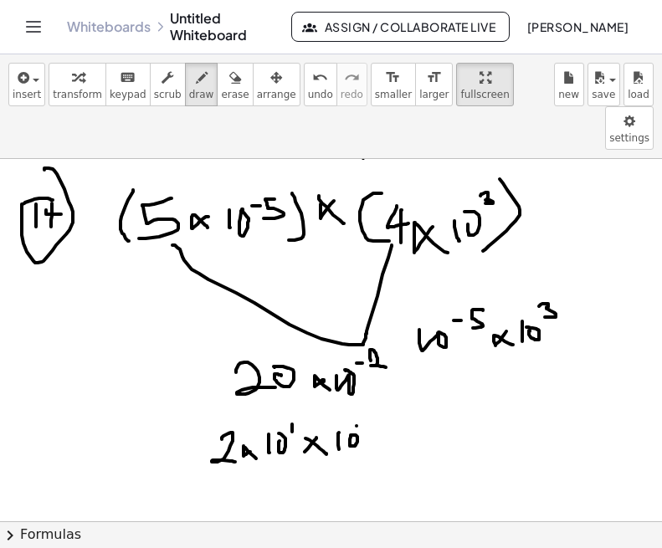
click at [361, 382] on div at bounding box center [324, 266] width 662 height 1217
drag, startPoint x: 372, startPoint y: 373, endPoint x: 396, endPoint y: 384, distance: 25.8
click at [394, 383] on div at bounding box center [324, 266] width 662 height 1217
drag, startPoint x: 223, startPoint y: 459, endPoint x: 249, endPoint y: 468, distance: 28.0
click at [249, 468] on div at bounding box center [324, 266] width 662 height 1217
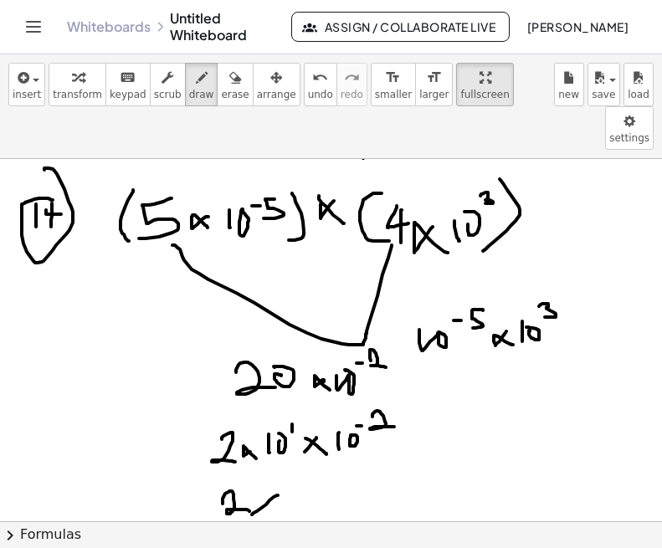
drag, startPoint x: 278, startPoint y: 452, endPoint x: 254, endPoint y: 453, distance: 24.3
click at [252, 469] on div at bounding box center [324, 266] width 662 height 1217
drag, startPoint x: 254, startPoint y: 453, endPoint x: 279, endPoint y: 474, distance: 32.8
click at [279, 473] on div at bounding box center [324, 266] width 662 height 1217
drag, startPoint x: 269, startPoint y: 418, endPoint x: 412, endPoint y: 425, distance: 143.2
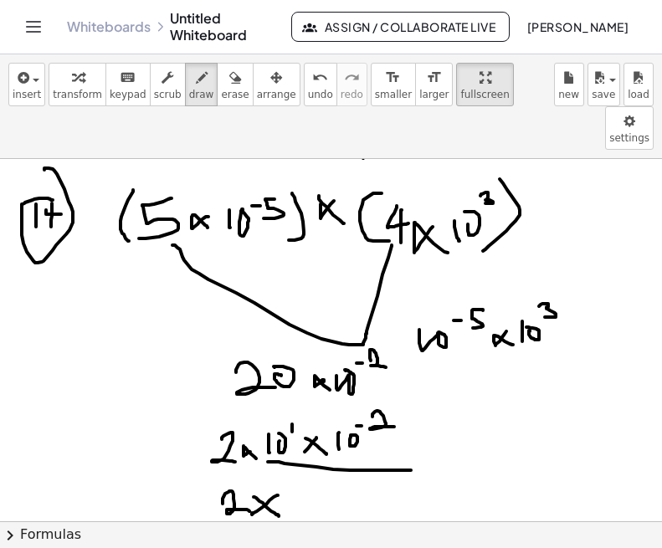
click at [412, 425] on div at bounding box center [324, 266] width 662 height 1217
click at [251, 407] on div at bounding box center [324, 266] width 662 height 1217
drag, startPoint x: 514, startPoint y: 350, endPoint x: 514, endPoint y: 361, distance: 11.7
click at [514, 361] on div at bounding box center [324, 266] width 662 height 1217
click at [537, 351] on div at bounding box center [324, 266] width 662 height 1217
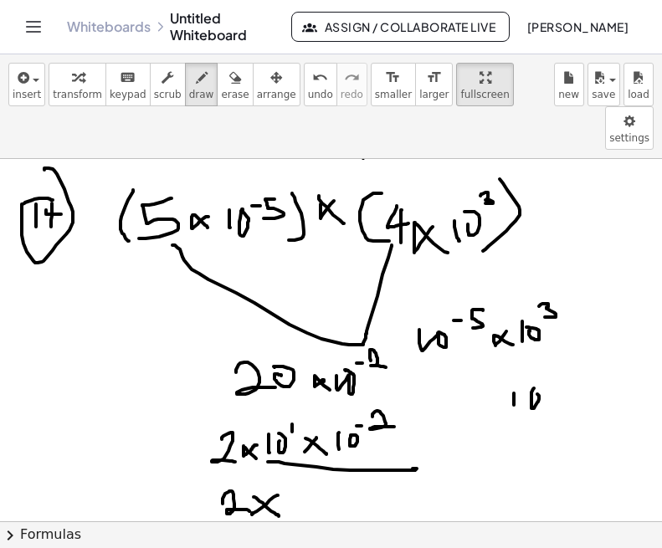
drag, startPoint x: 553, startPoint y: 337, endPoint x: 553, endPoint y: 347, distance: 10.0
click at [553, 344] on div at bounding box center [324, 266] width 662 height 1217
drag, startPoint x: 516, startPoint y: 392, endPoint x: 520, endPoint y: 400, distance: 8.6
click at [517, 404] on div at bounding box center [324, 266] width 662 height 1217
click at [533, 387] on div at bounding box center [324, 266] width 662 height 1217
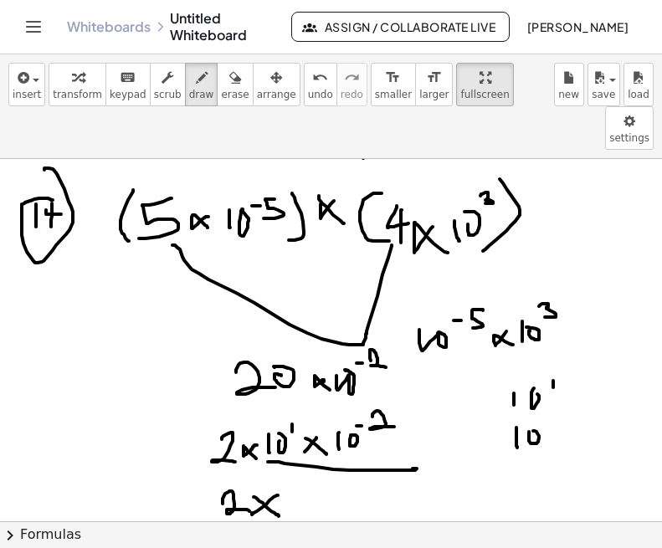
click at [555, 378] on div at bounding box center [324, 266] width 662 height 1217
drag, startPoint x: 561, startPoint y: 372, endPoint x: 588, endPoint y: 382, distance: 28.6
click at [569, 382] on div at bounding box center [324, 266] width 662 height 1217
drag, startPoint x: 296, startPoint y: 452, endPoint x: 294, endPoint y: 468, distance: 16.0
click at [294, 468] on div at bounding box center [324, 266] width 662 height 1217
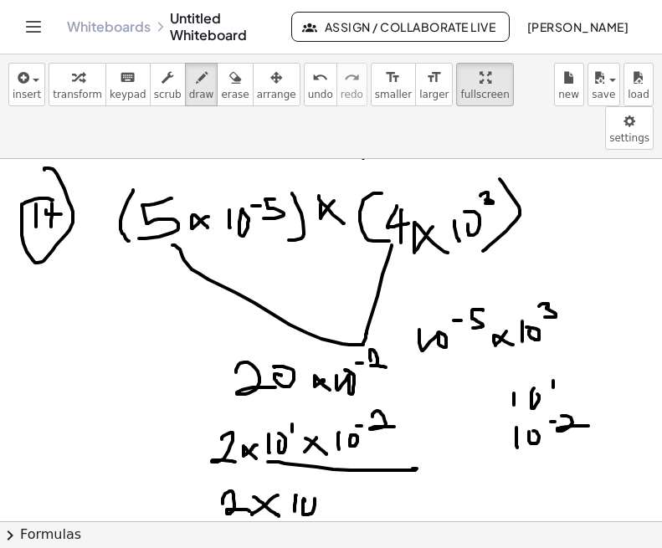
click at [305, 455] on div at bounding box center [324, 266] width 662 height 1217
click at [324, 446] on div at bounding box center [324, 266] width 662 height 1217
drag, startPoint x: 329, startPoint y: 437, endPoint x: 329, endPoint y: 447, distance: 10.0
click at [329, 447] on div at bounding box center [324, 266] width 662 height 1217
drag, startPoint x: 218, startPoint y: 480, endPoint x: 339, endPoint y: 479, distance: 120.5
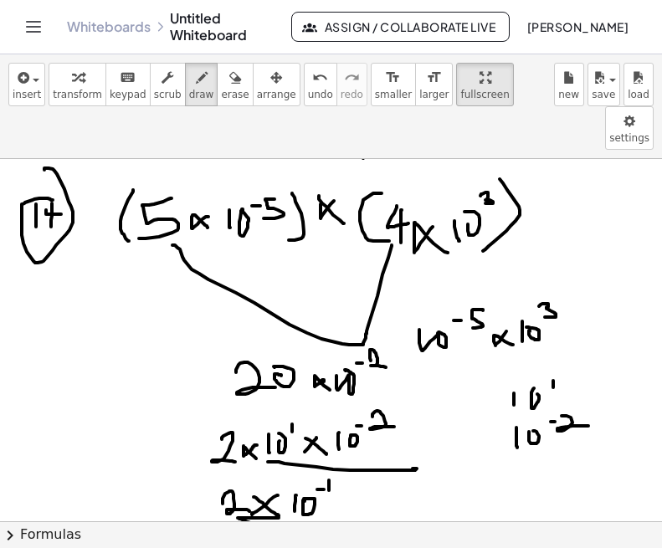
click at [339, 479] on div at bounding box center [324, 266] width 662 height 1217
drag, startPoint x: 360, startPoint y: 459, endPoint x: 396, endPoint y: 453, distance: 36.6
click at [396, 453] on div at bounding box center [324, 266] width 662 height 1217
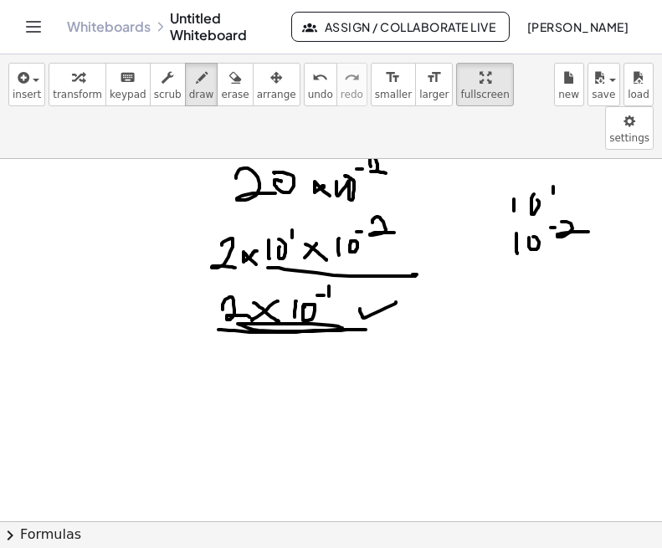
scroll to position [703, 7]
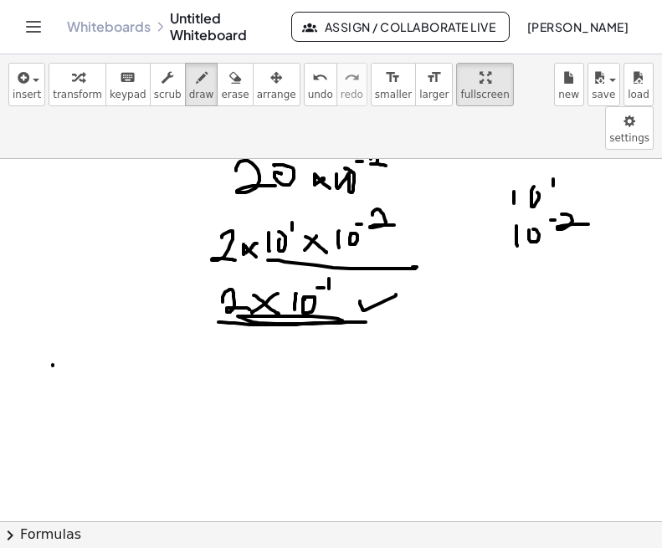
drag, startPoint x: 53, startPoint y: 321, endPoint x: 54, endPoint y: 348, distance: 26.8
click at [53, 349] on div at bounding box center [324, 64] width 662 height 1217
drag, startPoint x: 64, startPoint y: 321, endPoint x: 54, endPoint y: 345, distance: 25.2
click at [54, 345] on div at bounding box center [324, 64] width 662 height 1217
drag, startPoint x: 67, startPoint y: 294, endPoint x: 80, endPoint y: 294, distance: 13.4
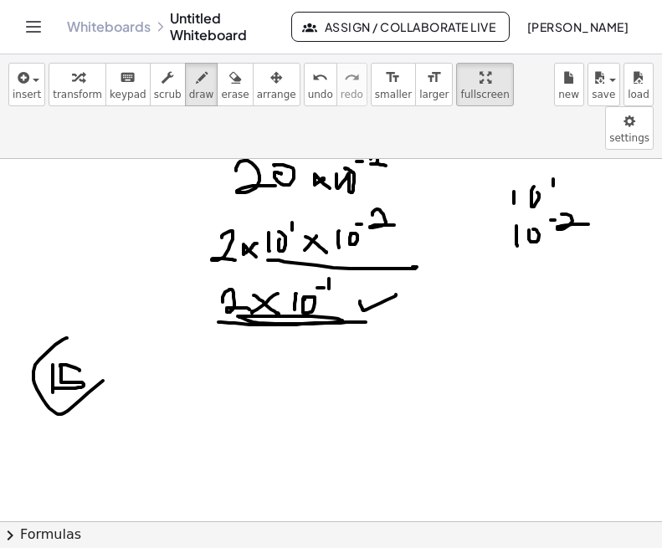
click at [81, 292] on div at bounding box center [324, 64] width 662 height 1217
drag, startPoint x: 173, startPoint y: 335, endPoint x: 175, endPoint y: 355, distance: 19.3
click at [175, 355] on div at bounding box center [324, 64] width 662 height 1217
click at [187, 351] on div at bounding box center [324, 64] width 662 height 1217
drag, startPoint x: 197, startPoint y: 337, endPoint x: 212, endPoint y: 339, distance: 15.2
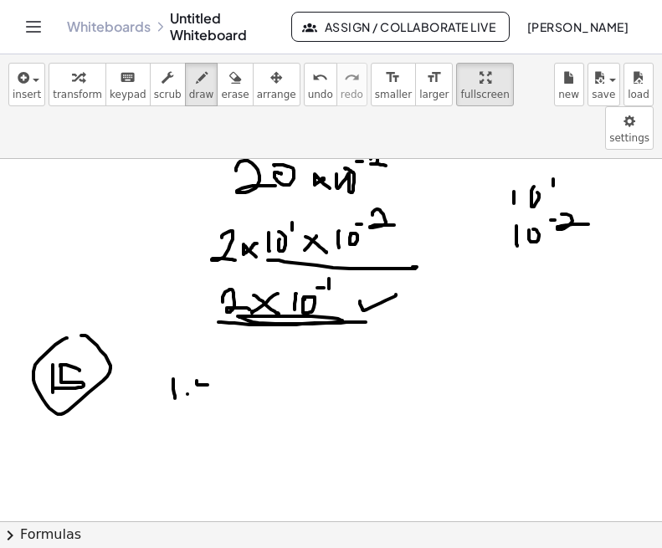
click at [212, 339] on div at bounding box center [324, 64] width 662 height 1217
drag, startPoint x: 205, startPoint y: 330, endPoint x: 204, endPoint y: 348, distance: 17.6
click at [204, 348] on div at bounding box center [324, 64] width 662 height 1217
drag, startPoint x: 218, startPoint y: 338, endPoint x: 243, endPoint y: 342, distance: 26.3
click at [243, 342] on div at bounding box center [324, 64] width 662 height 1217
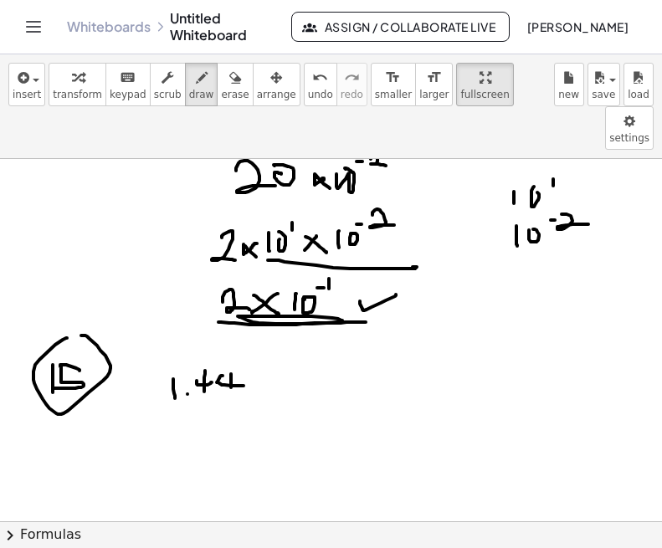
drag, startPoint x: 231, startPoint y: 330, endPoint x: 231, endPoint y: 349, distance: 18.4
click at [231, 349] on div at bounding box center [324, 64] width 662 height 1217
drag, startPoint x: 274, startPoint y: 335, endPoint x: 262, endPoint y: 347, distance: 16.6
click at [263, 346] on div at bounding box center [324, 64] width 662 height 1217
drag, startPoint x: 258, startPoint y: 338, endPoint x: 274, endPoint y: 346, distance: 18.7
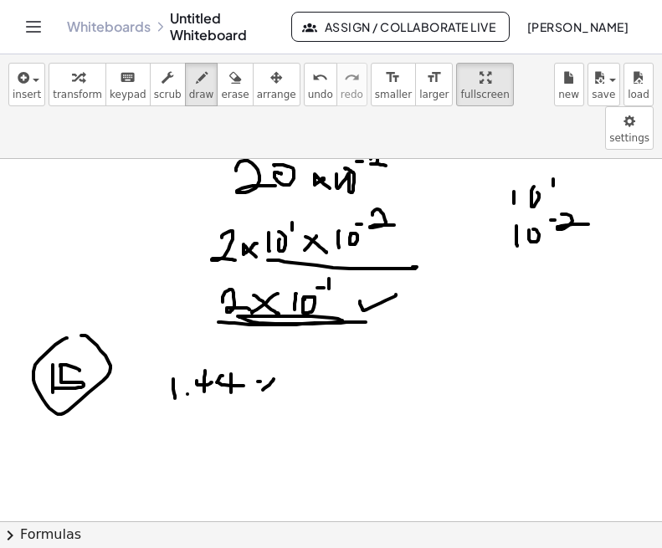
click at [274, 346] on div at bounding box center [324, 64] width 662 height 1217
drag, startPoint x: 287, startPoint y: 331, endPoint x: 287, endPoint y: 350, distance: 18.4
click at [287, 350] on div at bounding box center [324, 64] width 662 height 1217
click at [297, 335] on div at bounding box center [324, 64] width 662 height 1217
drag, startPoint x: 304, startPoint y: 325, endPoint x: 314, endPoint y: 325, distance: 10.0
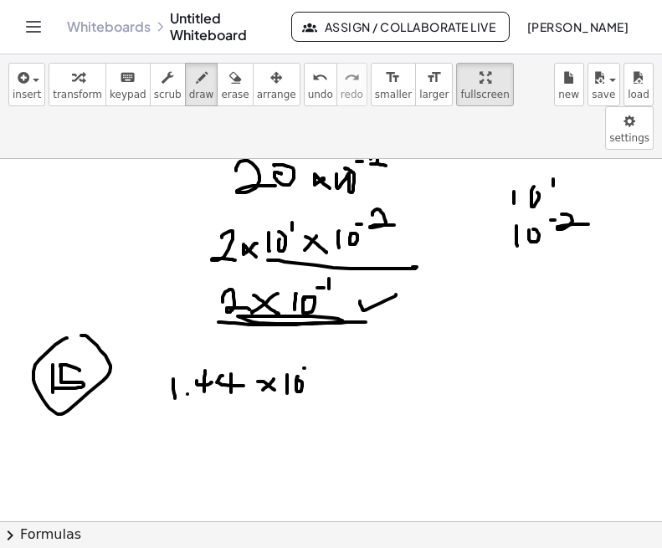
click at [314, 325] on div at bounding box center [324, 64] width 662 height 1217
drag, startPoint x: 325, startPoint y: 315, endPoint x: 319, endPoint y: 323, distance: 9.5
click at [319, 323] on div at bounding box center [324, 64] width 662 height 1217
drag, startPoint x: 334, startPoint y: 310, endPoint x: 334, endPoint y: 360, distance: 50.2
click at [334, 360] on div at bounding box center [324, 64] width 662 height 1217
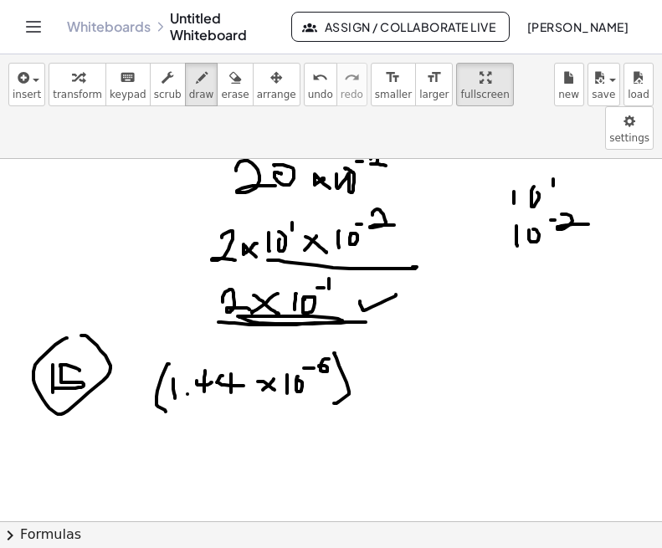
drag, startPoint x: 169, startPoint y: 320, endPoint x: 166, endPoint y: 368, distance: 47.8
click at [166, 368] on div at bounding box center [324, 64] width 662 height 1217
click at [382, 328] on div at bounding box center [324, 64] width 662 height 1217
click at [385, 352] on div at bounding box center [324, 64] width 662 height 1217
click at [399, 340] on div at bounding box center [324, 64] width 662 height 1217
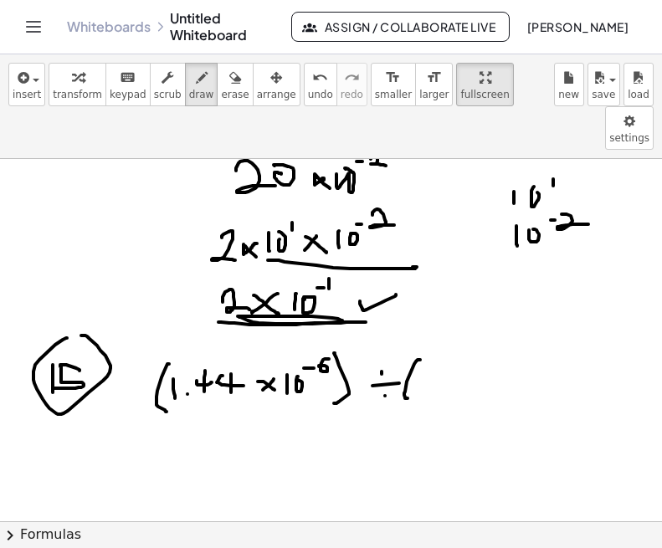
drag, startPoint x: 420, startPoint y: 316, endPoint x: 414, endPoint y: 359, distance: 43.1
click at [414, 359] on div at bounding box center [324, 64] width 662 height 1217
drag, startPoint x: 426, startPoint y: 332, endPoint x: 426, endPoint y: 352, distance: 20.1
click at [426, 350] on div at bounding box center [324, 64] width 662 height 1217
click at [434, 349] on div at bounding box center [324, 64] width 662 height 1217
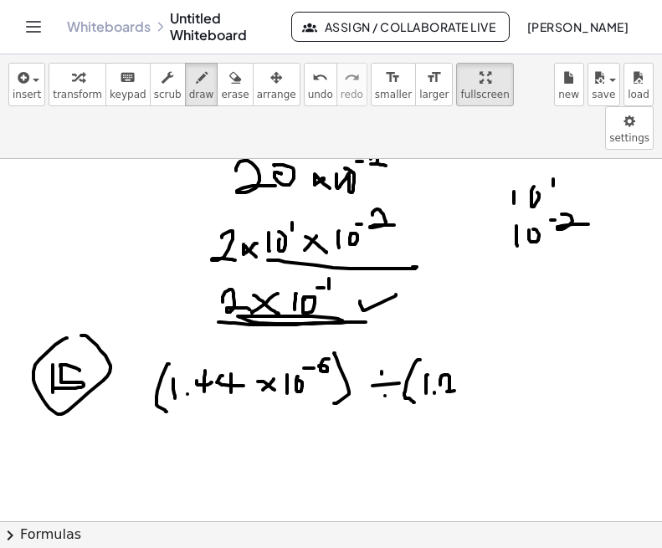
drag, startPoint x: 440, startPoint y: 341, endPoint x: 460, endPoint y: 347, distance: 20.9
click at [460, 347] on div at bounding box center [324, 64] width 662 height 1217
drag, startPoint x: 484, startPoint y: 331, endPoint x: 479, endPoint y: 340, distance: 9.8
click at [479, 340] on div at bounding box center [324, 64] width 662 height 1217
drag, startPoint x: 471, startPoint y: 326, endPoint x: 492, endPoint y: 343, distance: 26.8
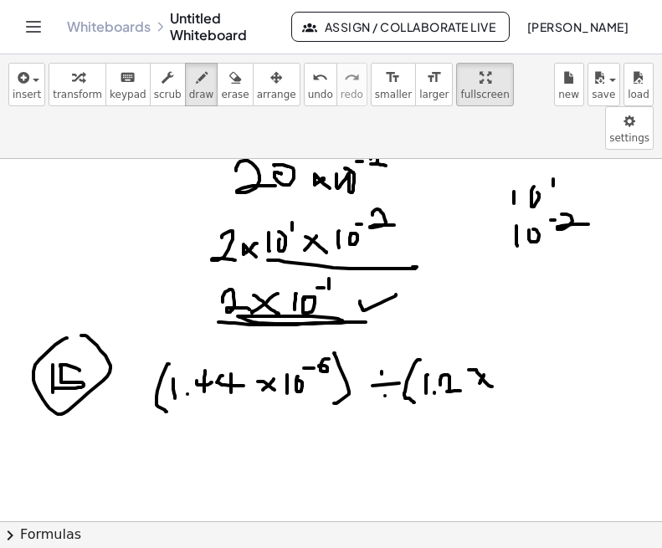
click at [492, 343] on div at bounding box center [324, 64] width 662 height 1217
drag, startPoint x: 499, startPoint y: 333, endPoint x: 500, endPoint y: 351, distance: 18.4
click at [500, 351] on div at bounding box center [324, 64] width 662 height 1217
click at [510, 332] on div at bounding box center [324, 64] width 662 height 1217
drag, startPoint x: 522, startPoint y: 325, endPoint x: 530, endPoint y: 325, distance: 8.4
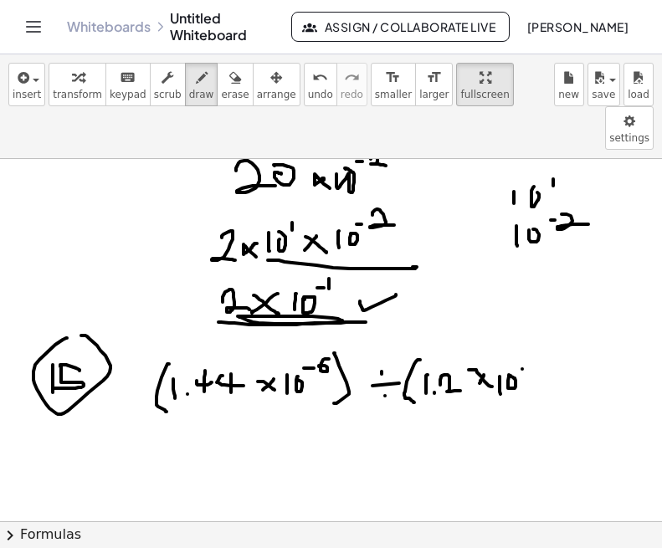
click at [530, 325] on div at bounding box center [324, 64] width 662 height 1217
click at [545, 325] on div at bounding box center [324, 64] width 662 height 1217
click at [548, 355] on div at bounding box center [324, 64] width 662 height 1217
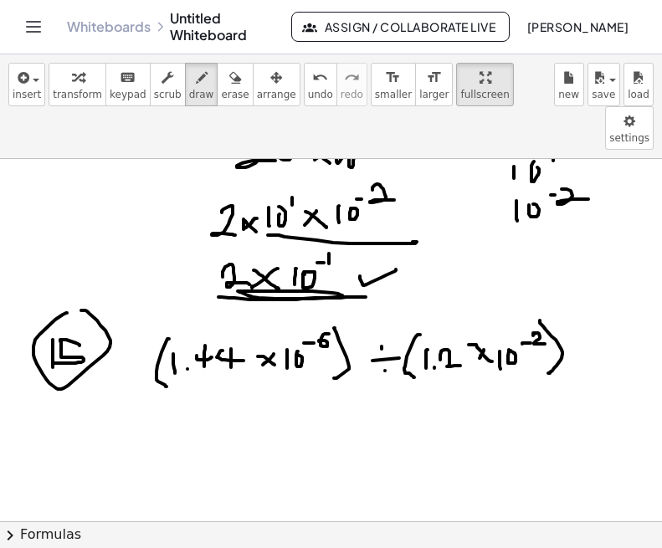
scroll to position [734, 7]
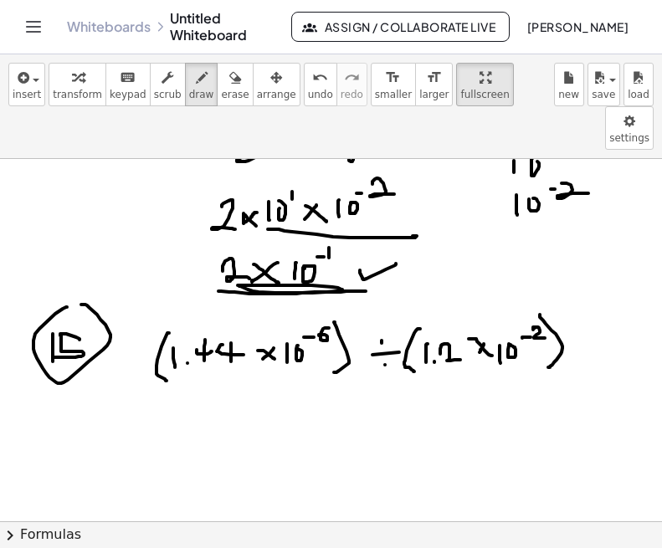
click at [226, 392] on div at bounding box center [324, 33] width 662 height 1217
click at [239, 383] on div at bounding box center [324, 33] width 662 height 1217
click at [268, 379] on div at bounding box center [324, 33] width 662 height 1217
click at [260, 389] on div at bounding box center [324, 33] width 662 height 1217
click at [287, 375] on div at bounding box center [324, 33] width 662 height 1217
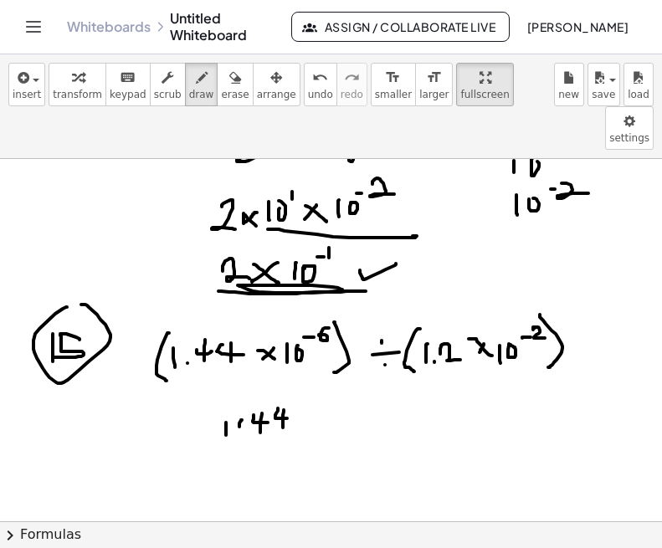
click at [283, 384] on div at bounding box center [324, 33] width 662 height 1217
click at [307, 402] on div at bounding box center [324, 33] width 662 height 1217
click at [235, 420] on div at bounding box center [324, 33] width 662 height 1217
click at [228, 440] on div at bounding box center [324, 33] width 662 height 1217
click at [284, 431] on div at bounding box center [324, 33] width 662 height 1217
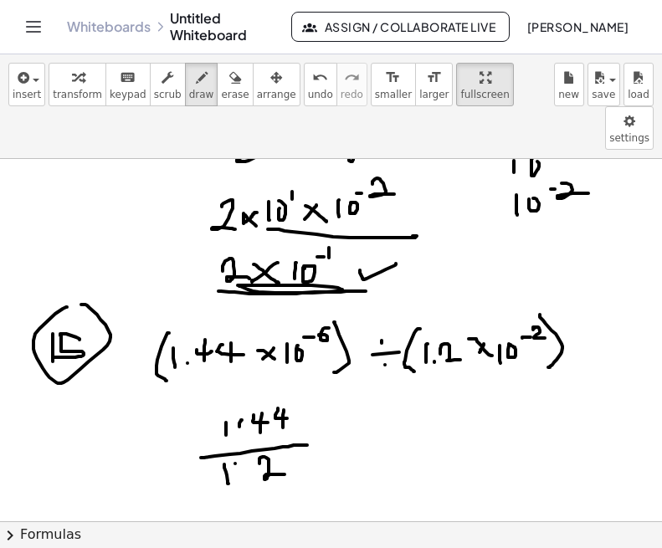
click at [332, 397] on div at bounding box center [324, 33] width 662 height 1217
click at [338, 404] on div at bounding box center [324, 33] width 662 height 1217
click at [365, 402] on div at bounding box center [324, 33] width 662 height 1217
click at [371, 395] on div at bounding box center [324, 33] width 662 height 1217
click at [394, 402] on div at bounding box center [324, 33] width 662 height 1217
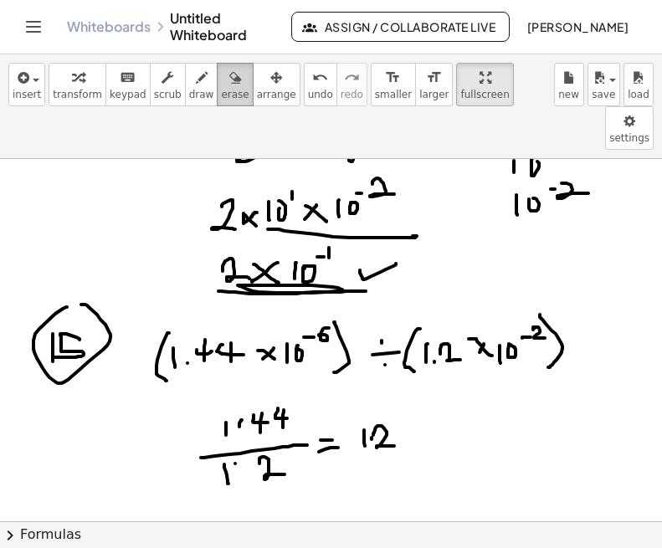
click at [221, 77] on div "button" at bounding box center [235, 77] width 28 height 20
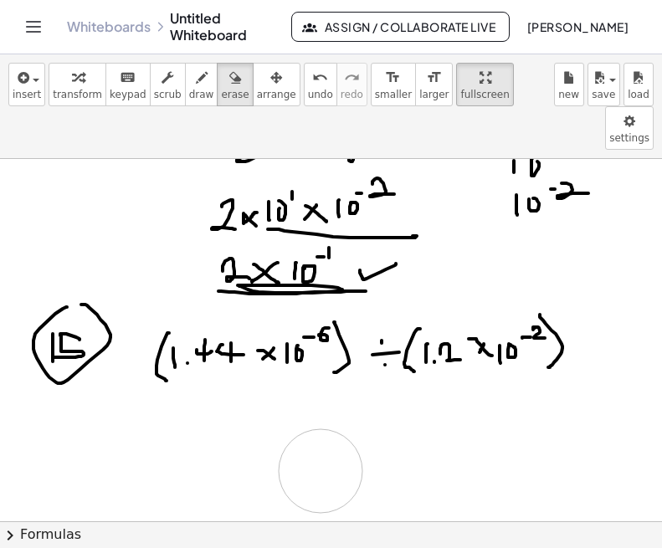
click at [330, 425] on div at bounding box center [324, 33] width 662 height 1217
click at [183, 401] on div at bounding box center [324, 33] width 662 height 1217
click at [189, 95] on span "draw" at bounding box center [201, 95] width 25 height 12
click at [176, 383] on div at bounding box center [324, 33] width 662 height 1217
click at [191, 378] on div at bounding box center [324, 33] width 662 height 1217
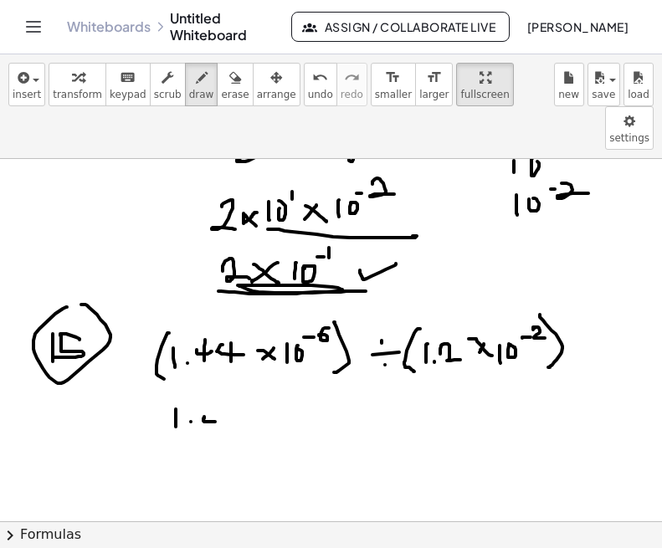
click at [218, 378] on div at bounding box center [324, 33] width 662 height 1217
click at [210, 388] on div at bounding box center [324, 33] width 662 height 1217
click at [238, 376] on div at bounding box center [324, 33] width 662 height 1217
click at [232, 392] on div at bounding box center [324, 33] width 662 height 1217
click at [261, 398] on div at bounding box center [324, 33] width 662 height 1217
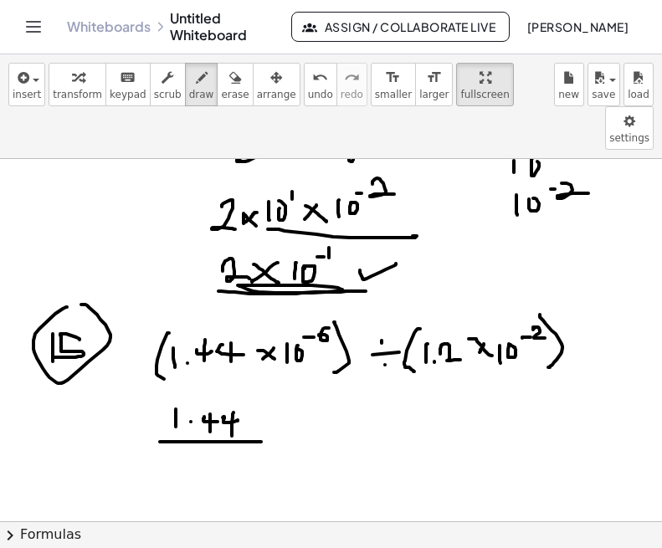
click at [187, 425] on div at bounding box center [324, 33] width 662 height 1217
click at [197, 417] on div at bounding box center [324, 33] width 662 height 1217
click at [234, 422] on div at bounding box center [324, 33] width 662 height 1217
click at [265, 406] on div at bounding box center [324, 33] width 662 height 1217
click at [280, 402] on div at bounding box center [324, 33] width 662 height 1217
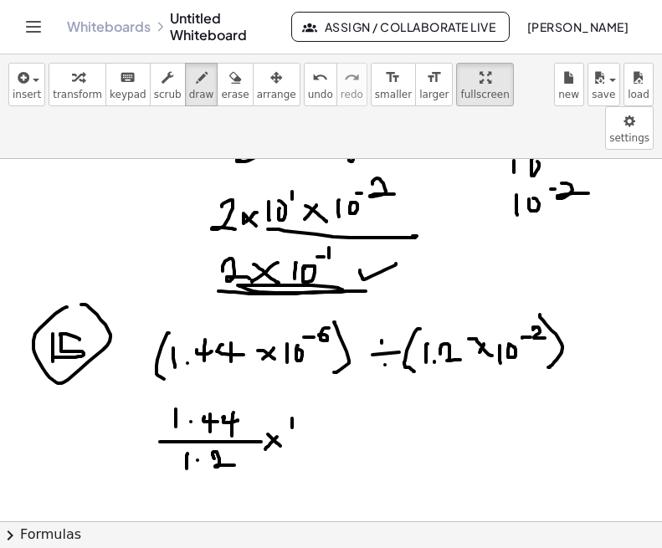
click at [292, 385] on div at bounding box center [324, 33] width 662 height 1217
click at [299, 376] on div at bounding box center [324, 33] width 662 height 1217
click at [317, 376] on div at bounding box center [324, 33] width 662 height 1217
click at [332, 397] on div at bounding box center [324, 33] width 662 height 1217
click at [301, 419] on div at bounding box center [324, 33] width 662 height 1217
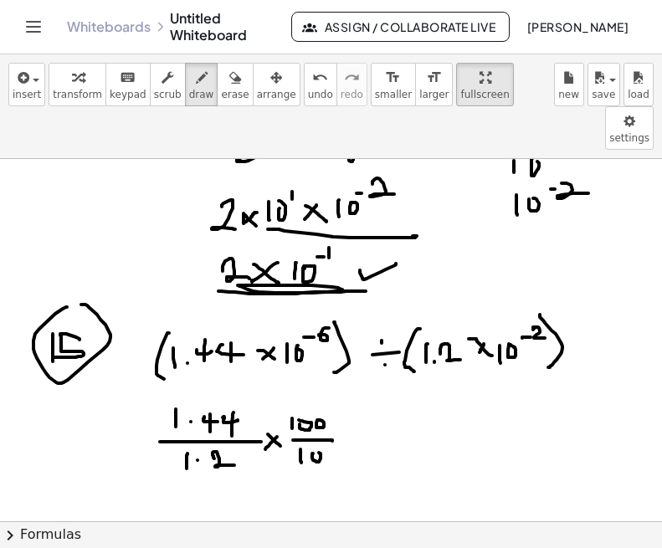
click at [315, 409] on div at bounding box center [324, 33] width 662 height 1217
click at [324, 404] on div at bounding box center [324, 33] width 662 height 1217
click at [350, 392] on div at bounding box center [324, 33] width 662 height 1217
click at [363, 399] on div at bounding box center [324, 33] width 662 height 1217
click at [378, 388] on div at bounding box center [324, 33] width 662 height 1217
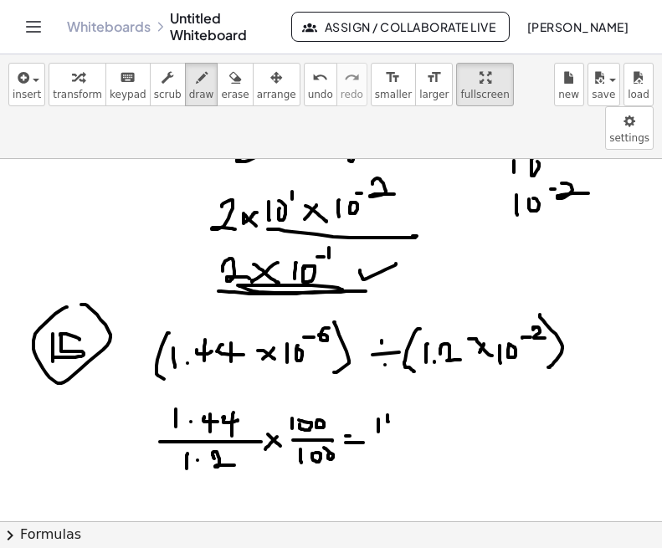
click at [397, 378] on div at bounding box center [324, 33] width 662 height 1217
click at [392, 384] on div at bounding box center [324, 33] width 662 height 1217
click at [412, 376] on div at bounding box center [324, 33] width 662 height 1217
click at [407, 392] on div at bounding box center [324, 33] width 662 height 1217
click at [452, 399] on div at bounding box center [324, 33] width 662 height 1217
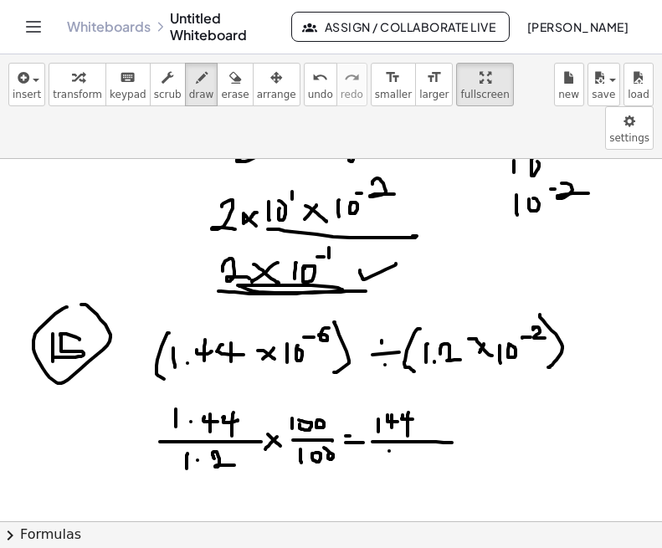
click at [389, 421] on div at bounding box center [324, 33] width 662 height 1217
click at [422, 417] on div at bounding box center [324, 33] width 662 height 1217
click at [417, 407] on div at bounding box center [324, 33] width 662 height 1217
click at [470, 392] on div at bounding box center [324, 33] width 662 height 1217
click at [475, 404] on div at bounding box center [324, 33] width 662 height 1217
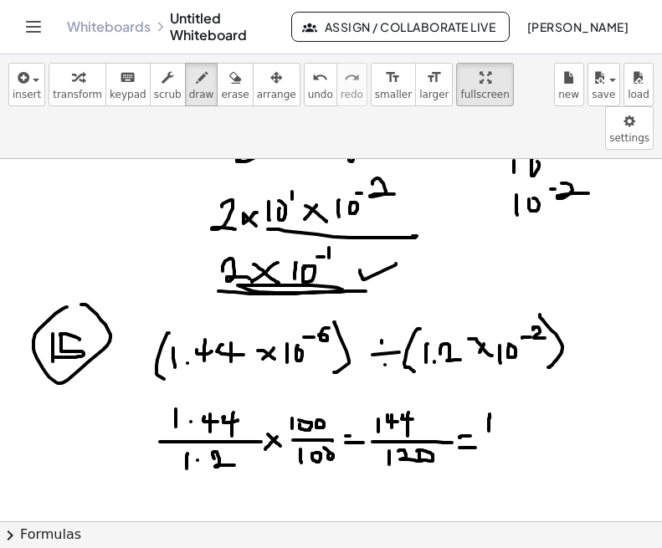
drag, startPoint x: 489, startPoint y: 371, endPoint x: 489, endPoint y: 387, distance: 16.8
click at [489, 387] on div at bounding box center [324, 33] width 662 height 1217
drag, startPoint x: 489, startPoint y: 369, endPoint x: 489, endPoint y: 382, distance: 12.5
click at [489, 380] on div at bounding box center [324, 33] width 662 height 1217
click at [499, 379] on div at bounding box center [324, 33] width 662 height 1217
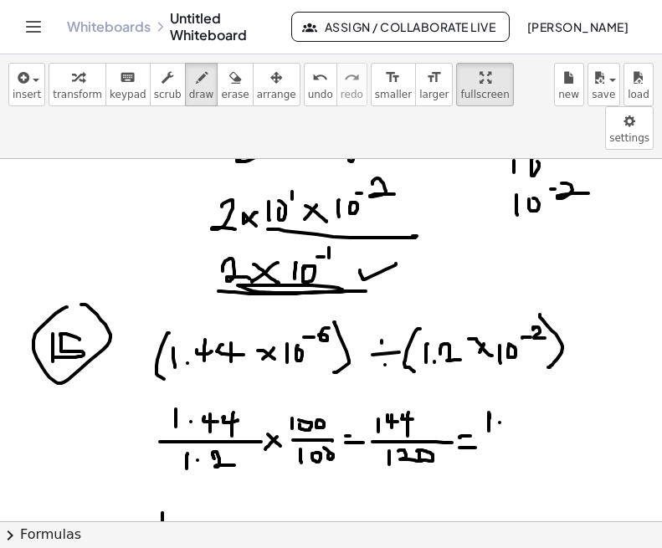
drag, startPoint x: 162, startPoint y: 469, endPoint x: 162, endPoint y: 480, distance: 10.9
click at [162, 480] on div at bounding box center [324, 33] width 662 height 1217
drag, startPoint x: 178, startPoint y: 470, endPoint x: 193, endPoint y: 477, distance: 16.5
click at [193, 477] on div at bounding box center [324, 33] width 662 height 1217
drag, startPoint x: 183, startPoint y: 470, endPoint x: 183, endPoint y: 483, distance: 12.5
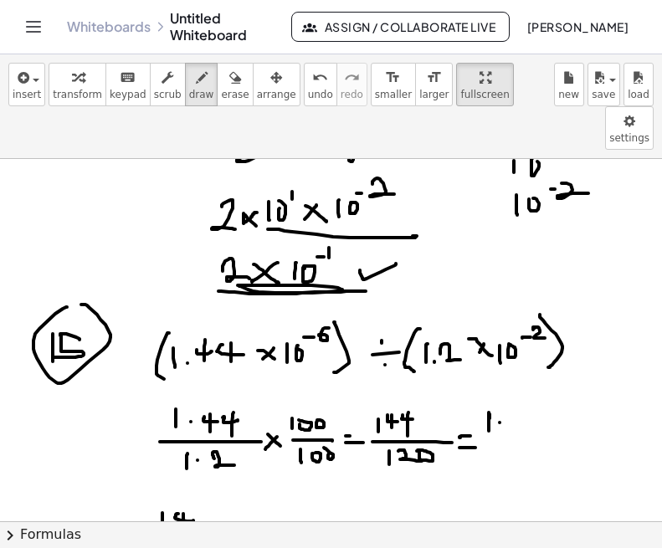
click at [183, 483] on div at bounding box center [324, 33] width 662 height 1217
drag, startPoint x: 197, startPoint y: 473, endPoint x: 212, endPoint y: 473, distance: 14.2
click at [212, 473] on div at bounding box center [324, 33] width 662 height 1217
drag, startPoint x: 205, startPoint y: 463, endPoint x: 205, endPoint y: 484, distance: 20.9
click at [205, 478] on div at bounding box center [324, 33] width 662 height 1217
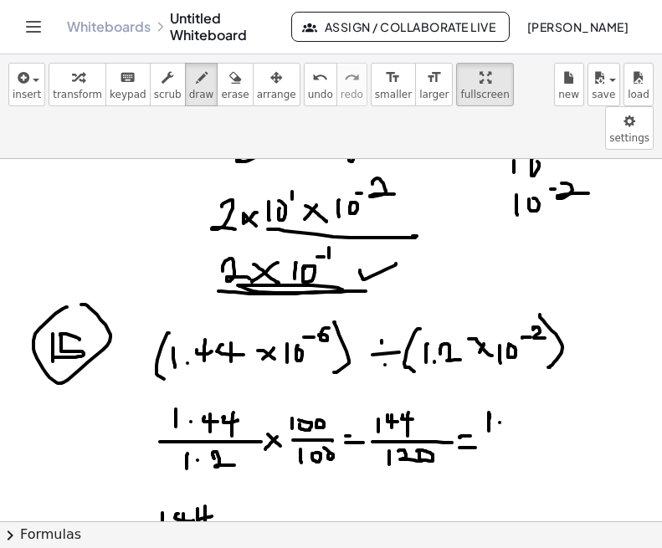
drag, startPoint x: 223, startPoint y: 482, endPoint x: 155, endPoint y: 494, distance: 69.7
click at [155, 494] on div at bounding box center [324, 33] width 662 height 1217
click at [308, 89] on span "undo" at bounding box center [320, 95] width 25 height 12
drag, startPoint x: 213, startPoint y: 451, endPoint x: 90, endPoint y: 484, distance: 126.4
click at [90, 484] on div at bounding box center [324, 33] width 662 height 1217
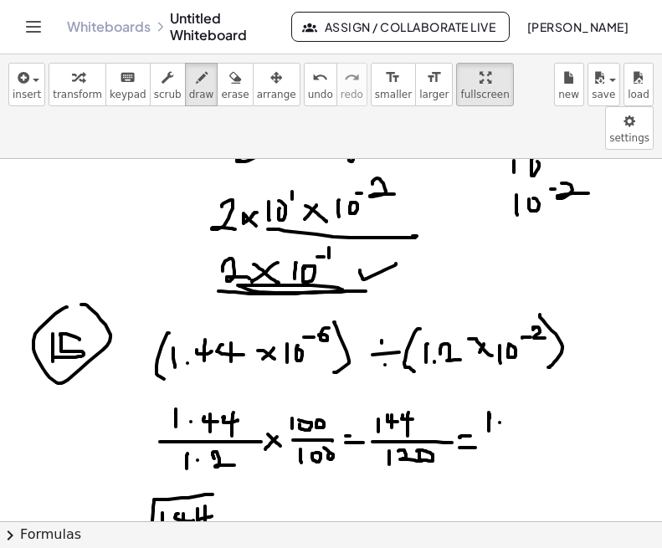
click at [97, 479] on div at bounding box center [324, 33] width 662 height 1217
drag, startPoint x: 107, startPoint y: 463, endPoint x: 124, endPoint y: 471, distance: 18.3
click at [123, 471] on div at bounding box center [324, 33] width 662 height 1217
drag, startPoint x: 131, startPoint y: 474, endPoint x: 127, endPoint y: 463, distance: 12.4
click at [127, 463] on div at bounding box center [324, 33] width 662 height 1217
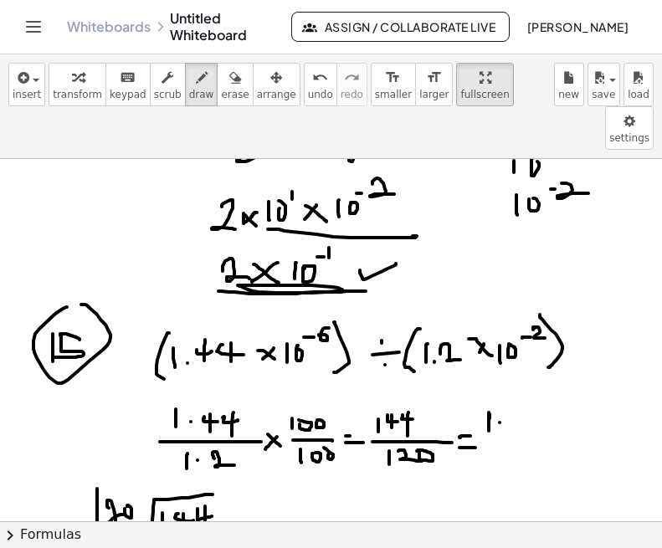
drag, startPoint x: 166, startPoint y: 428, endPoint x: 166, endPoint y: 438, distance: 10.0
click at [166, 438] on div at bounding box center [324, 33] width 662 height 1217
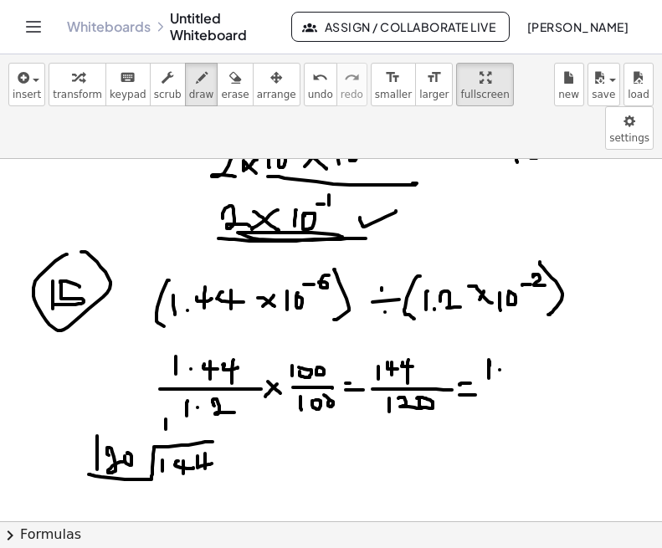
scroll to position [787, 7]
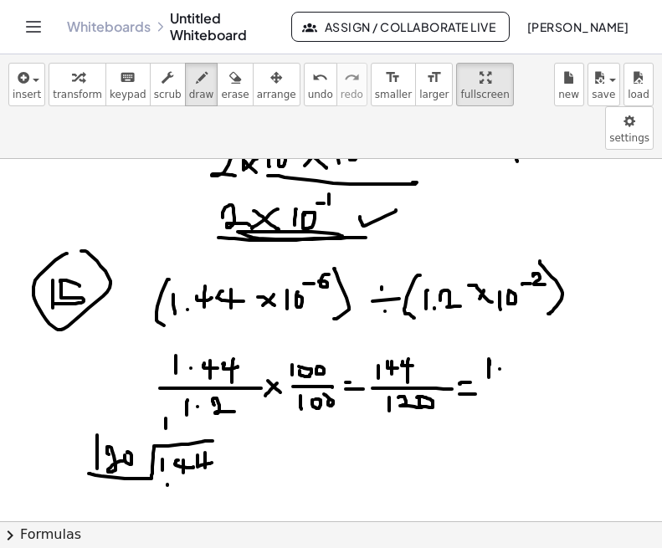
drag, startPoint x: 167, startPoint y: 442, endPoint x: 166, endPoint y: 451, distance: 9.2
drag, startPoint x: 175, startPoint y: 444, endPoint x: 199, endPoint y: 448, distance: 24.5
drag, startPoint x: 201, startPoint y: 444, endPoint x: 198, endPoint y: 436, distance: 8.7
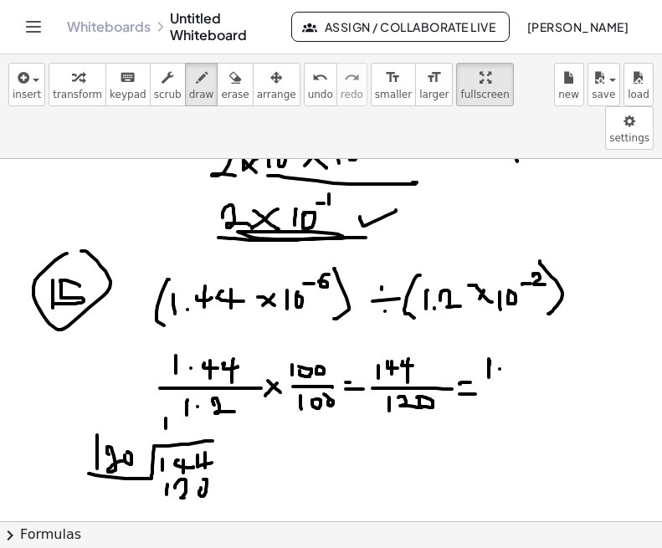
drag, startPoint x: 141, startPoint y: 467, endPoint x: 260, endPoint y: 455, distance: 119.4
drag, startPoint x: 181, startPoint y: 453, endPoint x: 196, endPoint y: 453, distance: 15.1
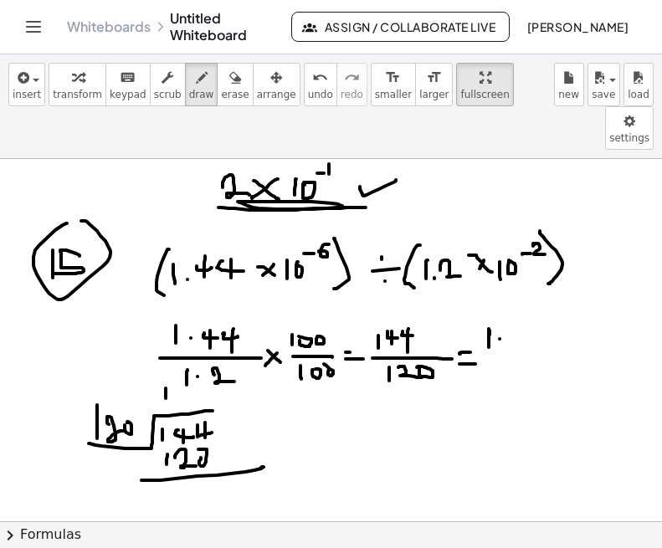
scroll to position [823, 7]
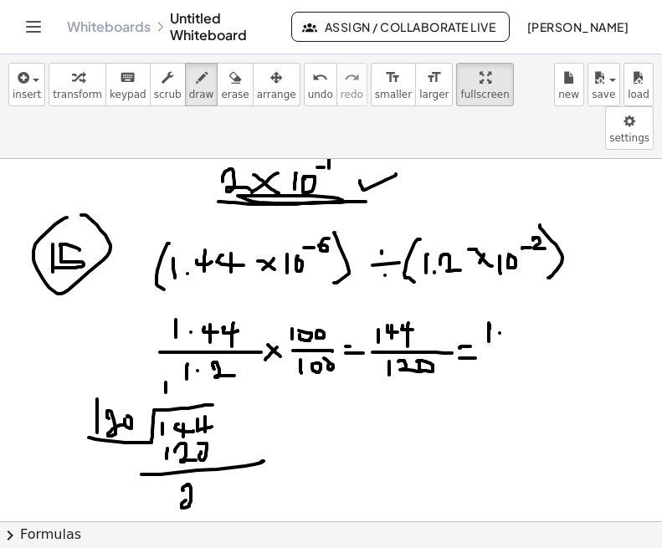
drag, startPoint x: 182, startPoint y: 447, endPoint x: 208, endPoint y: 458, distance: 28.1
click at [208, 458] on div at bounding box center [324, 147] width 662 height 1623
drag, startPoint x: 203, startPoint y: 457, endPoint x: 220, endPoint y: 454, distance: 16.9
click at [220, 454] on div at bounding box center [324, 147] width 662 height 1623
click at [213, 465] on div at bounding box center [324, 147] width 662 height 1623
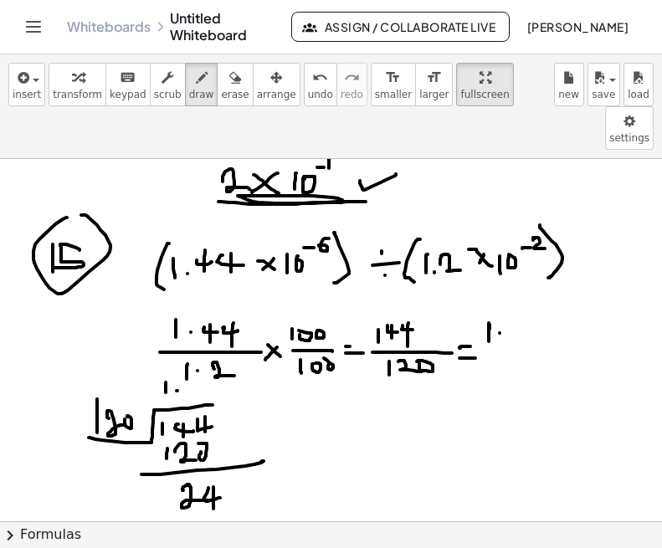
click at [177, 347] on div at bounding box center [324, 147] width 662 height 1623
click at [222, 445] on div at bounding box center [324, 147] width 662 height 1623
drag, startPoint x: 186, startPoint y: 344, endPoint x: 204, endPoint y: 356, distance: 21.8
click at [203, 356] on div at bounding box center [324, 147] width 662 height 1623
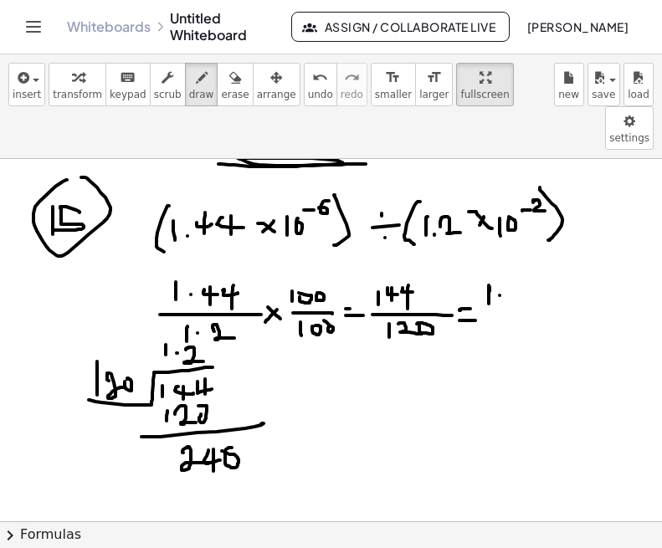
scroll to position [862, 7]
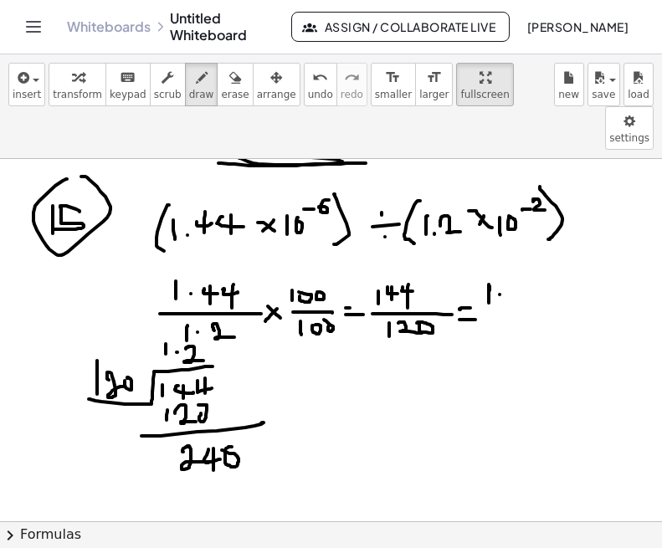
click at [187, 444] on div at bounding box center [324, 108] width 662 height 1623
drag, startPoint x: 182, startPoint y: 442, endPoint x: 184, endPoint y: 456, distance: 14.4
click at [182, 457] on div at bounding box center [324, 108] width 662 height 1623
drag, startPoint x: 204, startPoint y: 441, endPoint x: 215, endPoint y: 448, distance: 12.8
click at [215, 448] on div at bounding box center [324, 108] width 662 height 1623
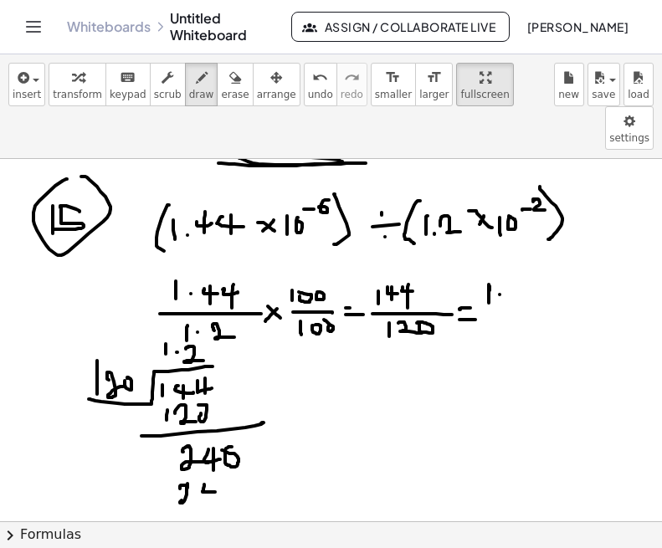
drag, startPoint x: 207, startPoint y: 439, endPoint x: 209, endPoint y: 455, distance: 16.0
click at [208, 454] on div at bounding box center [324, 108] width 662 height 1623
drag, startPoint x: 229, startPoint y: 433, endPoint x: 218, endPoint y: 443, distance: 16.0
click at [219, 434] on div at bounding box center [324, 108] width 662 height 1623
drag, startPoint x: 182, startPoint y: 459, endPoint x: 196, endPoint y: 459, distance: 13.4
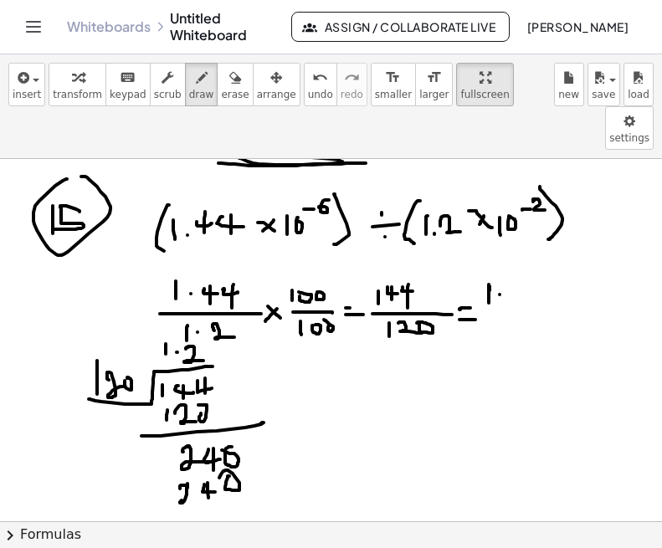
click at [196, 459] on div at bounding box center [324, 108] width 662 height 1623
drag, startPoint x: 165, startPoint y: 464, endPoint x: 312, endPoint y: 463, distance: 147.3
click at [312, 463] on div at bounding box center [324, 108] width 662 height 1623
drag, startPoint x: 192, startPoint y: 474, endPoint x: 223, endPoint y: 479, distance: 30.5
click at [211, 480] on div at bounding box center [324, 108] width 662 height 1623
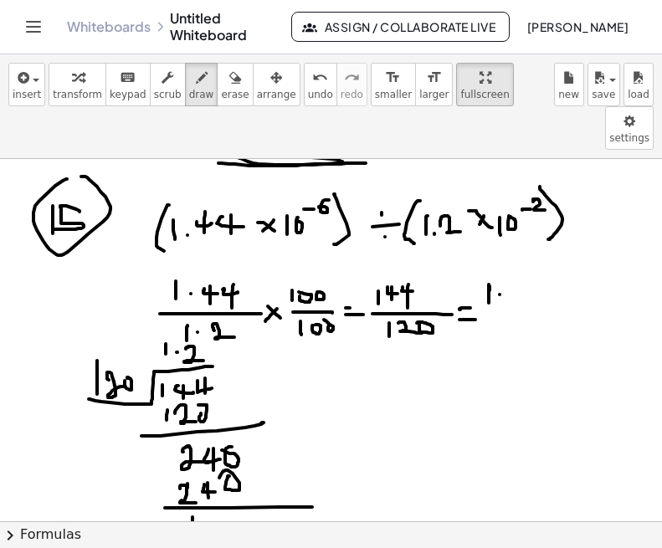
drag, startPoint x: 221, startPoint y: 497, endPoint x: 214, endPoint y: 476, distance: 22.0
click at [217, 476] on div at bounding box center [324, 108] width 662 height 1623
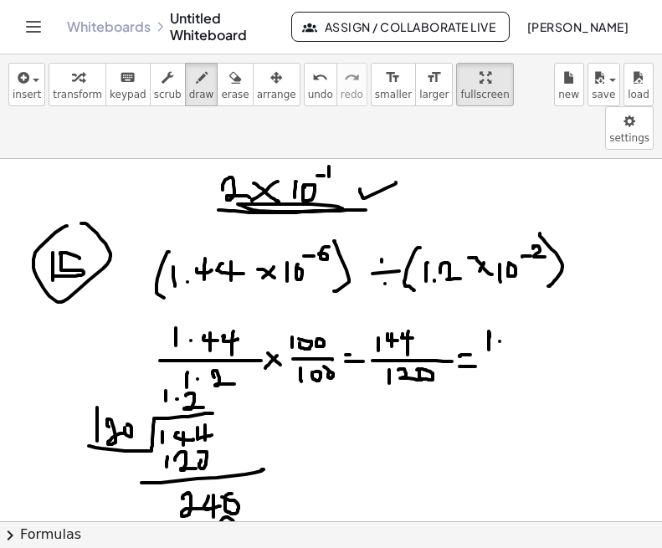
scroll to position [803, 7]
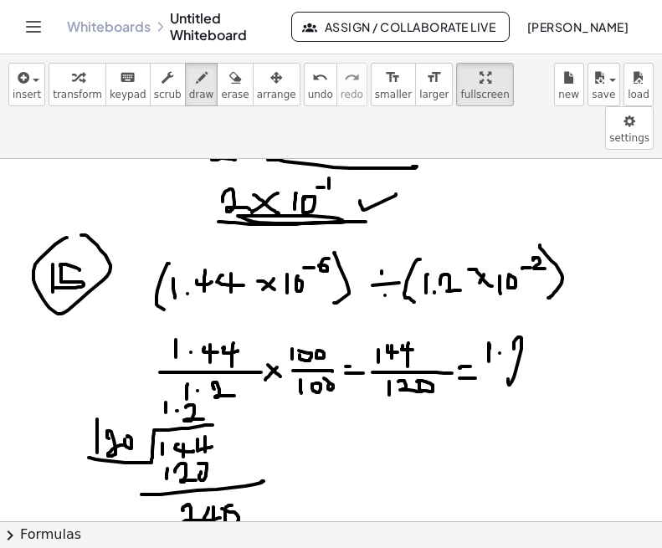
drag, startPoint x: 514, startPoint y: 305, endPoint x: 530, endPoint y: 324, distance: 25.0
click at [527, 323] on div at bounding box center [324, 167] width 662 height 1623
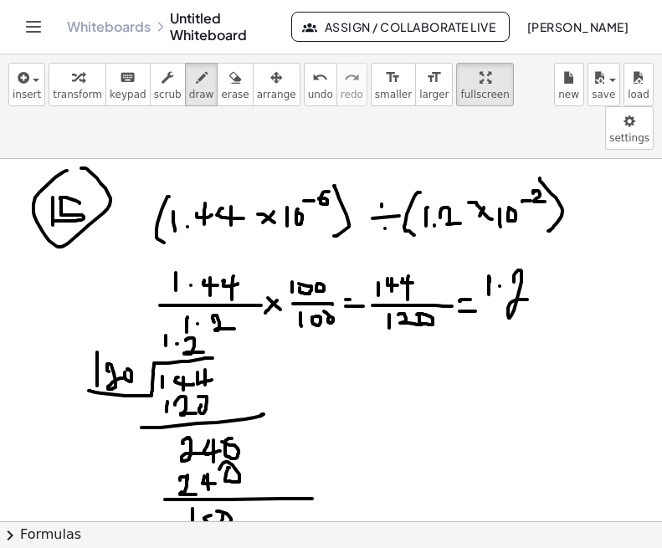
scroll to position [877, 7]
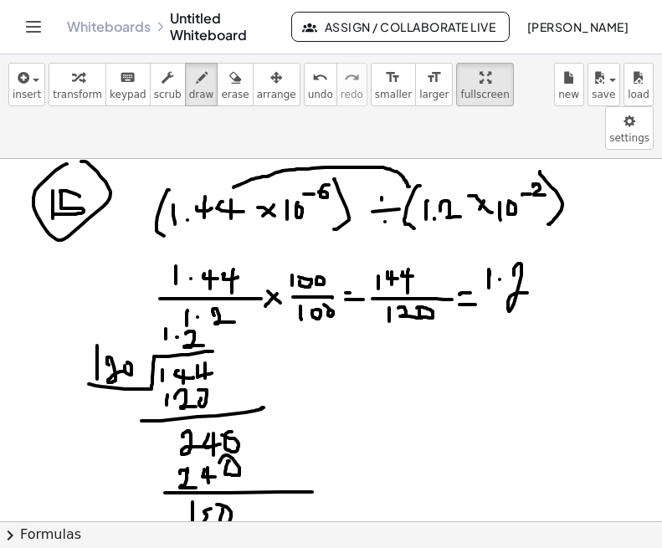
drag, startPoint x: 234, startPoint y: 143, endPoint x: 409, endPoint y: 143, distance: 174.9
click at [409, 143] on div at bounding box center [324, 93] width 662 height 1623
click at [320, 366] on div at bounding box center [324, 93] width 662 height 1623
click at [335, 353] on div at bounding box center [324, 93] width 662 height 1623
click at [366, 370] on div at bounding box center [324, 93] width 662 height 1623
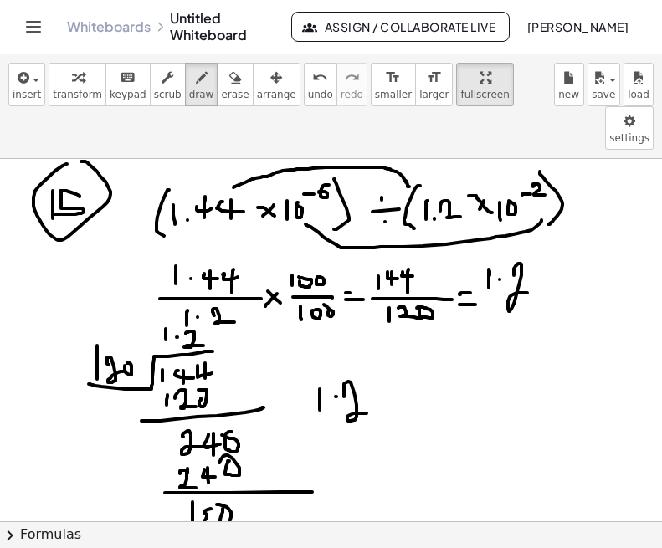
click at [541, 177] on div at bounding box center [324, 93] width 662 height 1623
click at [499, 319] on div at bounding box center [324, 93] width 662 height 1623
click at [397, 362] on div at bounding box center [324, 93] width 662 height 1623
click at [408, 365] on div at bounding box center [324, 93] width 662 height 1623
click at [446, 382] on div at bounding box center [324, 93] width 662 height 1623
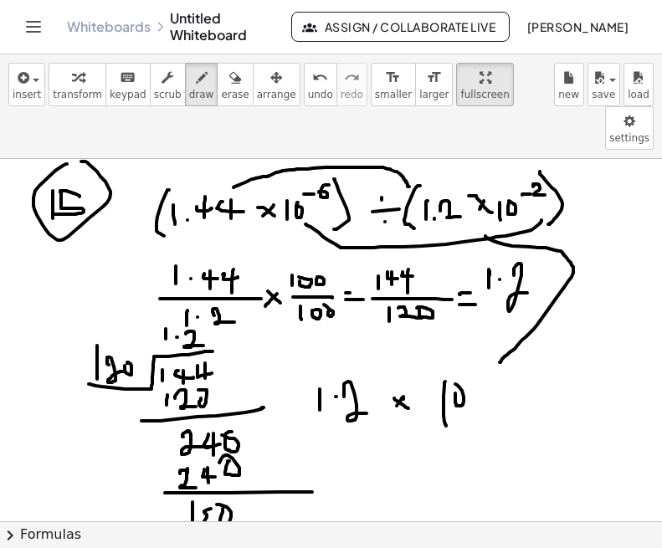
click at [453, 341] on div at bounding box center [324, 93] width 662 height 1623
click at [476, 339] on div at bounding box center [324, 93] width 662 height 1623
click at [481, 346] on div at bounding box center [324, 93] width 662 height 1623
click at [513, 387] on div at bounding box center [324, 93] width 662 height 1623
click at [453, 423] on div at bounding box center [324, 93] width 662 height 1623
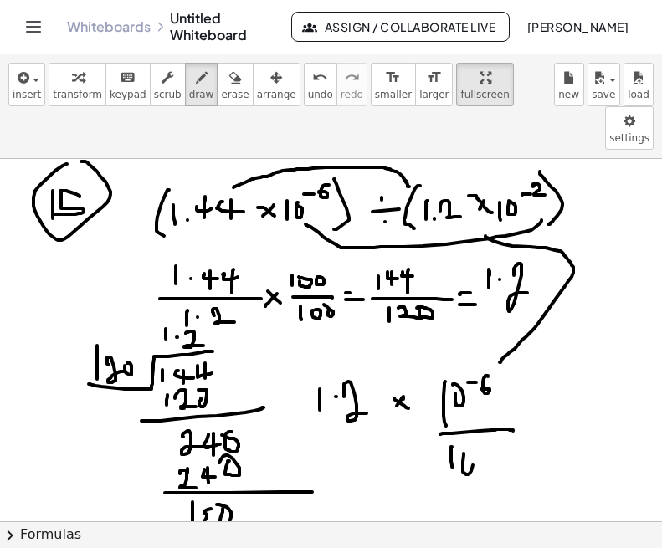
click at [461, 407] on div at bounding box center [324, 93] width 662 height 1623
click at [490, 402] on div at bounding box center [324, 93] width 662 height 1623
click at [520, 407] on div at bounding box center [324, 93] width 662 height 1623
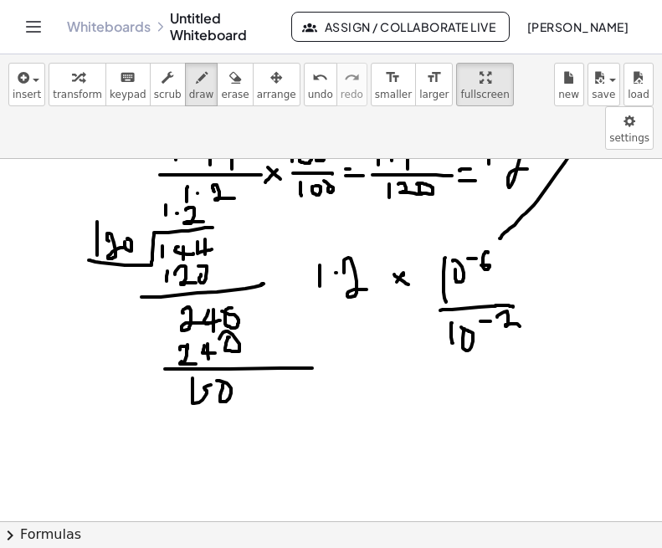
scroll to position [1002, 7]
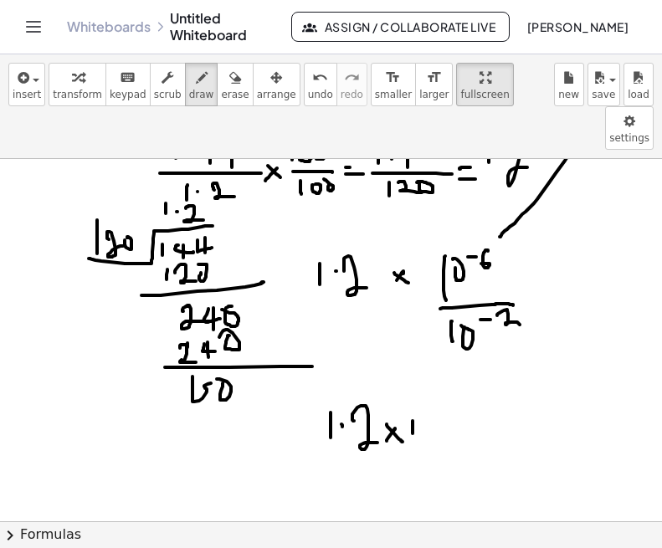
drag, startPoint x: 448, startPoint y: 359, endPoint x: 464, endPoint y: 371, distance: 20.4
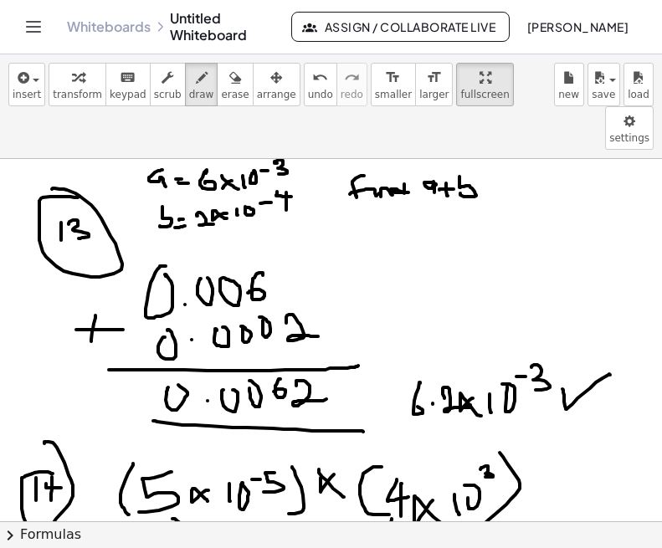
scroll to position [226, 7]
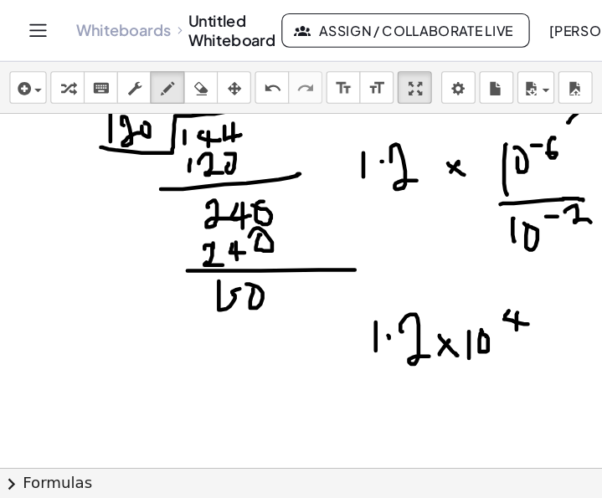
scroll to position [1073, 7]
